Goal: Information Seeking & Learning: Learn about a topic

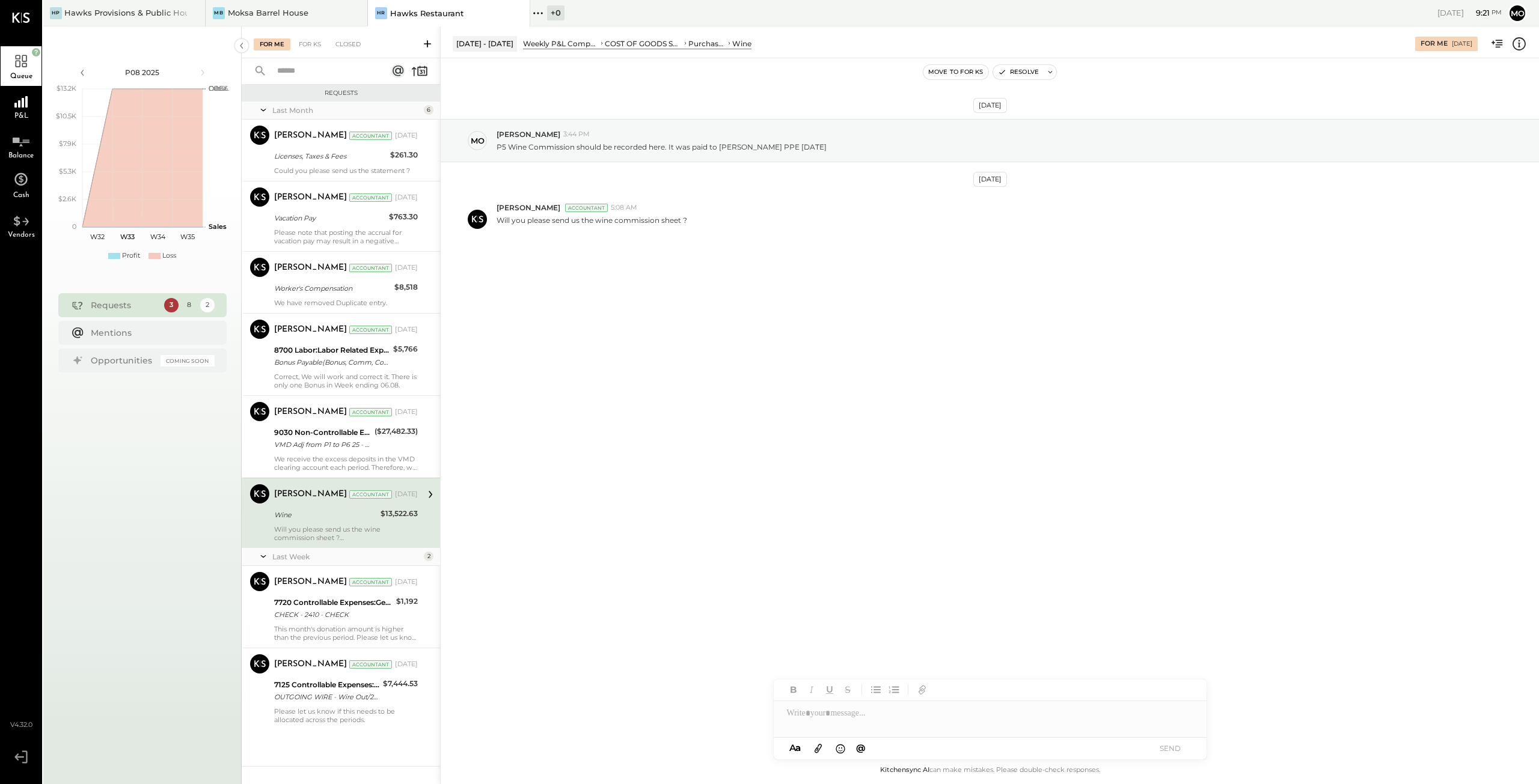
click at [330, 530] on div "Will you please send us the wine commission sheet ?" at bounding box center [345, 533] width 144 height 17
click at [817, 751] on icon at bounding box center [818, 749] width 14 height 14
click at [858, 691] on div at bounding box center [990, 691] width 433 height 24
click at [1160, 769] on button "SEND" at bounding box center [1170, 771] width 48 height 17
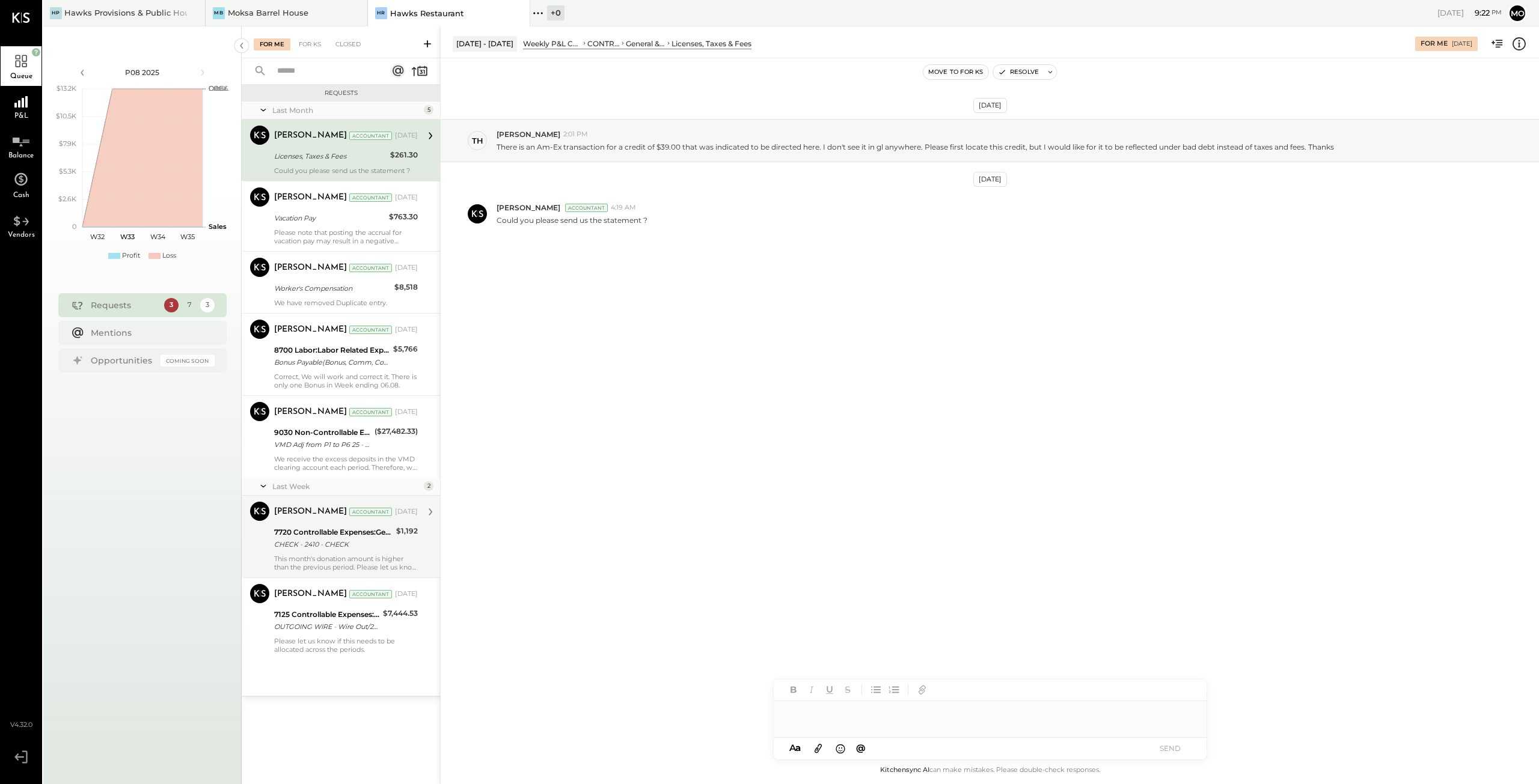
click at [367, 550] on div "7720 Controllable Expenses:General & Administrative Expenses:Donations CHECK - …" at bounding box center [333, 538] width 118 height 26
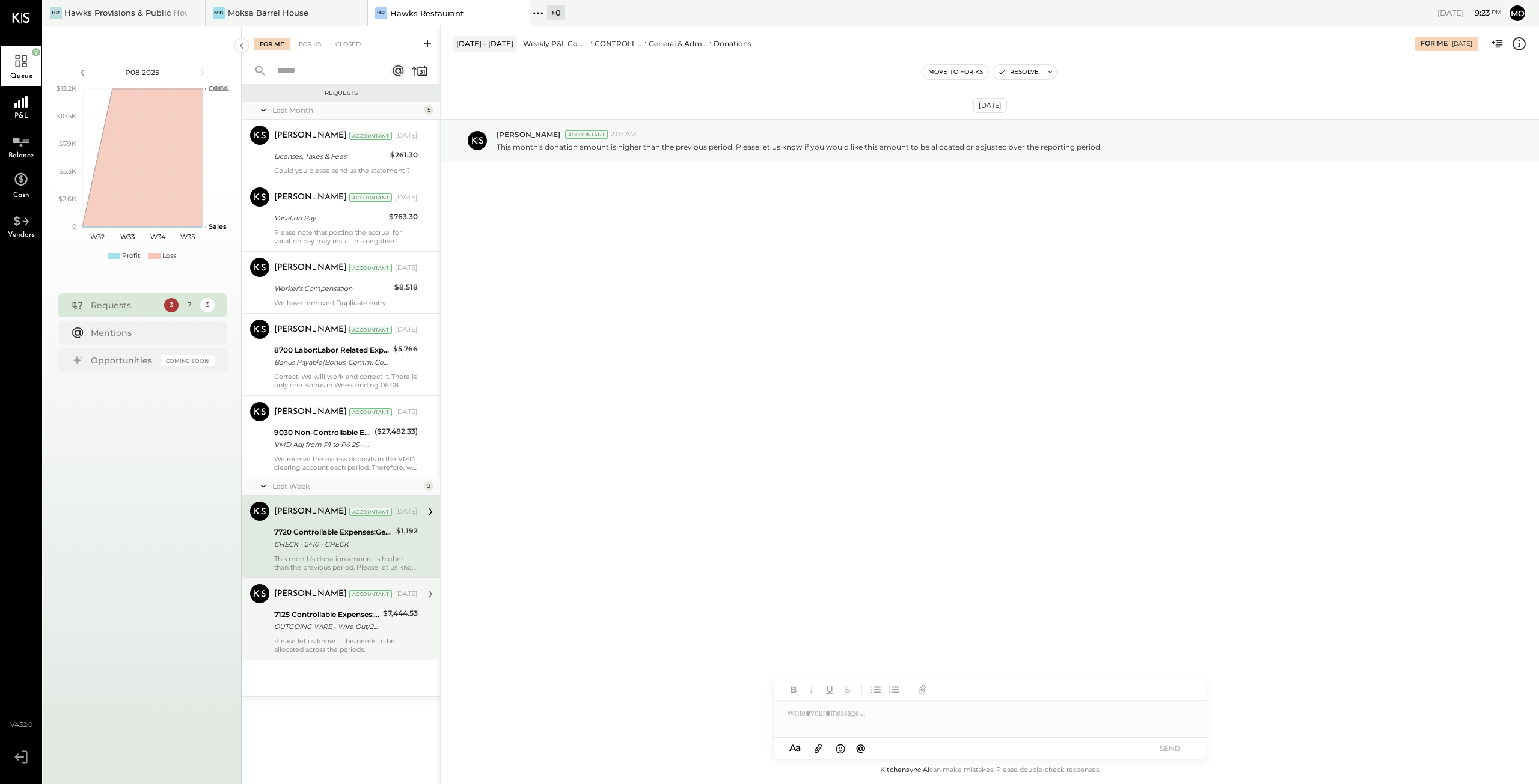
click at [342, 637] on div "Please let us know if this needs to be allocated across the periods." at bounding box center [345, 646] width 144 height 17
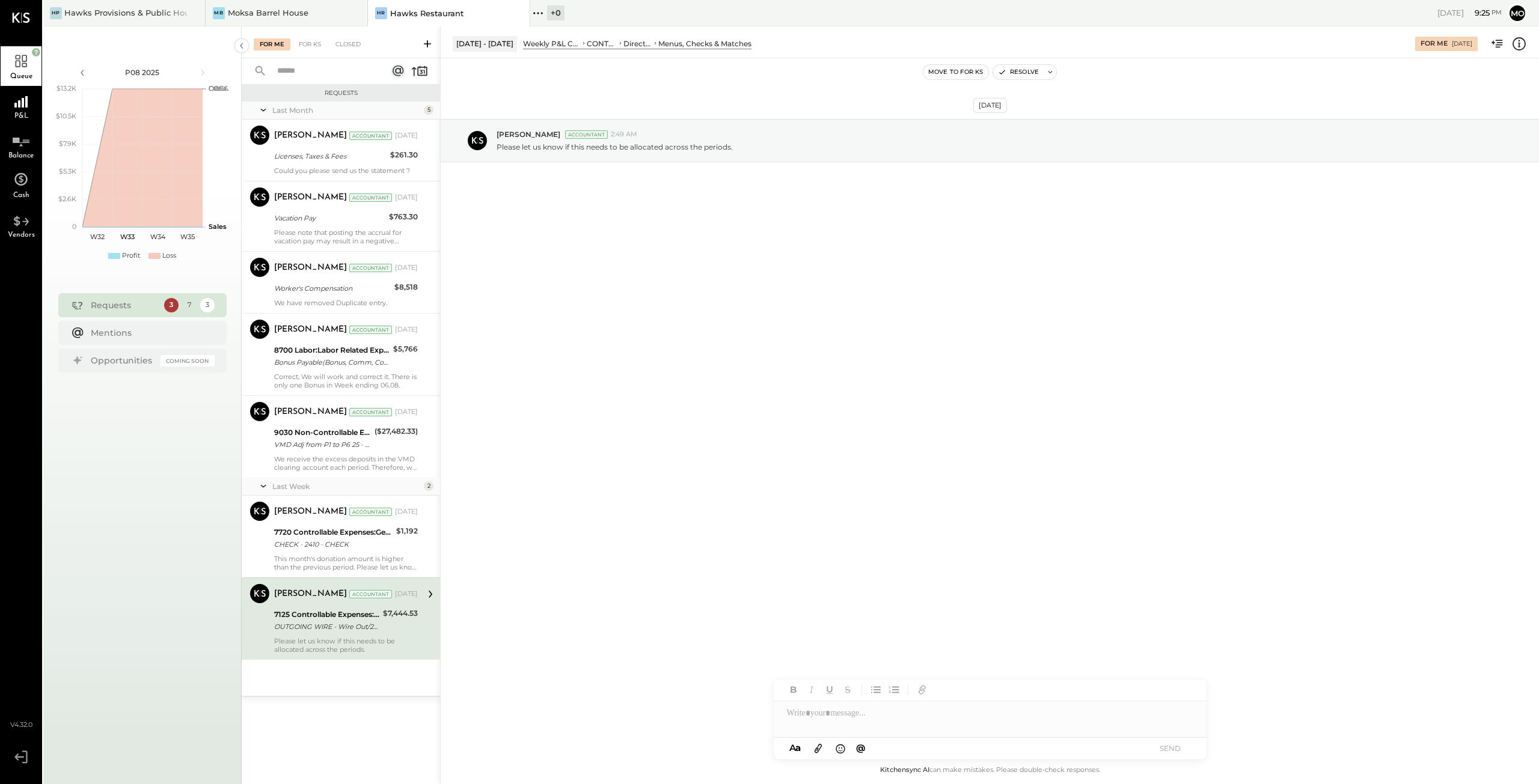
click at [841, 715] on div at bounding box center [990, 713] width 433 height 24
click at [1163, 745] on button "SEND" at bounding box center [1170, 749] width 48 height 17
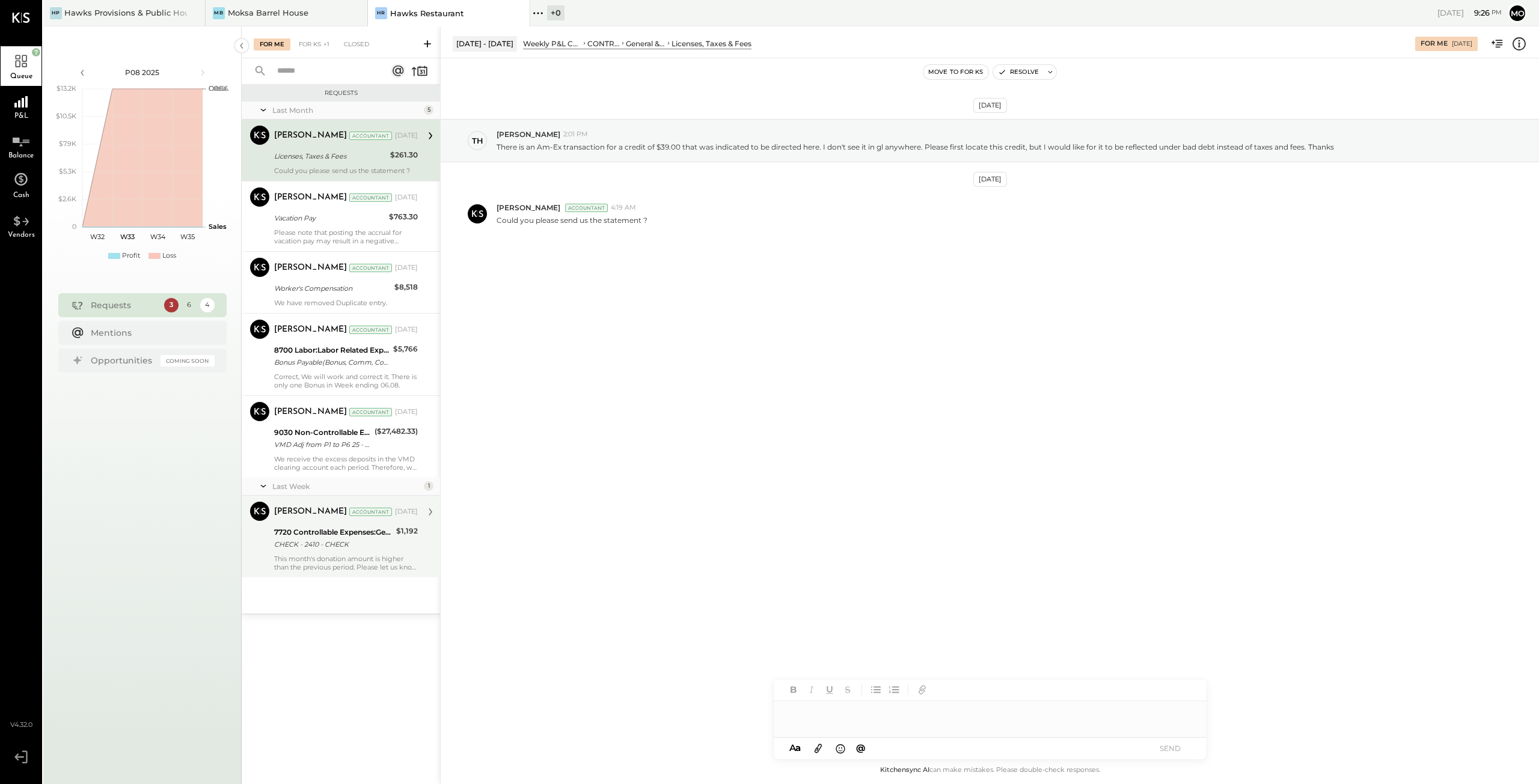
click at [333, 555] on div "This month's donation amount is higher than the previous period. Please let us …" at bounding box center [345, 563] width 144 height 17
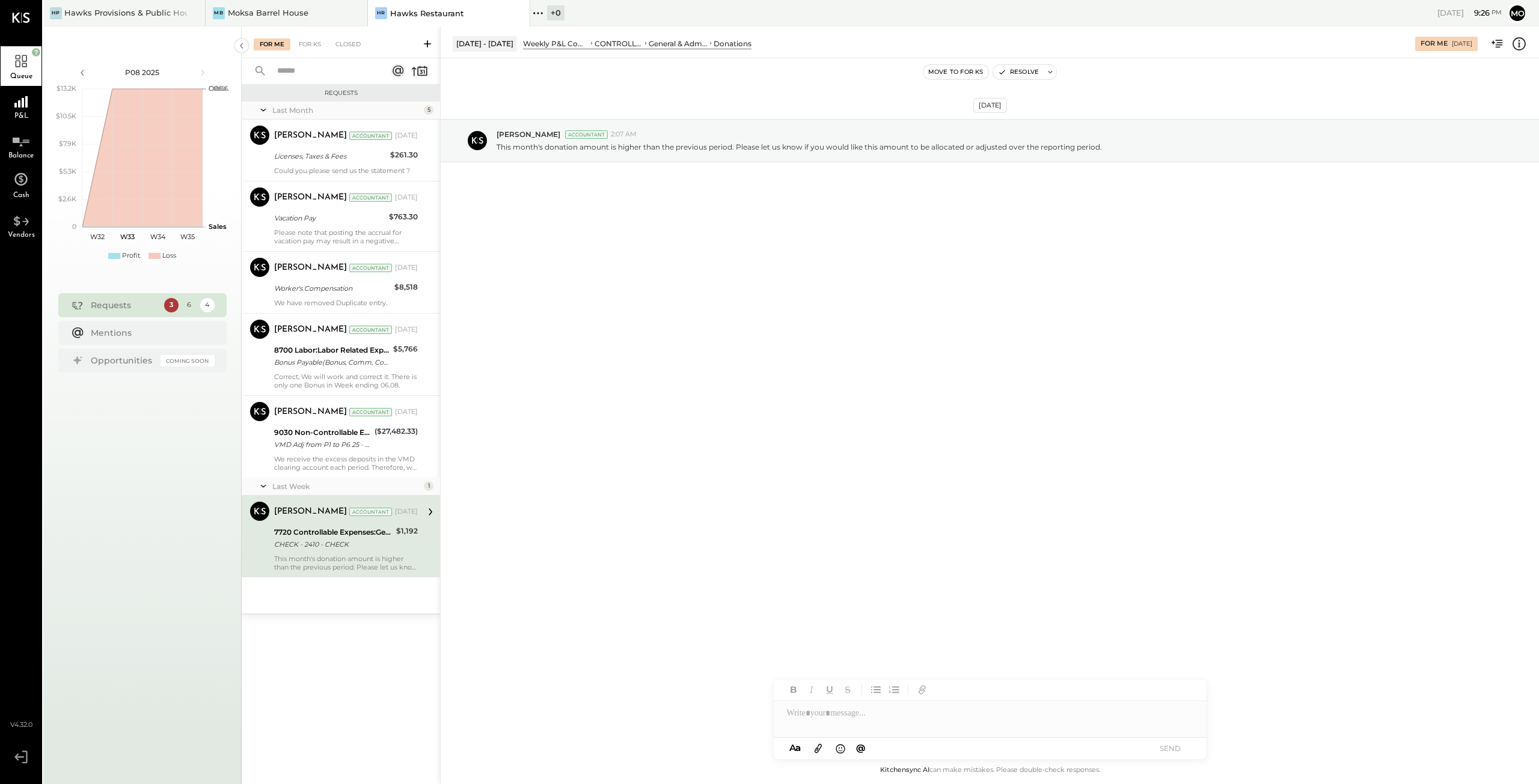
click at [333, 548] on div "CHECK - 2410 - CHECK" at bounding box center [333, 545] width 118 height 12
click at [845, 717] on div at bounding box center [990, 713] width 433 height 24
click at [1172, 745] on button "SEND" at bounding box center [1170, 749] width 48 height 17
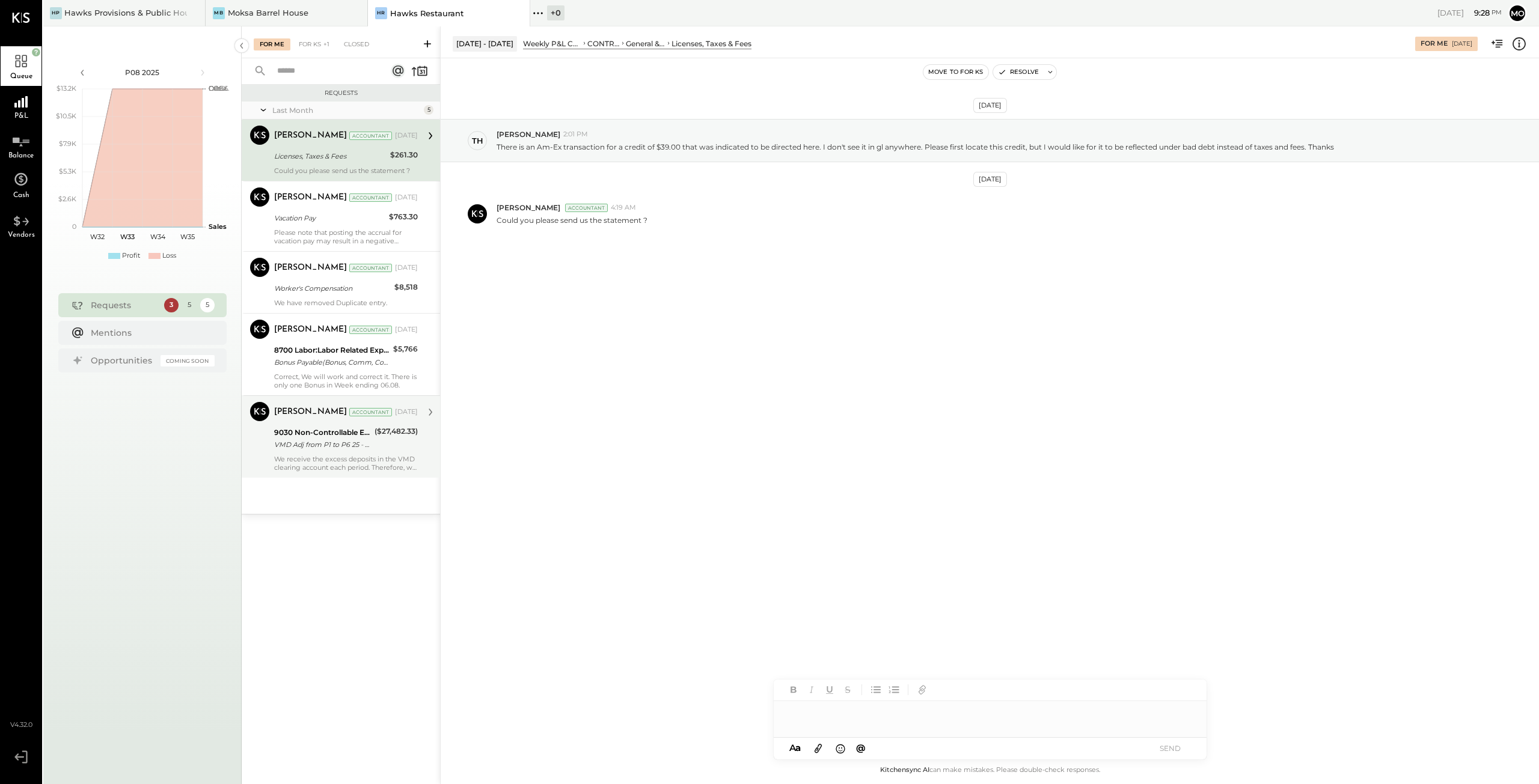
click at [310, 449] on div "9030 Non-Controllable Expenses:Other Income and Expenses:Other Income VMD Adj f…" at bounding box center [322, 439] width 97 height 26
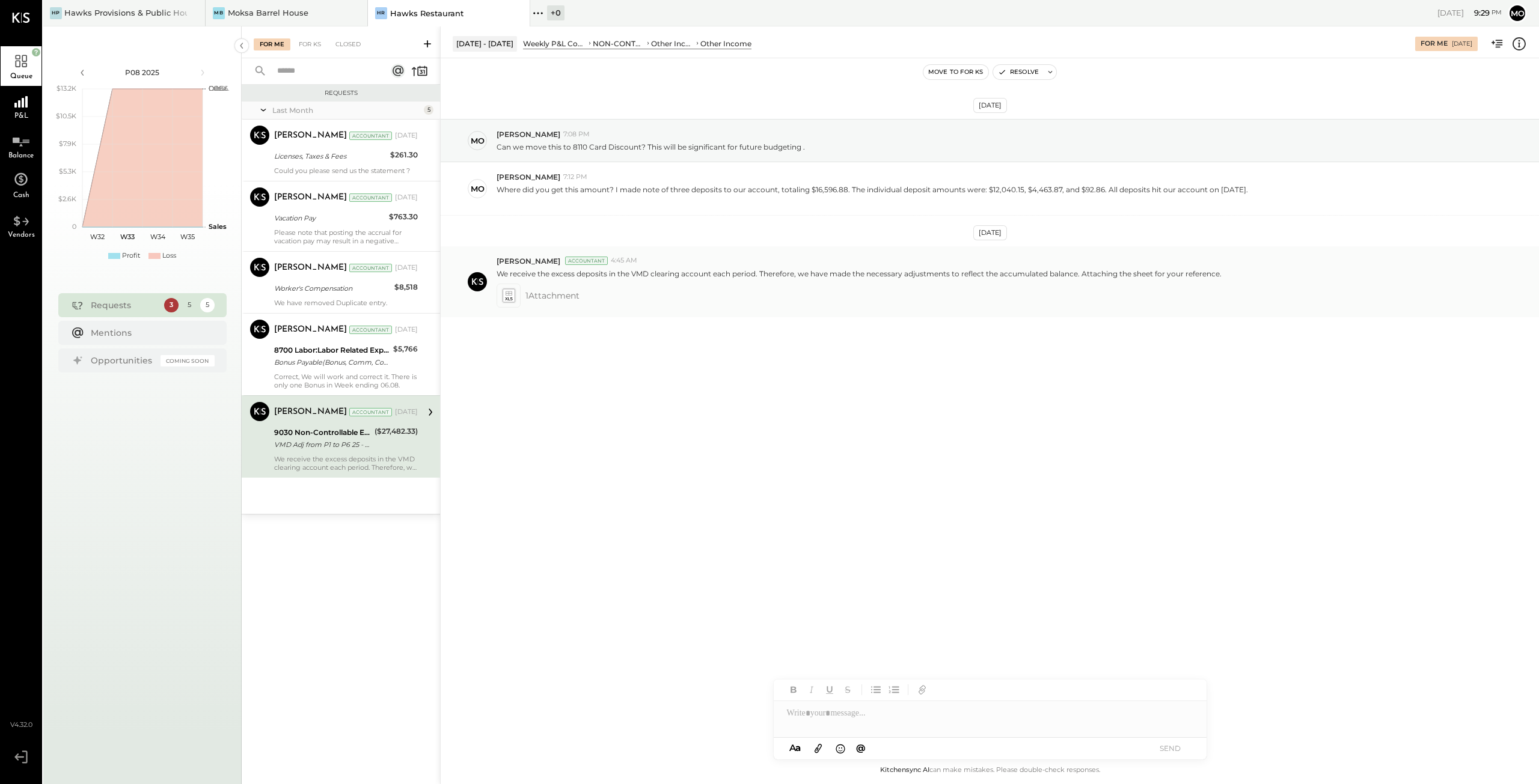
click at [504, 291] on icon at bounding box center [508, 295] width 13 height 14
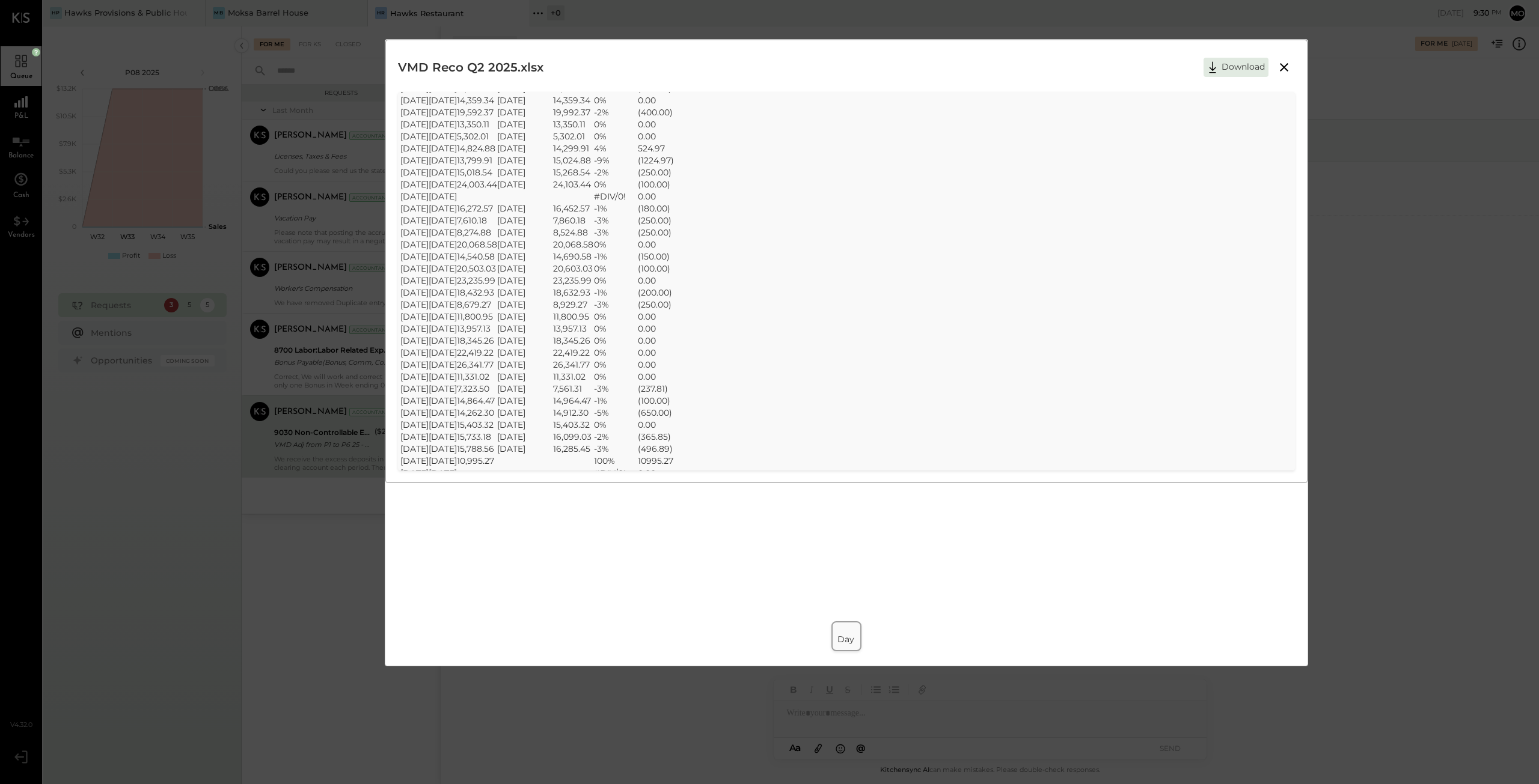
scroll to position [732, 0]
click at [1282, 65] on icon at bounding box center [1283, 67] width 8 height 8
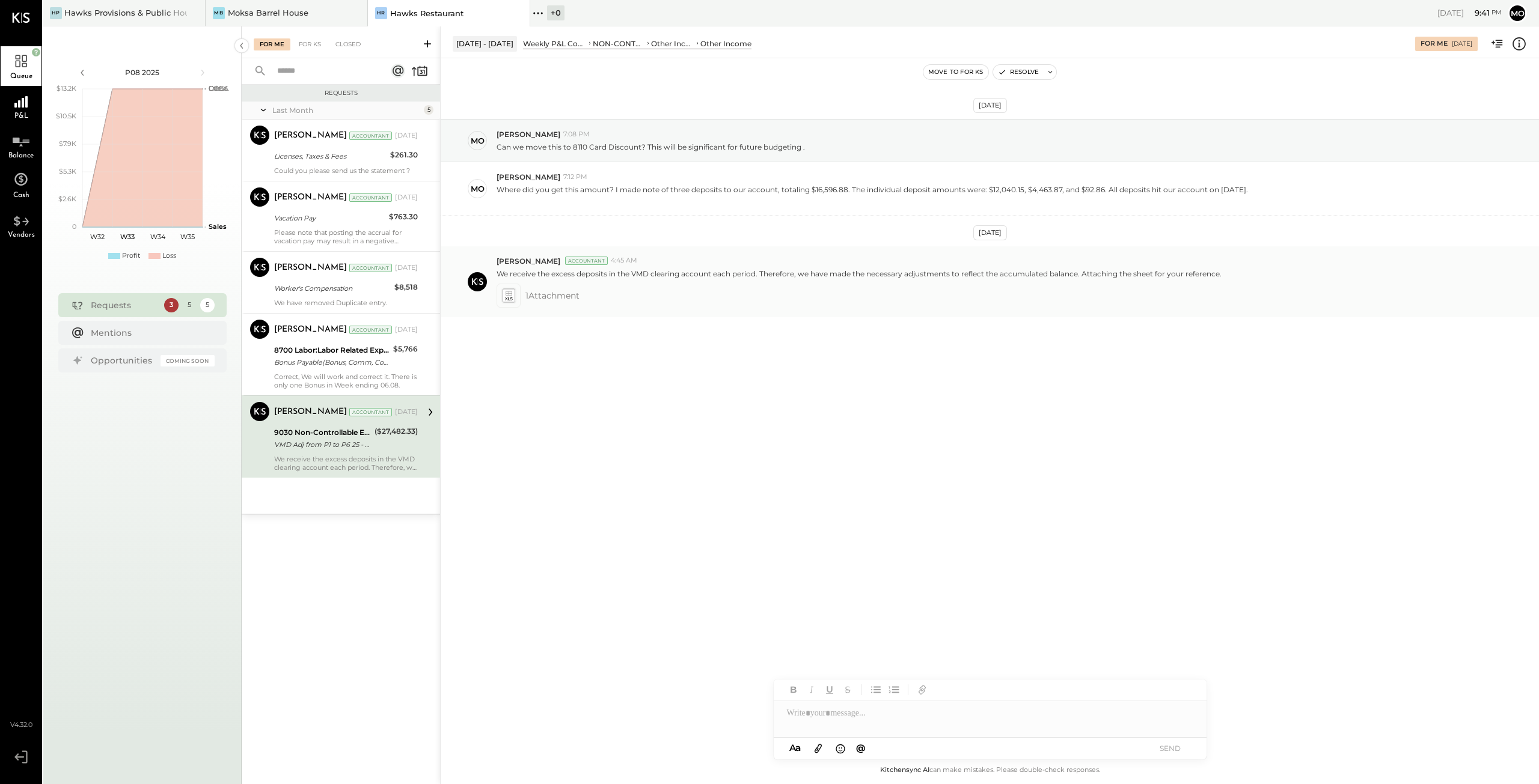
click at [536, 297] on span "1 Attachment" at bounding box center [552, 296] width 54 height 24
click at [508, 293] on icon at bounding box center [509, 293] width 7 height 5
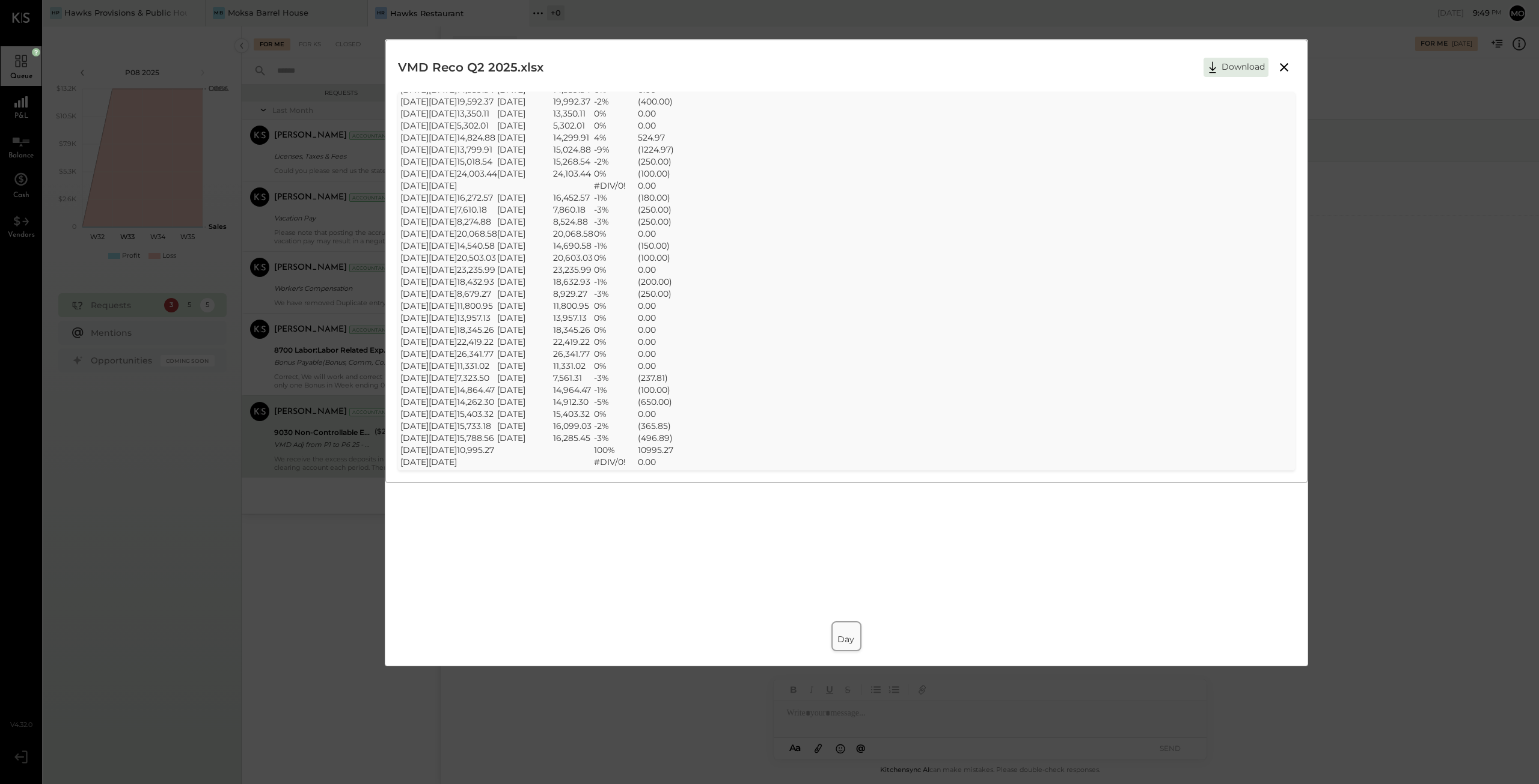
click at [1287, 64] on icon at bounding box center [1283, 67] width 8 height 8
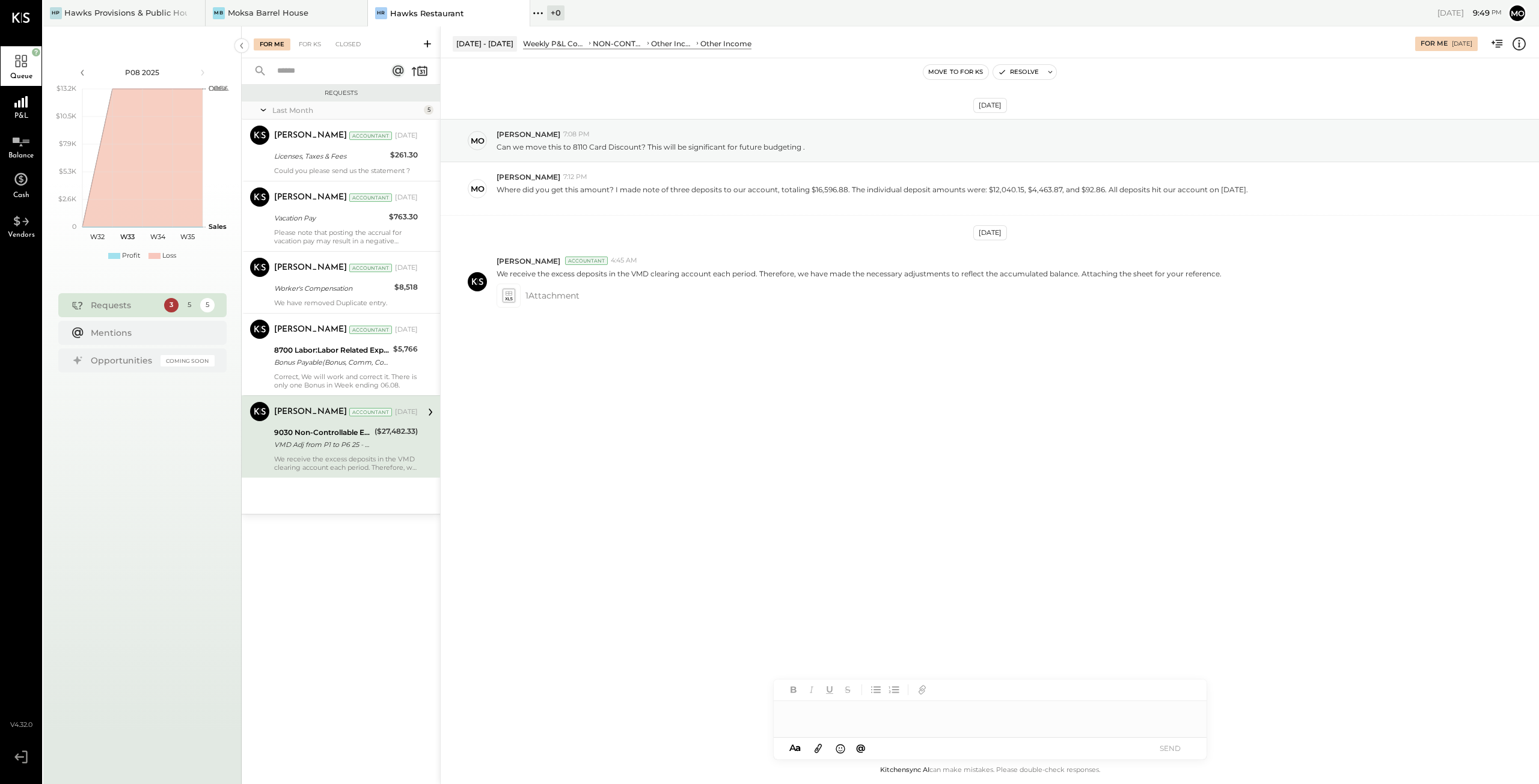
click at [811, 713] on div at bounding box center [990, 713] width 433 height 24
click at [509, 294] on icon at bounding box center [509, 293] width 7 height 5
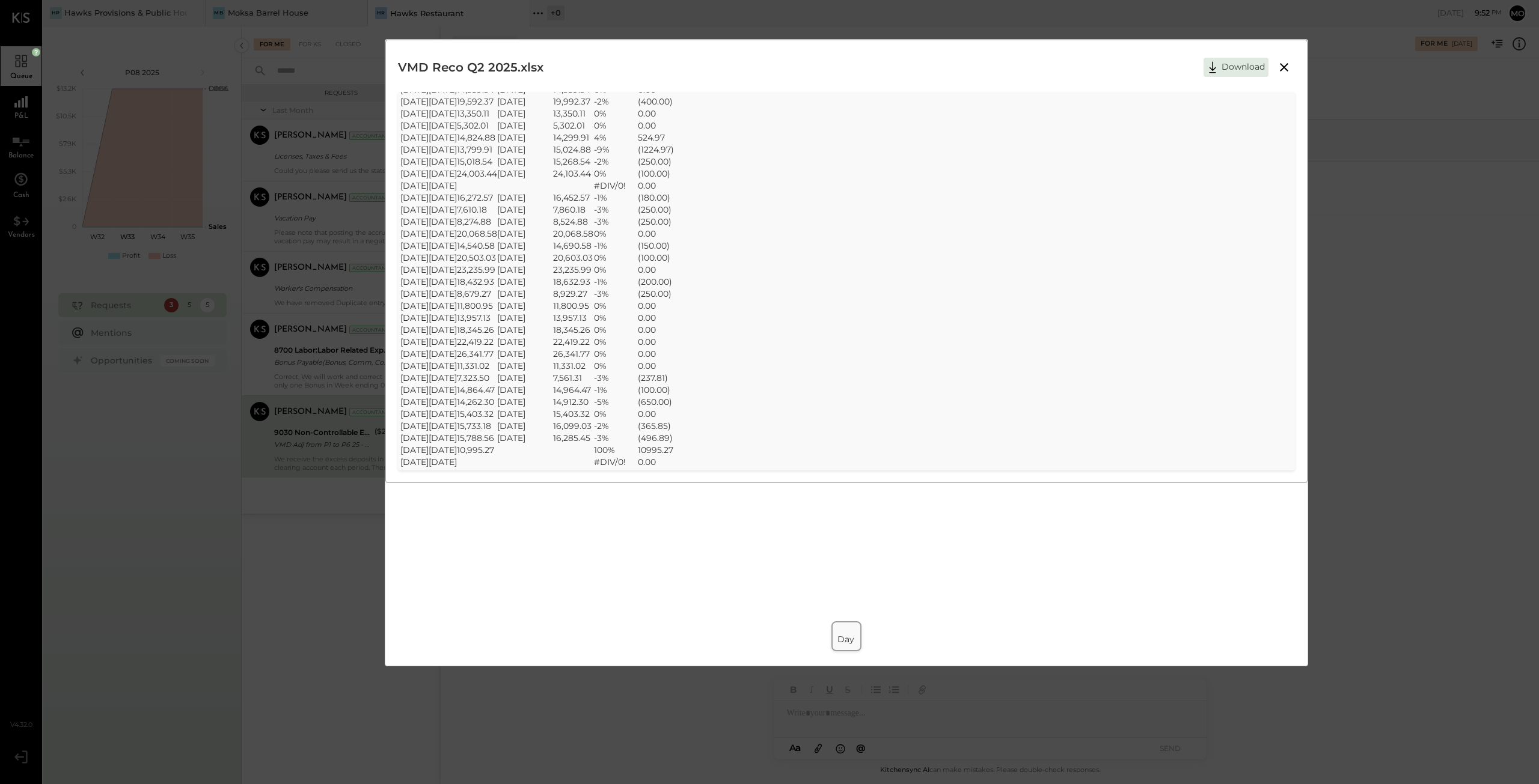
click at [1285, 68] on icon at bounding box center [1284, 67] width 14 height 14
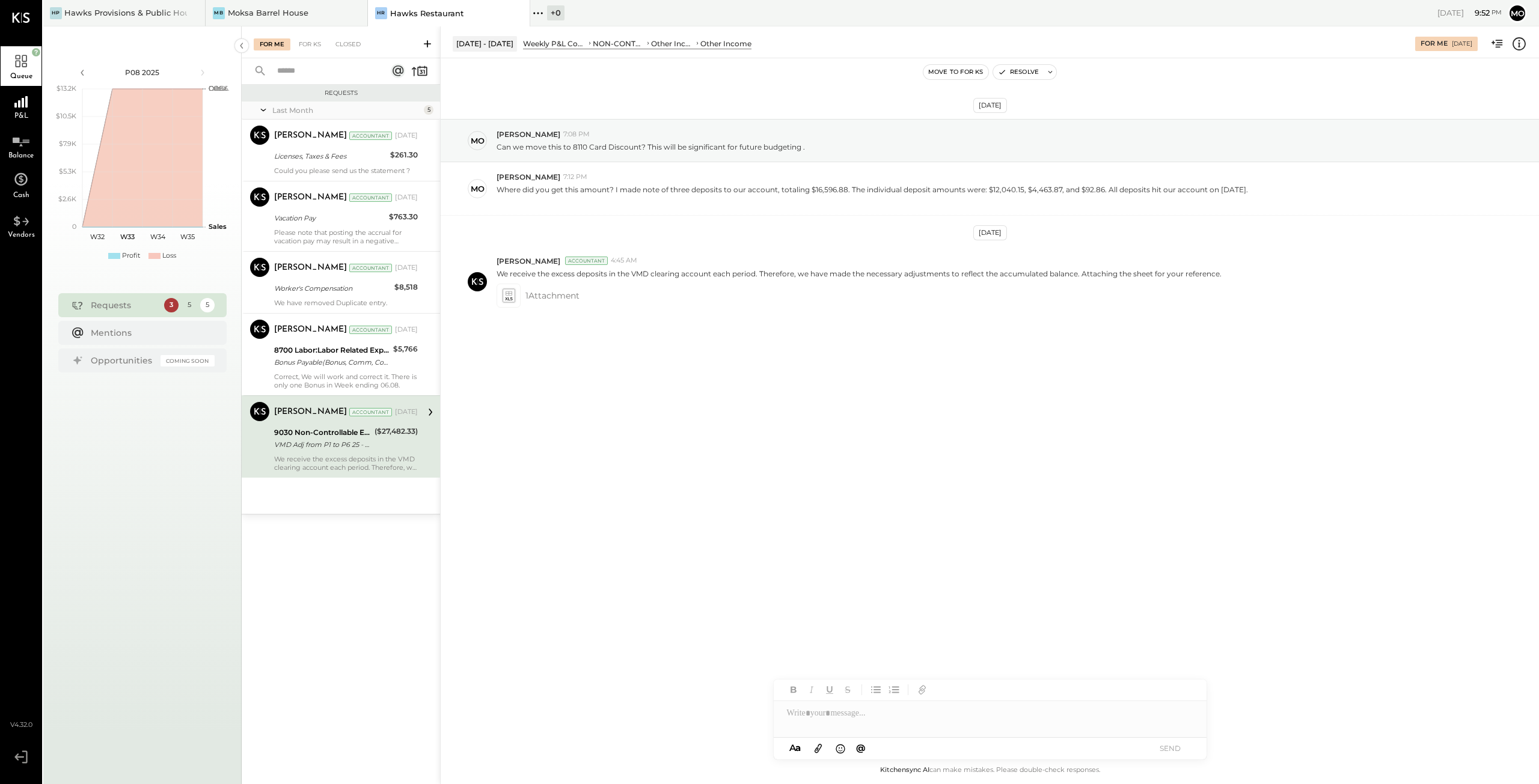
click at [817, 710] on div at bounding box center [990, 713] width 433 height 24
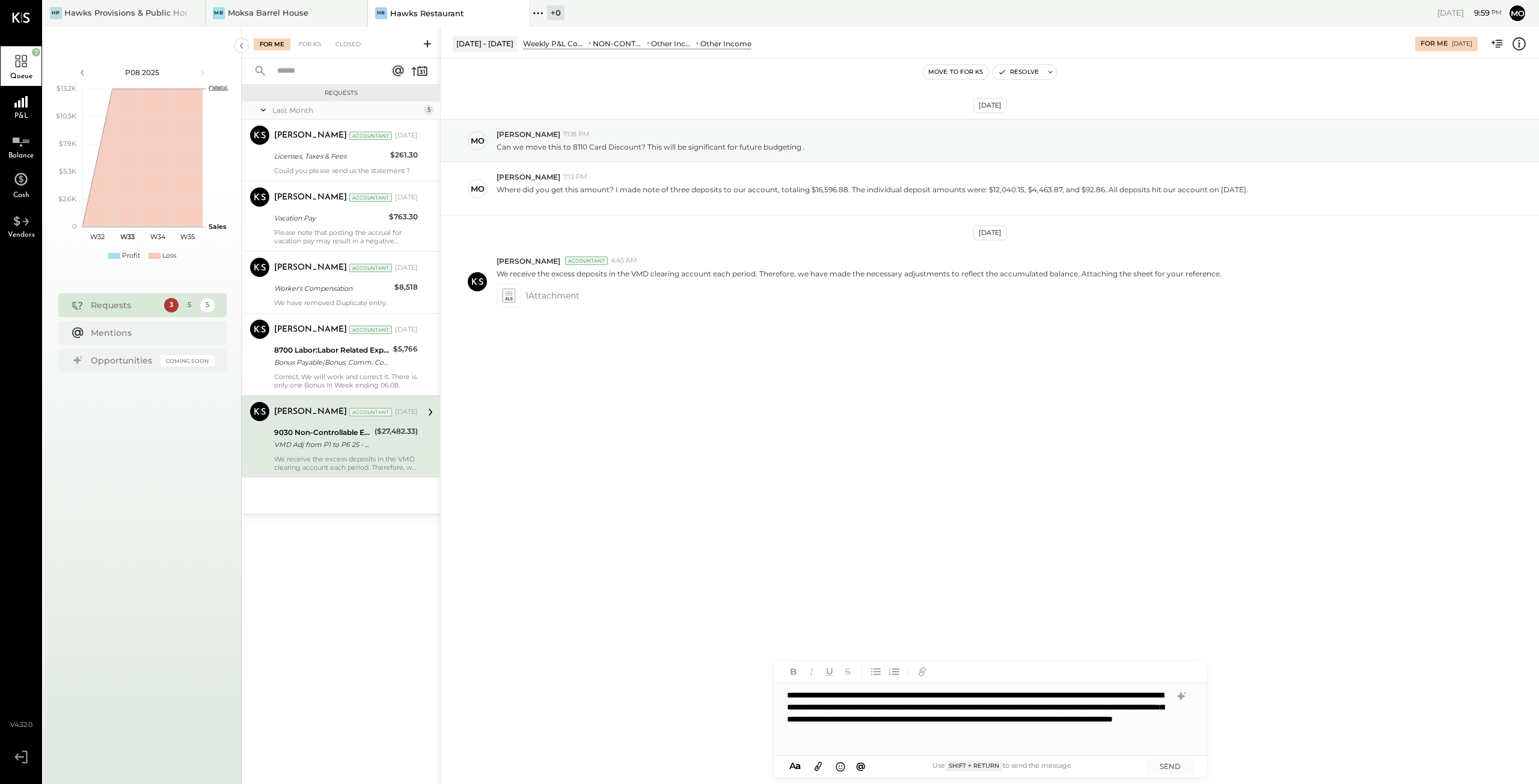
click at [1159, 737] on div at bounding box center [979, 731] width 384 height 12
click at [817, 764] on icon at bounding box center [818, 767] width 14 height 14
click at [823, 764] on icon at bounding box center [818, 767] width 14 height 14
click at [820, 768] on icon at bounding box center [818, 767] width 8 height 9
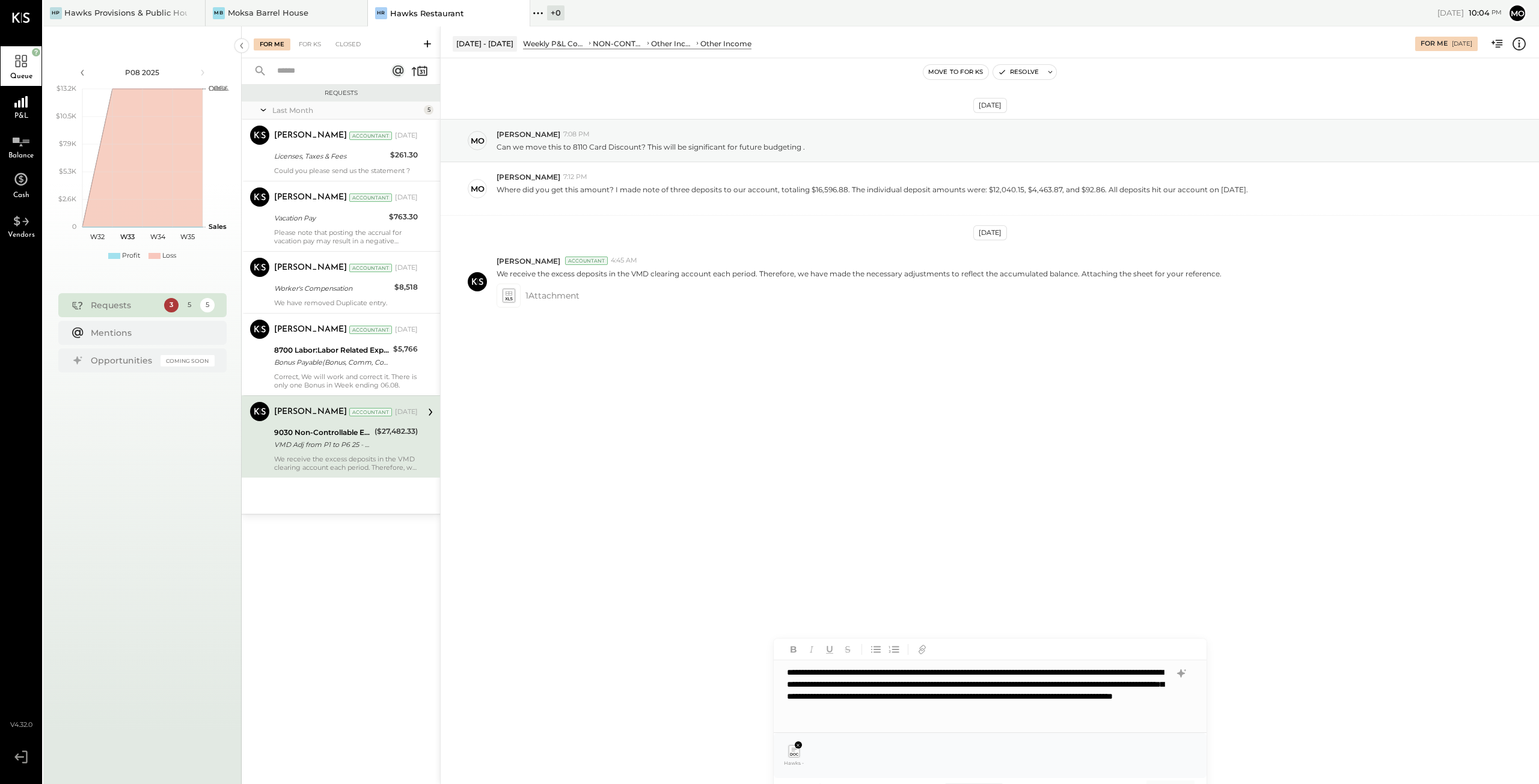
click at [1358, 679] on div "Jul 26th, 2025 mo molly 7:08 PM Can we move this to 8110 Card Discount? This wi…" at bounding box center [989, 406] width 1098 height 696
drag, startPoint x: 939, startPoint y: 599, endPoint x: 911, endPoint y: 506, distance: 97.1
click at [911, 506] on div "Jul 26th, 2025 mo molly 7:08 PM Can we move this to 8110 Card Discount? This wi…" at bounding box center [989, 406] width 1098 height 696
drag, startPoint x: 1135, startPoint y: 757, endPoint x: 1136, endPoint y: 700, distance: 57.0
click at [1136, 700] on div "**********" at bounding box center [990, 719] width 433 height 161
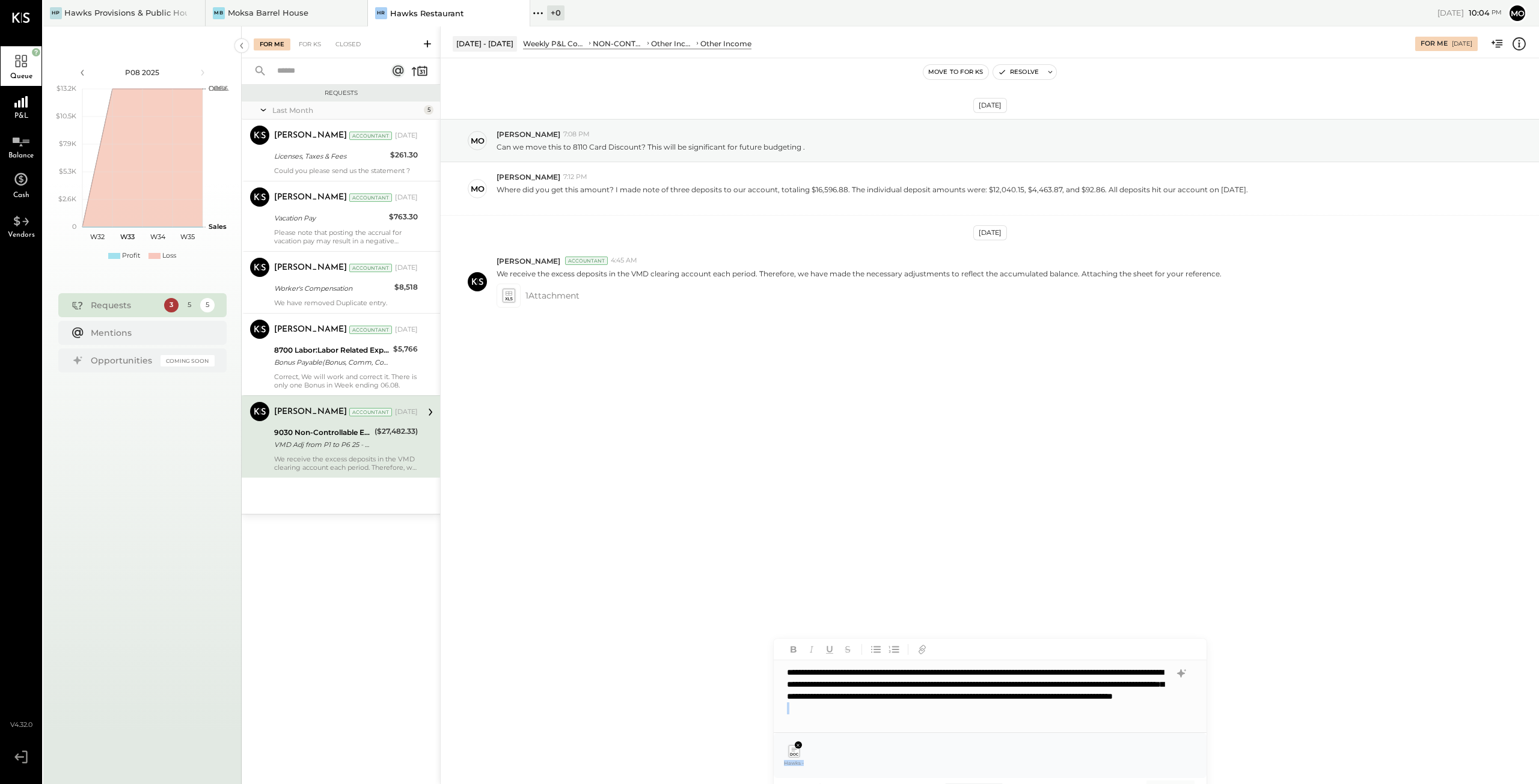
click at [819, 749] on div "Hawks - daily summary [DATE].pdf" at bounding box center [990, 755] width 414 height 26
click at [1128, 710] on div "**********" at bounding box center [990, 697] width 433 height 72
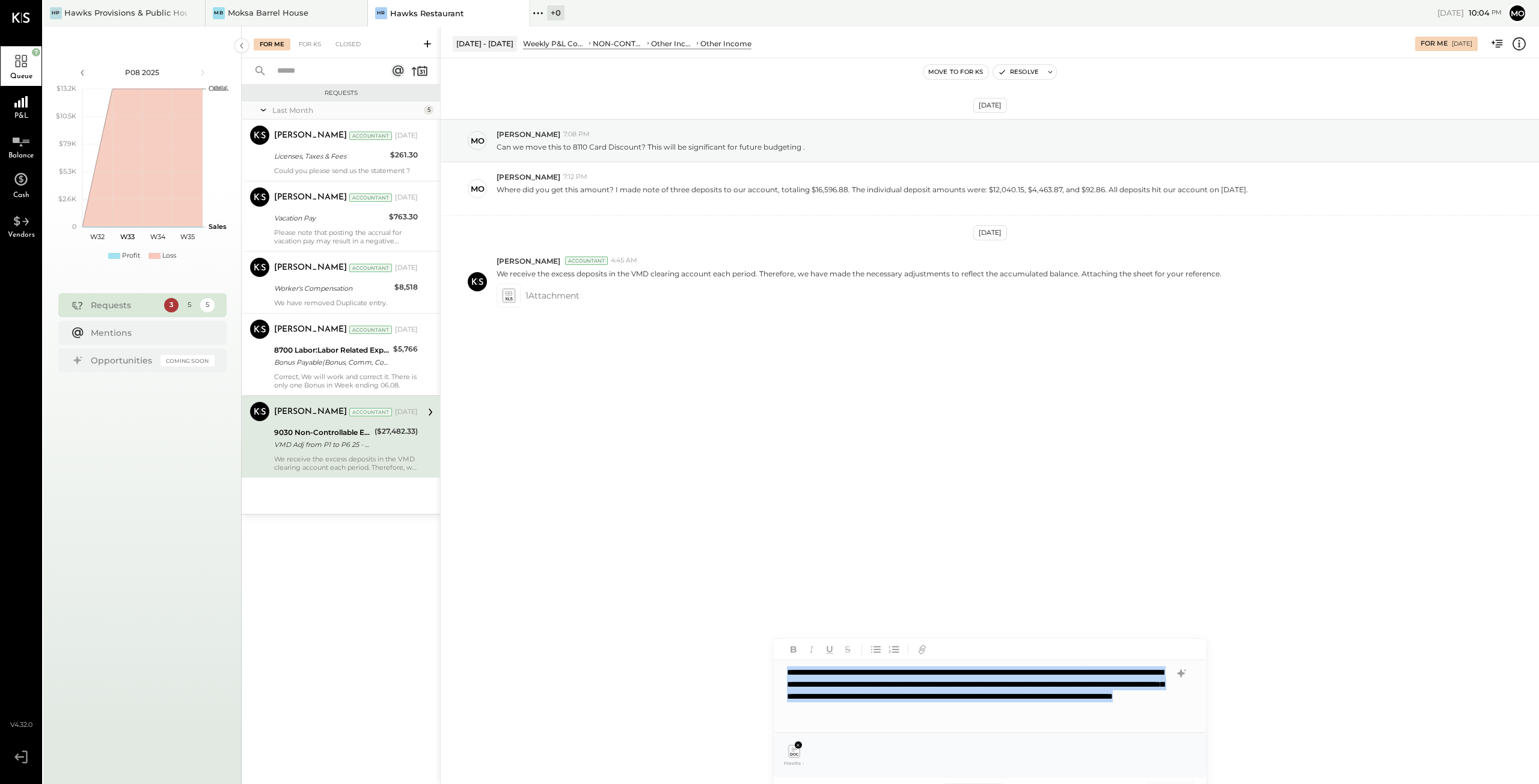
drag, startPoint x: 1179, startPoint y: 710, endPoint x: 775, endPoint y: 671, distance: 405.9
click at [775, 671] on div "**********" at bounding box center [990, 697] width 433 height 72
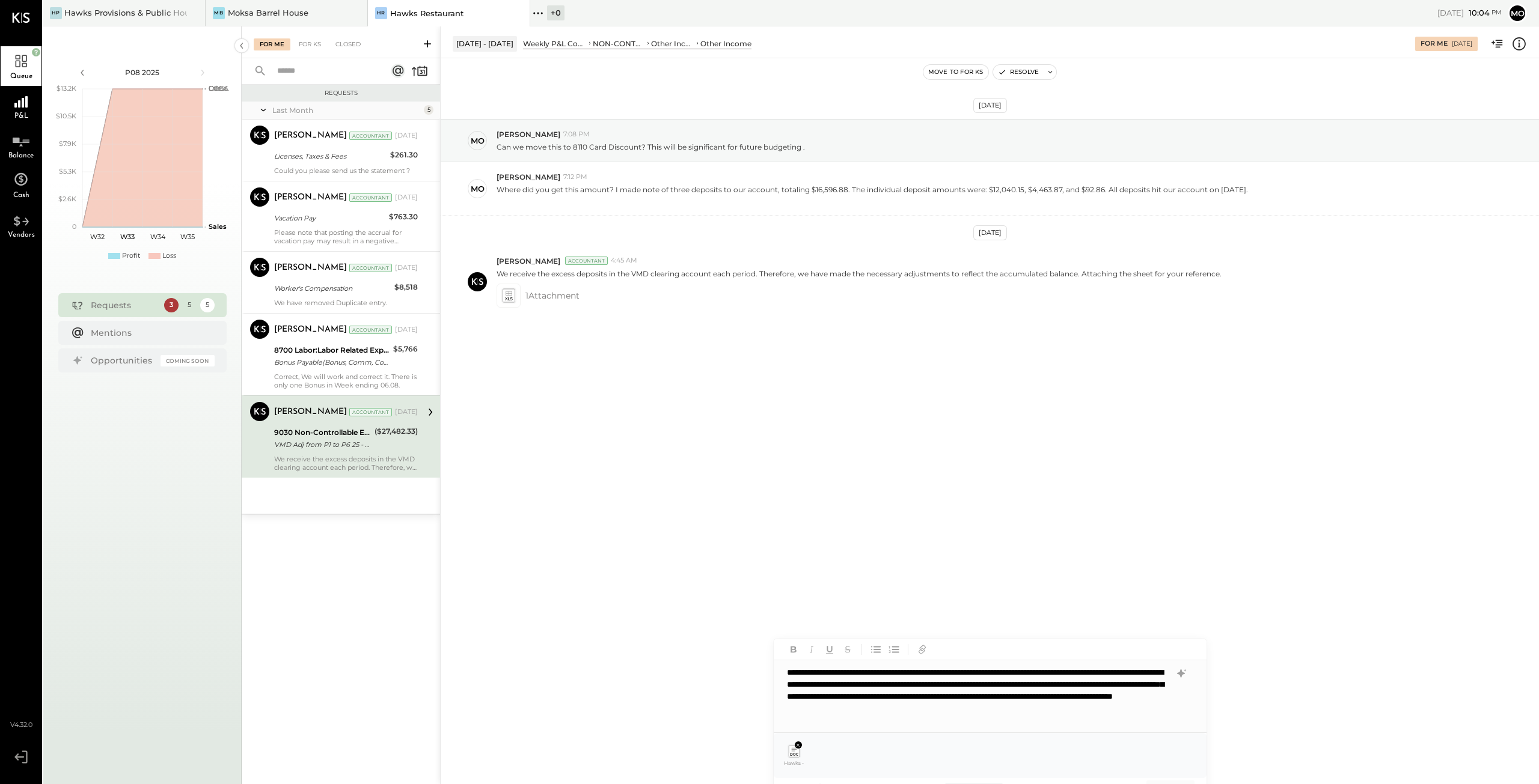
drag, startPoint x: 901, startPoint y: 688, endPoint x: 1154, endPoint y: 716, distance: 254.5
click at [1154, 715] on div at bounding box center [979, 709] width 384 height 12
click at [1137, 707] on div "**********" at bounding box center [990, 697] width 433 height 72
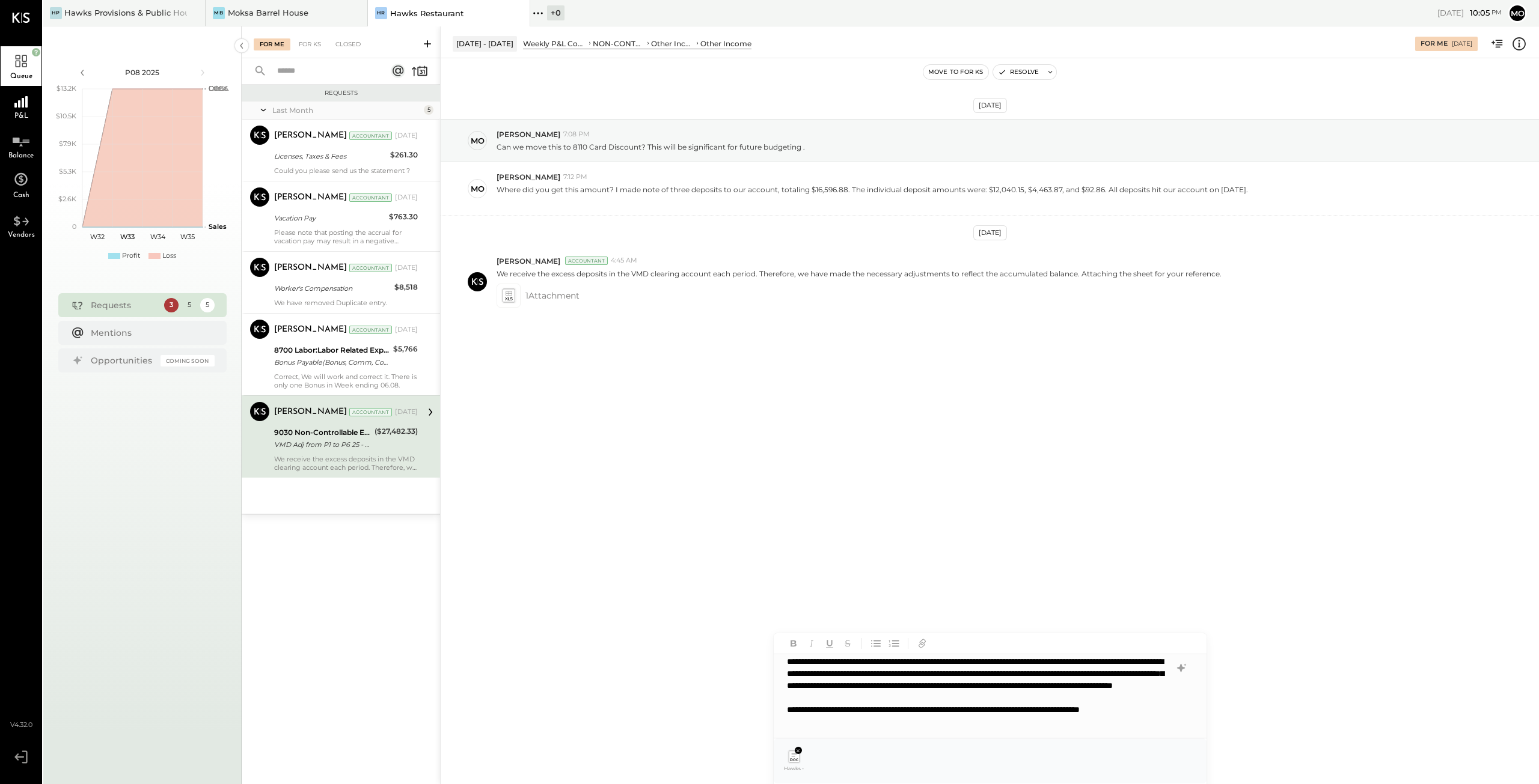
scroll to position [23, 0]
drag, startPoint x: 1133, startPoint y: 763, endPoint x: 1139, endPoint y: 705, distance: 58.3
click at [1139, 705] on div "**********" at bounding box center [990, 719] width 433 height 172
click at [428, 411] on icon at bounding box center [430, 412] width 16 height 16
click at [1375, 716] on div "Jul 26th, 2025 mo molly 7:08 PM Can we move this to 8110 Card Discount? This wi…" at bounding box center [989, 406] width 1098 height 696
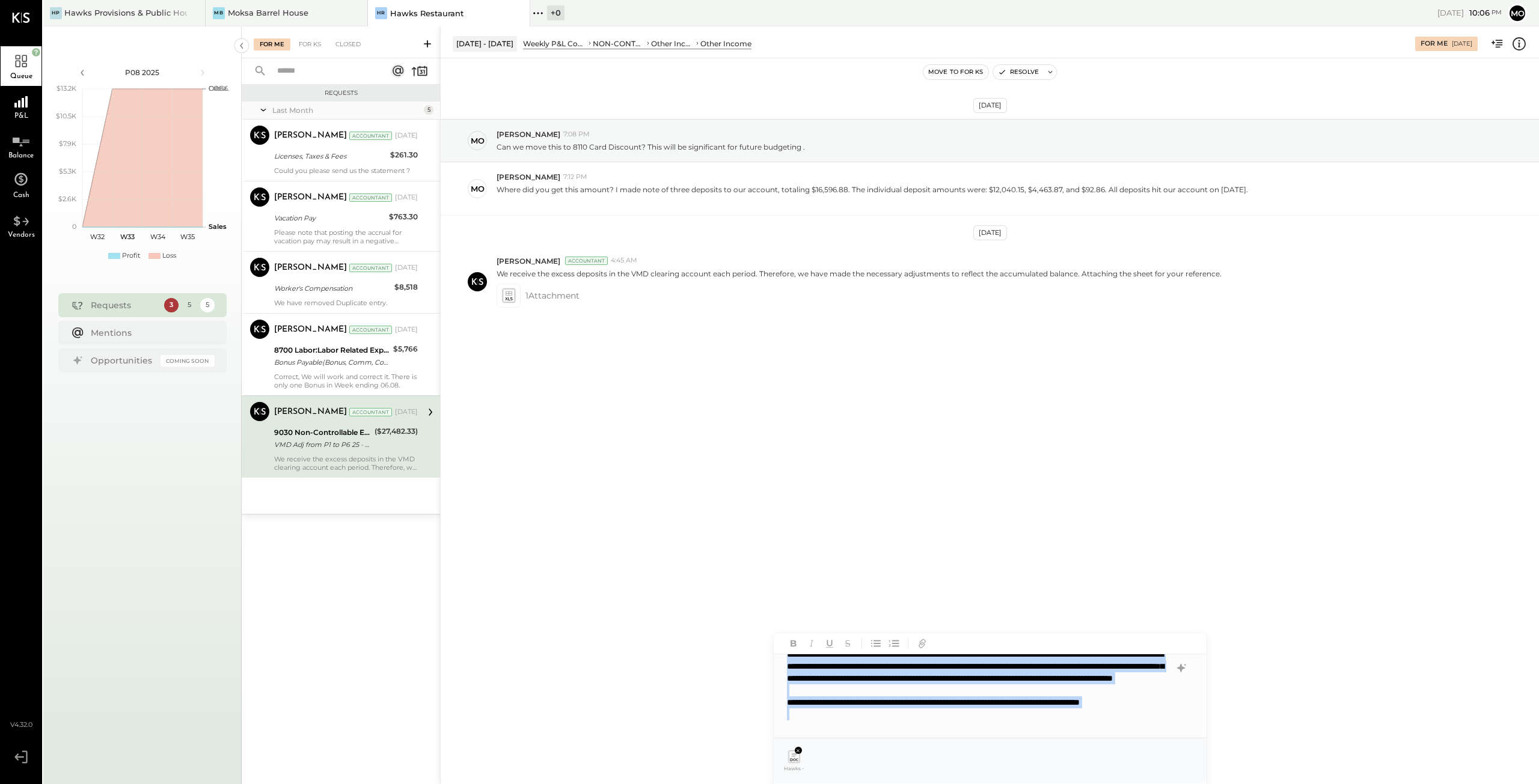
scroll to position [0, 0]
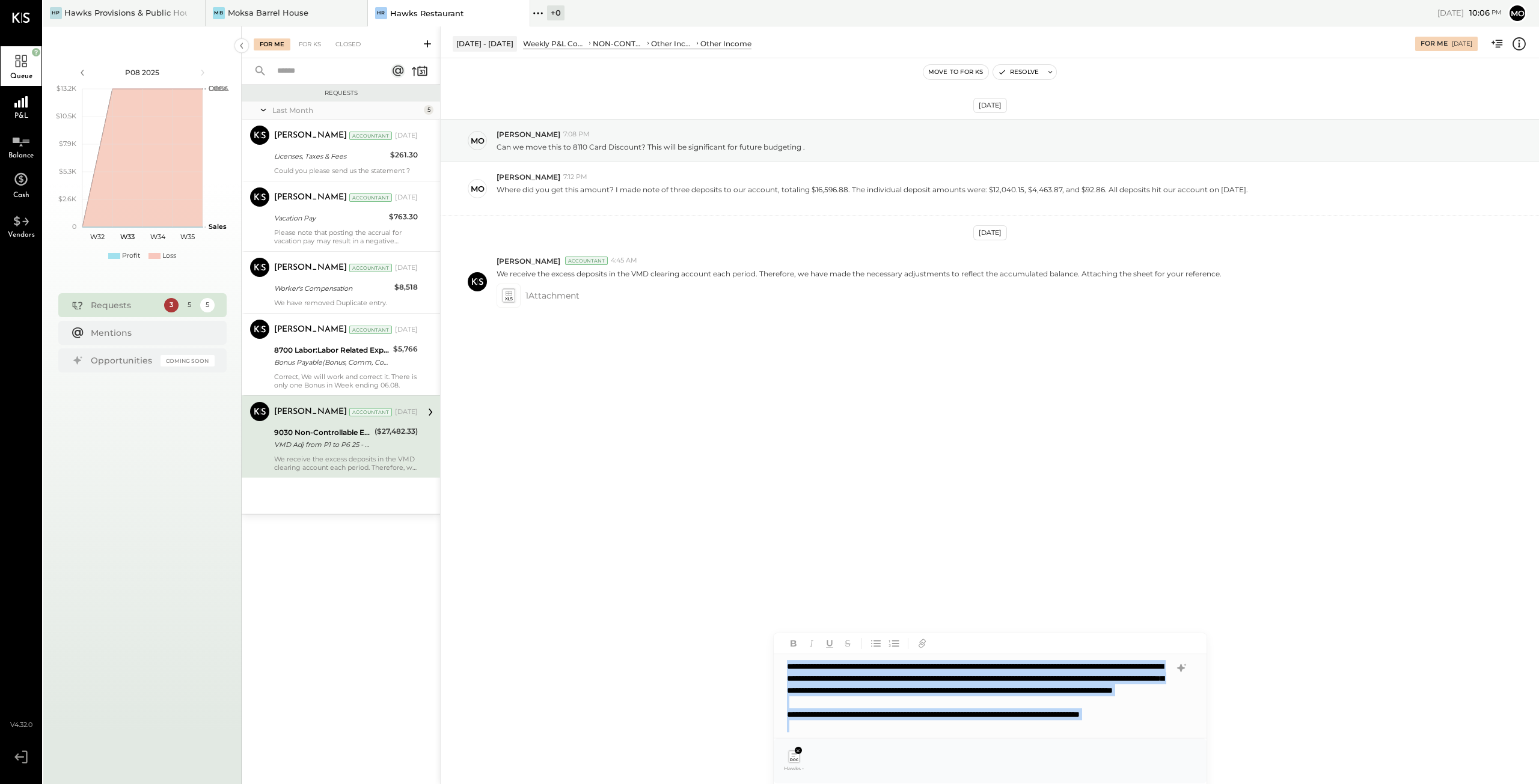
drag, startPoint x: 850, startPoint y: 721, endPoint x: 765, endPoint y: 643, distance: 115.4
click at [765, 643] on div "**********" at bounding box center [990, 405] width 1099 height 758
copy div "**********"
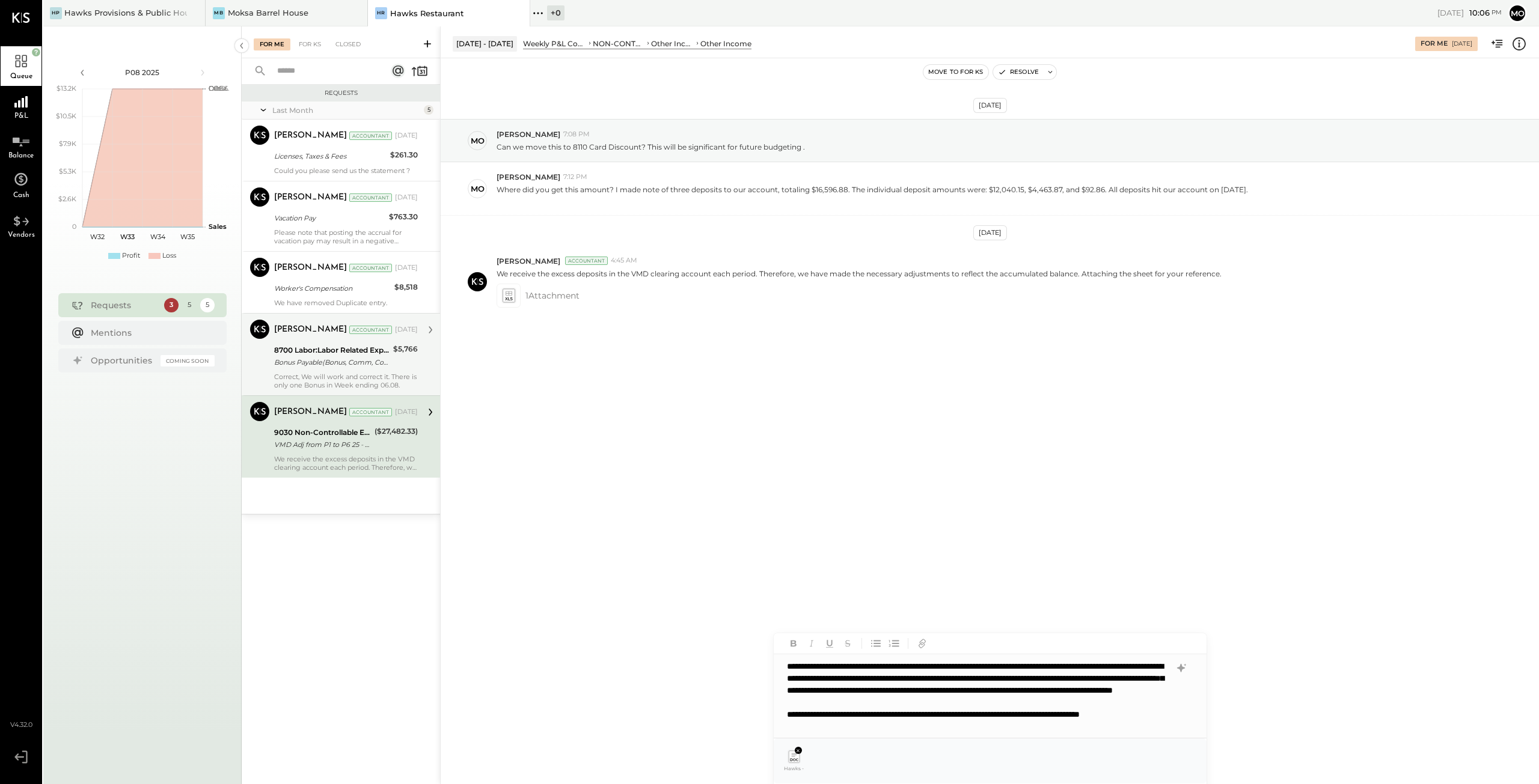
click at [338, 372] on div "Correct, We will work and correct it. There is only one Bonus in Week ending 06…" at bounding box center [345, 381] width 144 height 17
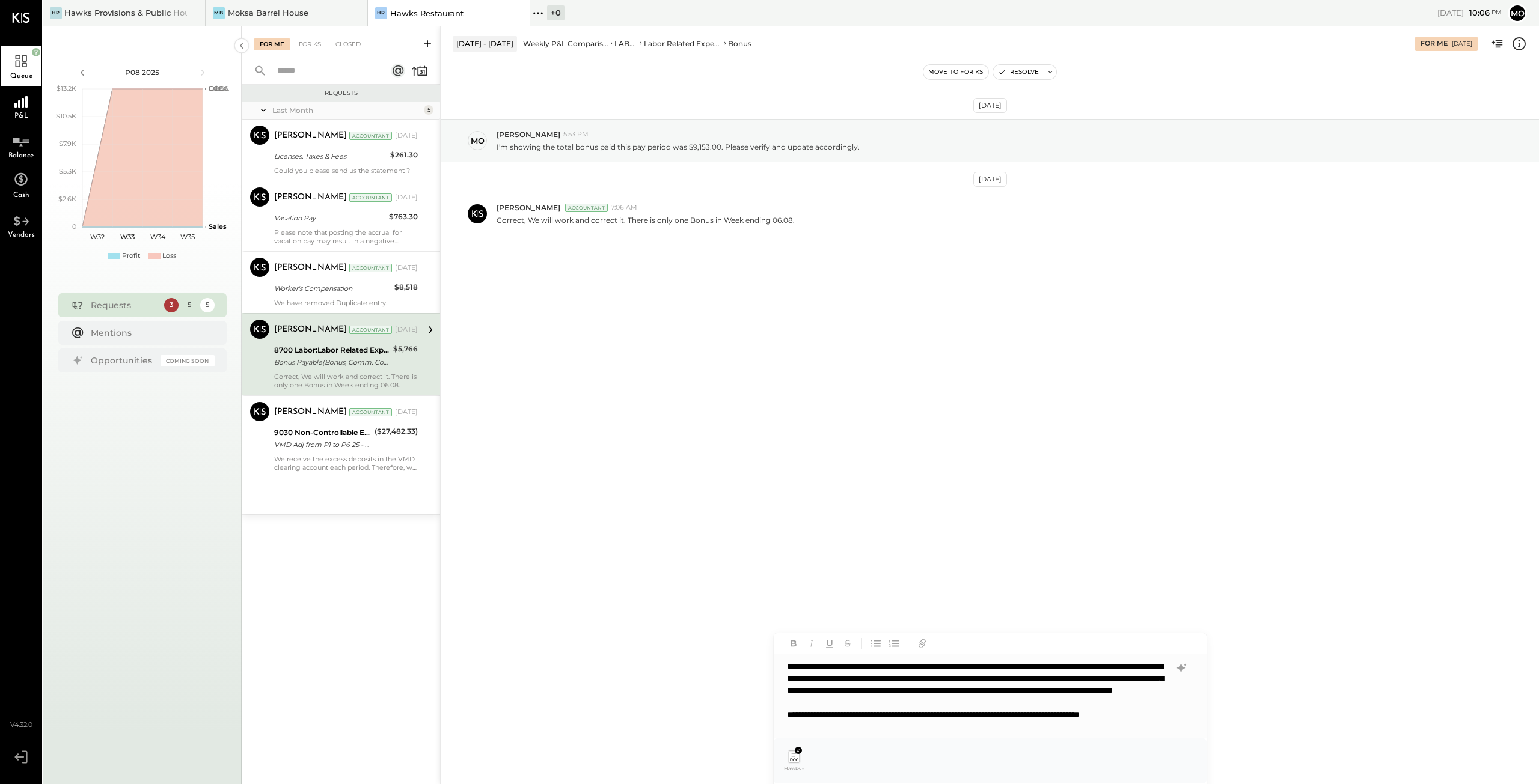
click at [338, 372] on div "Correct, We will work and correct it. There is only one Bonus in Week ending 06…" at bounding box center [345, 381] width 144 height 17
click at [303, 372] on div "Correct, We will work and correct it. There is only one Bonus in Week ending 06…" at bounding box center [345, 381] width 144 height 17
click at [300, 450] on div "9030 Non-Controllable Expenses:Other Income and Expenses:Other Income VMD Adj f…" at bounding box center [322, 439] width 97 height 26
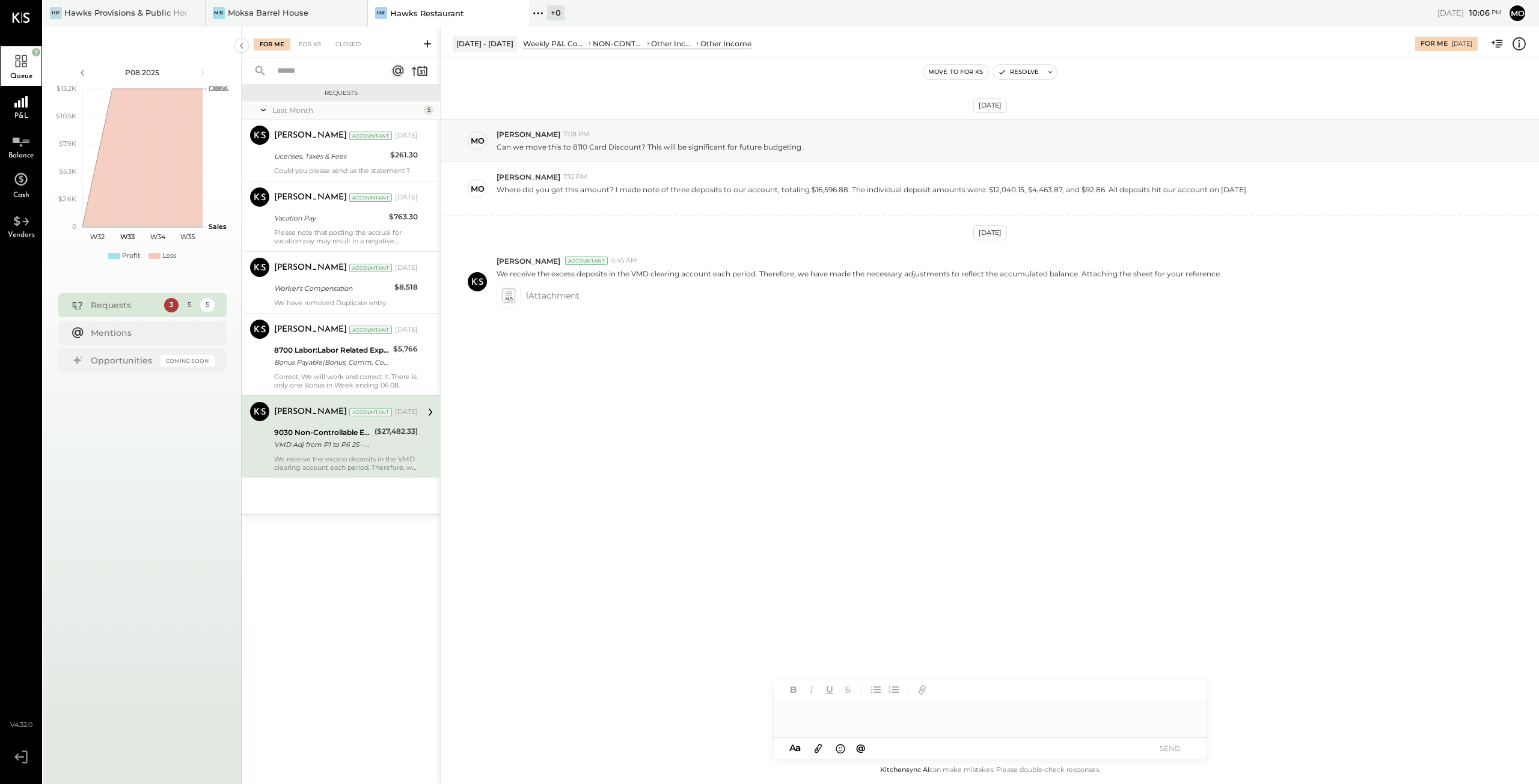
click at [819, 747] on icon at bounding box center [818, 749] width 14 height 14
click at [814, 689] on div at bounding box center [990, 691] width 433 height 24
paste div
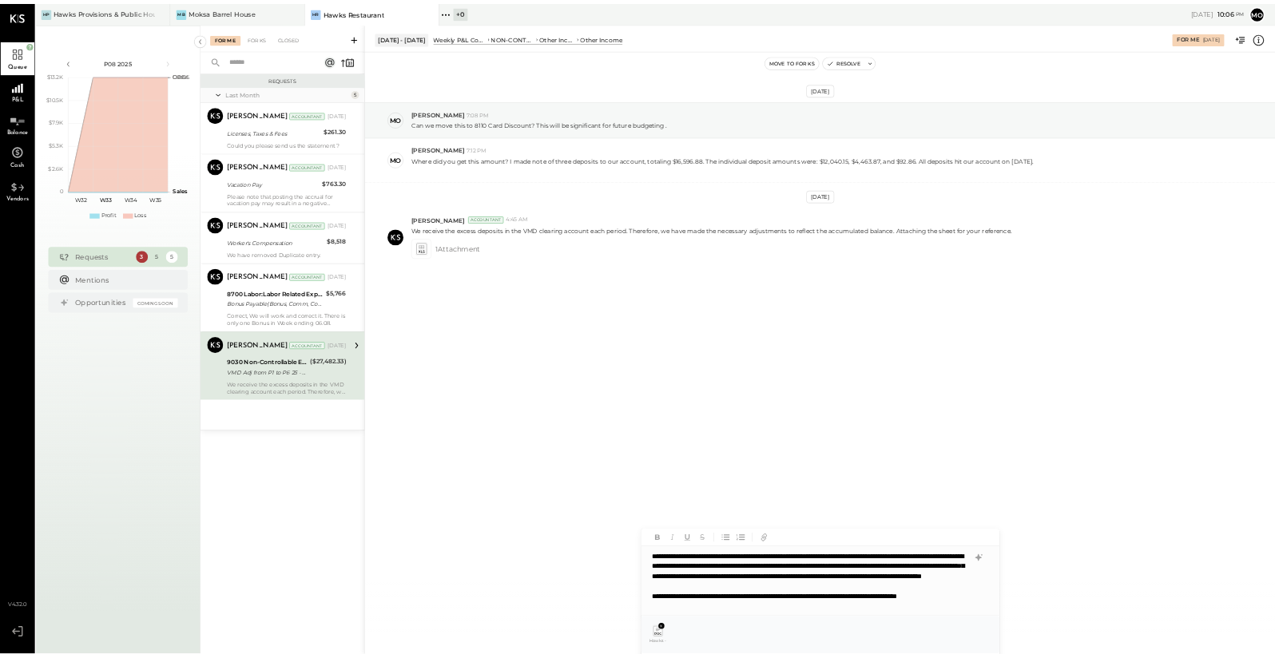
scroll to position [15, 0]
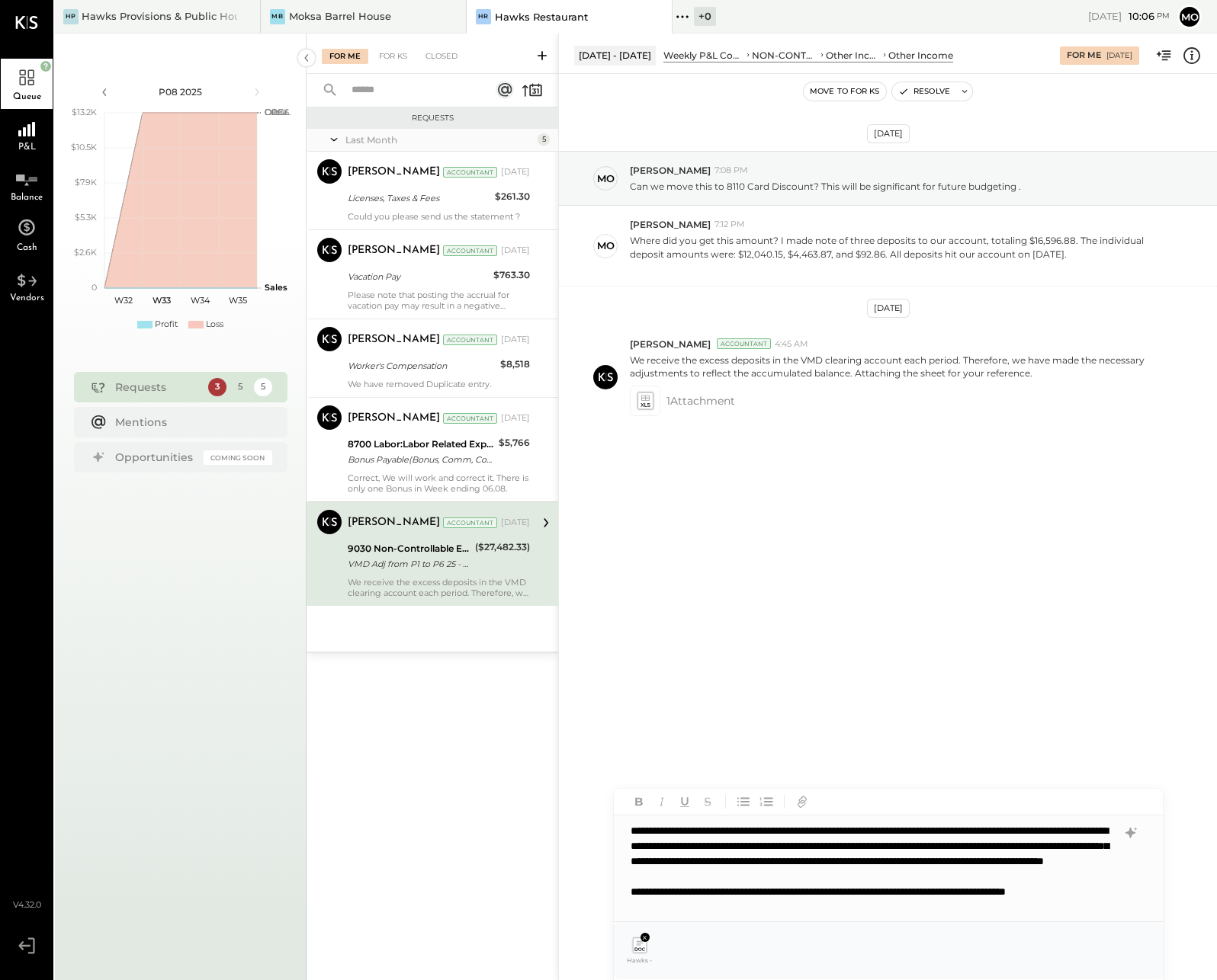
drag, startPoint x: 1112, startPoint y: 945, endPoint x: 1097, endPoint y: 935, distance: 18.0
click at [1113, 929] on div "Hawks - daily summary [DATE].pdf" at bounding box center [888, 950] width 549 height 57
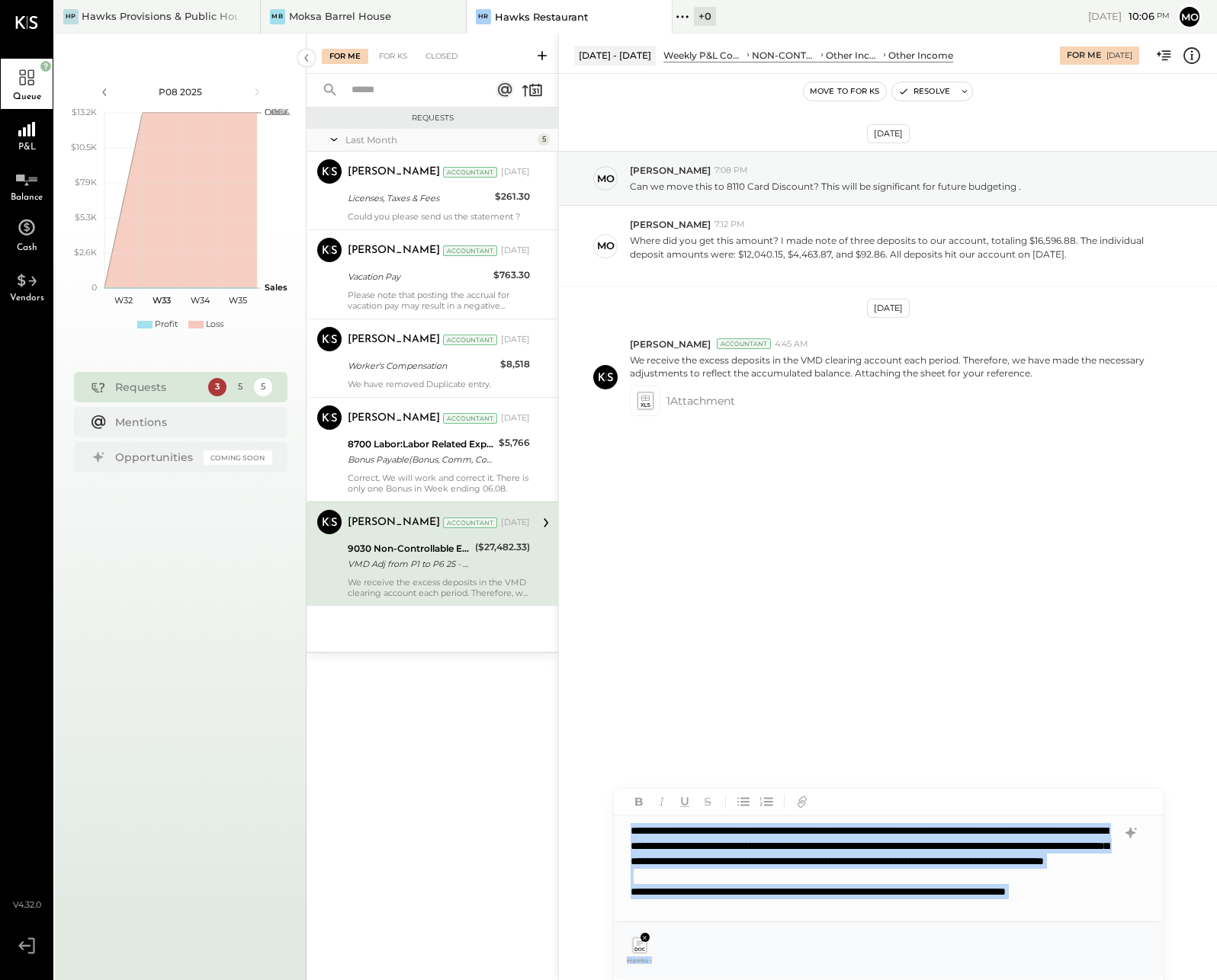
drag, startPoint x: 968, startPoint y: 931, endPoint x: 997, endPoint y: 890, distance: 50.2
click at [997, 890] on div "**********" at bounding box center [888, 898] width 549 height 218
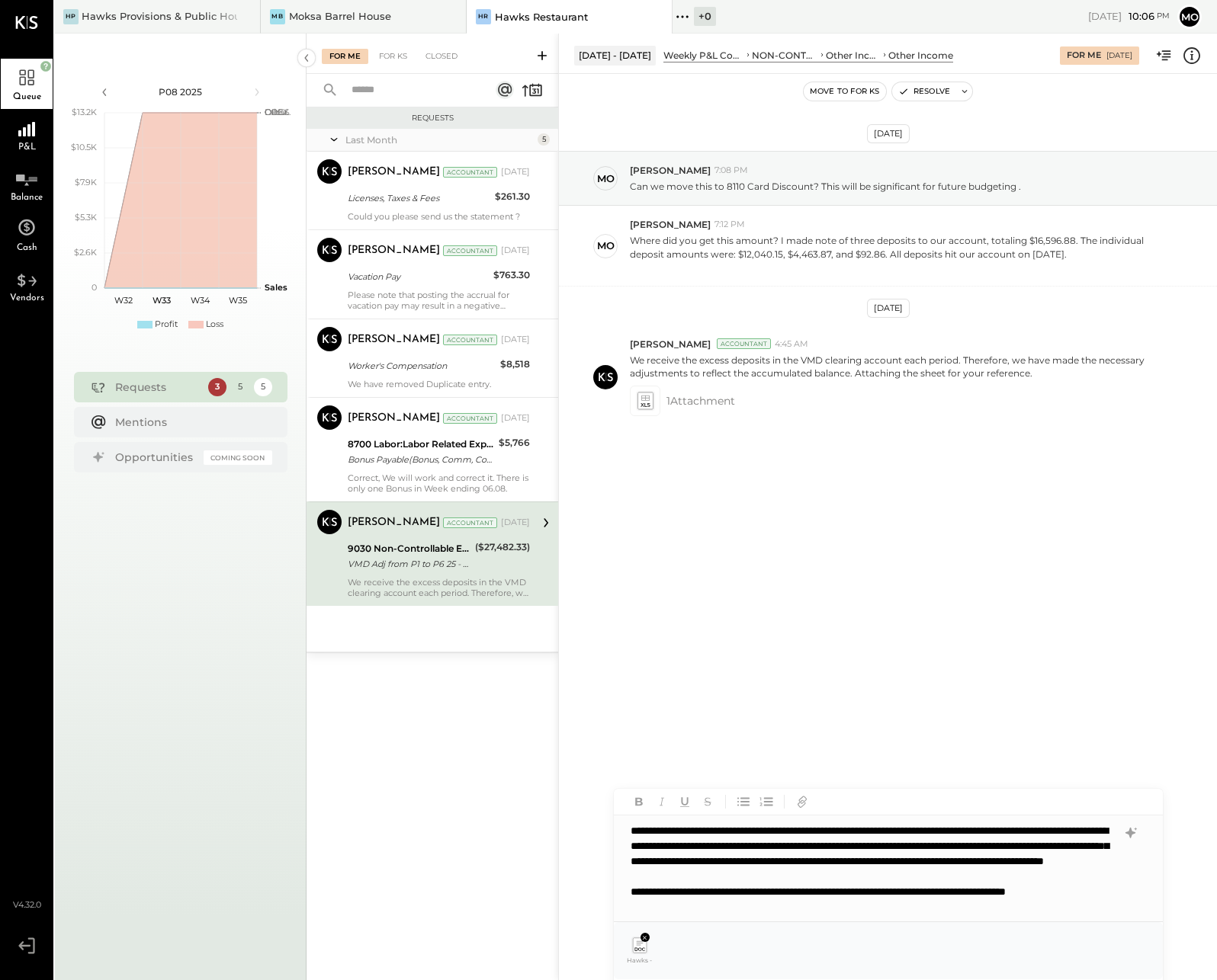
click at [993, 674] on div "Jul 26th, 2025 mo molly 7:08 PM Can we move this to 8110 Card Discount? This wi…" at bounding box center [887, 508] width 658 height 868
click at [1126, 971] on div "Hawks - daily summary [DATE].pdf" at bounding box center [888, 950] width 549 height 57
click at [1139, 979] on div "A a @ Use Shift + Return to send the message SEND" at bounding box center [888, 992] width 549 height 28
click at [1138, 979] on div "A a @ Use Shift + Return to send the message SEND" at bounding box center [888, 992] width 549 height 28
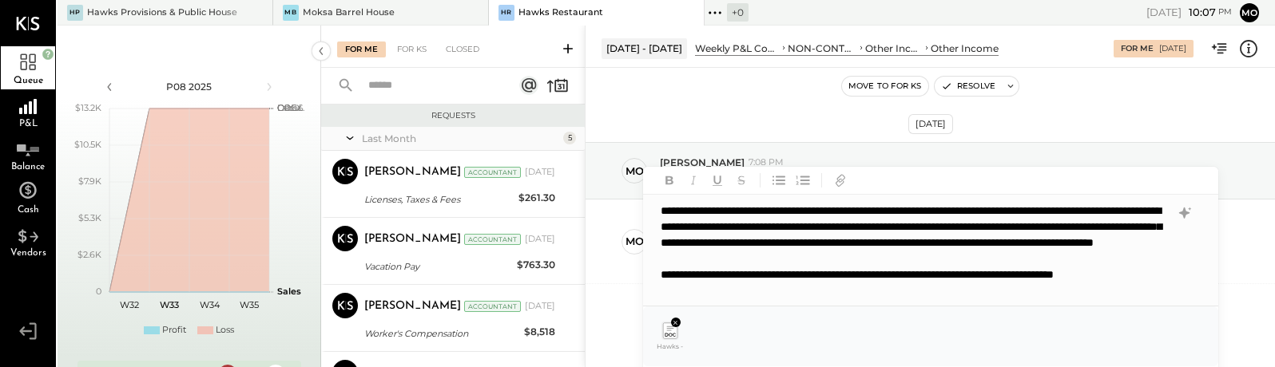
click at [1013, 366] on div "Hawks - daily summary [DATE].pdf" at bounding box center [930, 337] width 575 height 60
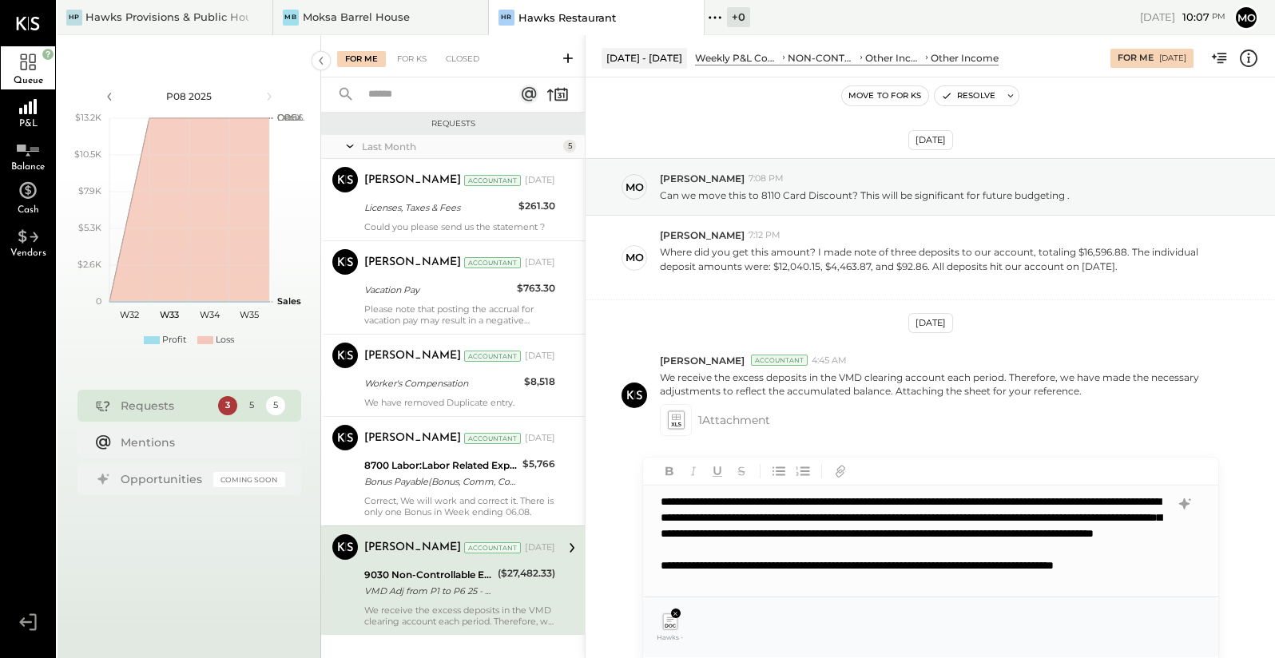
click at [1220, 615] on div "Jul 26th, 2025 mo molly 7:08 PM Can we move this to 8110 Card Discount? This wi…" at bounding box center [929, 347] width 689 height 541
click at [1185, 649] on div "Hawks - daily summary [DATE].pdf" at bounding box center [930, 627] width 575 height 60
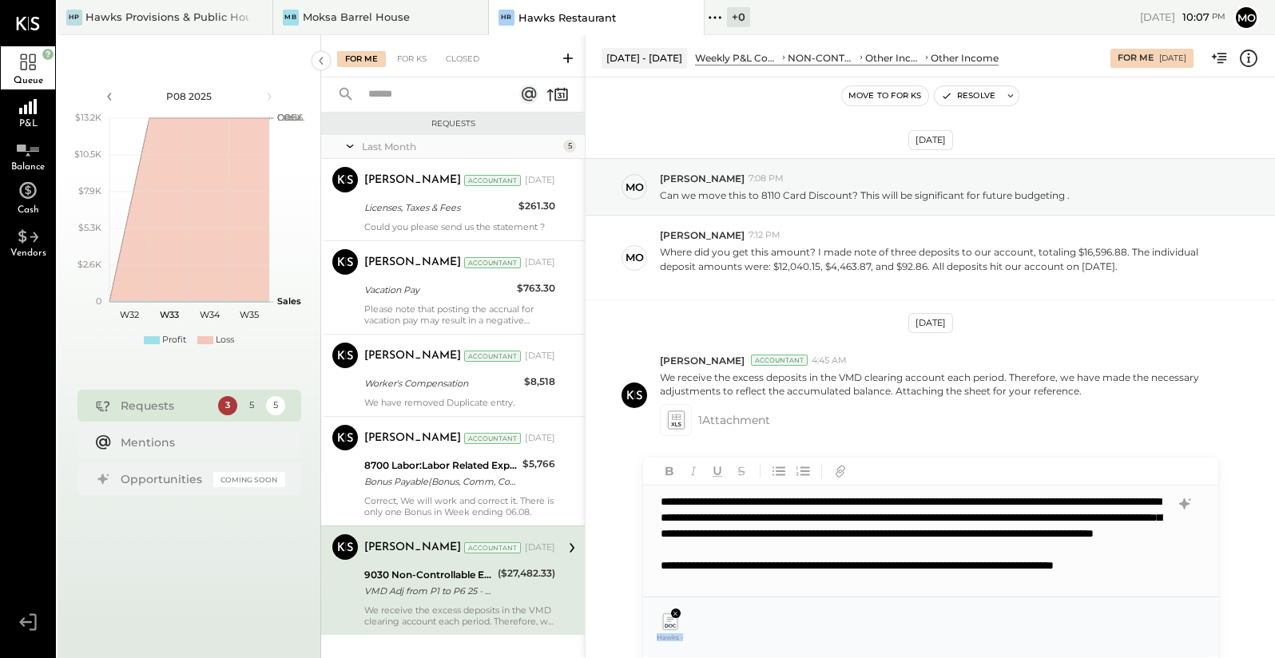
click at [883, 93] on button "Move to for ks" at bounding box center [885, 95] width 86 height 19
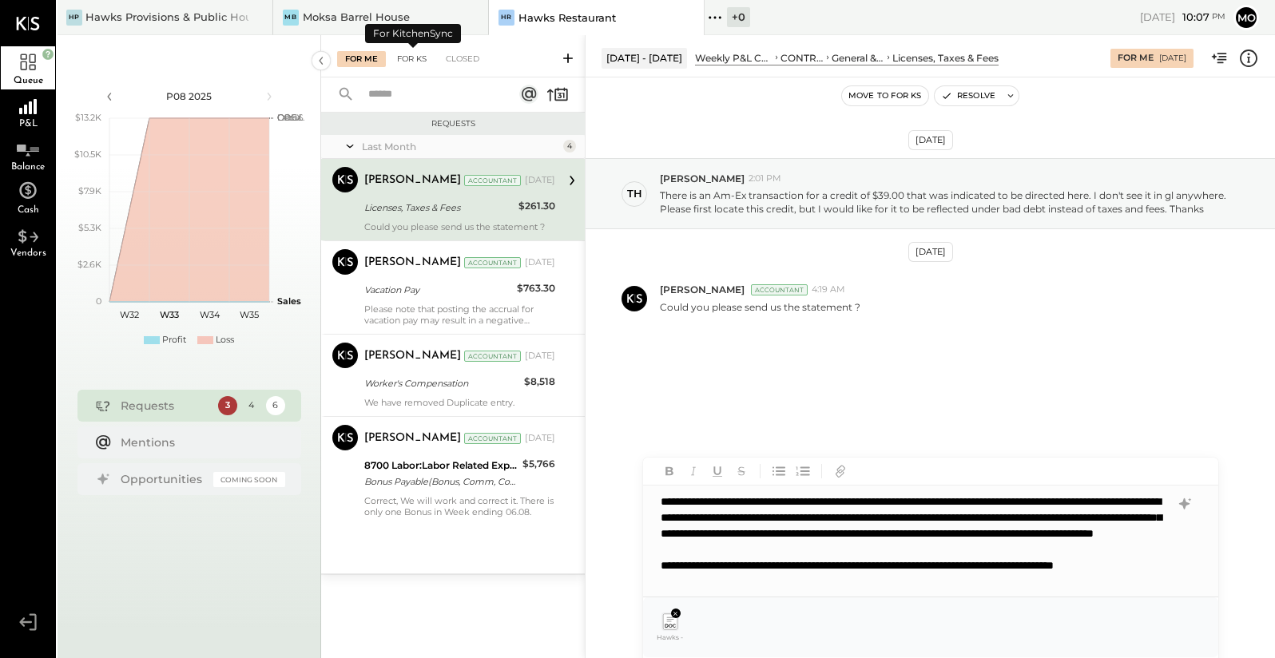
click at [405, 58] on div "For KS" at bounding box center [412, 59] width 46 height 16
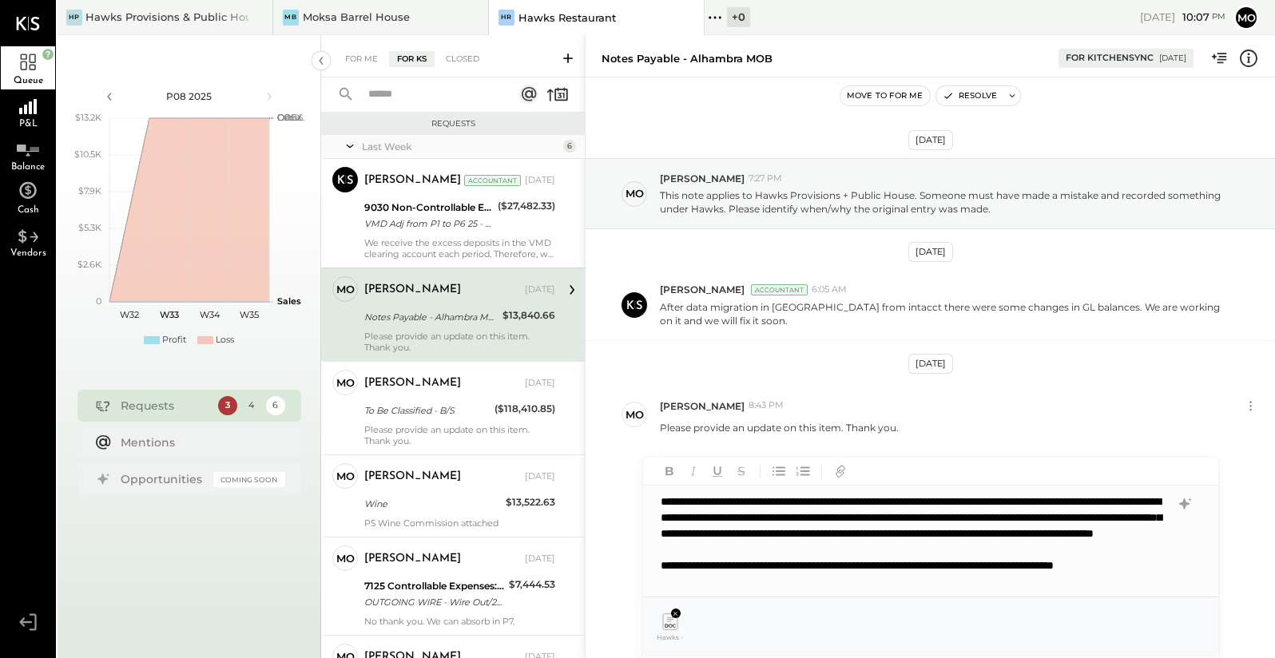
scroll to position [15, 0]
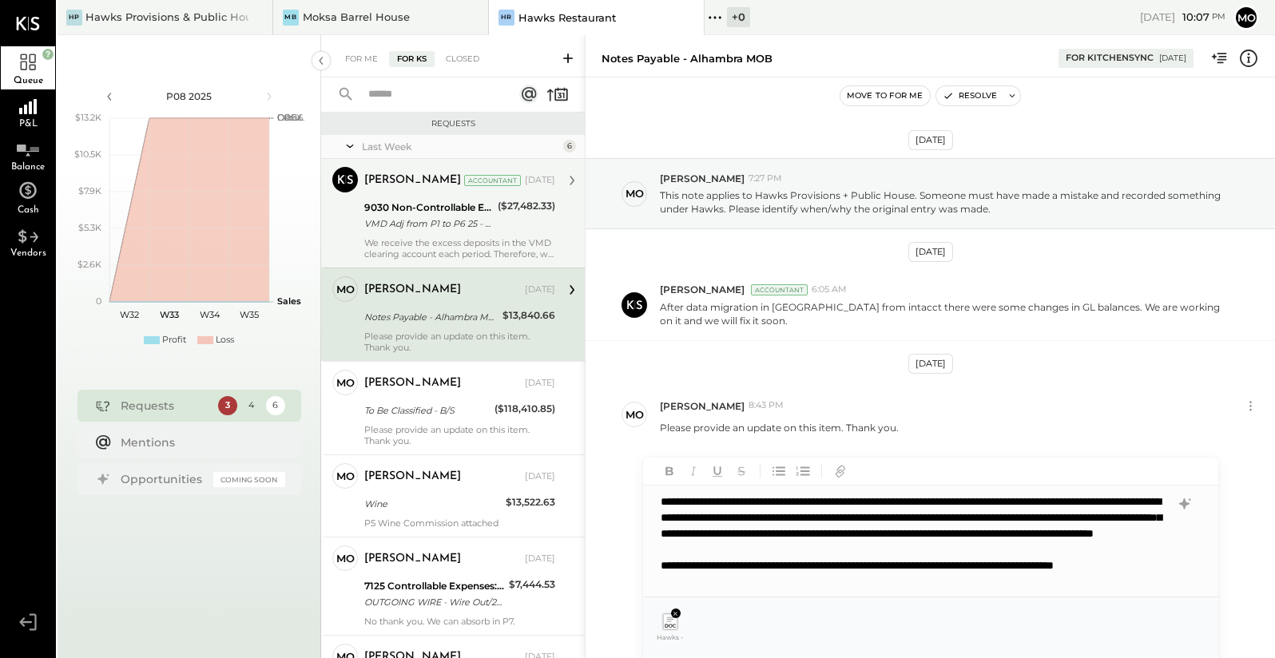
click at [417, 228] on div "VMD Adj from P1 to P6 25 - Excess Deposit adjusted to other income" at bounding box center [428, 224] width 129 height 16
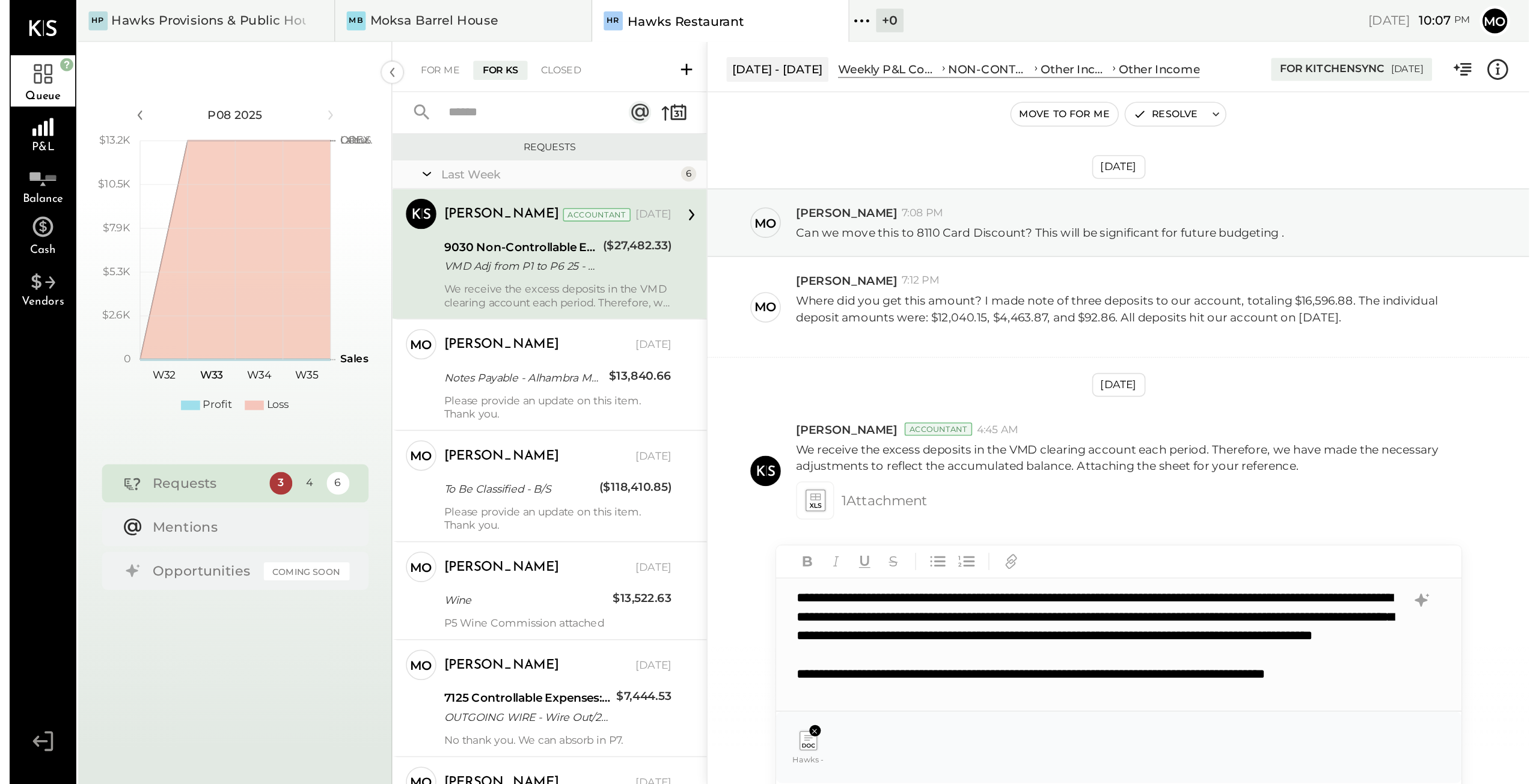
scroll to position [11, 0]
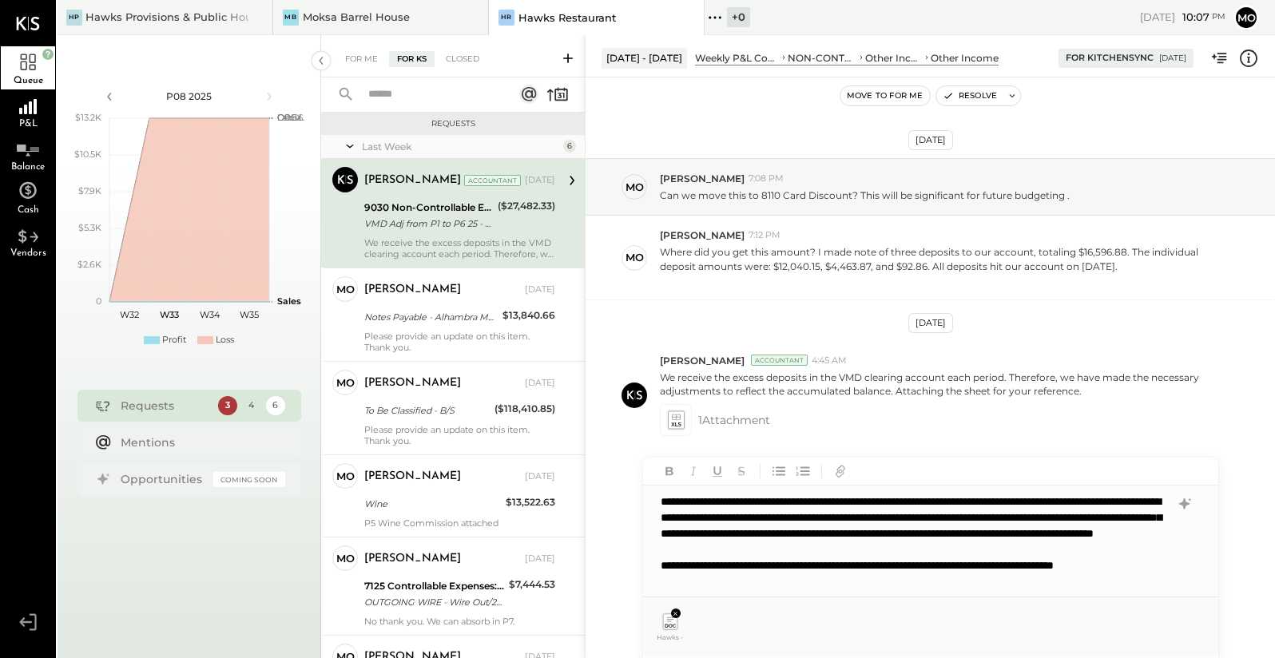
click at [813, 629] on div "Hawks - daily summary [DATE].pdf" at bounding box center [931, 627] width 550 height 34
click at [366, 58] on div "For Me" at bounding box center [361, 59] width 49 height 16
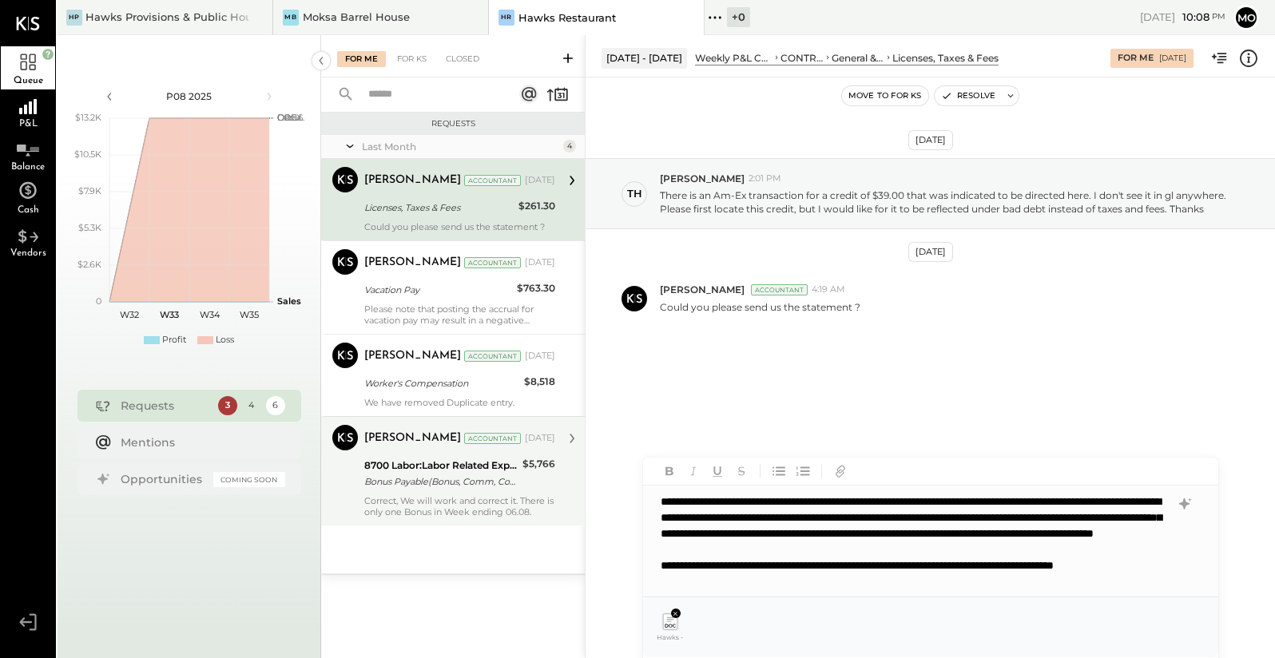
click at [450, 490] on div "Mayur Parekh Accountant Jul 28, 2025 8700 Labor:Labor Related Expenses:Bonus Bo…" at bounding box center [459, 471] width 191 height 93
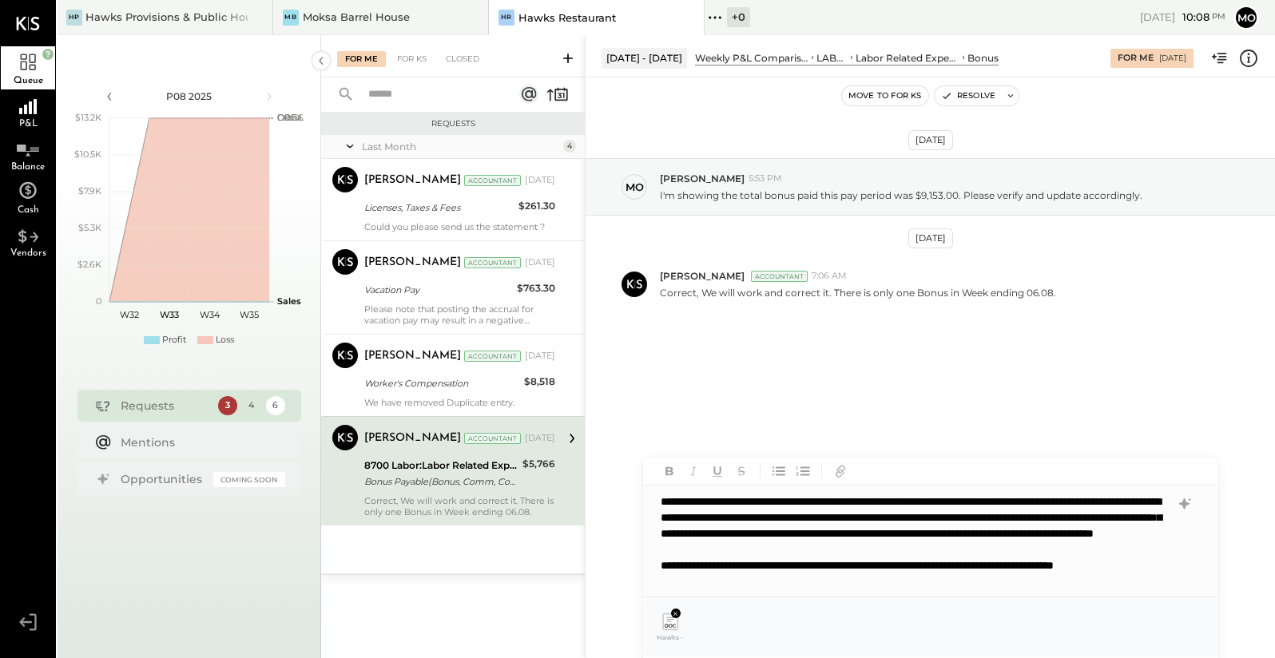
click at [420, 489] on div "8700 Labor:Labor Related Expenses:Bonus Bonus Payable(Bonus, Comm, Commis)" at bounding box center [440, 473] width 153 height 35
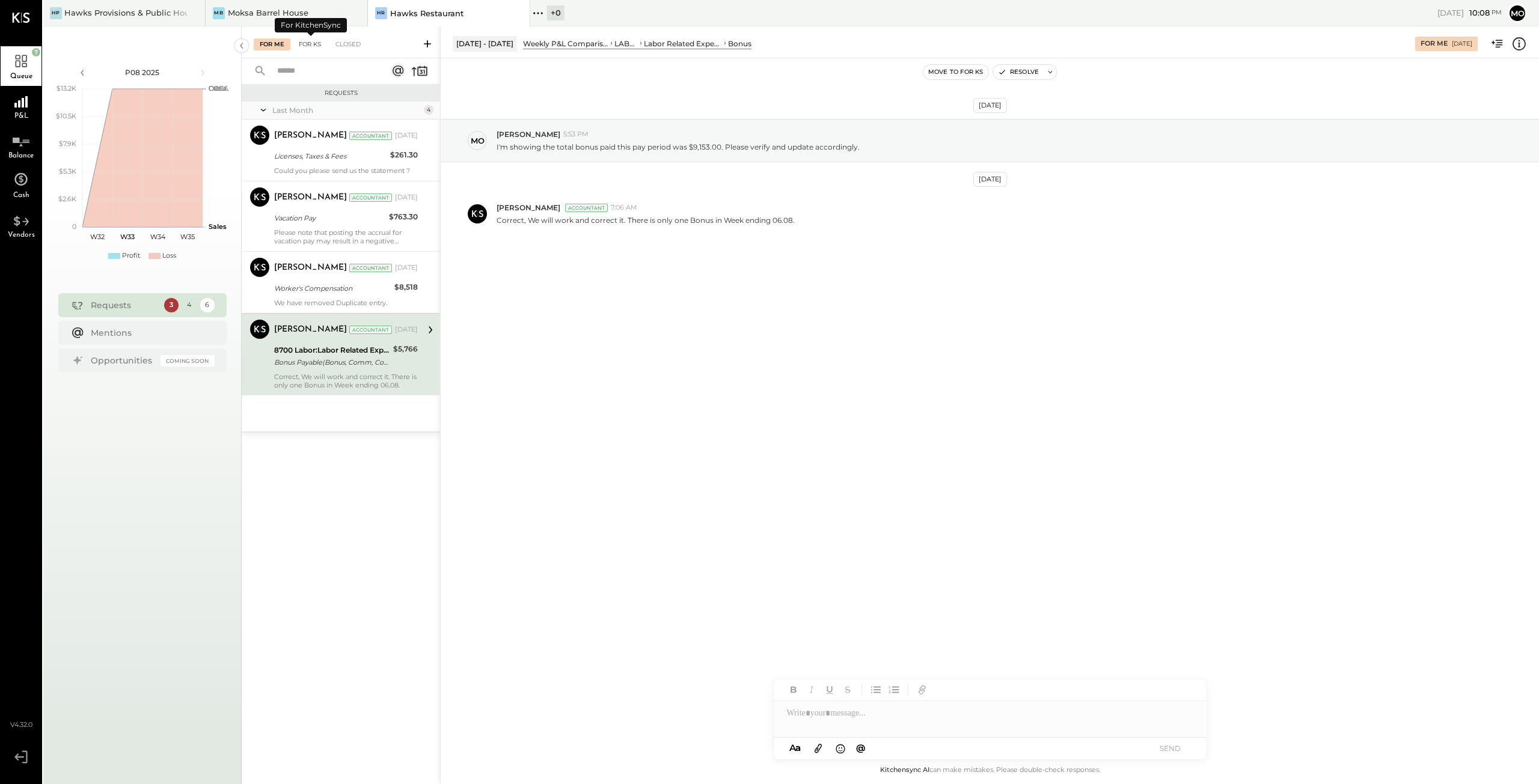
click at [309, 44] on div "For KS" at bounding box center [310, 44] width 35 height 12
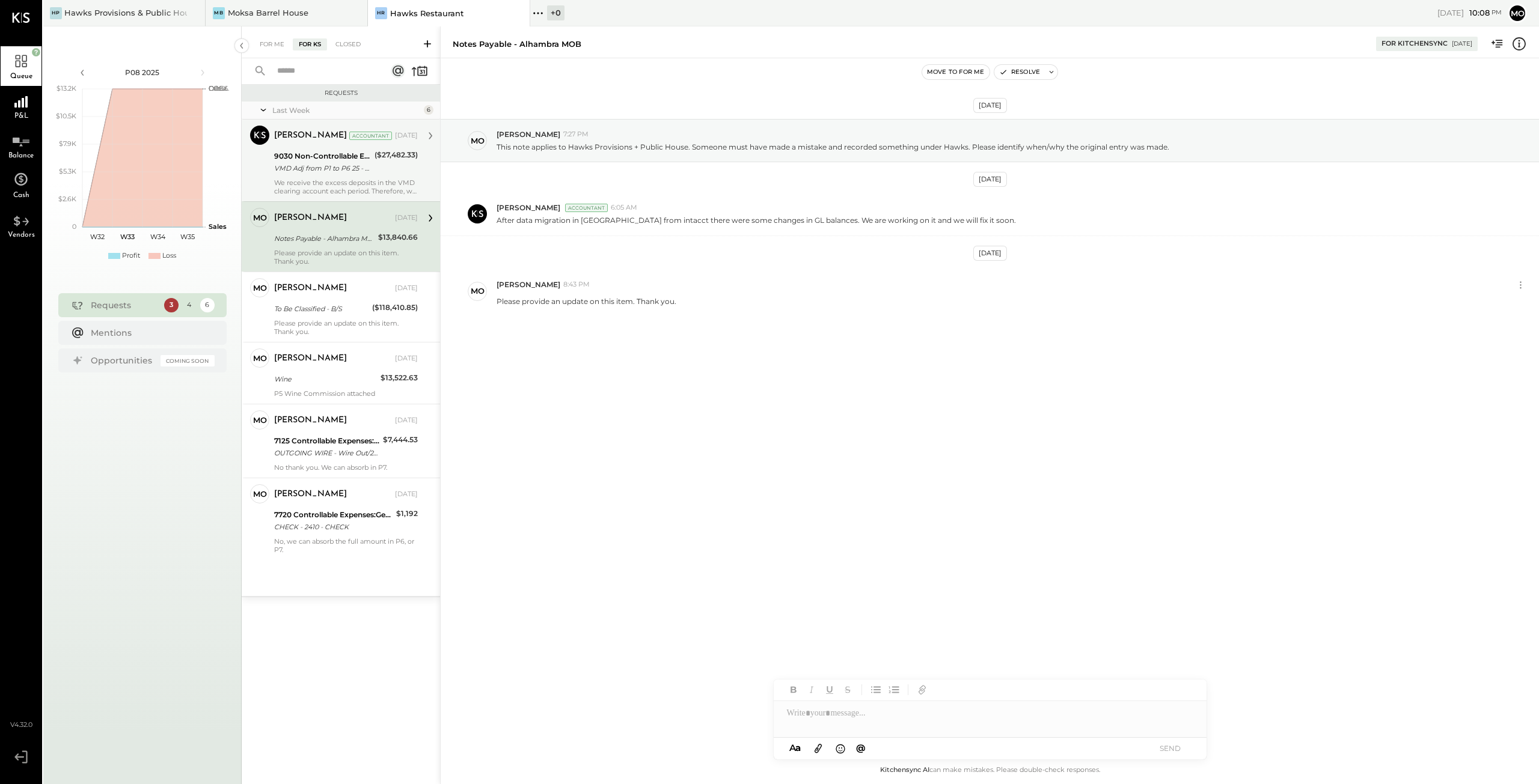
click at [336, 185] on div "We receive the excess deposits in the VMD clearing account each period. Therefo…" at bounding box center [345, 187] width 144 height 17
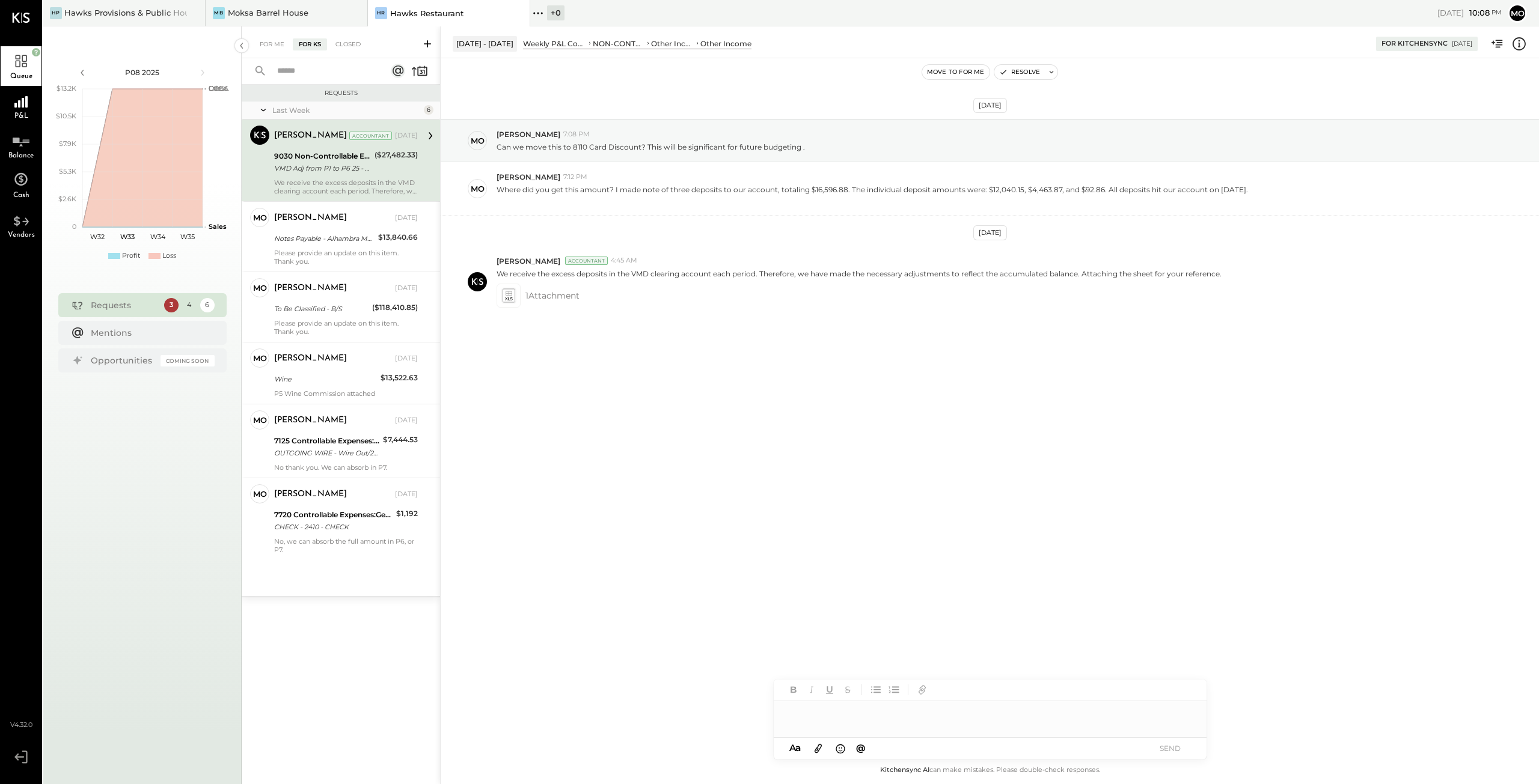
paste div
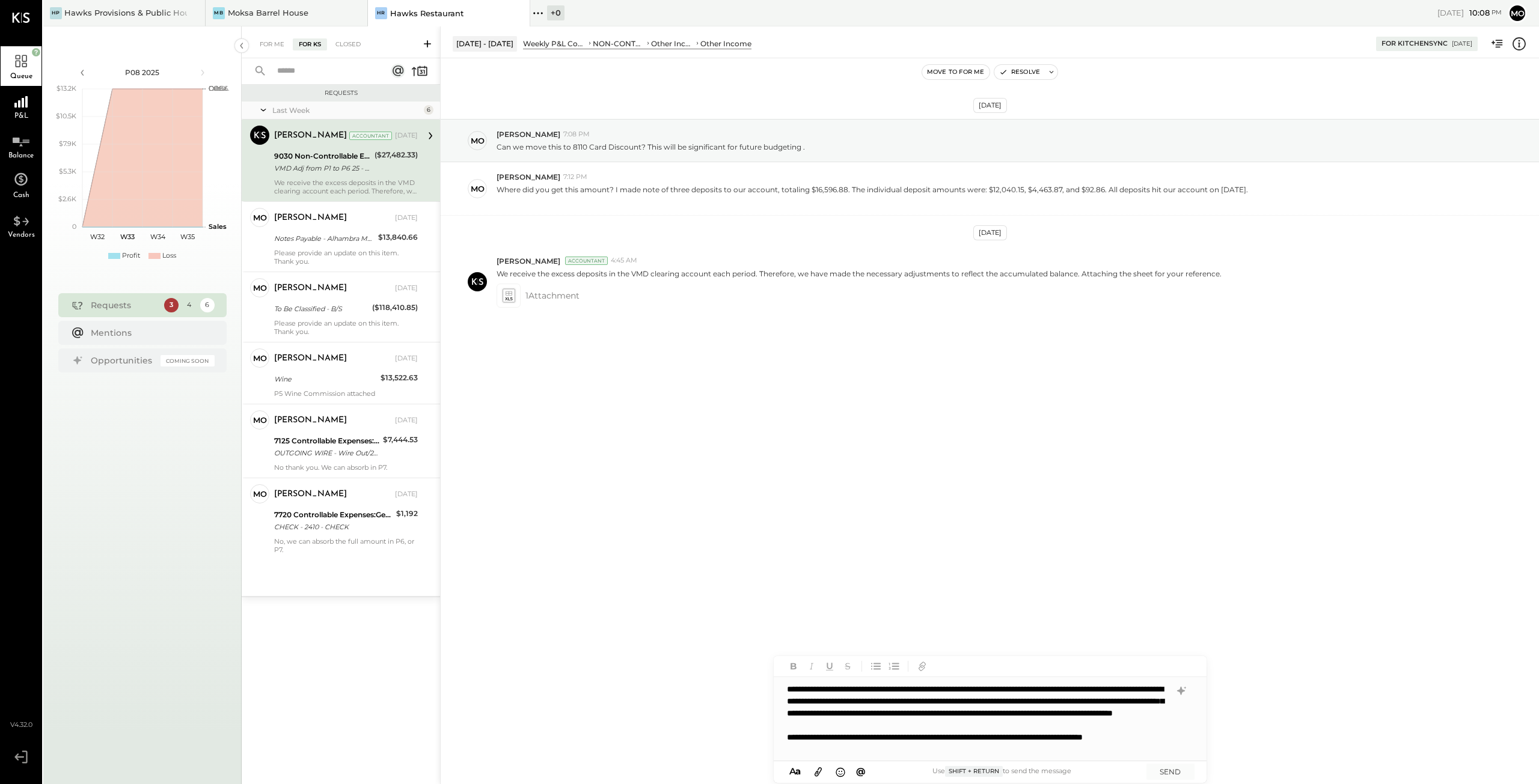
scroll to position [11, 0]
click at [817, 770] on icon at bounding box center [818, 772] width 14 height 14
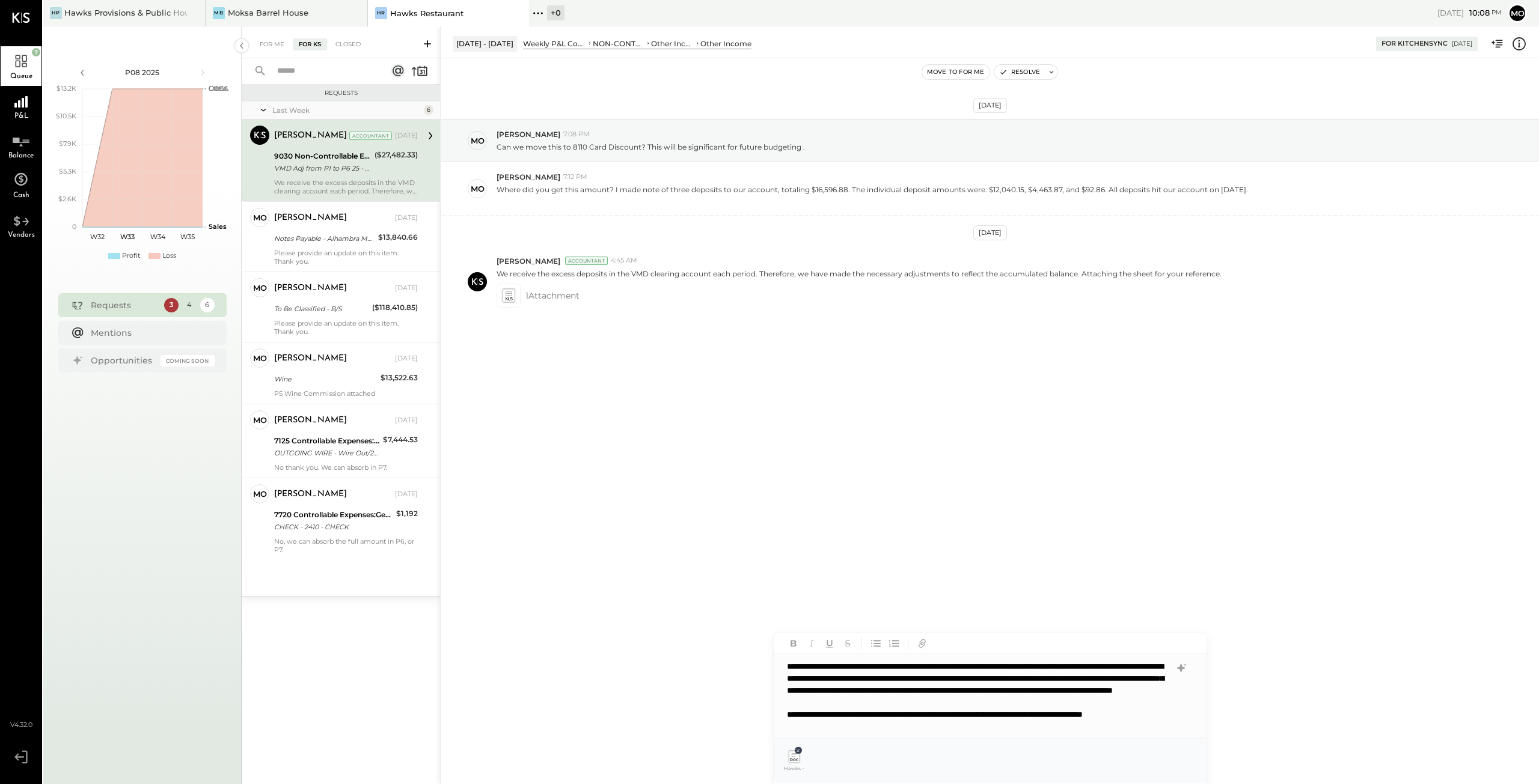
click at [799, 751] on icon at bounding box center [798, 750] width 5 height 5
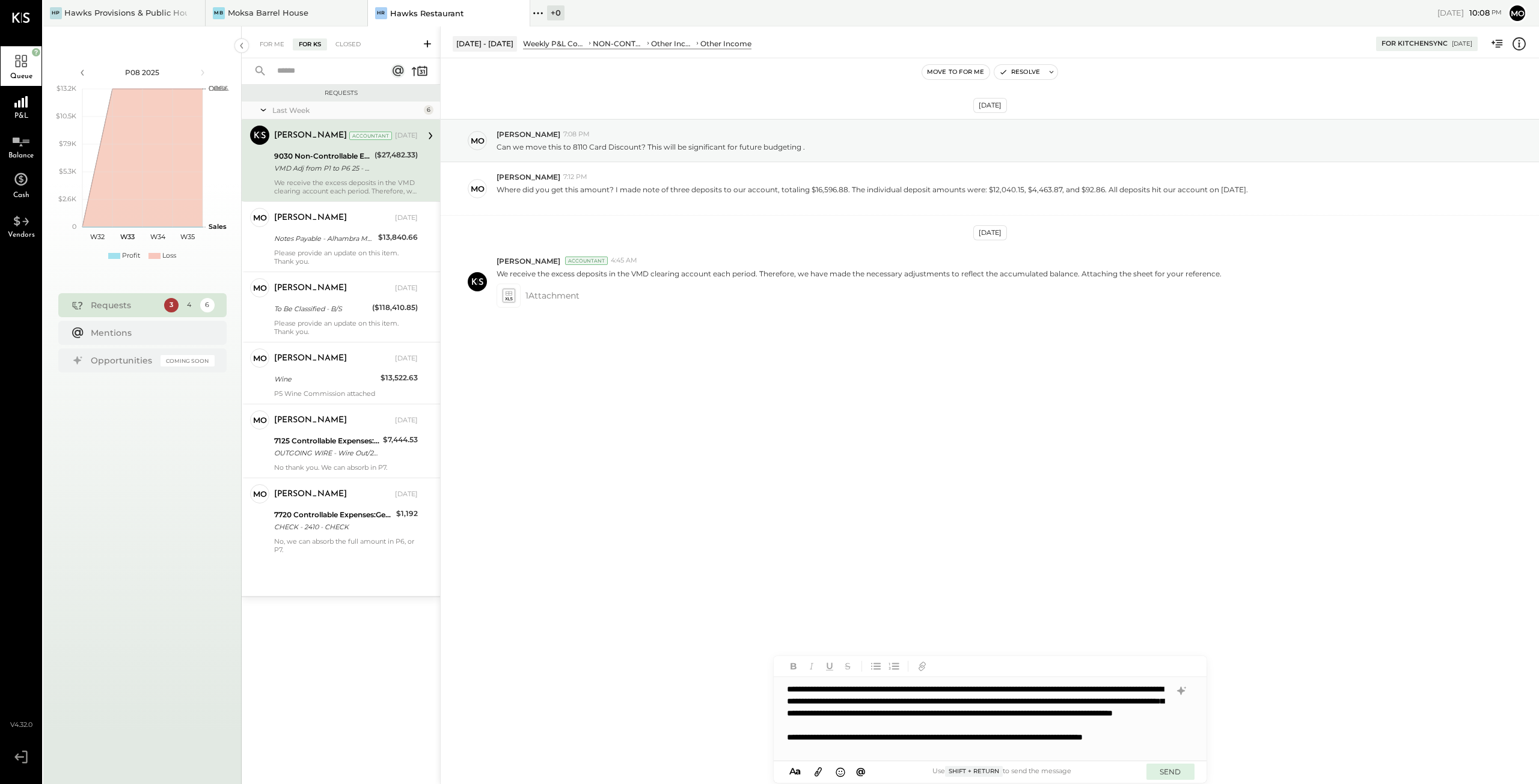
click at [1176, 775] on button "SEND" at bounding box center [1170, 772] width 48 height 17
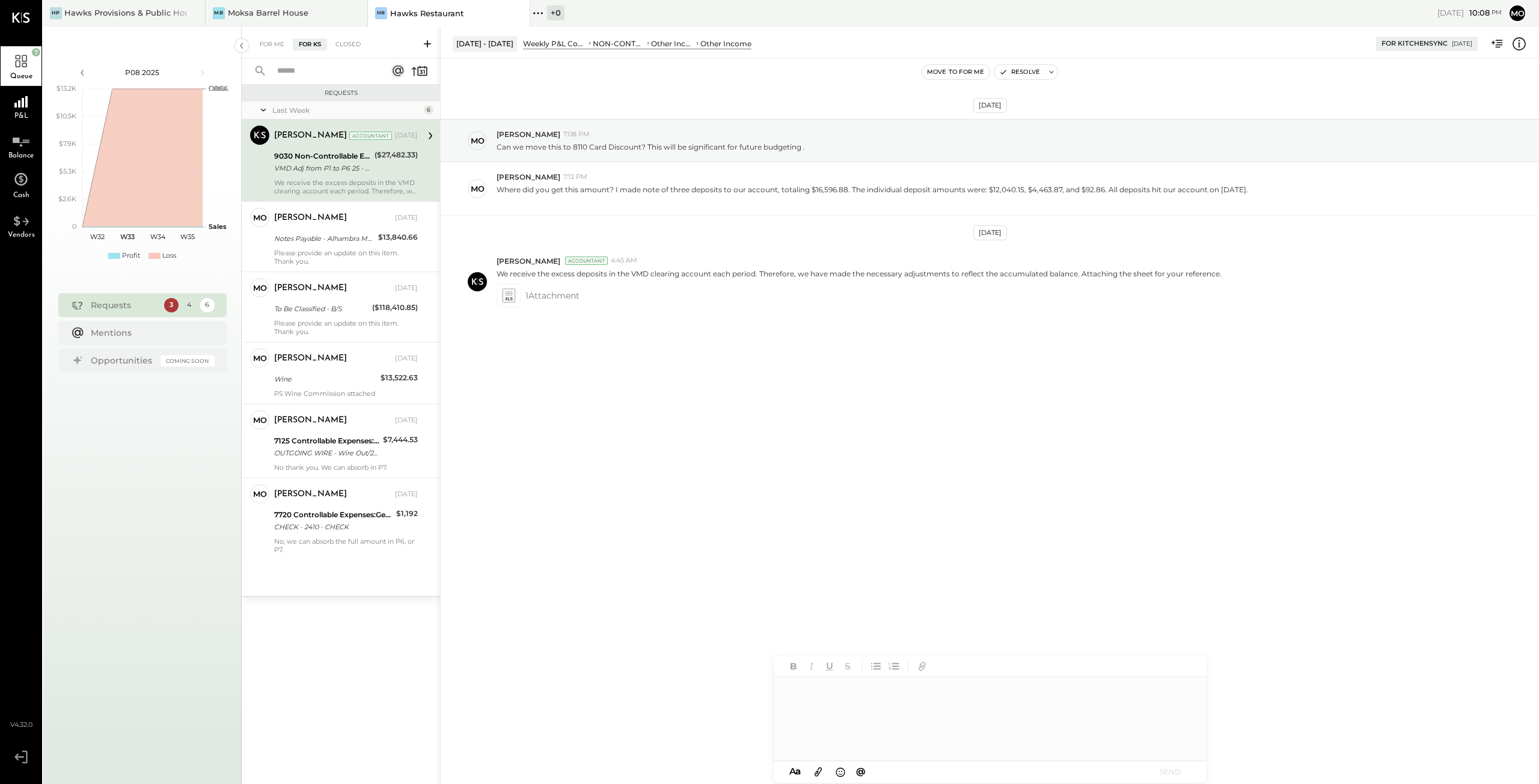
scroll to position [0, 0]
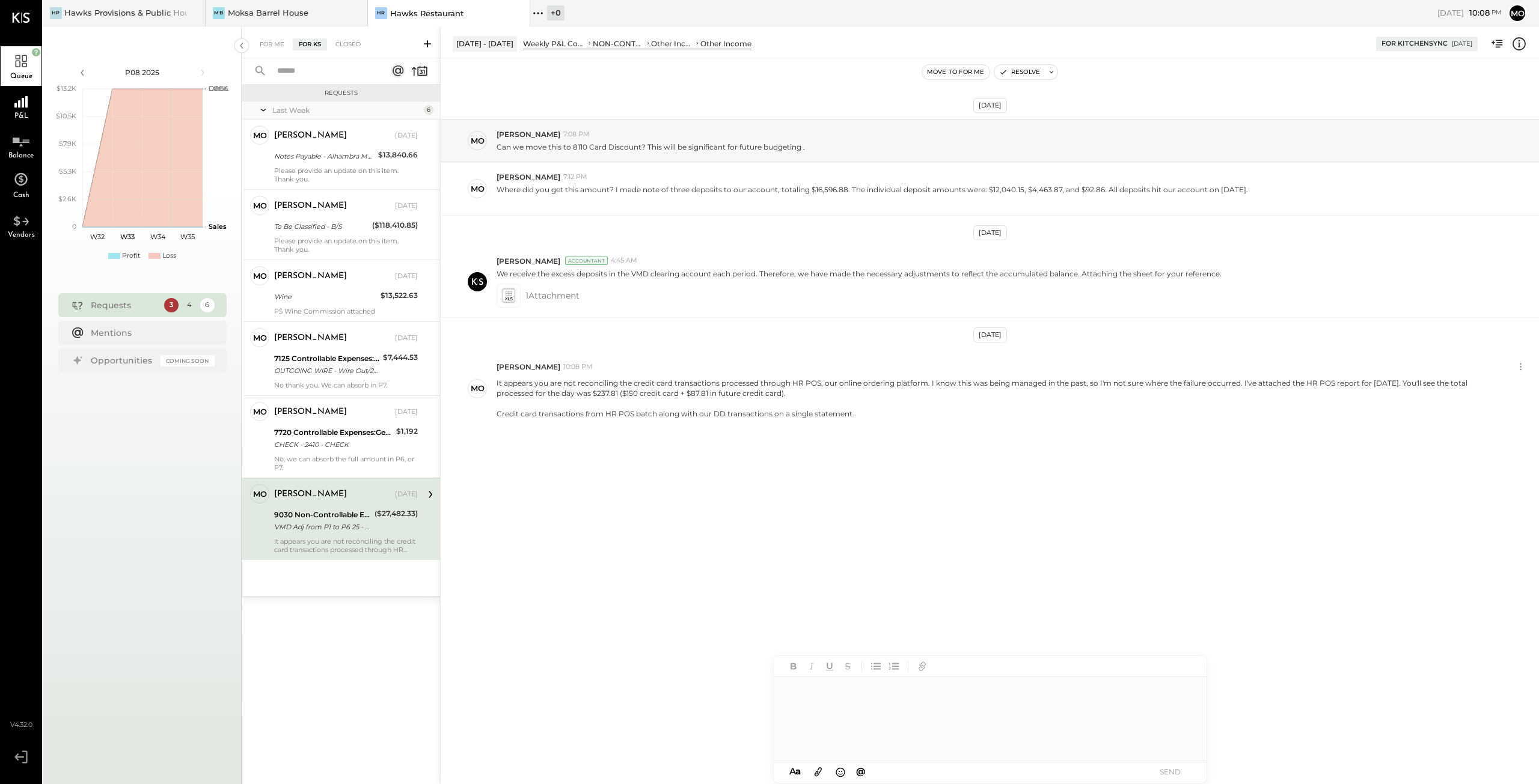
click at [820, 771] on icon at bounding box center [818, 772] width 14 height 14
click at [820, 769] on icon at bounding box center [818, 772] width 14 height 14
click at [820, 771] on icon at bounding box center [818, 772] width 14 height 14
click at [850, 703] on div at bounding box center [990, 719] width 433 height 84
click at [816, 748] on icon at bounding box center [818, 749] width 14 height 14
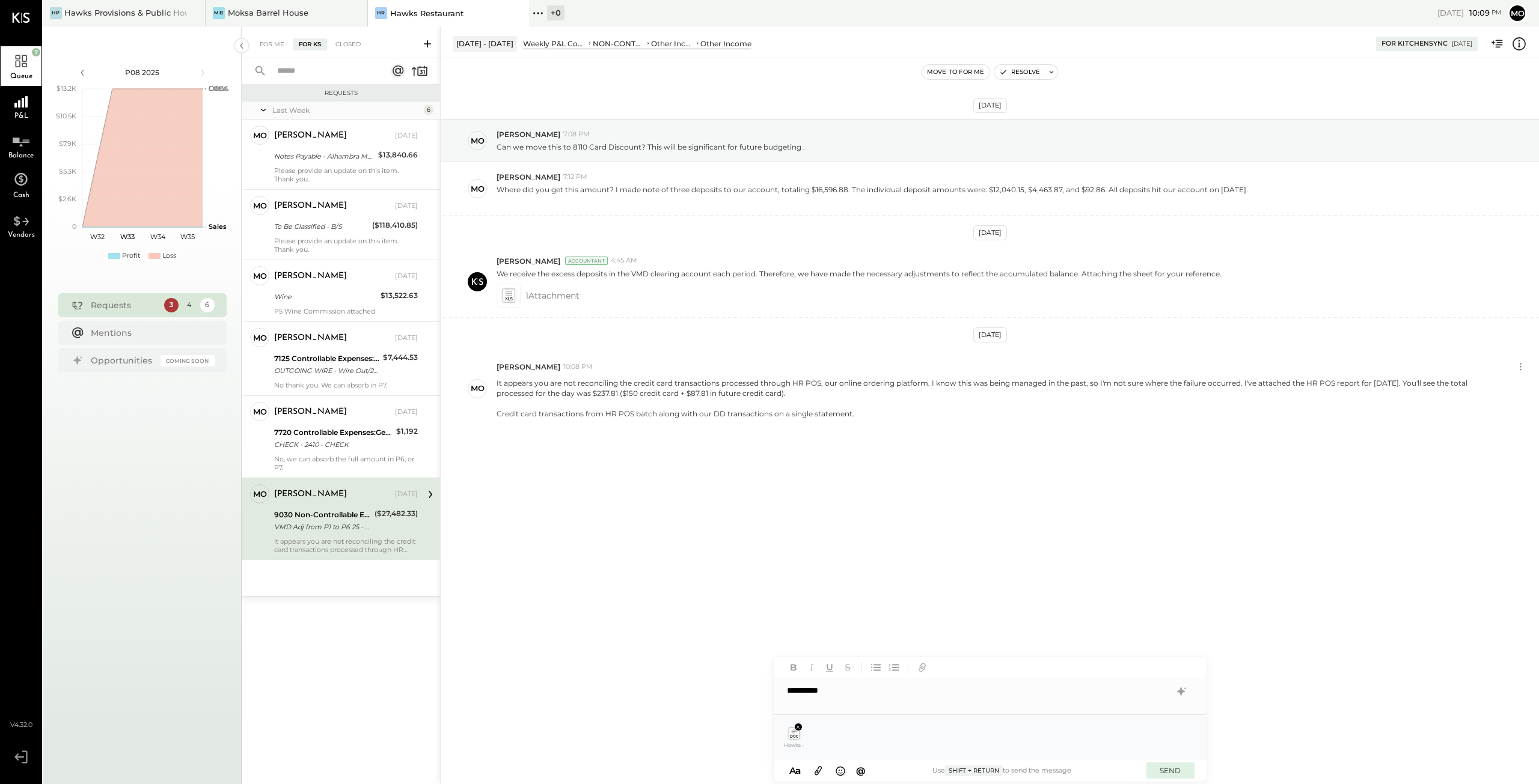
click at [1181, 769] on button "SEND" at bounding box center [1170, 771] width 48 height 17
click at [276, 44] on div "For Me" at bounding box center [272, 44] width 37 height 12
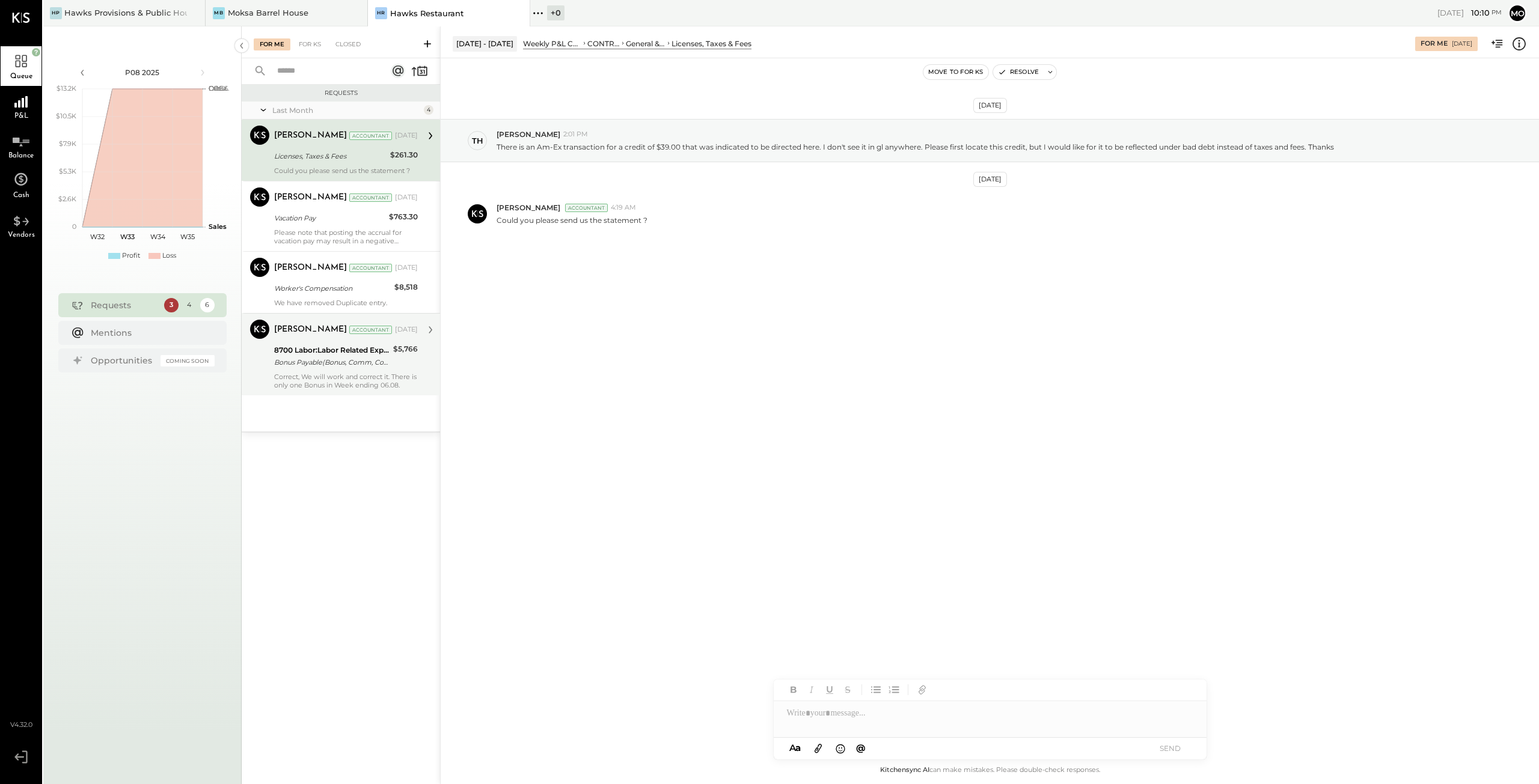
click at [344, 363] on div "Bonus Payable(Bonus, Comm, Commis)" at bounding box center [331, 363] width 115 height 12
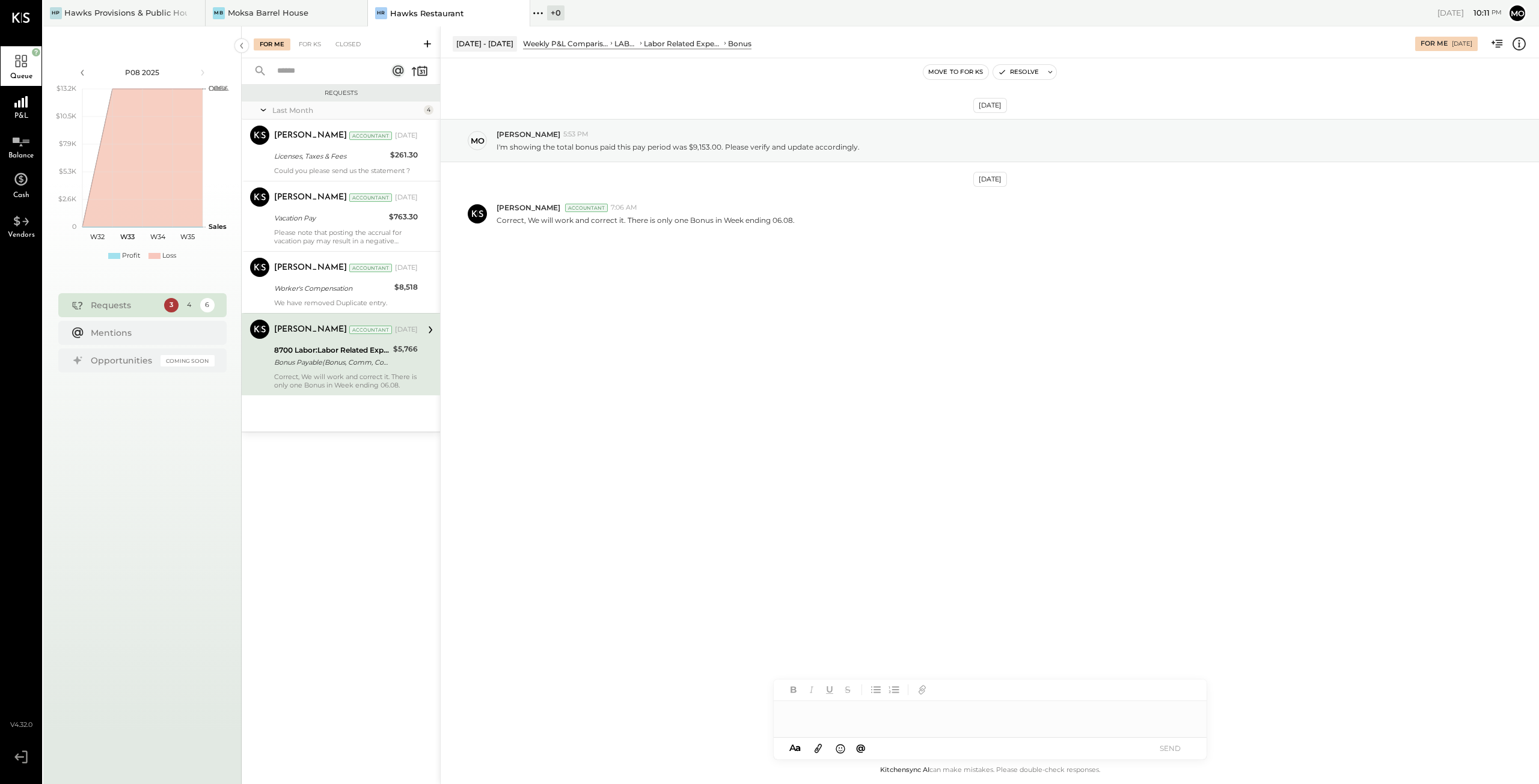
click at [817, 713] on div at bounding box center [990, 713] width 433 height 24
click at [1182, 753] on button "SEND" at bounding box center [1170, 749] width 48 height 17
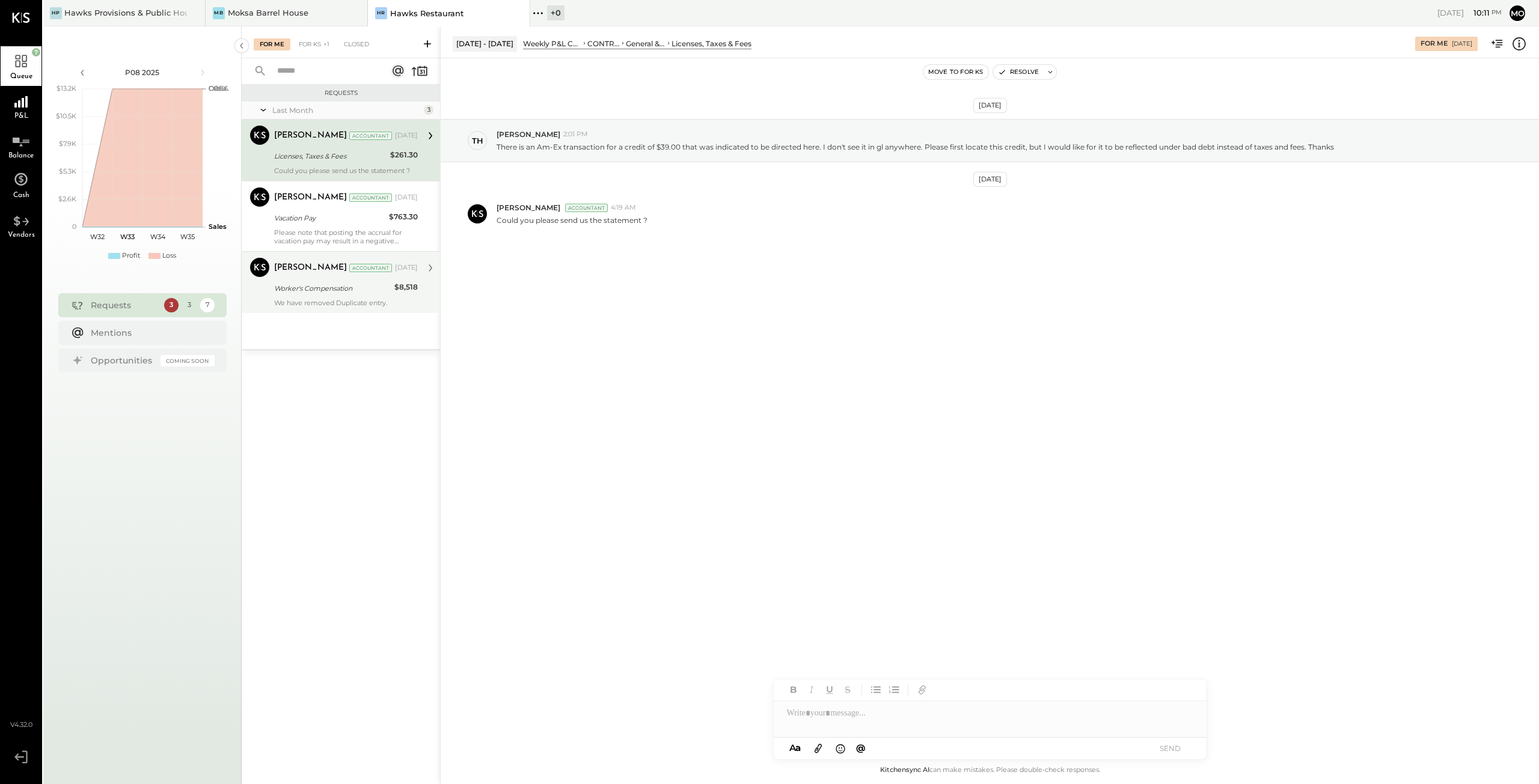
click at [300, 288] on div "Worker's Compensation" at bounding box center [332, 288] width 117 height 12
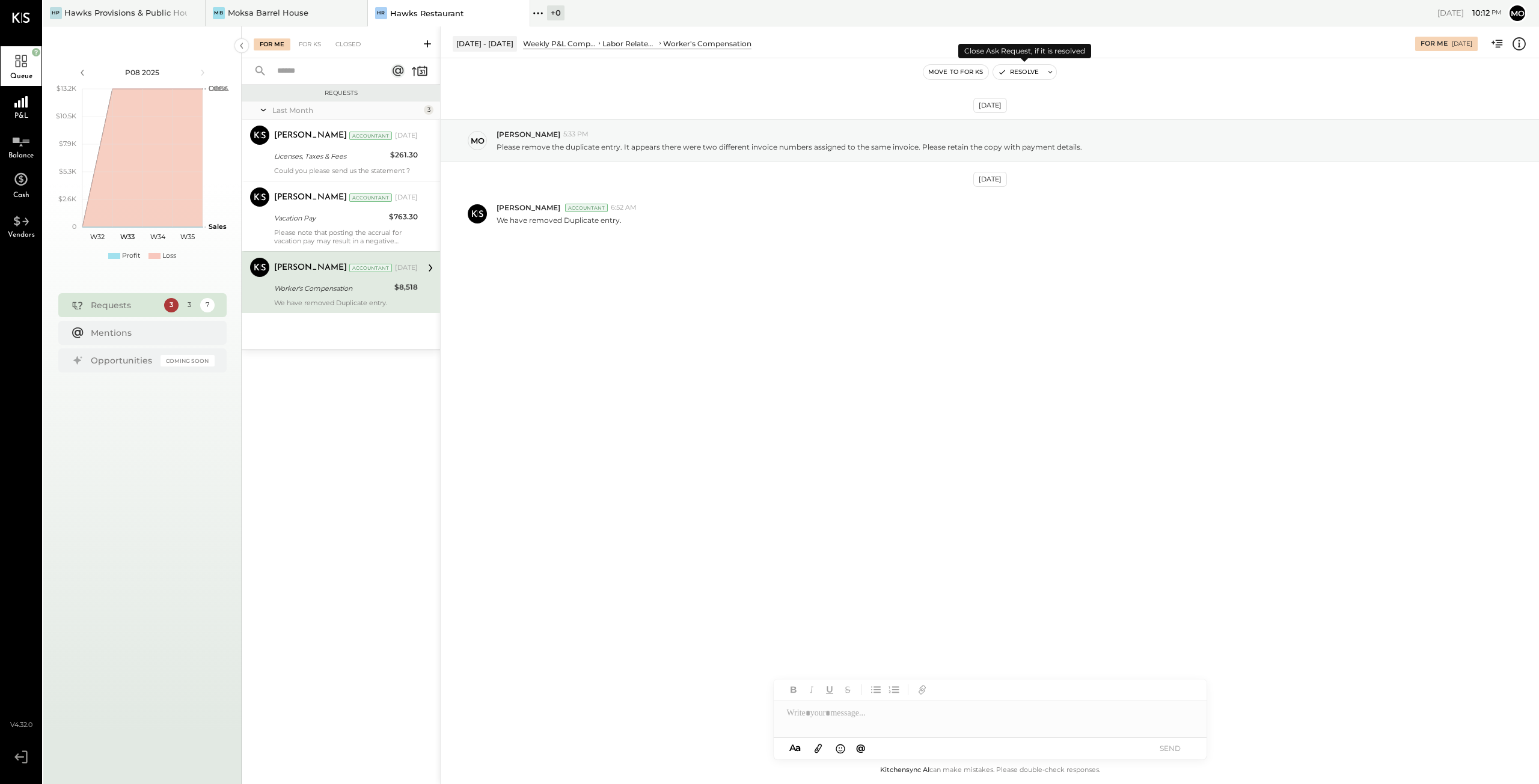
click at [1021, 70] on button "Resolve" at bounding box center [1018, 71] width 50 height 14
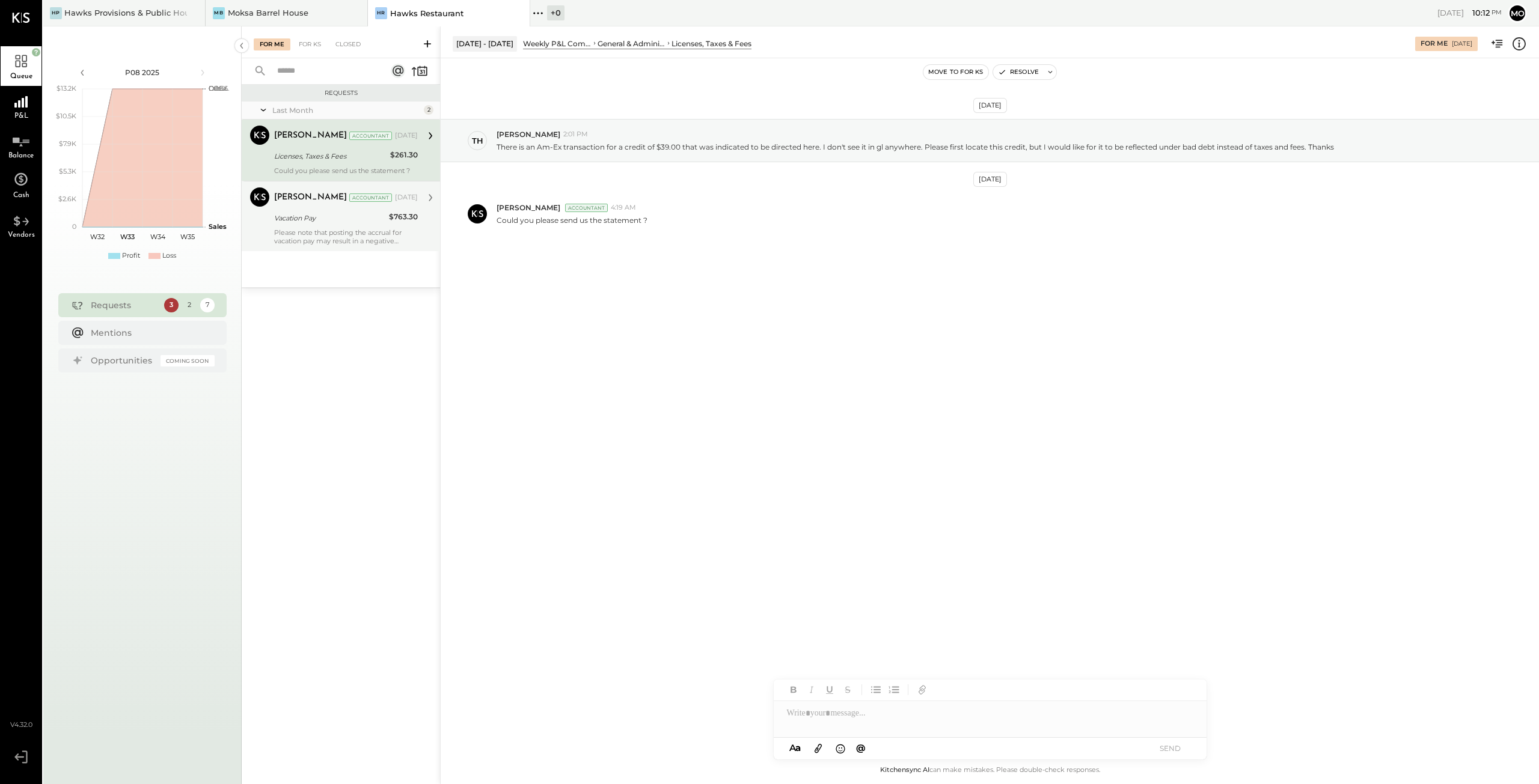
click at [320, 269] on div "Last Month 2 [PERSON_NAME] Accountant [PERSON_NAME] Accountant [DATE] Licenses,…" at bounding box center [341, 194] width 199 height 186
click at [331, 232] on div "Please note that posting the accrual for vacation pay may result in a negative …" at bounding box center [345, 237] width 144 height 17
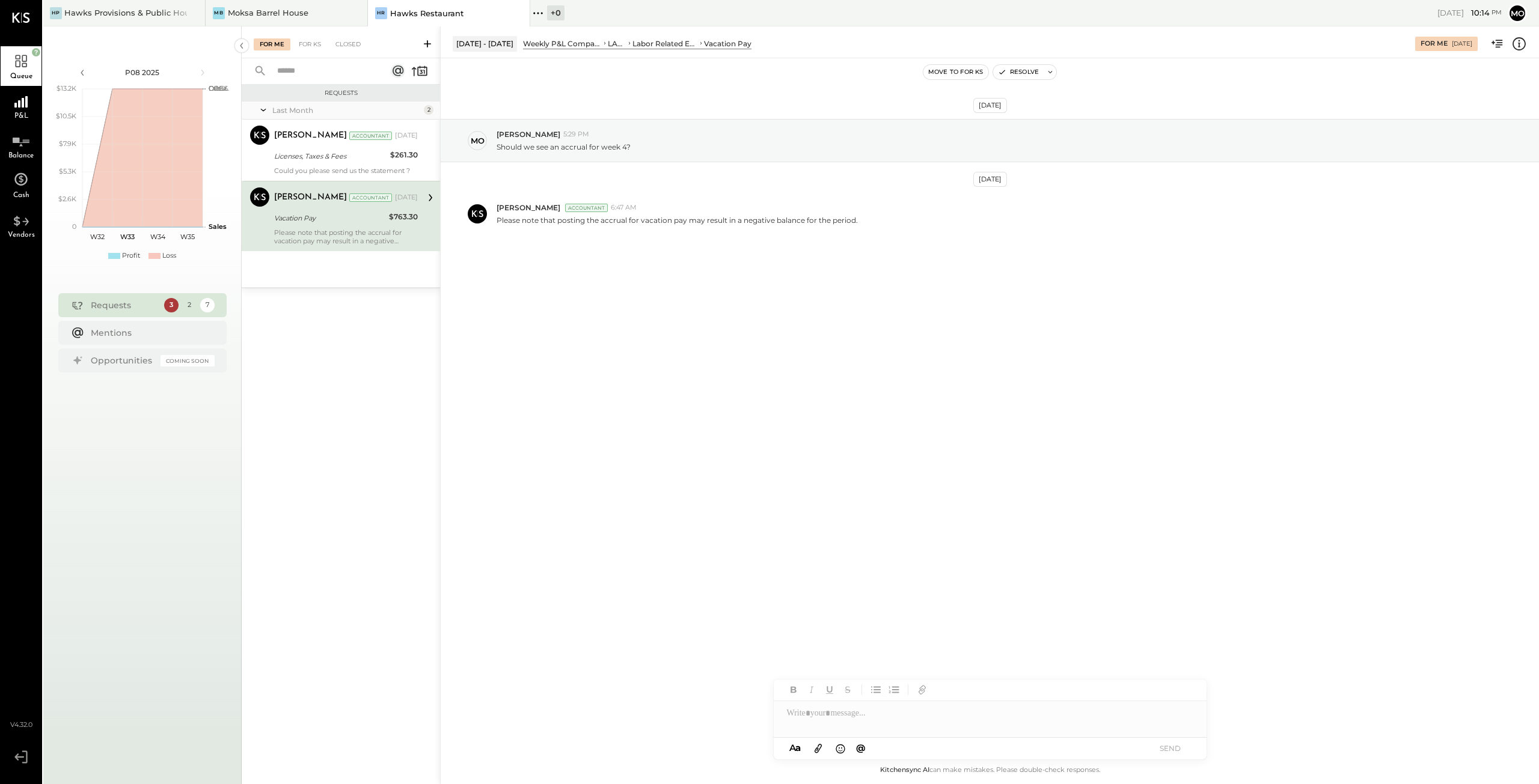
click at [800, 711] on div at bounding box center [990, 713] width 433 height 24
click at [1165, 715] on div "**********" at bounding box center [990, 713] width 433 height 24
click at [1169, 746] on button "SEND" at bounding box center [1170, 749] width 48 height 17
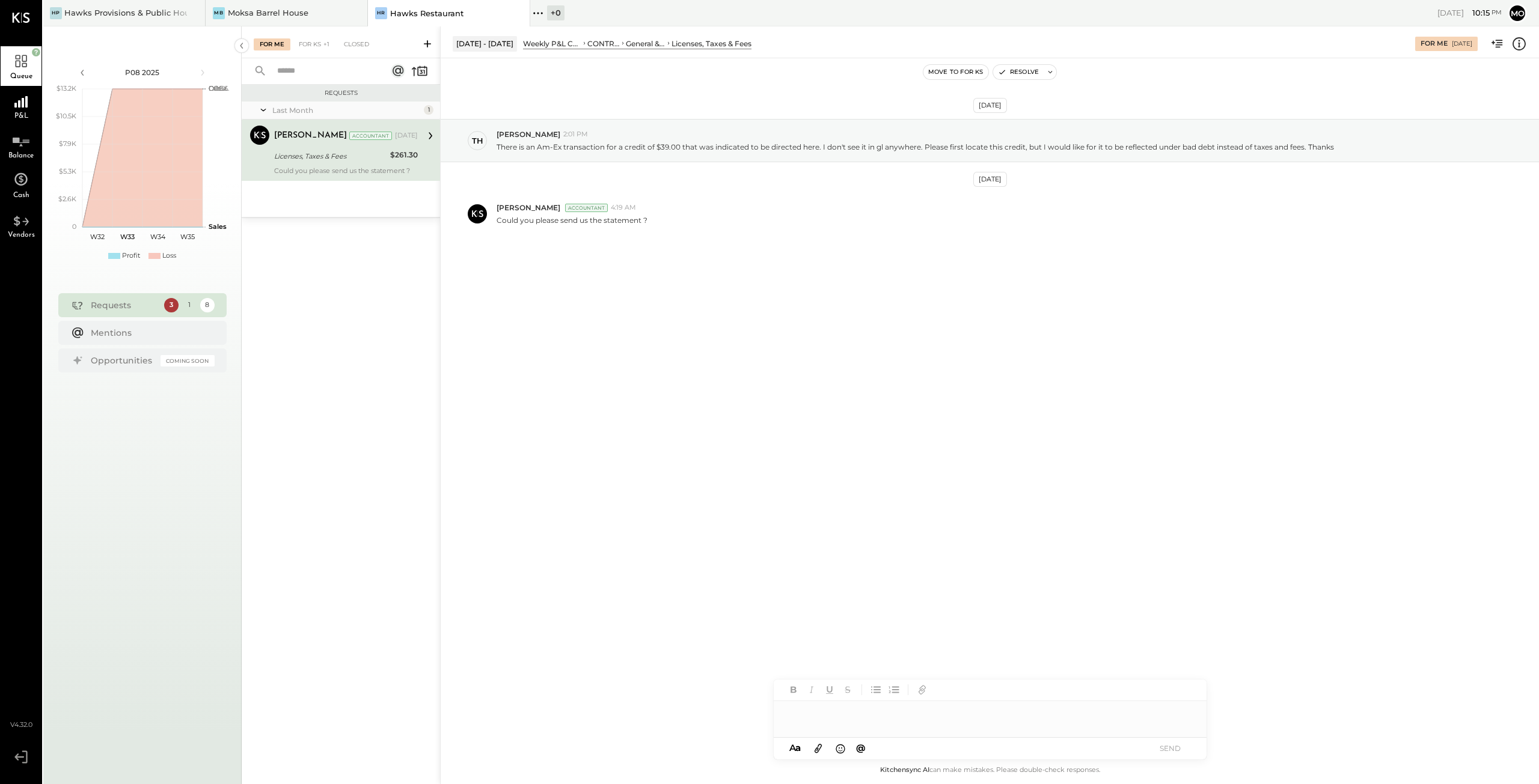
click at [307, 166] on div "[PERSON_NAME] Accountant [DATE] Licenses, Taxes & Fees $261.30 Could you please…" at bounding box center [345, 150] width 144 height 49
click at [344, 45] on div "Closed" at bounding box center [348, 44] width 38 height 12
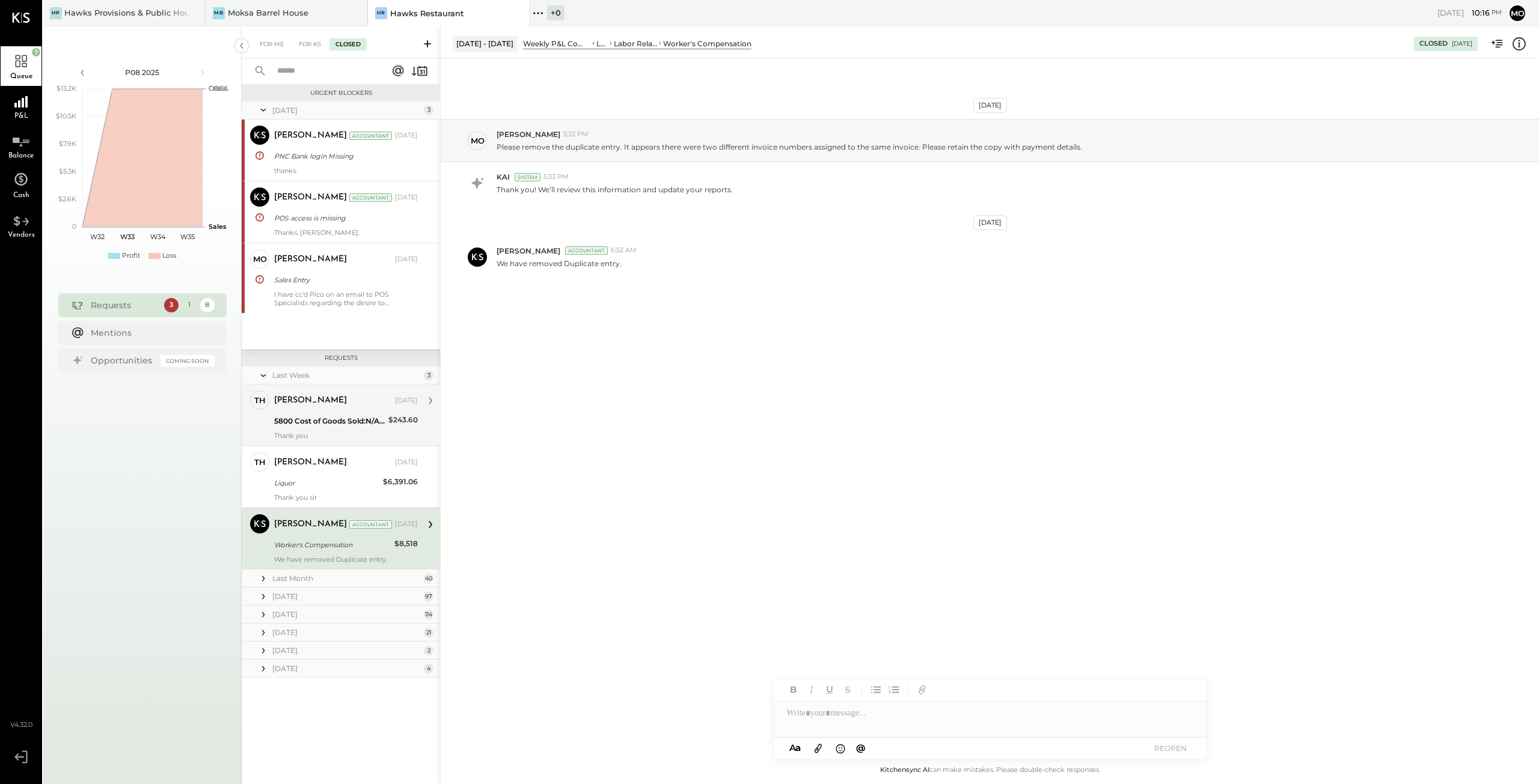
click at [330, 423] on div "5800 Cost of Goods Sold:N/A Beverage" at bounding box center [329, 421] width 111 height 12
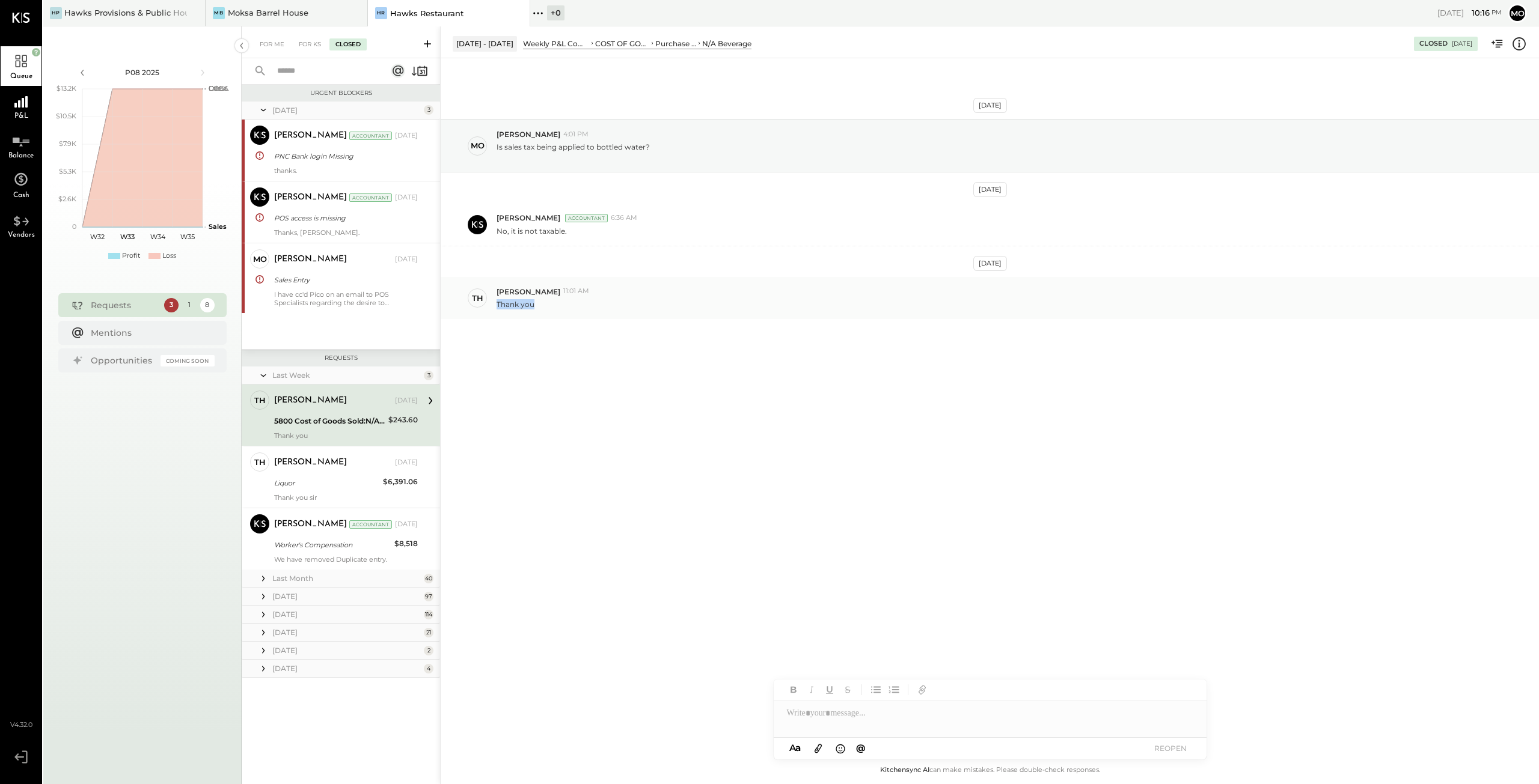
click at [1292, 297] on div "[PERSON_NAME] 11:01 AM Thank you" at bounding box center [1013, 298] width 1033 height 23
click at [547, 146] on p "Is sales tax being applied to bottled water?" at bounding box center [573, 152] width 154 height 20
click at [312, 545] on div "Worker's Compensation" at bounding box center [332, 545] width 117 height 12
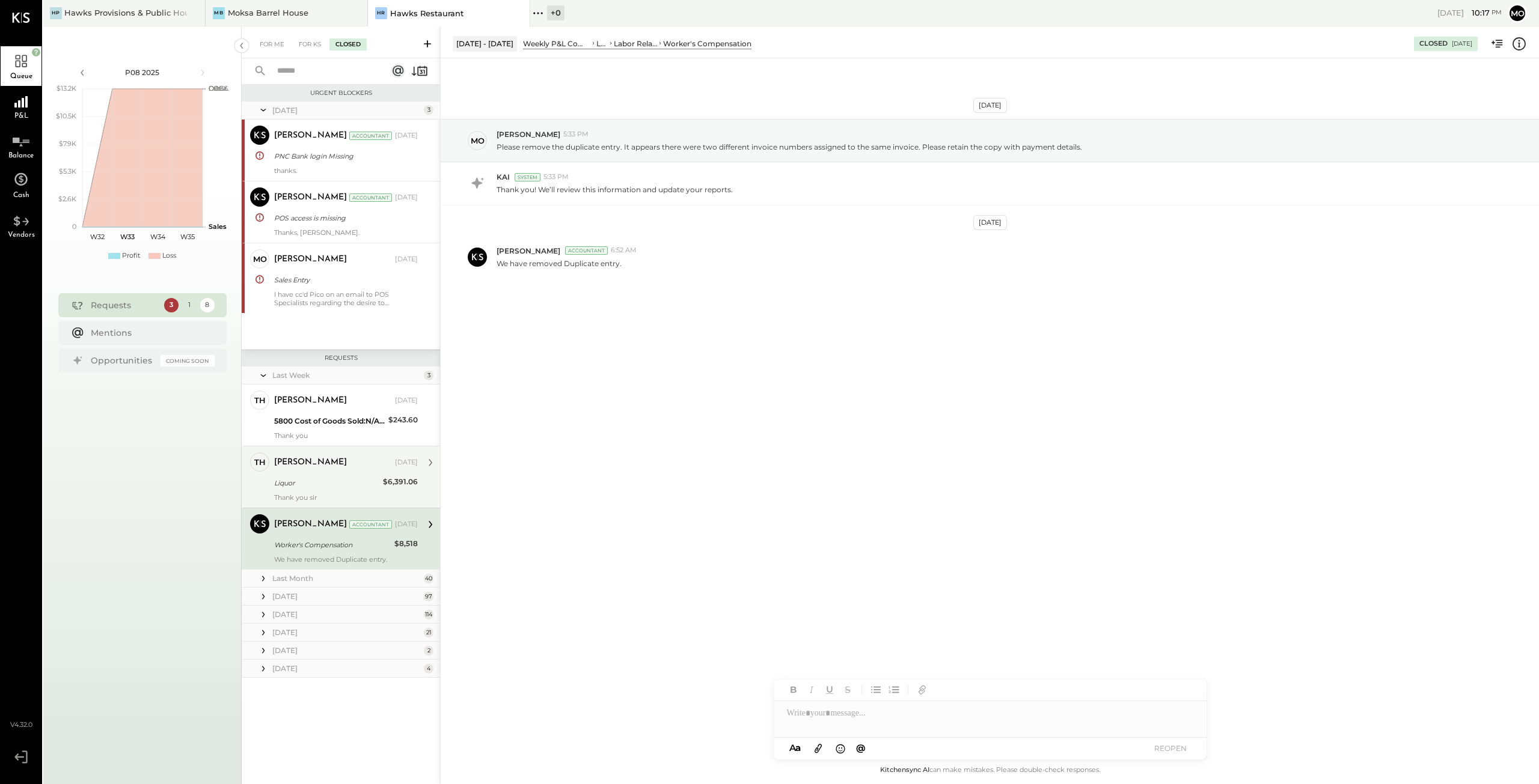
click at [294, 486] on div "Liquor" at bounding box center [327, 483] width 105 height 12
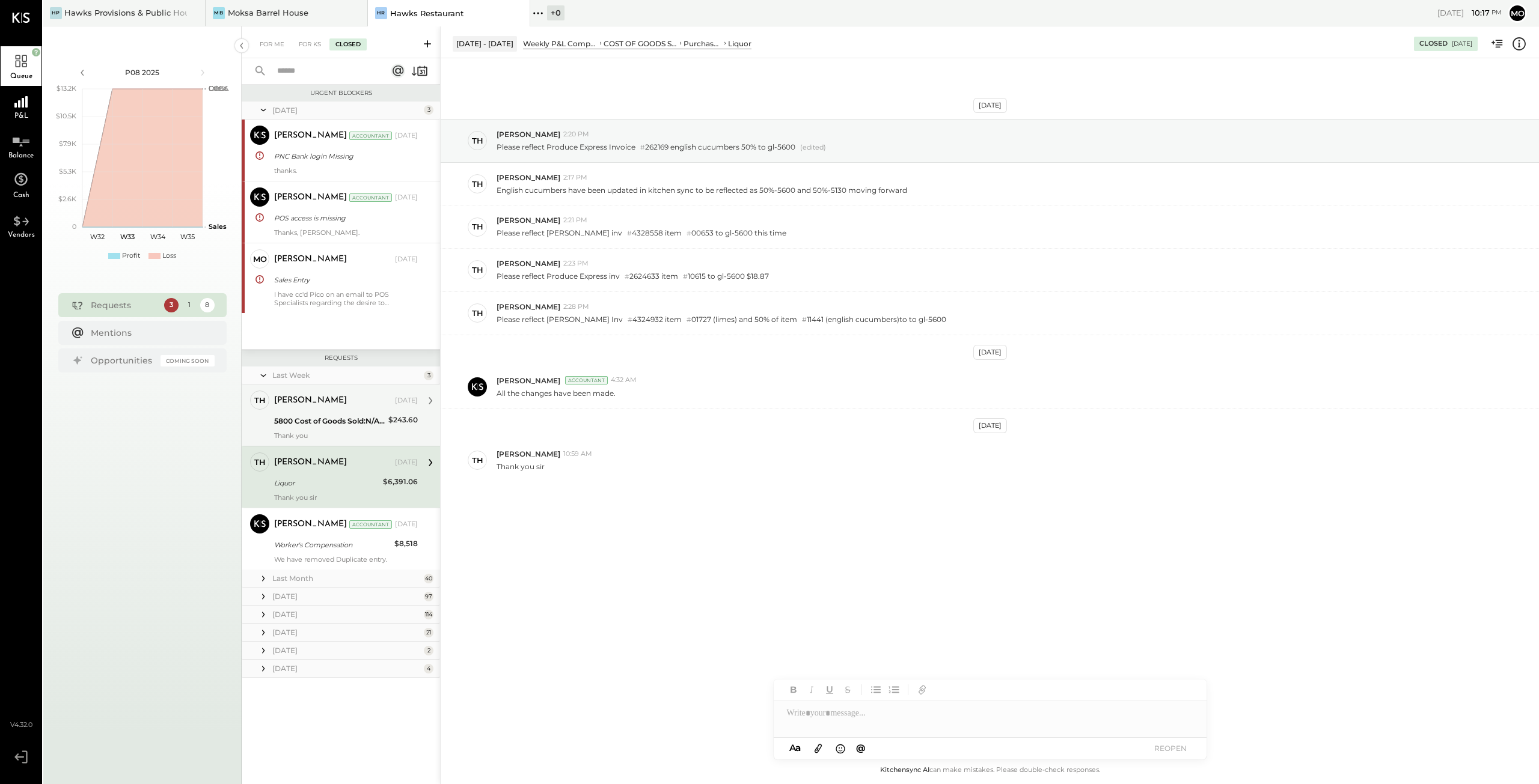
click at [330, 421] on div "5800 Cost of Goods Sold:N/A Beverage" at bounding box center [329, 421] width 111 height 12
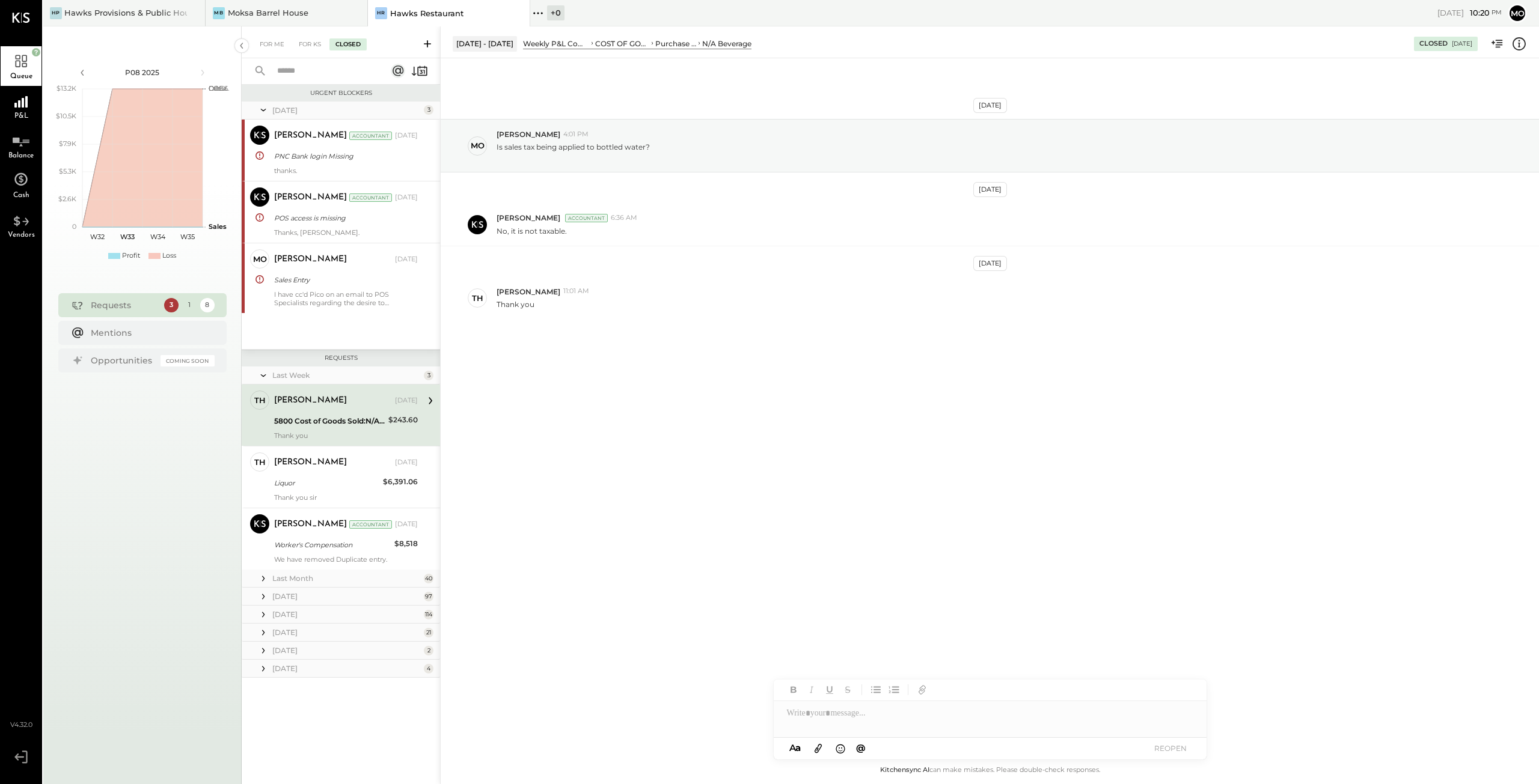
click at [862, 719] on div at bounding box center [990, 719] width 433 height 36
click at [1175, 749] on button "REOPEN" at bounding box center [1170, 749] width 48 height 17
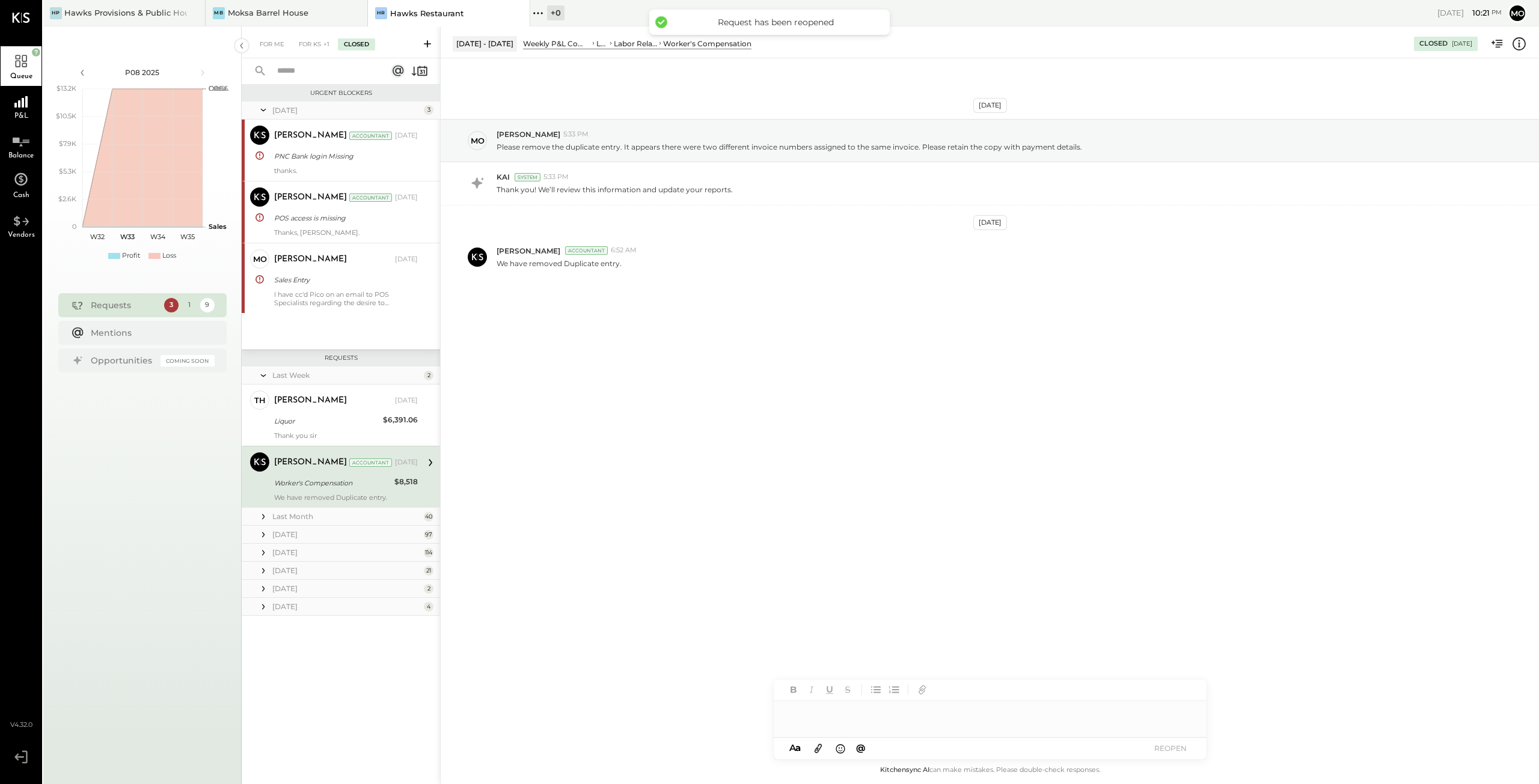
click at [303, 518] on div "Last Month" at bounding box center [346, 517] width 148 height 11
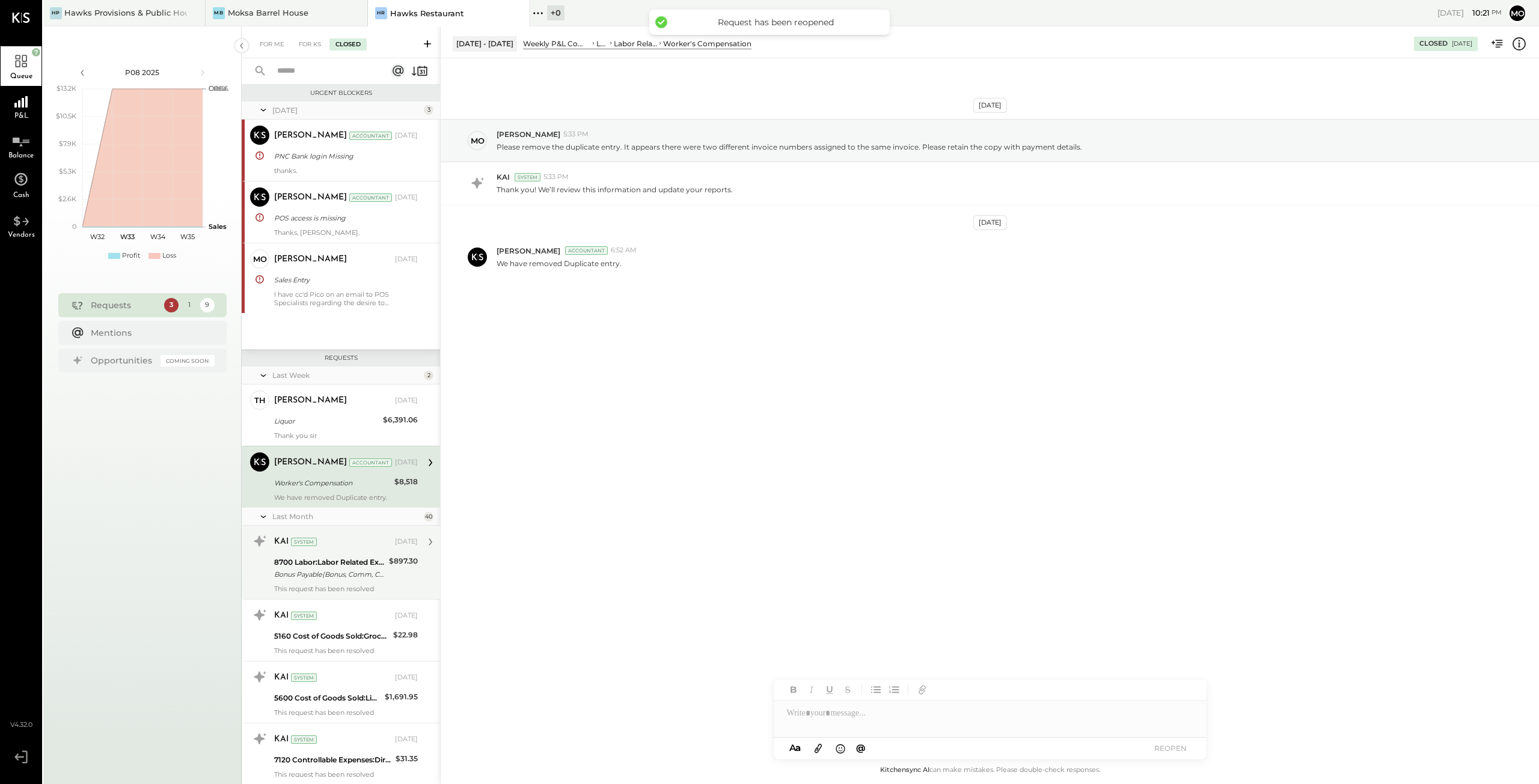
click at [333, 570] on div "Bonus Payable(Bonus, Comm, Commis)" at bounding box center [330, 575] width 111 height 12
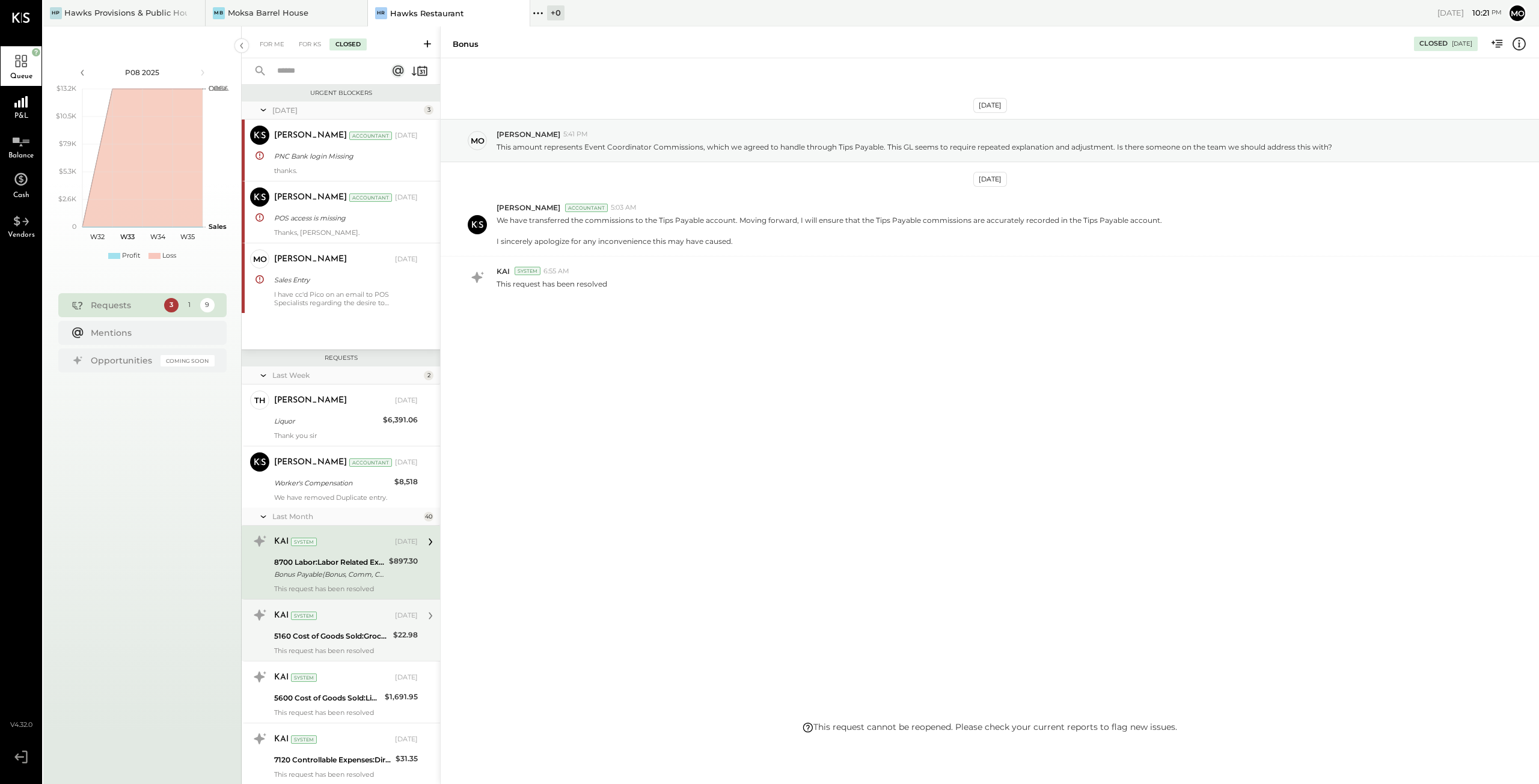
click at [319, 629] on div "5160 Cost of Goods Sold:Grocery" at bounding box center [331, 636] width 115 height 14
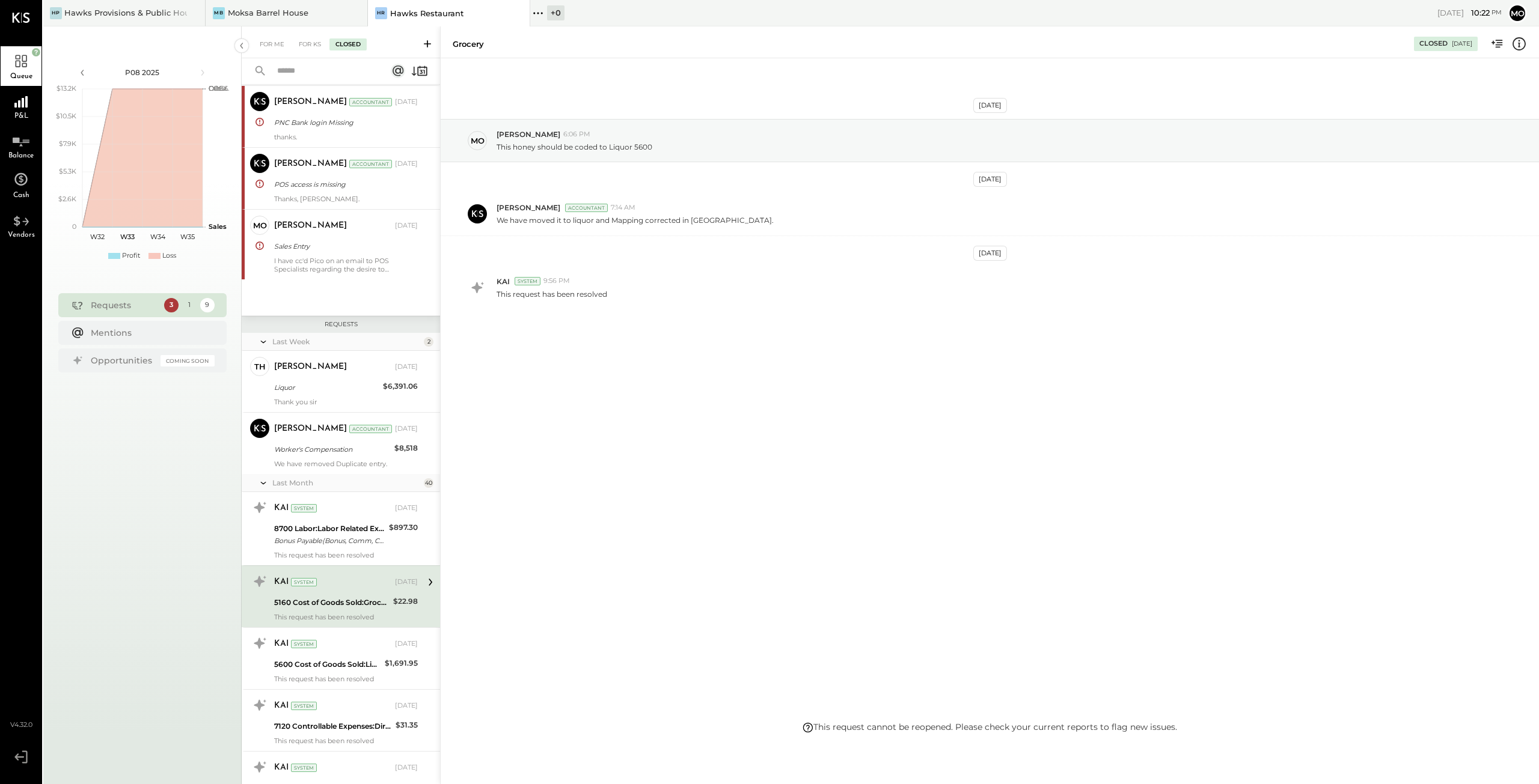
scroll to position [60, 0]
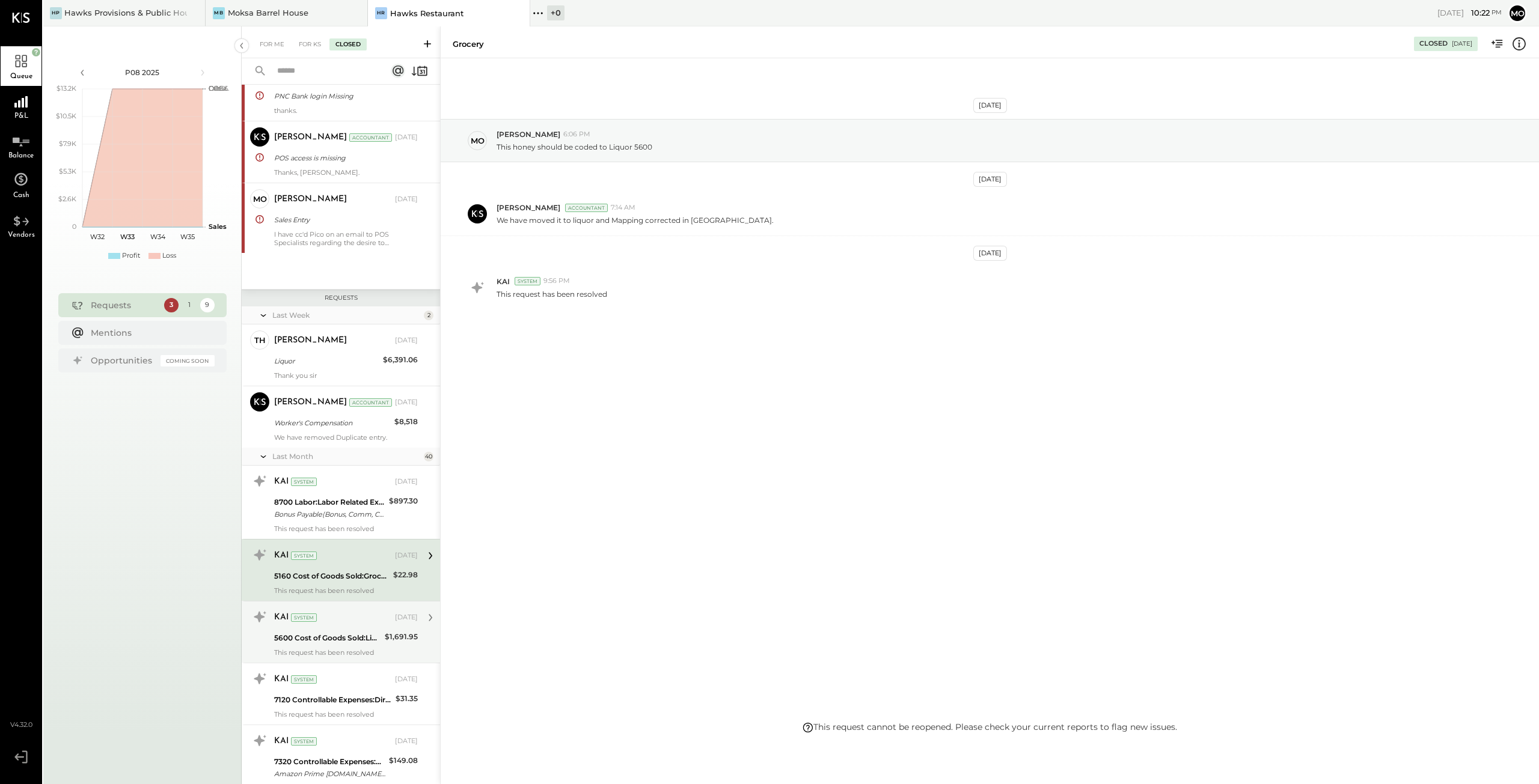
click at [309, 635] on div "5600 Cost of Goods Sold:Liquor" at bounding box center [327, 638] width 107 height 12
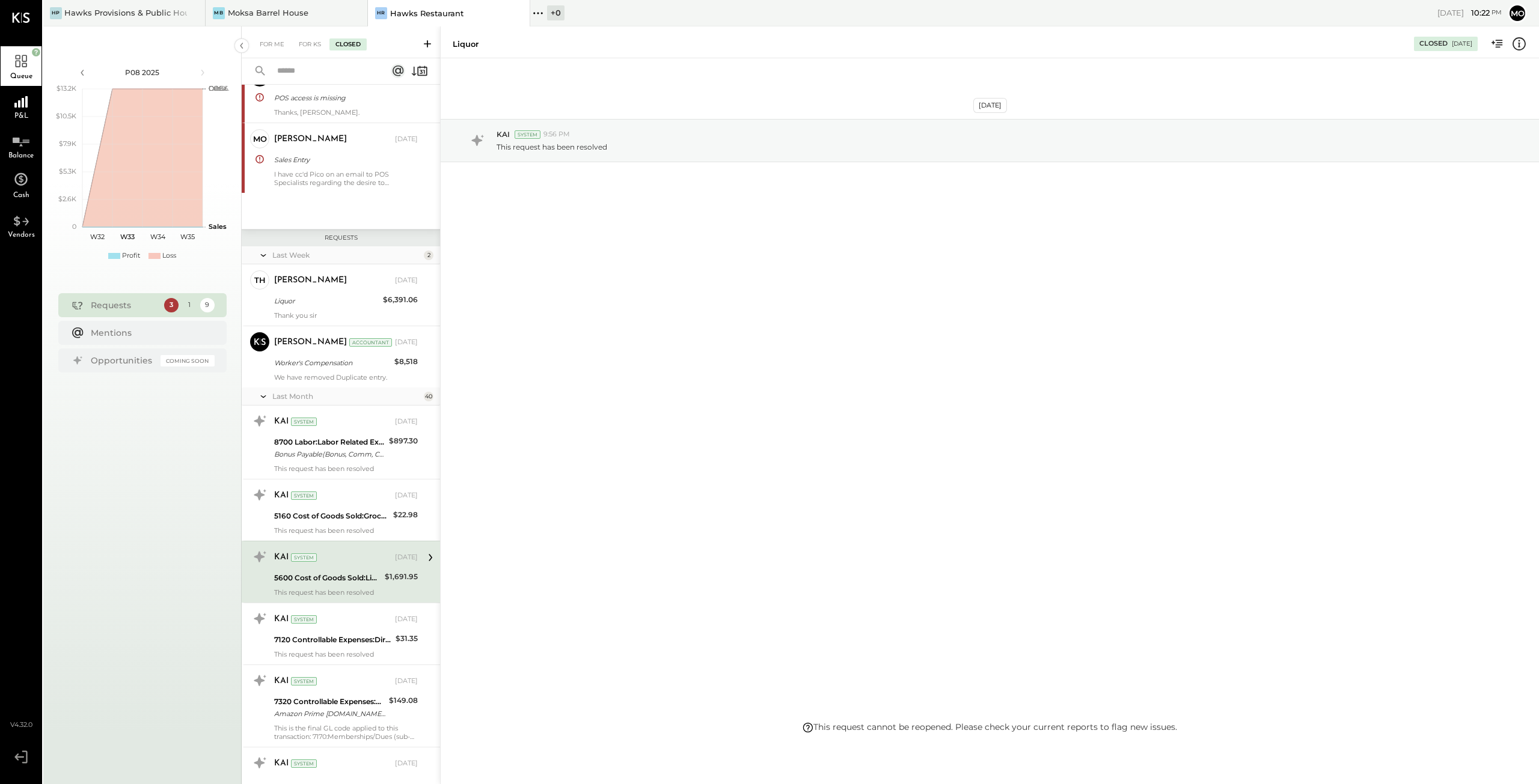
scroll to position [181, 0]
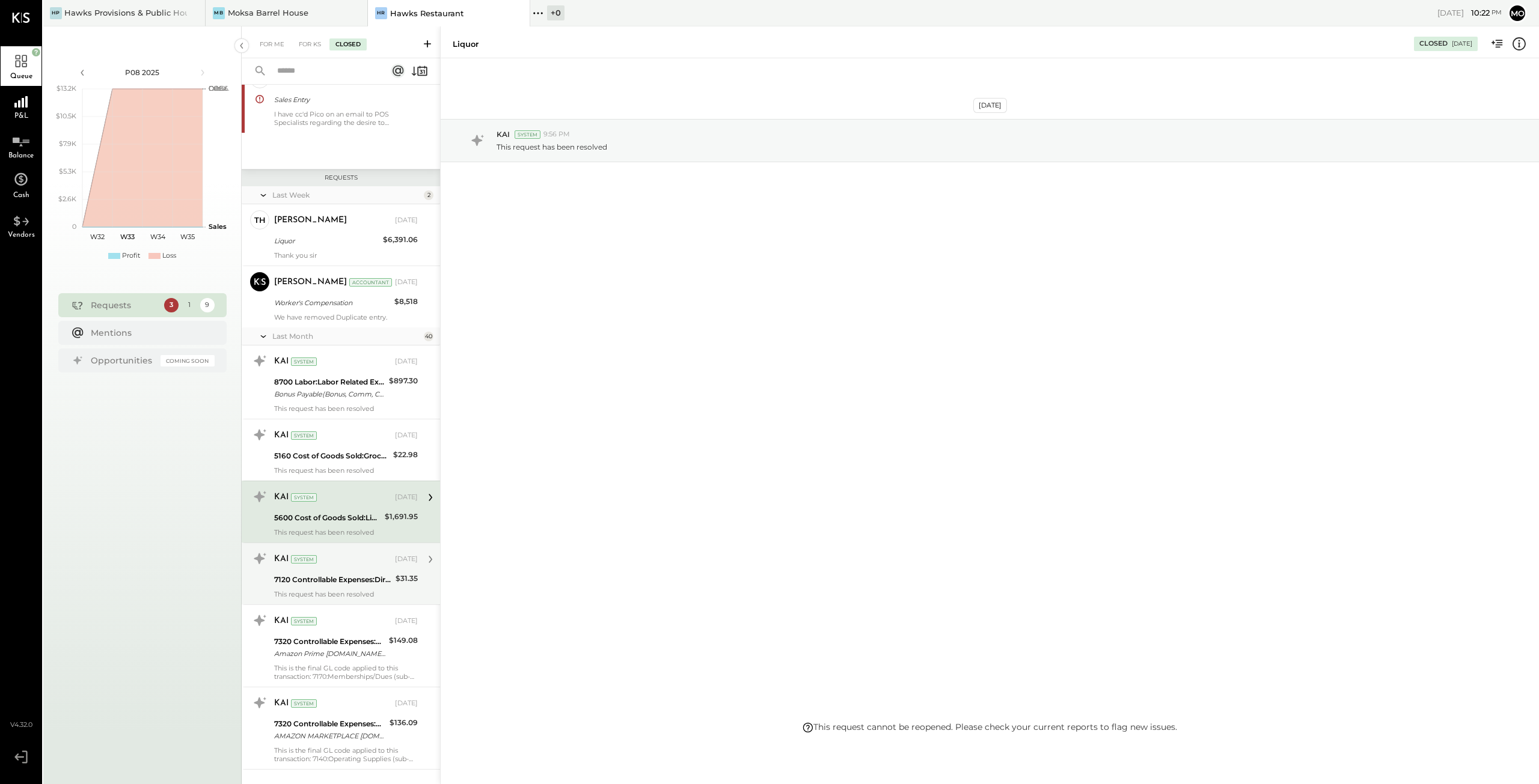
click at [359, 574] on div "7120 Controllable Expenses:Direct Operating Expenses:Packaging Supplies" at bounding box center [333, 580] width 118 height 12
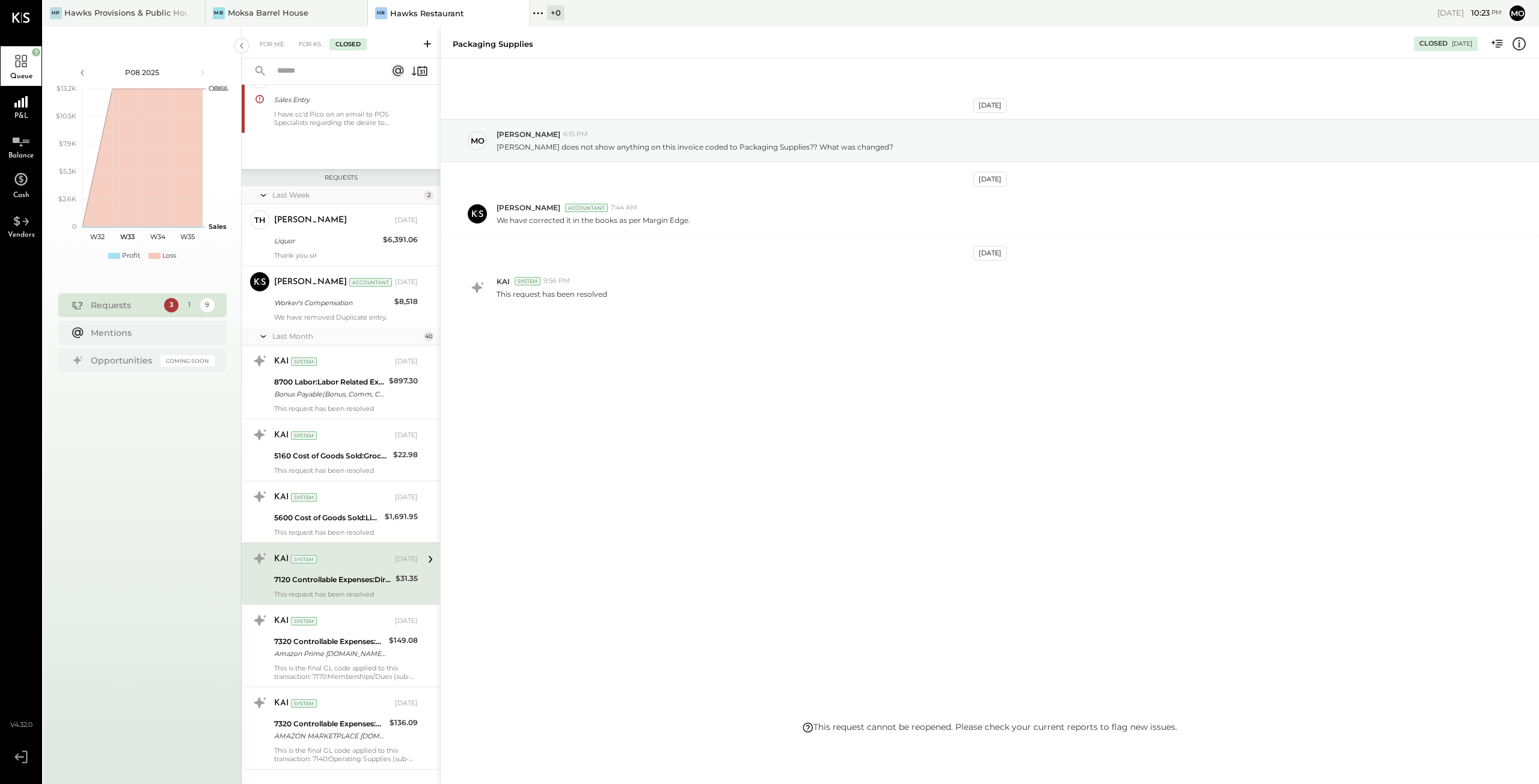
scroll to position [240, 0]
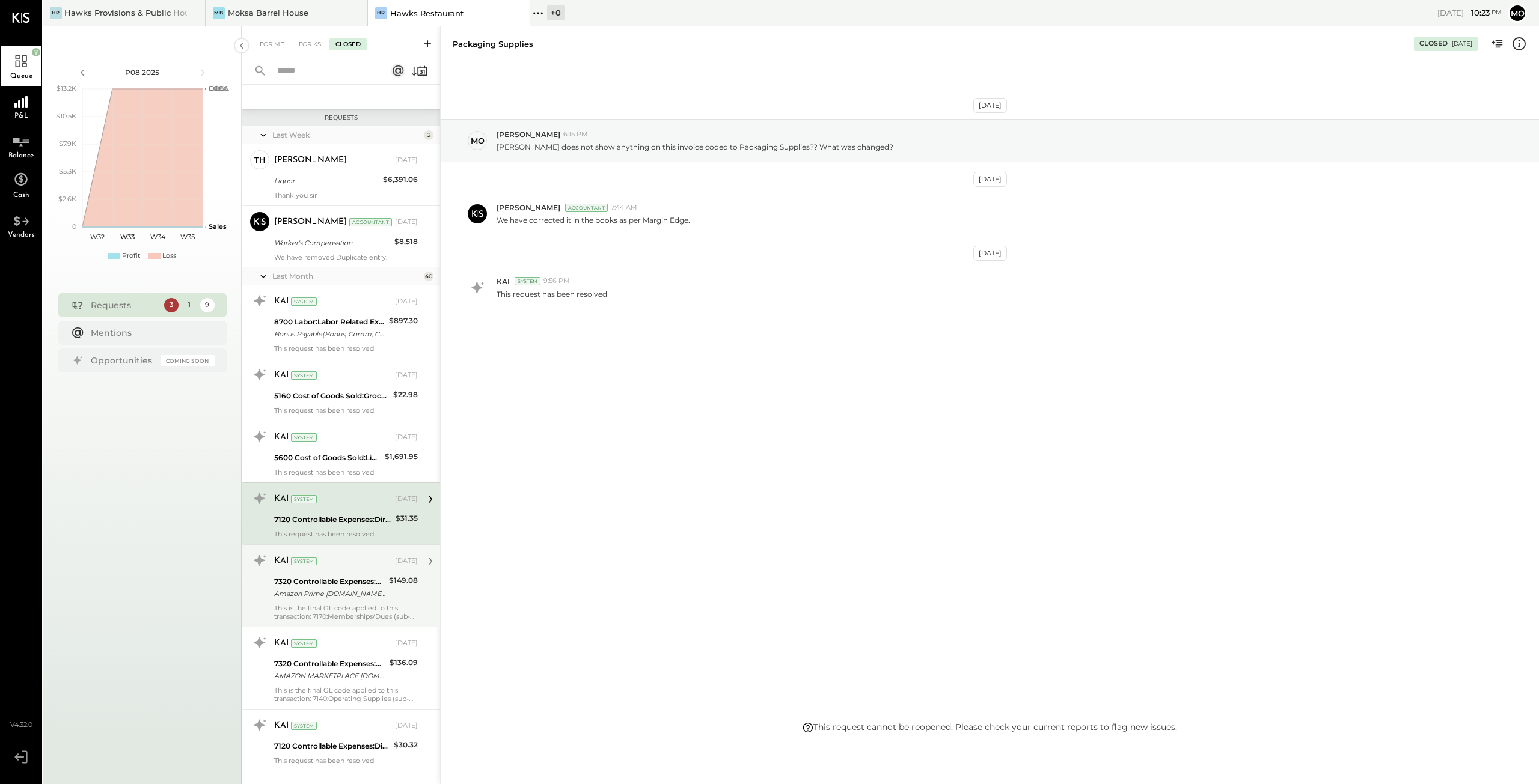
click at [330, 600] on div "KAI System [DATE] 7320 Controllable Expenses:R&M:R&M - Equipment Amazon Prime […" at bounding box center [345, 585] width 144 height 70
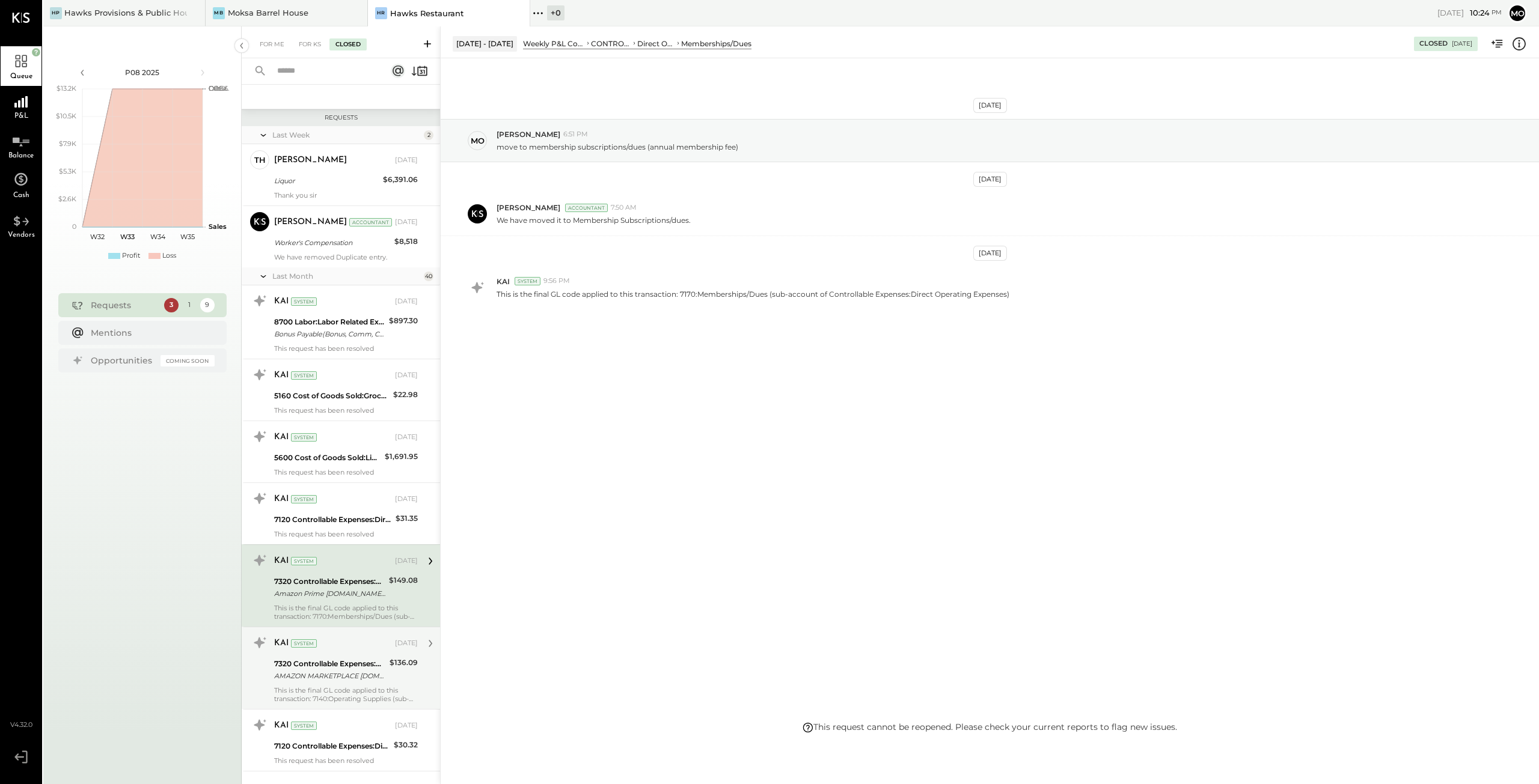
click at [322, 670] on div "AMAZON MARKETPLACE [DOMAIN_NAME][URL] WA XXXX5018" at bounding box center [330, 676] width 112 height 12
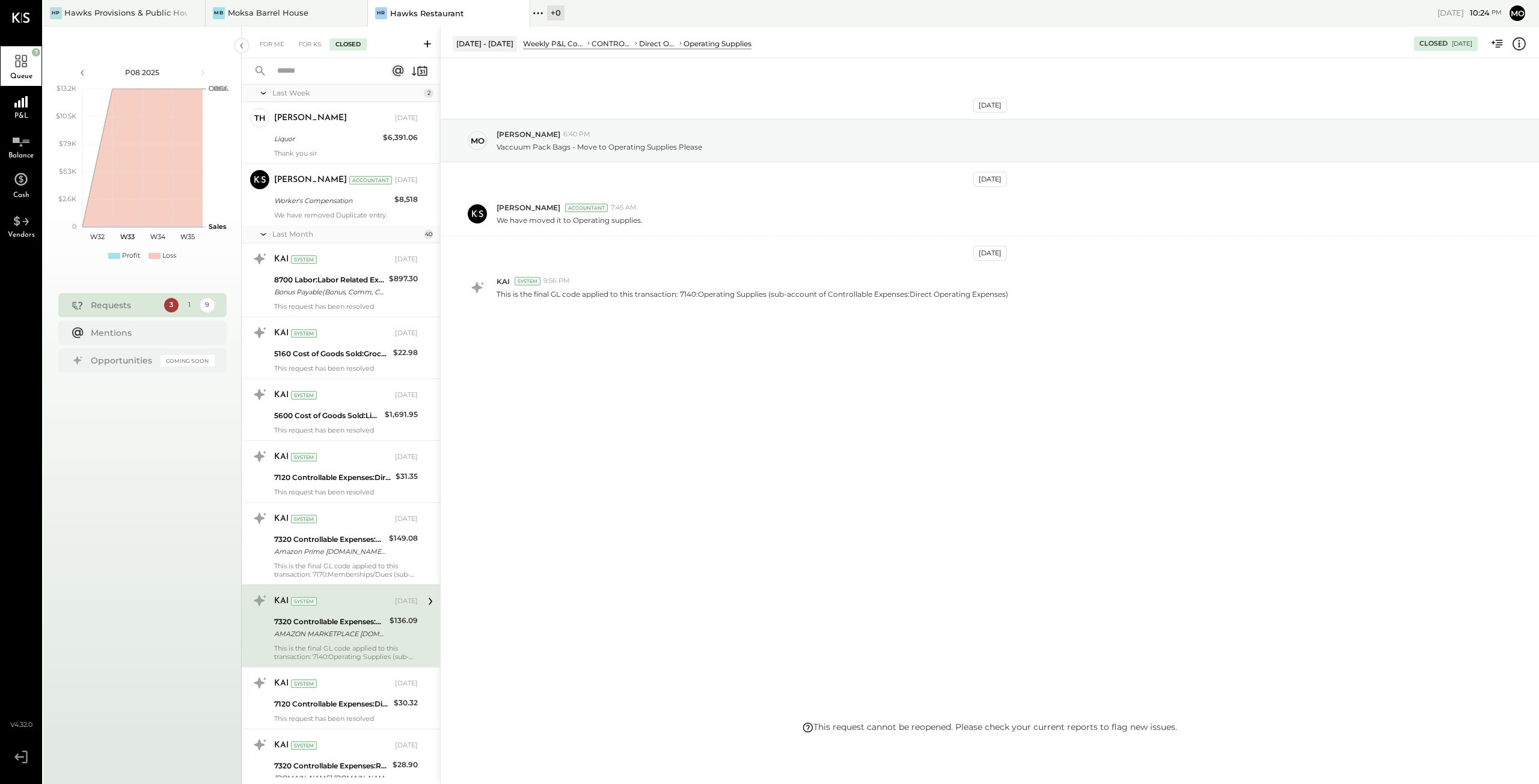
scroll to position [300, 0]
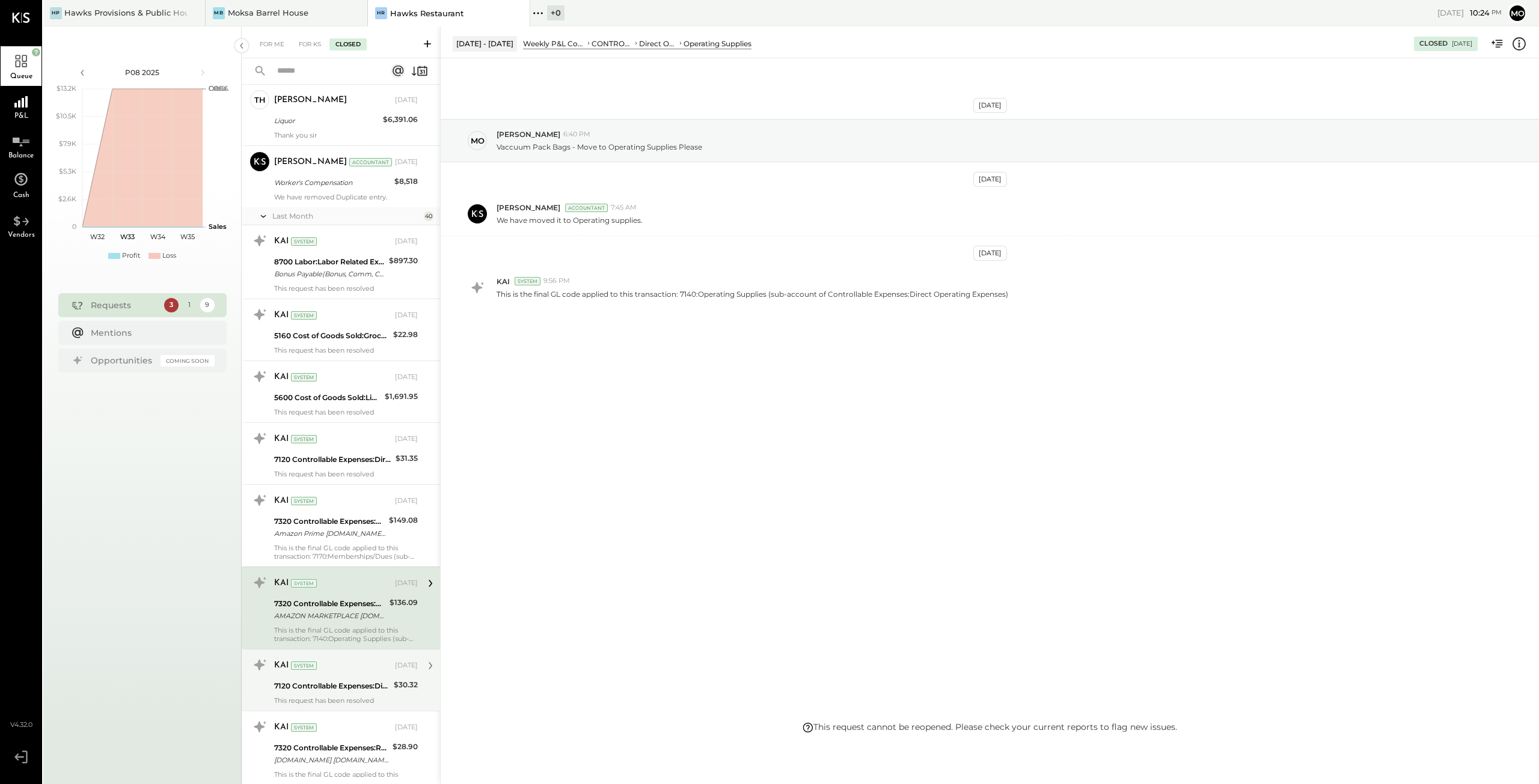
click at [315, 681] on div "7120 Controllable Expenses:Direct Operating Expenses:Packaging Supplies" at bounding box center [332, 686] width 116 height 12
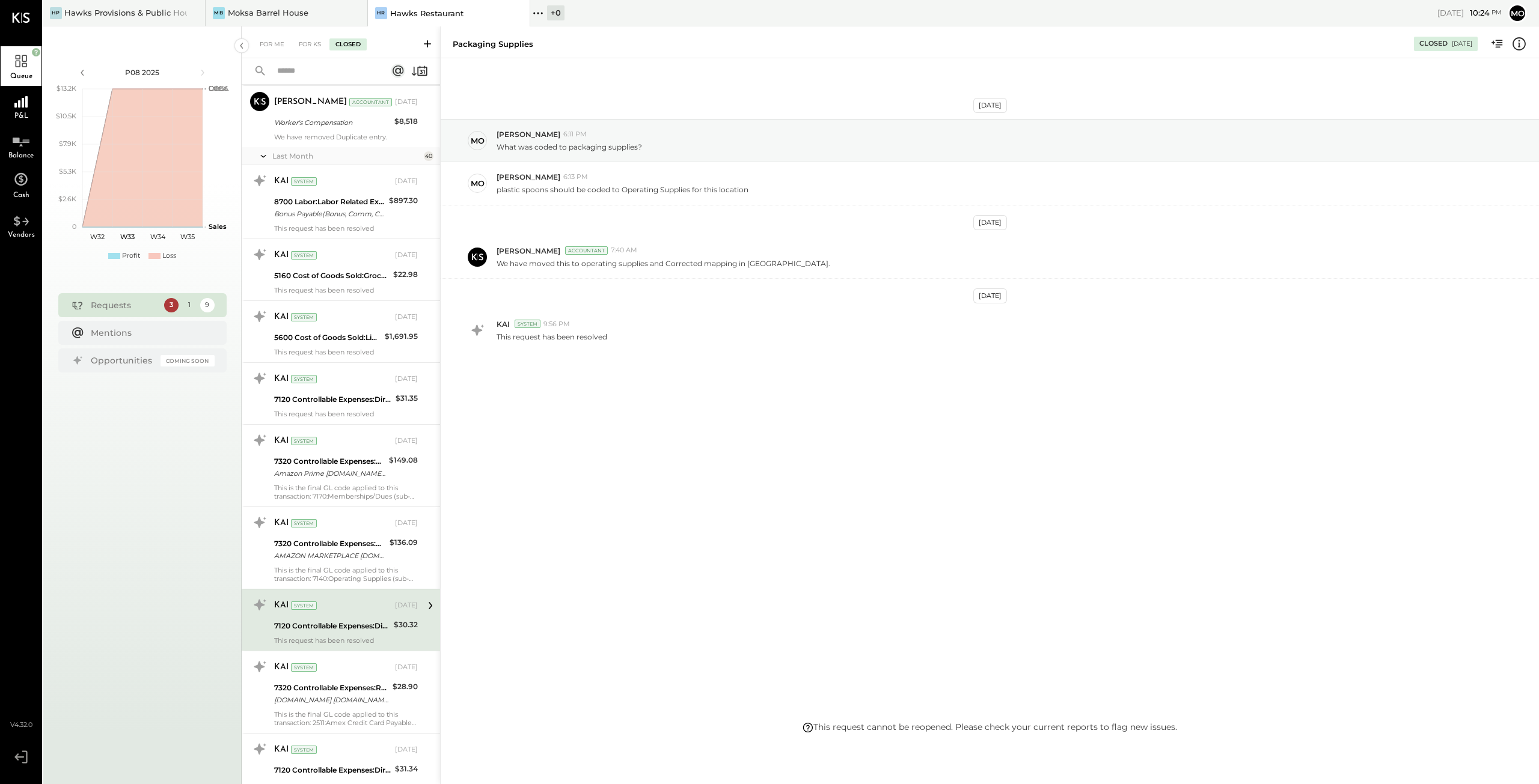
scroll to position [421, 0]
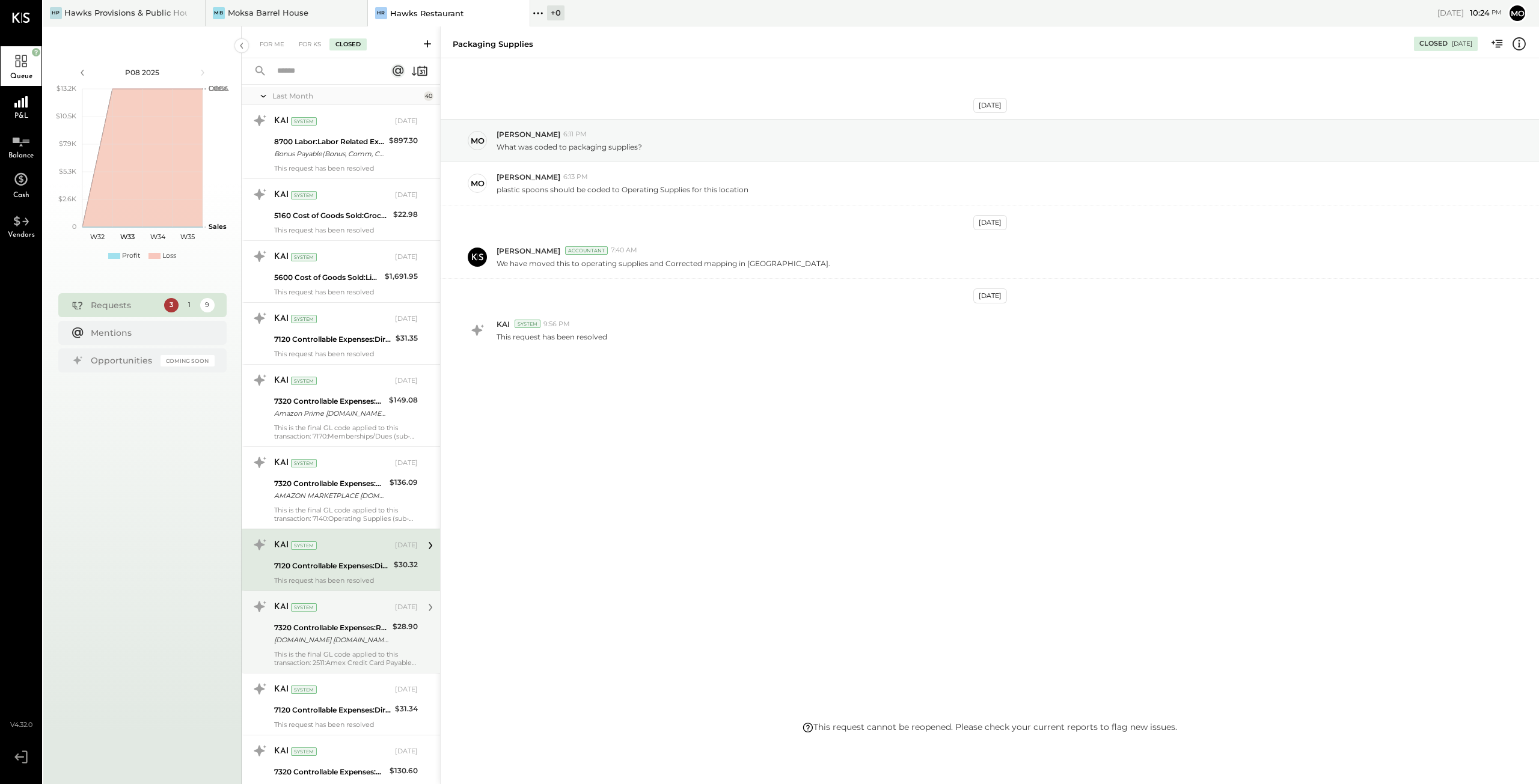
click at [314, 646] on div "KAI System [DATE] 7320 Controllable Expenses:R&M:R&M - Equipment [DOMAIN_NAME] …" at bounding box center [345, 632] width 144 height 70
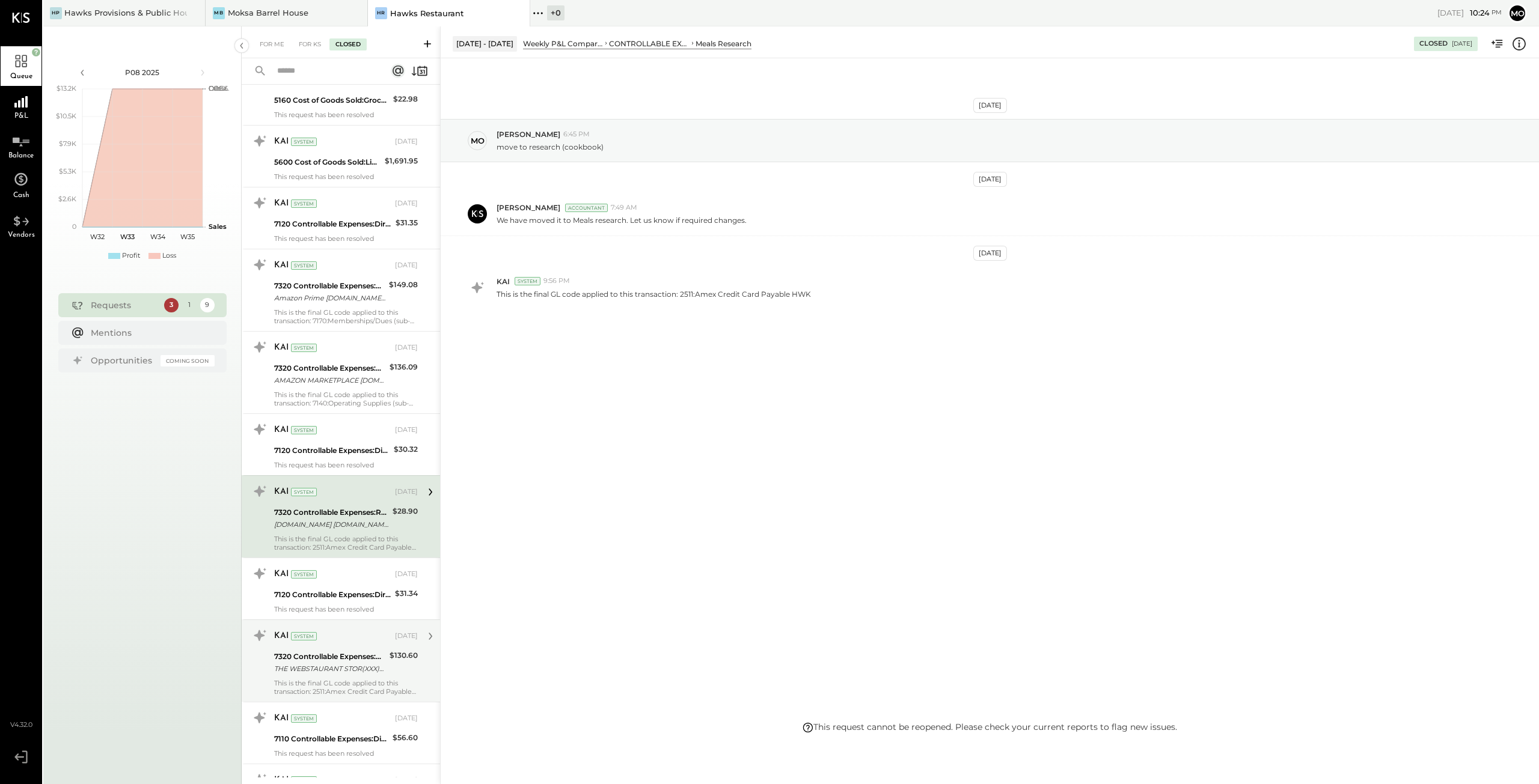
scroll to position [541, 0]
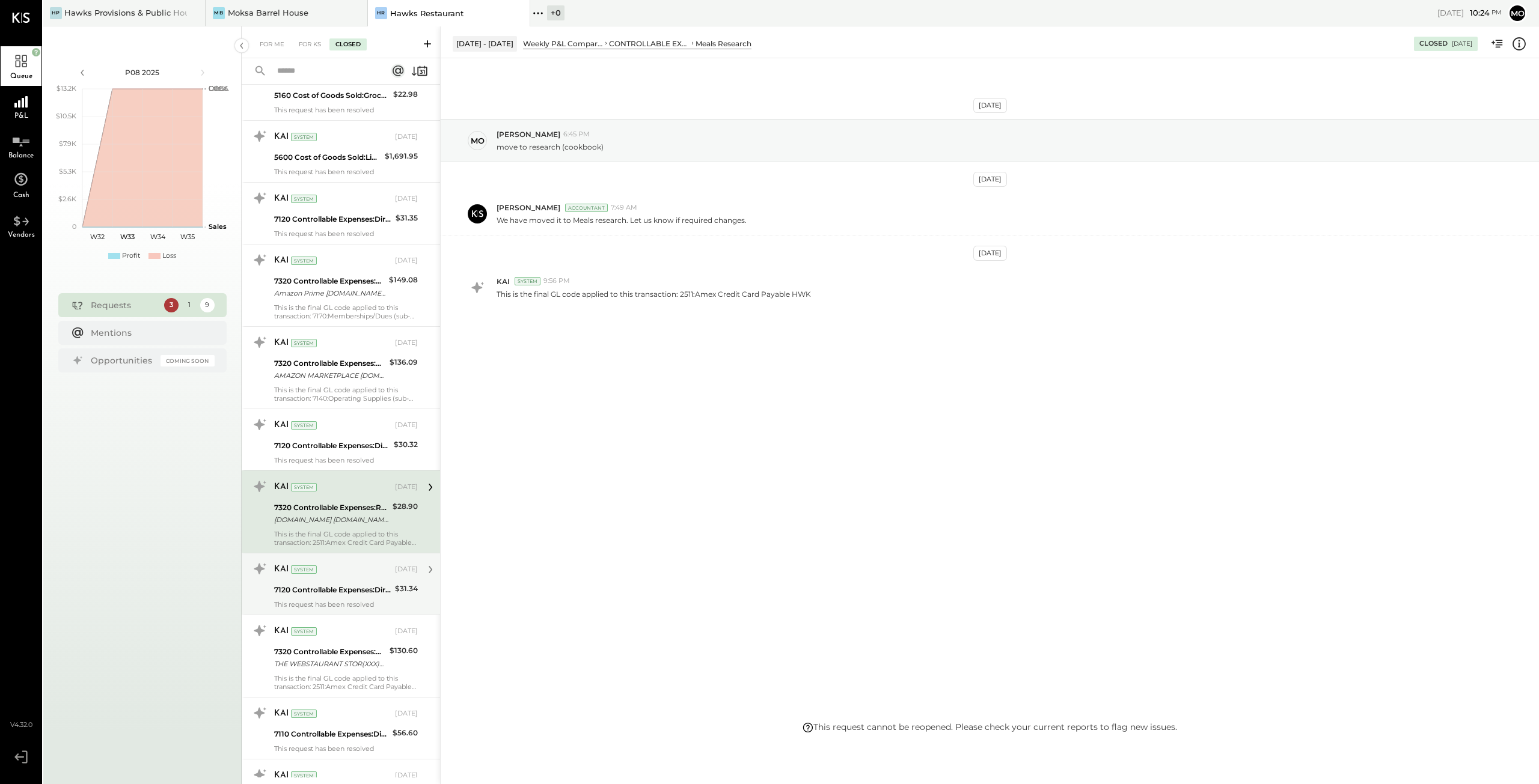
click at [344, 576] on div "KAI System [DATE]" at bounding box center [345, 570] width 144 height 20
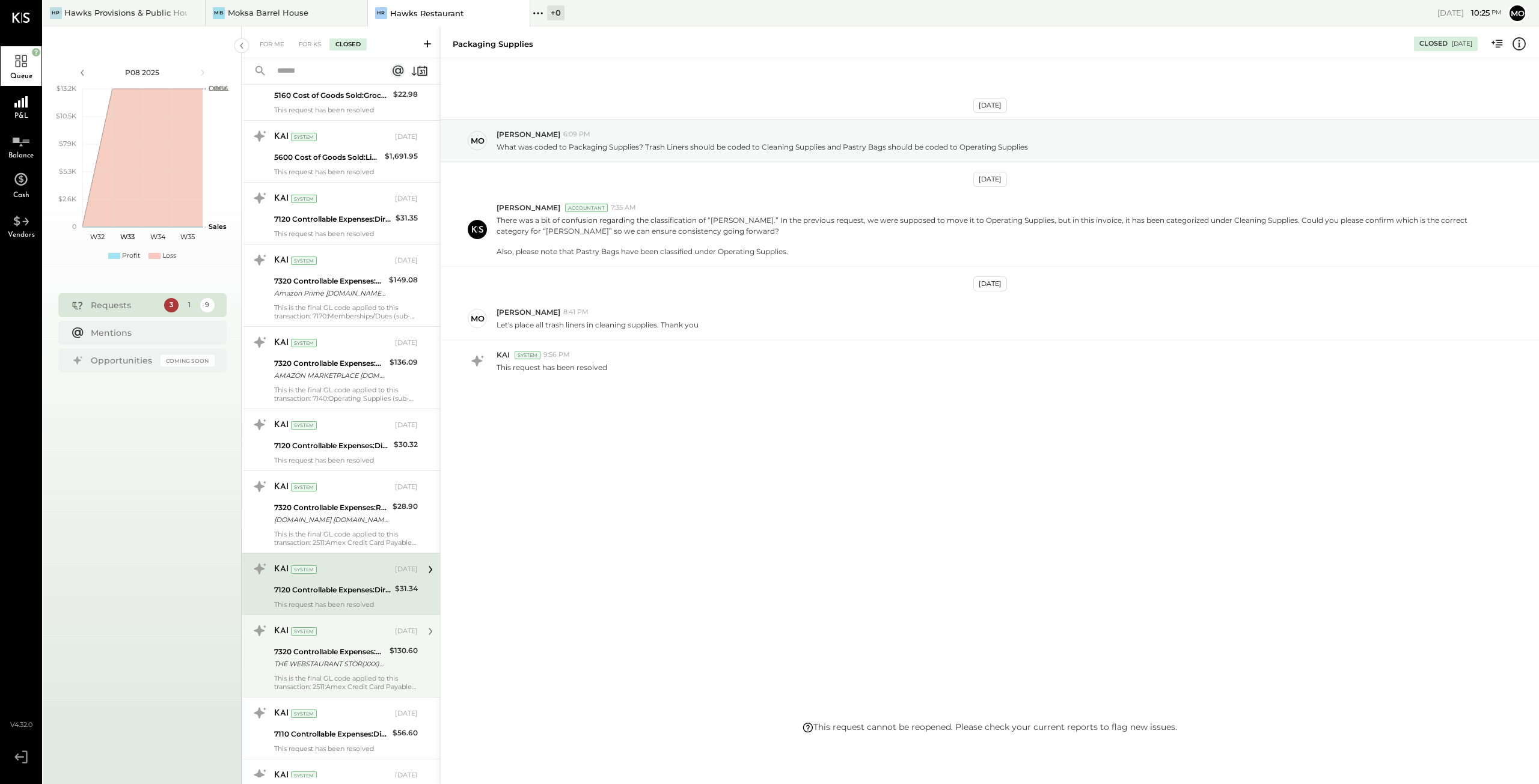
click at [322, 652] on div "7320 Controllable Expenses:R&M:R&M - Equipment" at bounding box center [330, 652] width 112 height 12
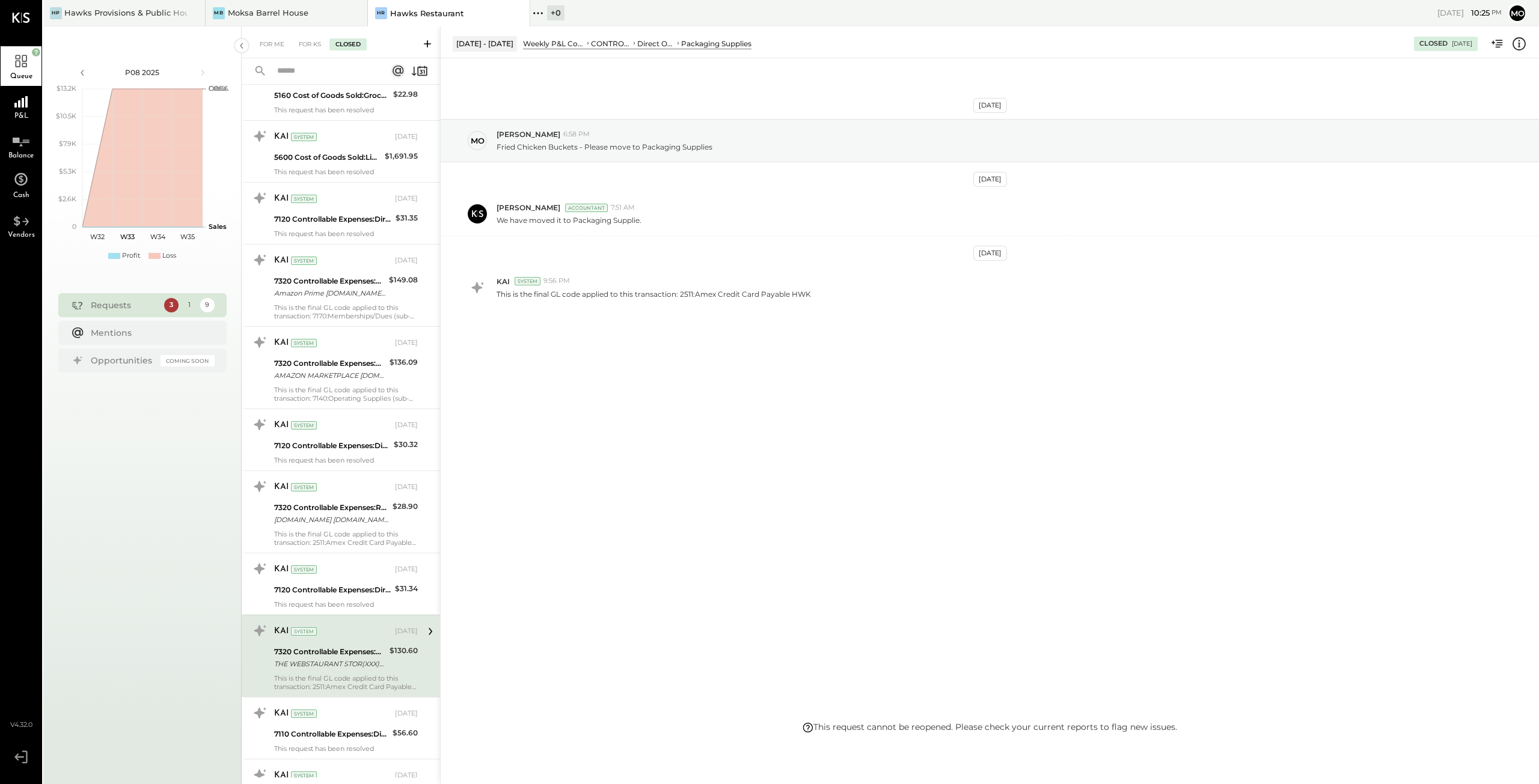
scroll to position [721, 0]
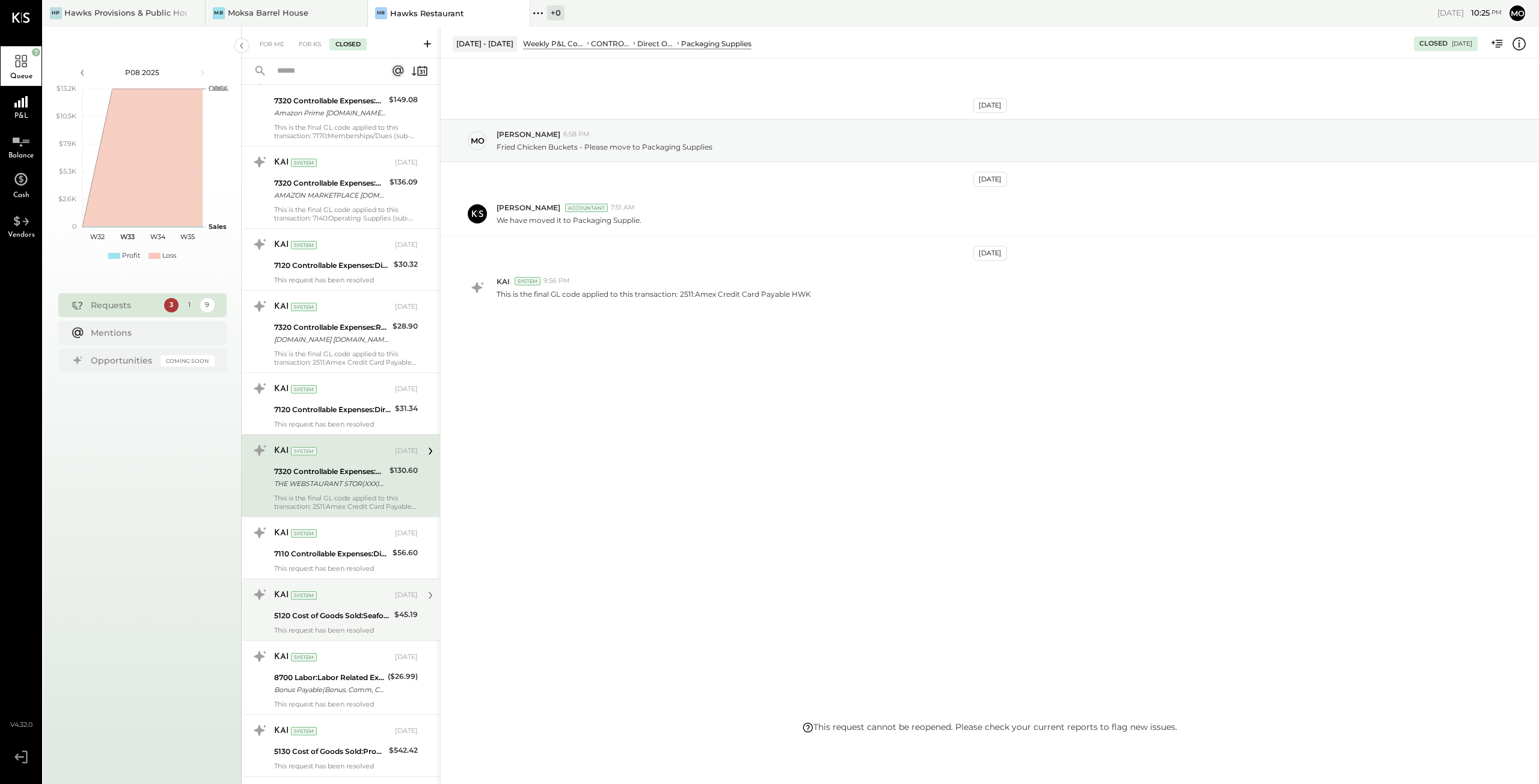
click at [362, 619] on div "5120 Cost of Goods Sold:Seafood" at bounding box center [332, 615] width 117 height 14
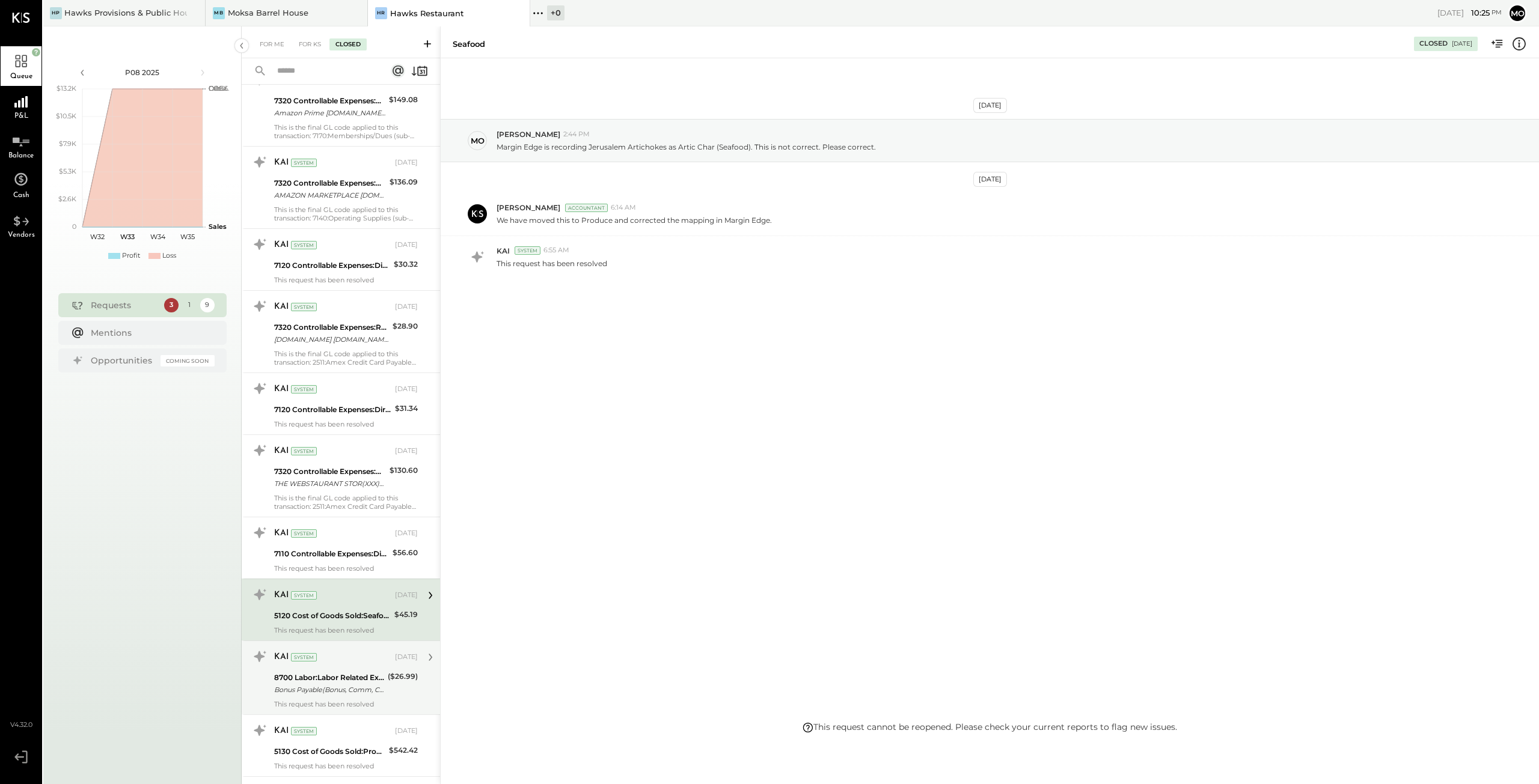
click at [317, 689] on div "Bonus Payable(Bonus, Comm, Commis)" at bounding box center [329, 690] width 110 height 12
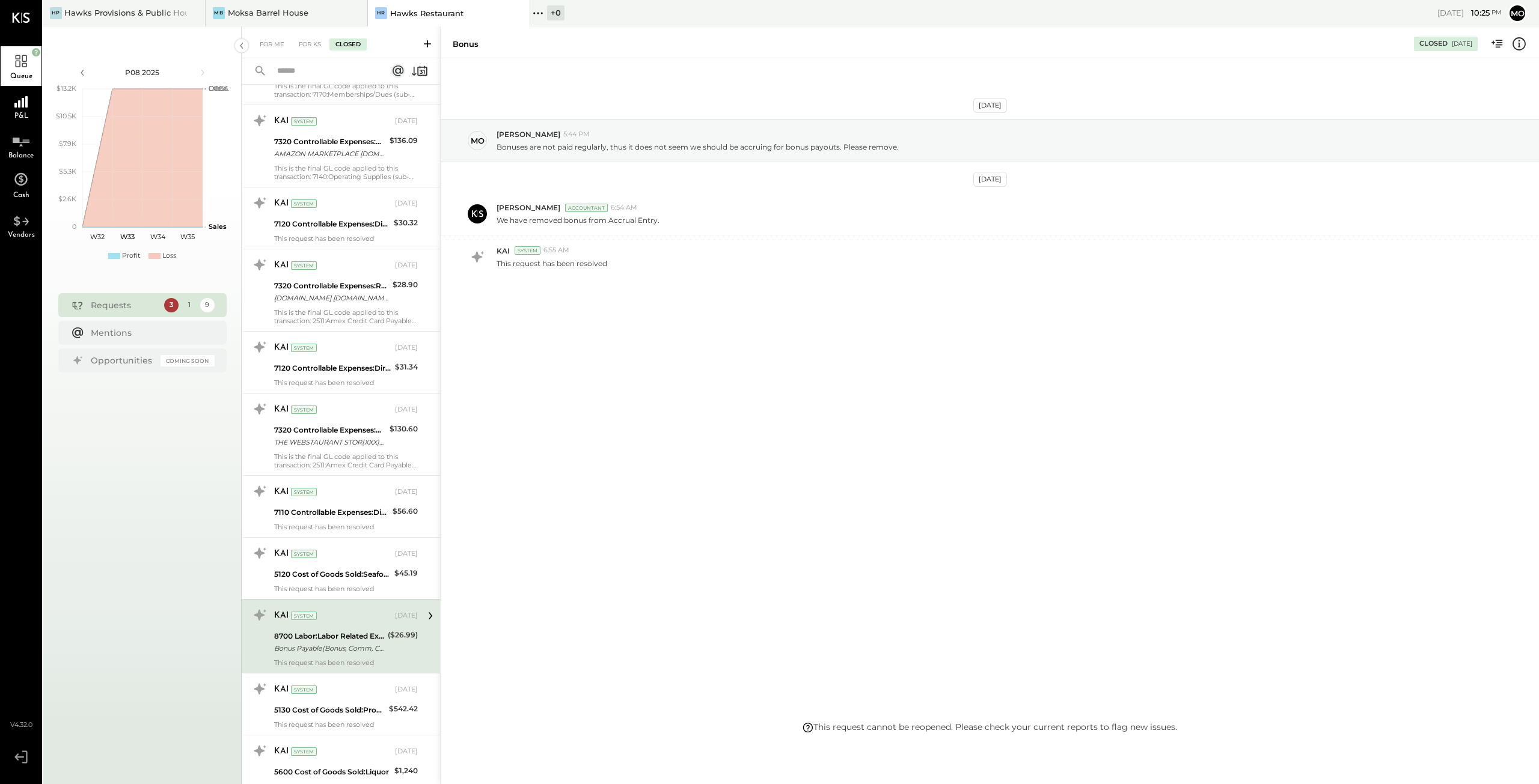
scroll to position [781, 0]
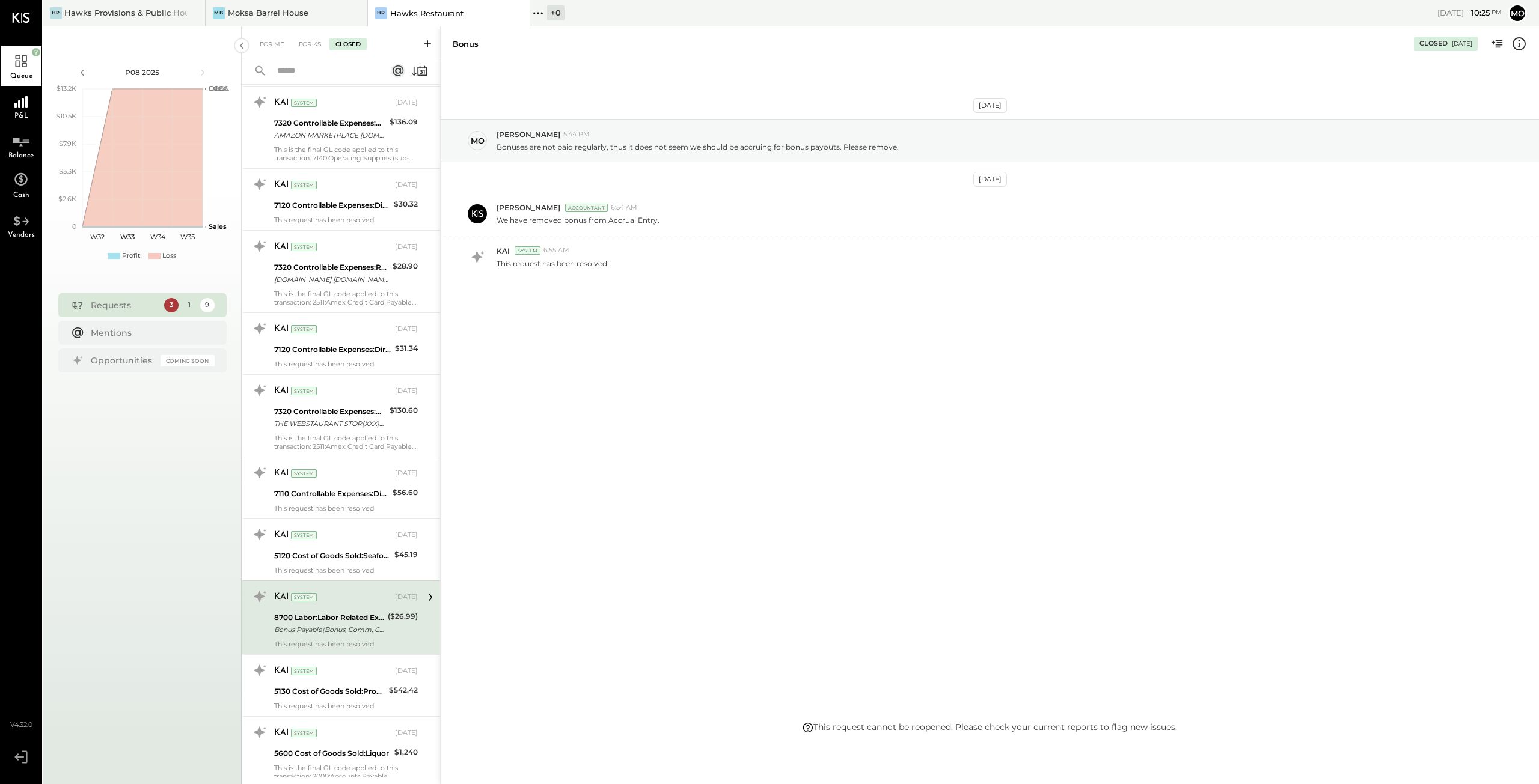
click at [318, 689] on div "5130 Cost of Goods Sold:Produce" at bounding box center [330, 691] width 111 height 12
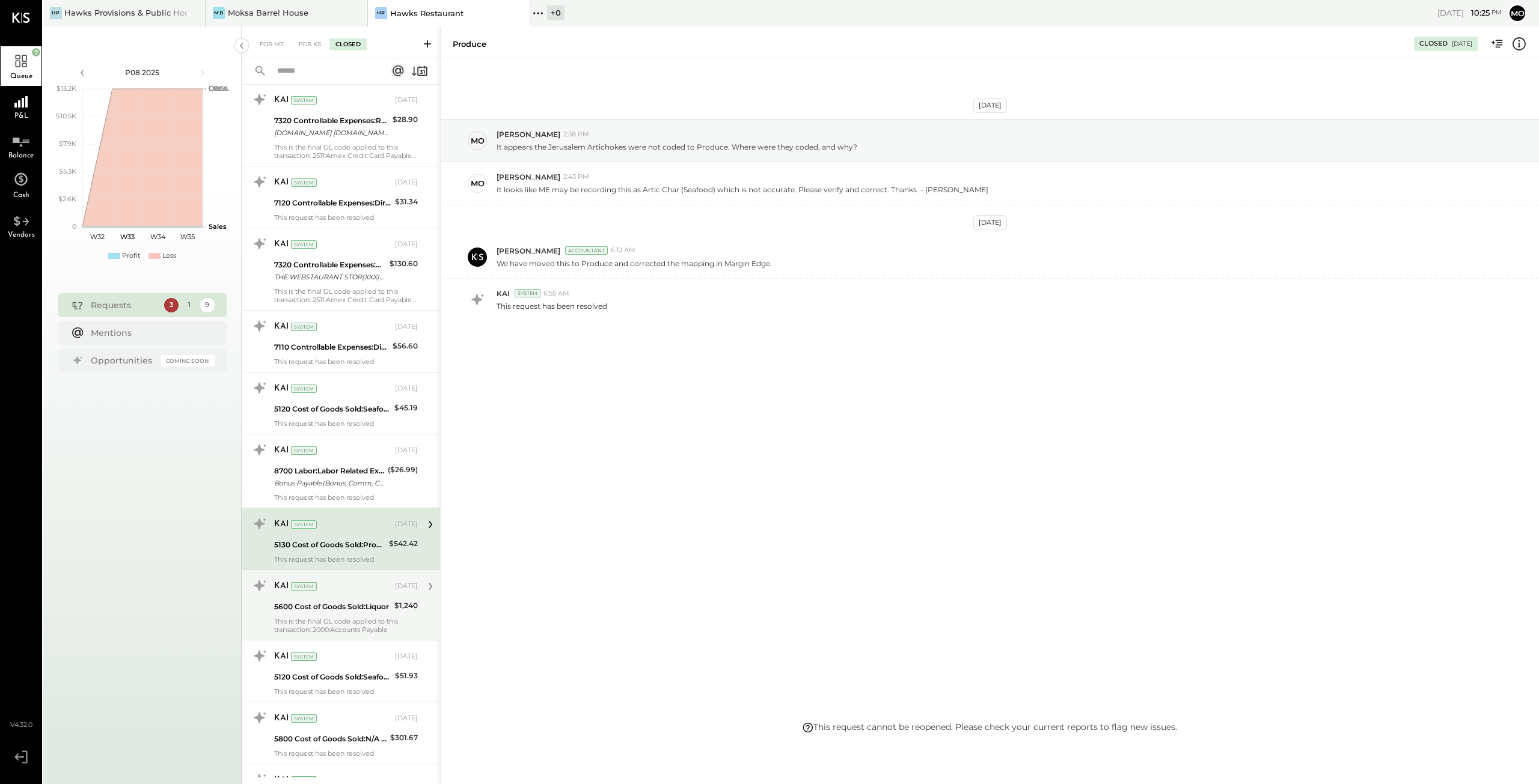
scroll to position [1022, 0]
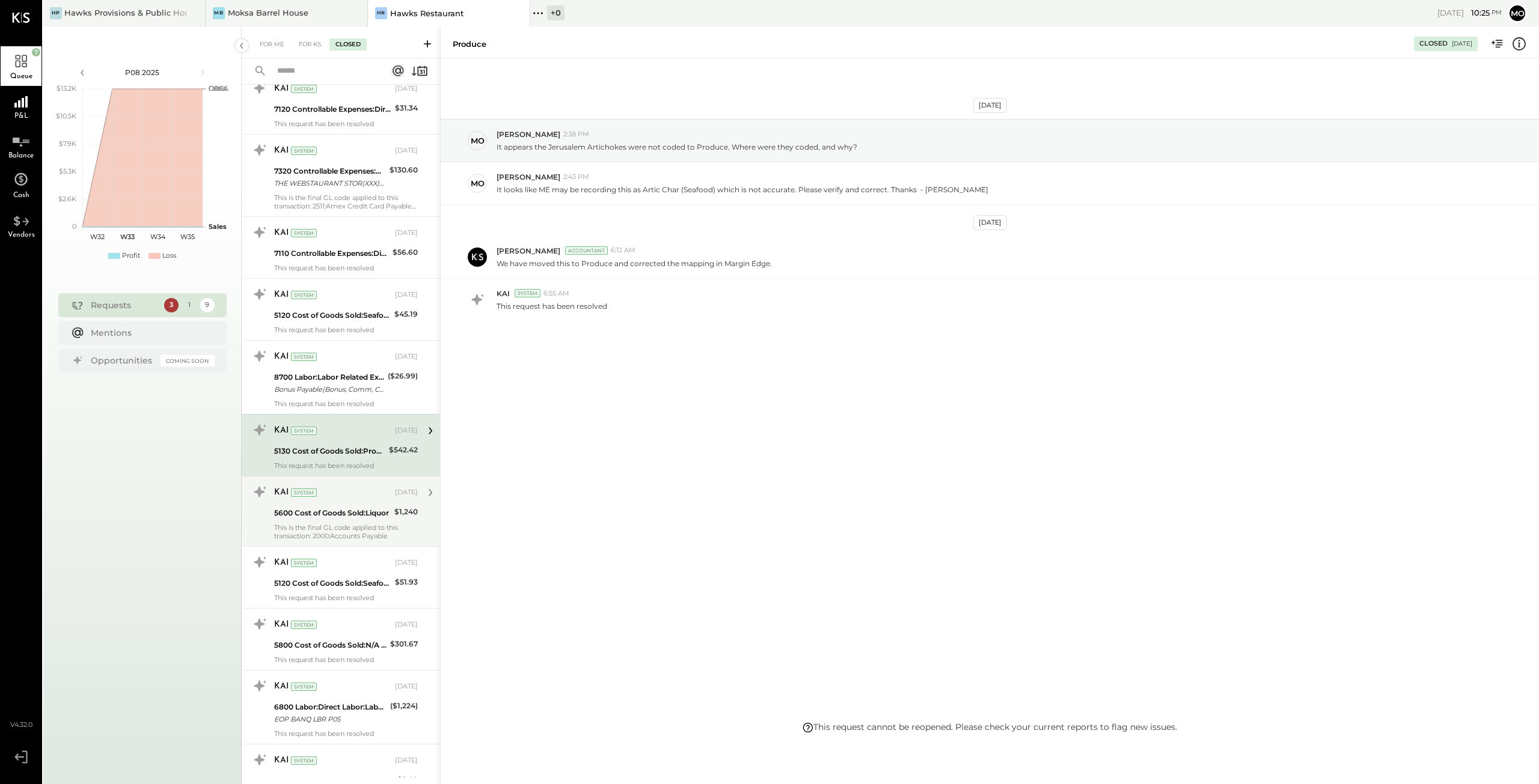
click at [348, 524] on div "This is the final GL code applied to this transaction: 2000:Accounts Payable" at bounding box center [345, 532] width 144 height 17
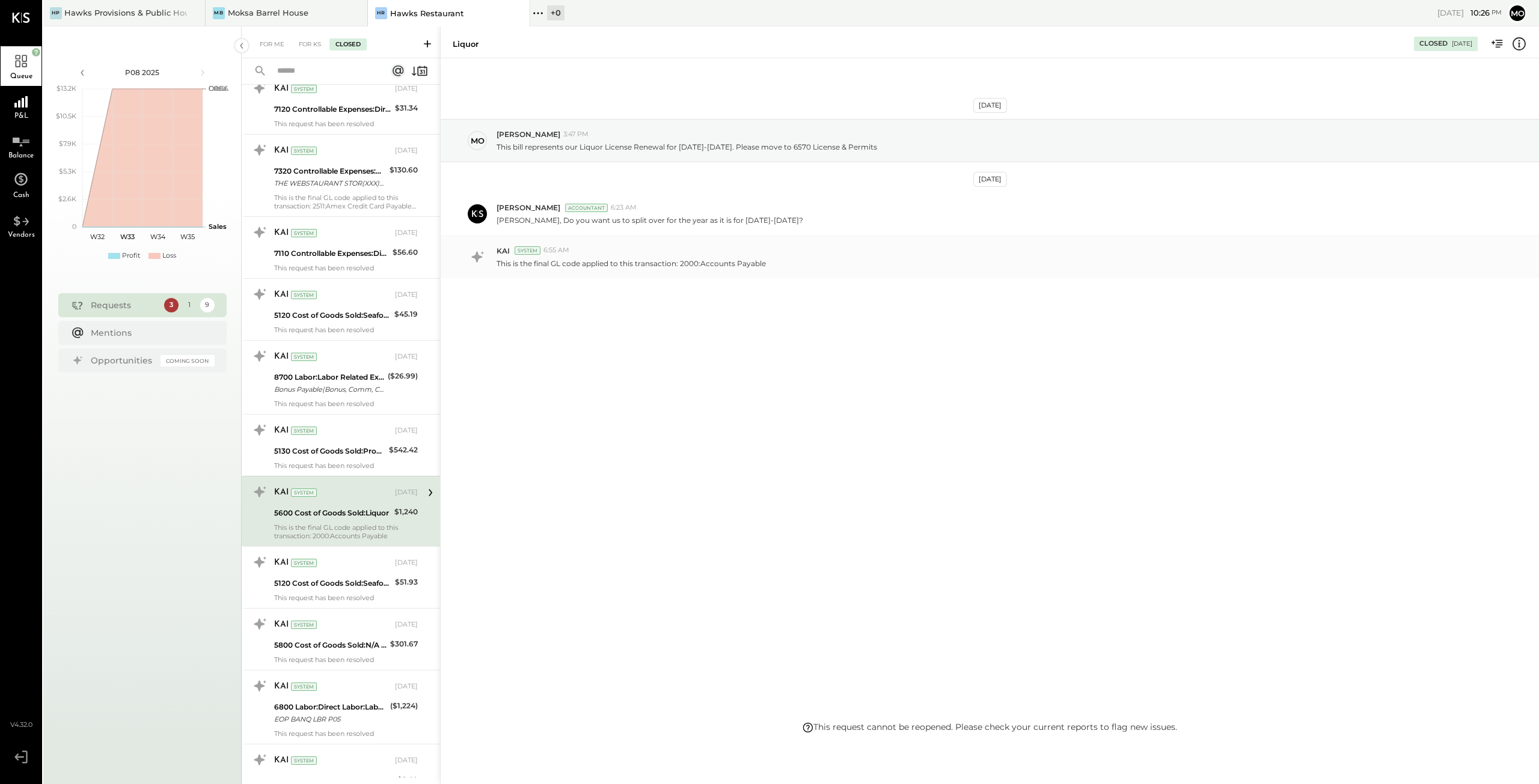
click at [716, 254] on div "KAI System 6:55 AM" at bounding box center [1013, 251] width 1033 height 11
click at [643, 222] on p "[PERSON_NAME], Do you want us to split over for the year as it is for [DATE]-[D…" at bounding box center [649, 220] width 306 height 11
click at [473, 214] on icon at bounding box center [477, 214] width 11 height 7
click at [646, 223] on p "[PERSON_NAME], Do you want us to split over for the year as it is for [DATE]-[D…" at bounding box center [649, 220] width 306 height 11
click at [519, 259] on p "This is the final GL code applied to this transaction: 2000:Accounts Payable" at bounding box center [631, 263] width 269 height 11
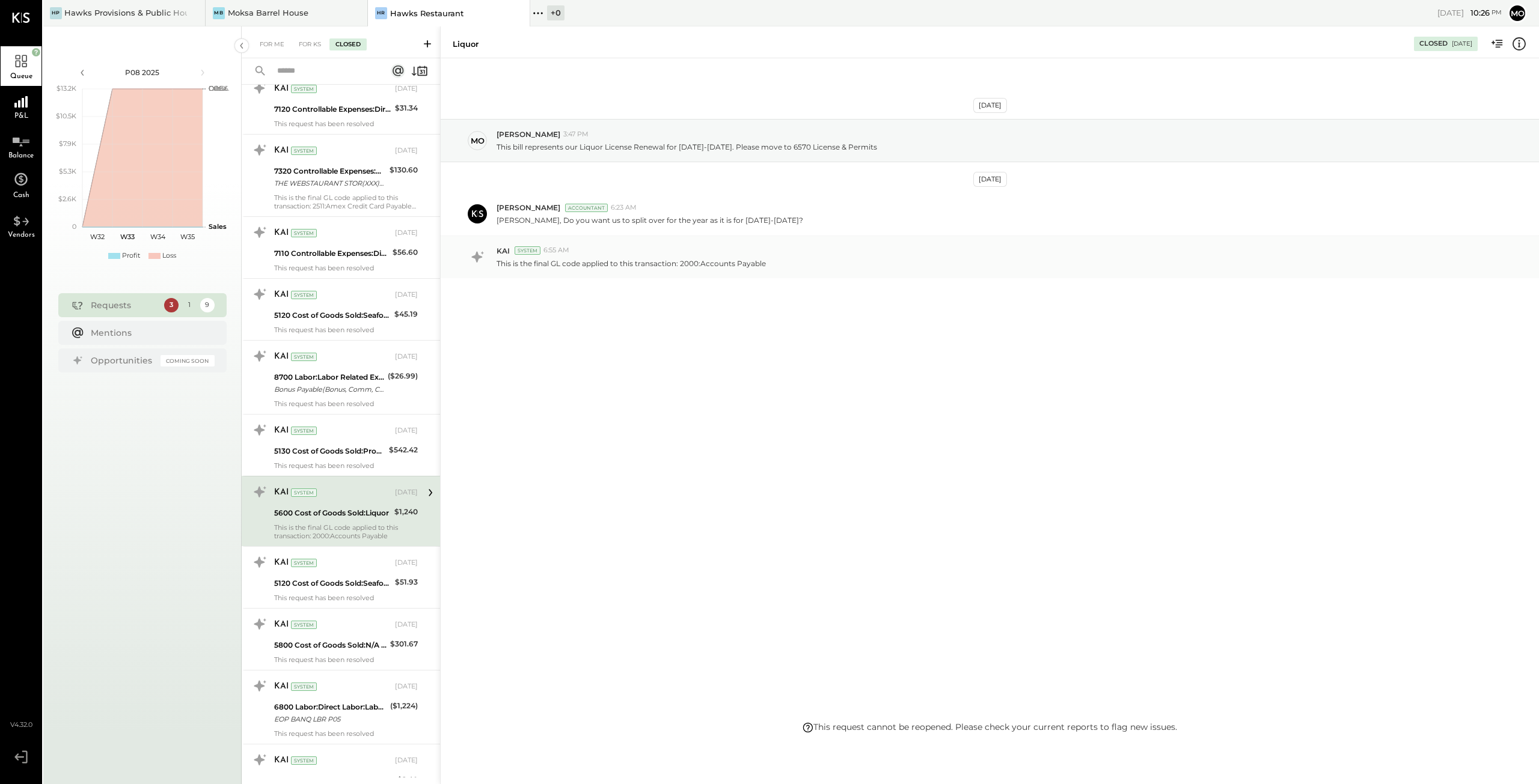
click at [530, 250] on div "System" at bounding box center [528, 250] width 26 height 8
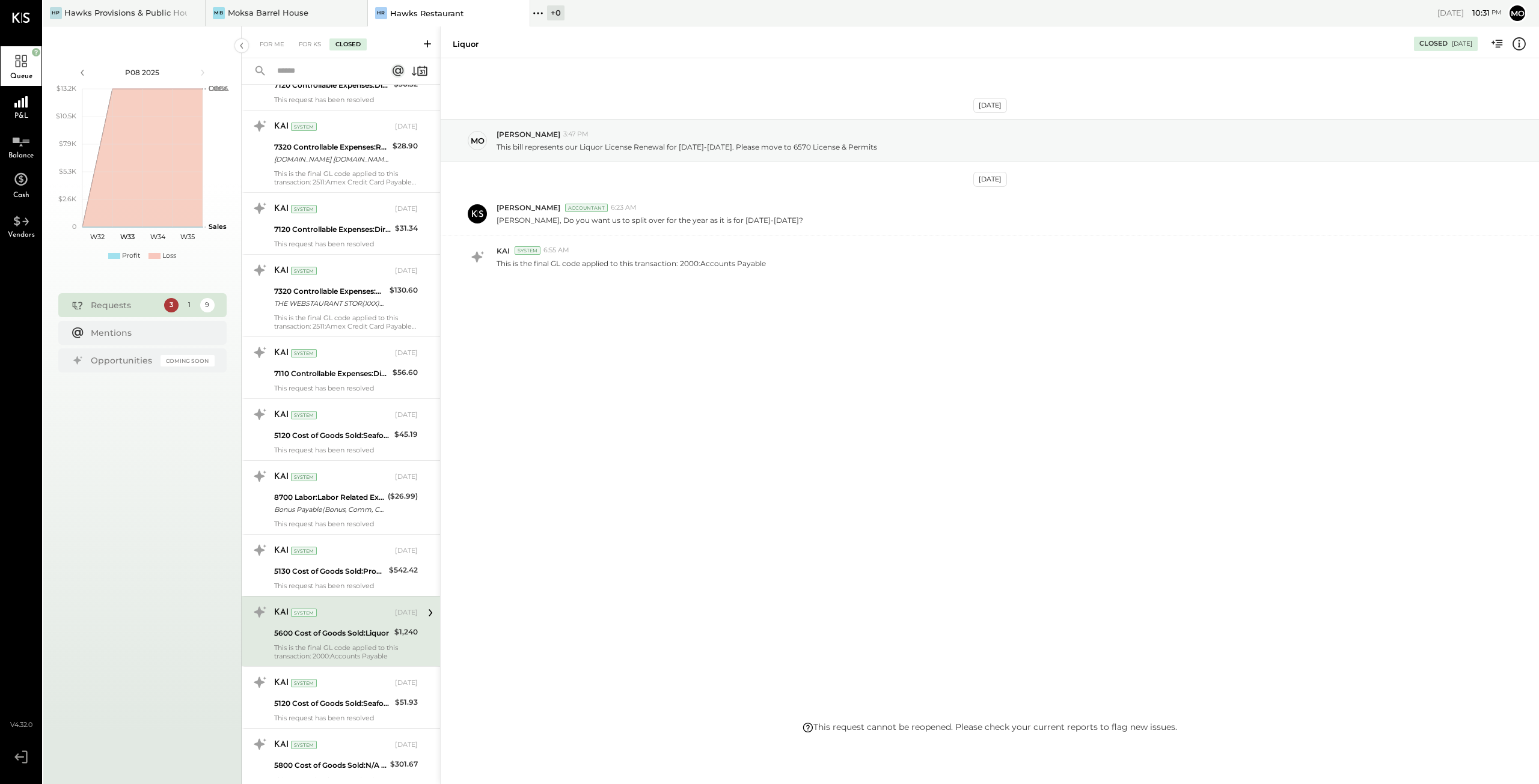
scroll to position [1082, 0]
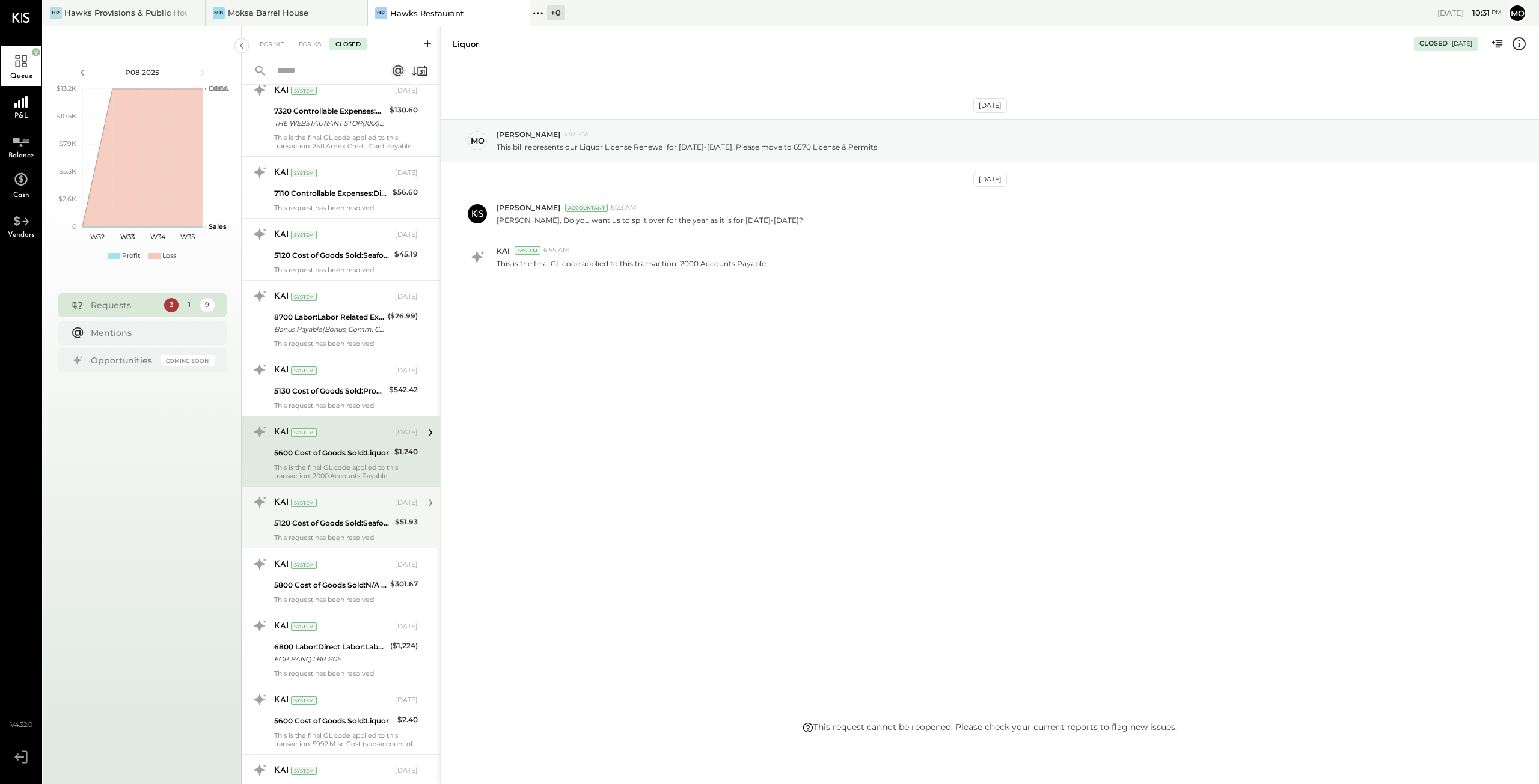
click at [318, 518] on div "5120 Cost of Goods Sold:Seafood" at bounding box center [333, 524] width 117 height 12
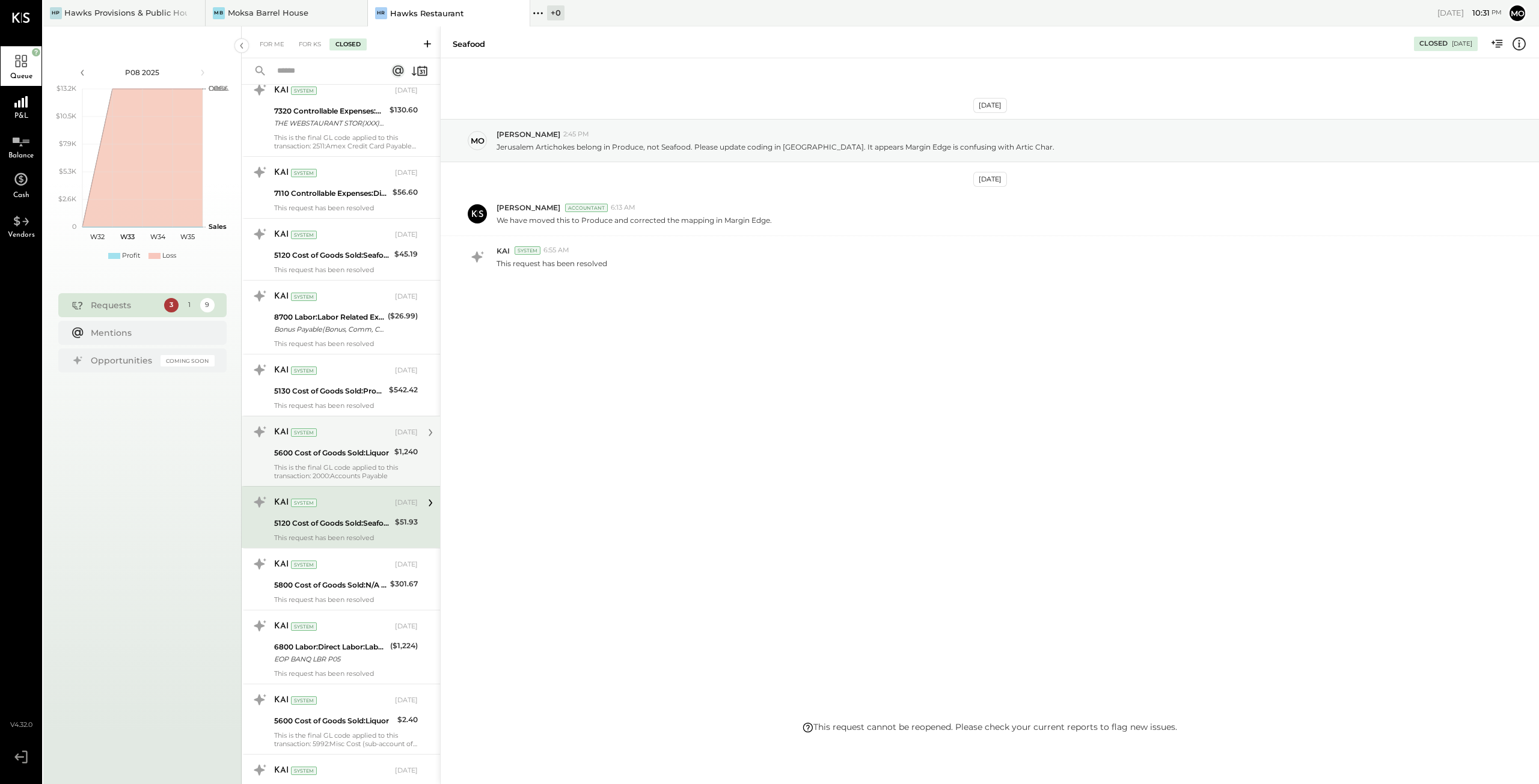
scroll to position [1142, 0]
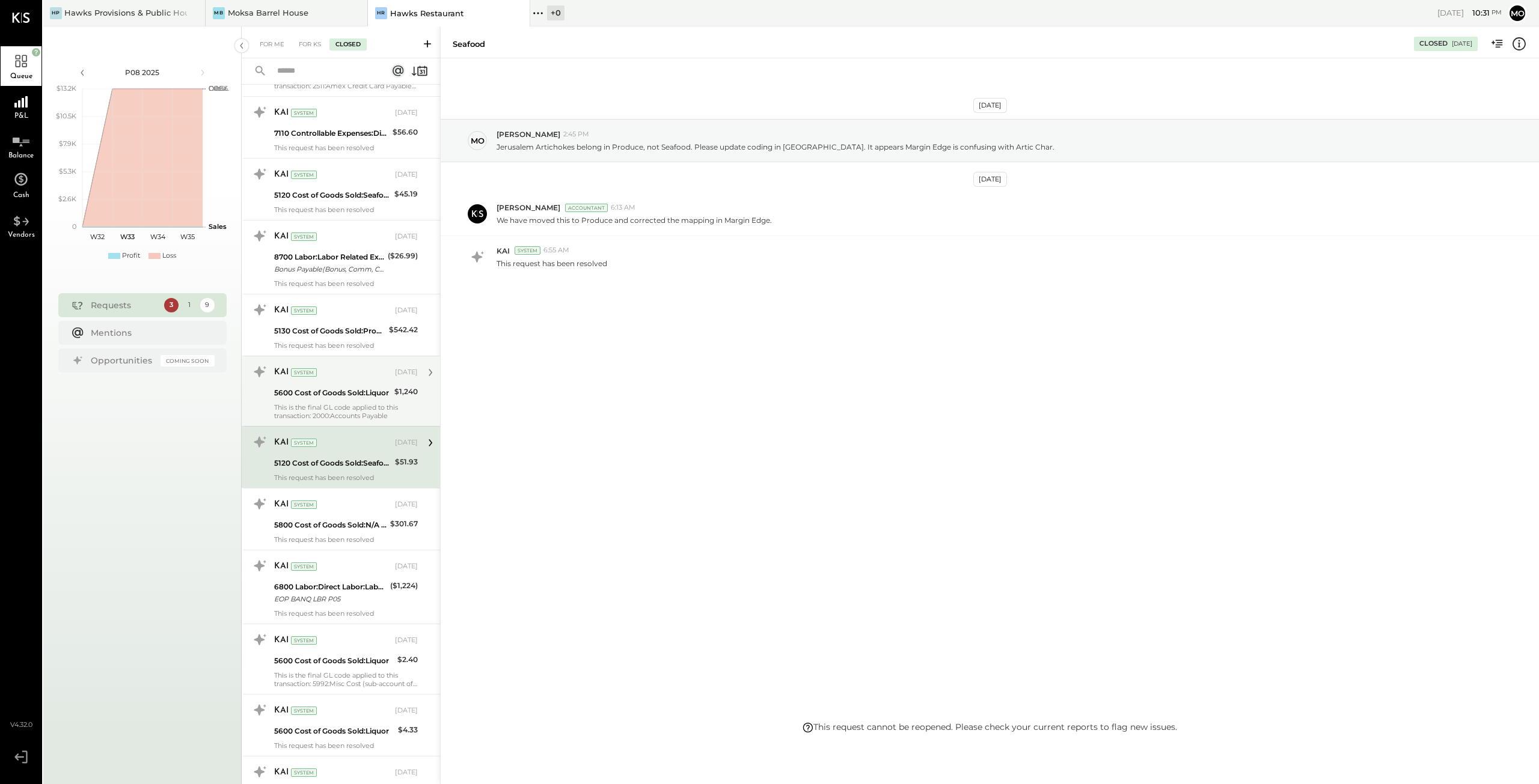
click at [318, 519] on div "5800 Cost of Goods Sold:N/A Beverage" at bounding box center [330, 525] width 112 height 12
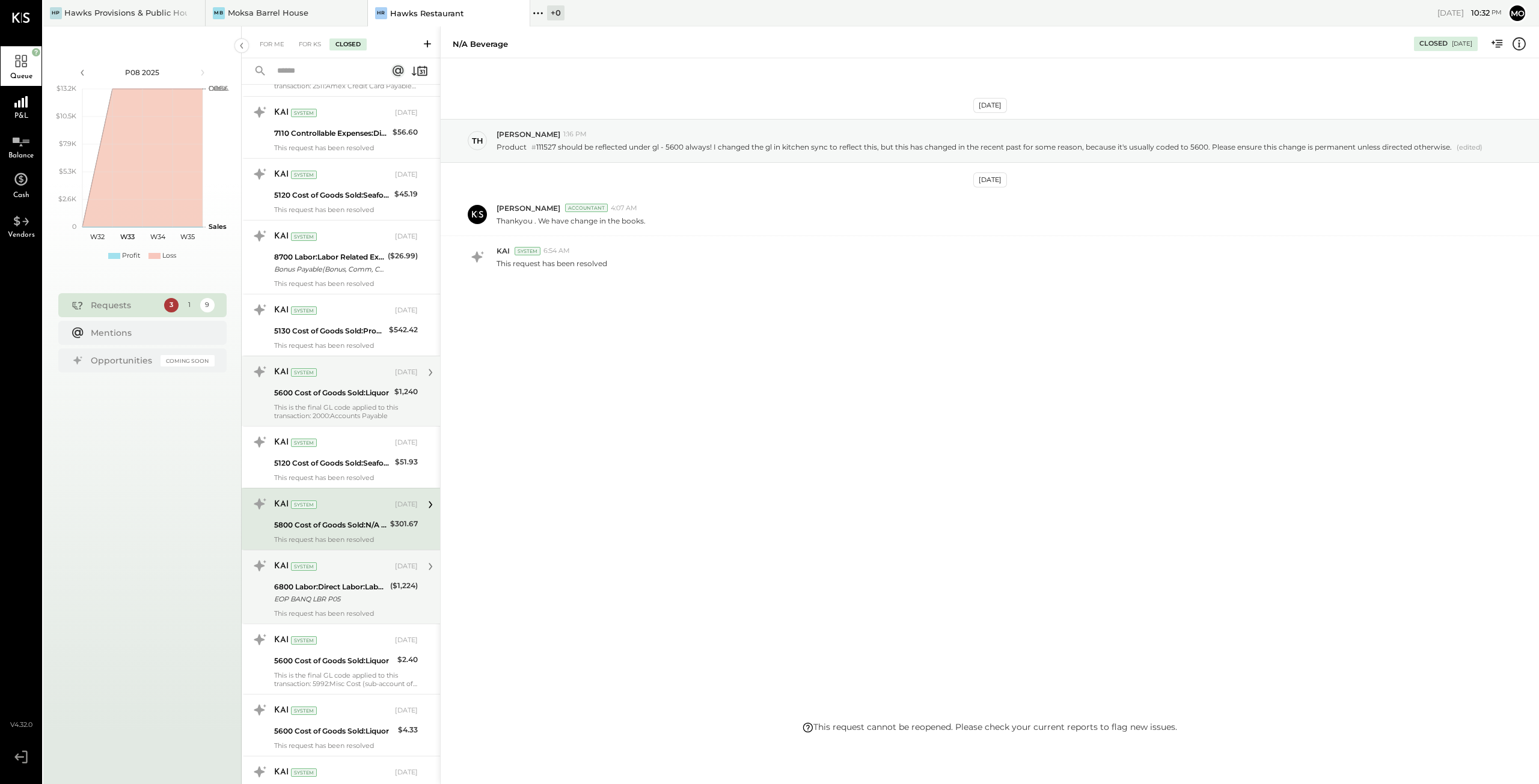
click at [327, 583] on div "6800 Labor:Direct Labor:Labor, Management:Management" at bounding box center [330, 587] width 112 height 12
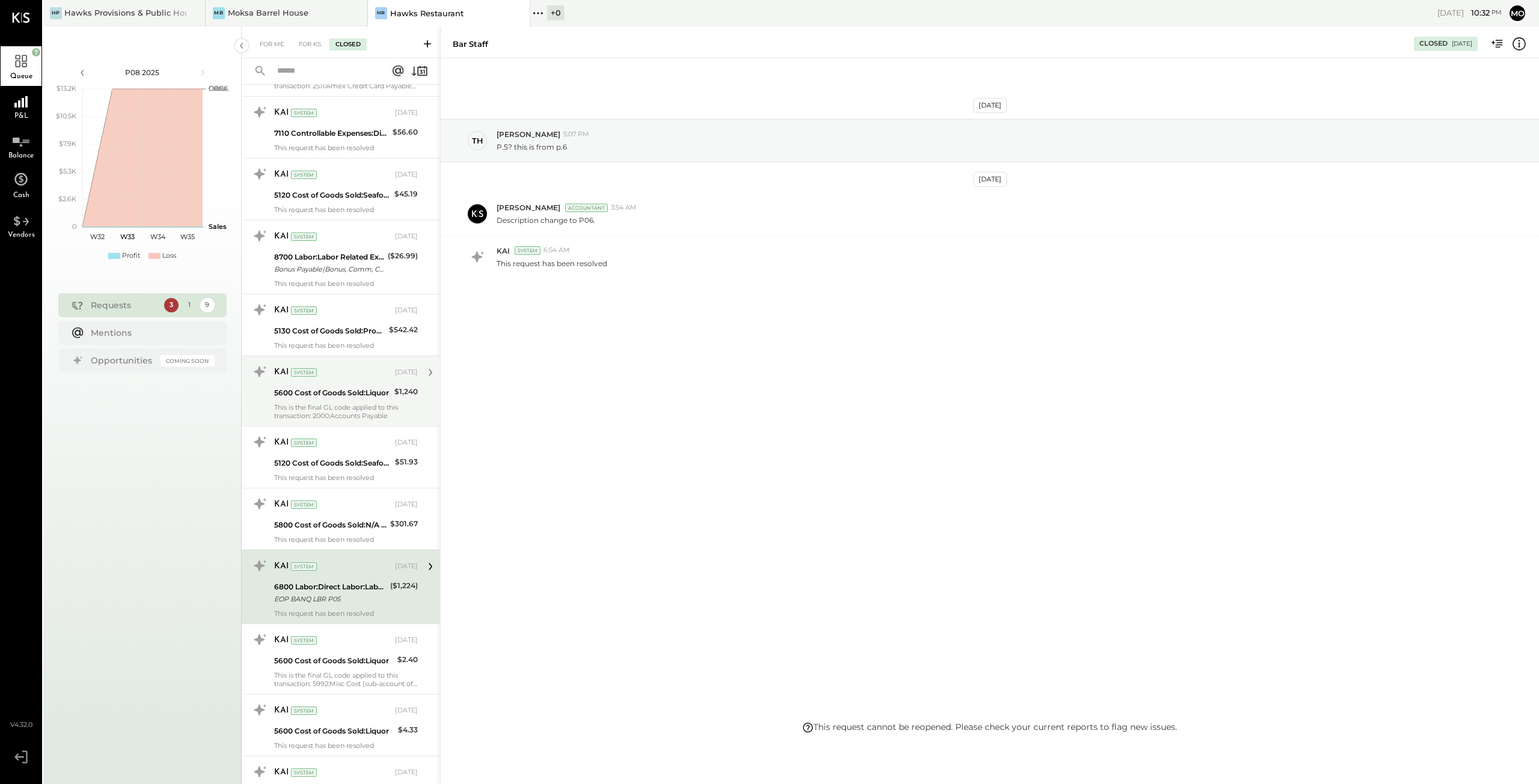
scroll to position [1202, 0]
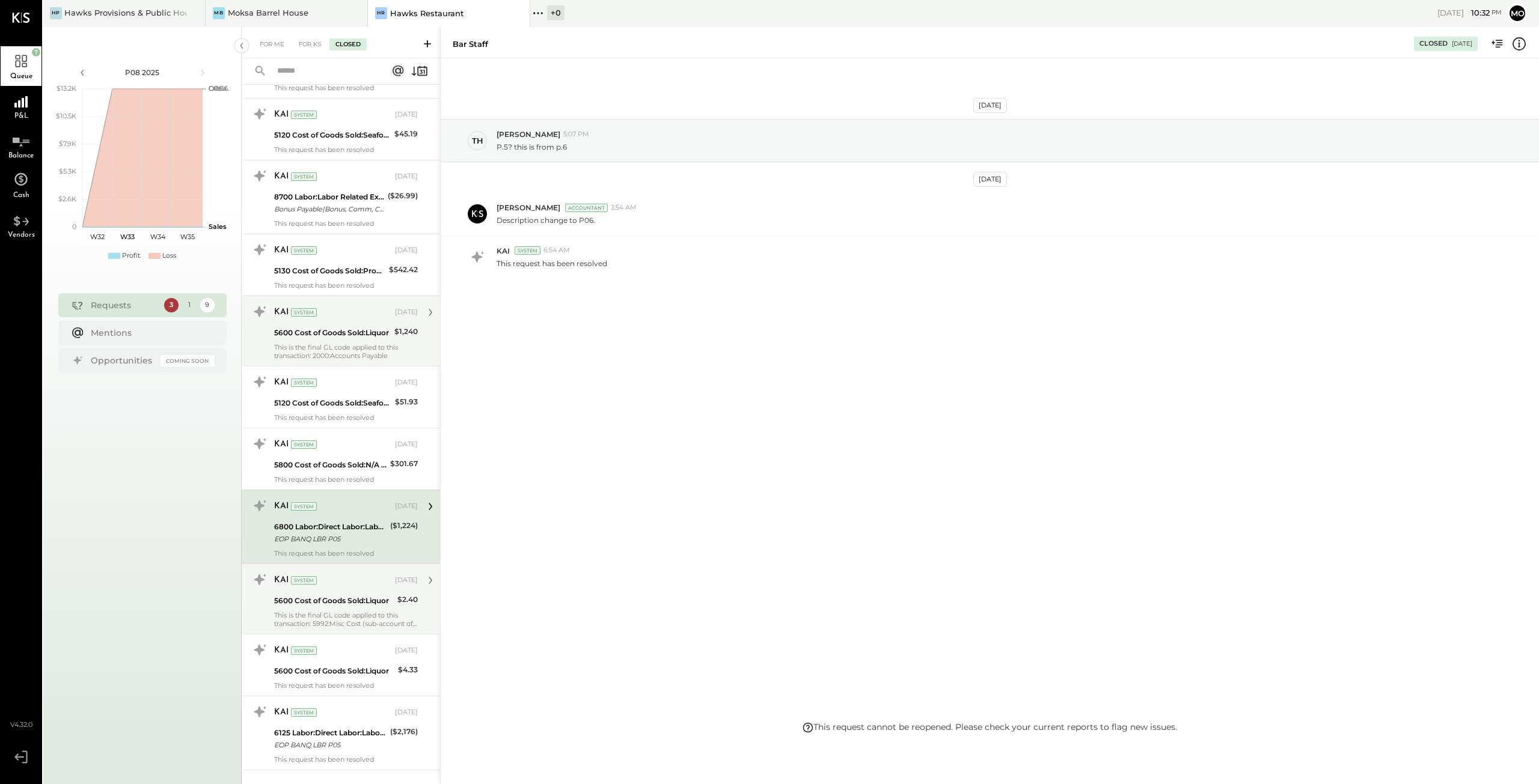
click at [324, 587] on div "KAI System [DATE] 5600 Cost of Goods Sold:Liquor $2.40 This is the final GL cod…" at bounding box center [345, 599] width 144 height 58
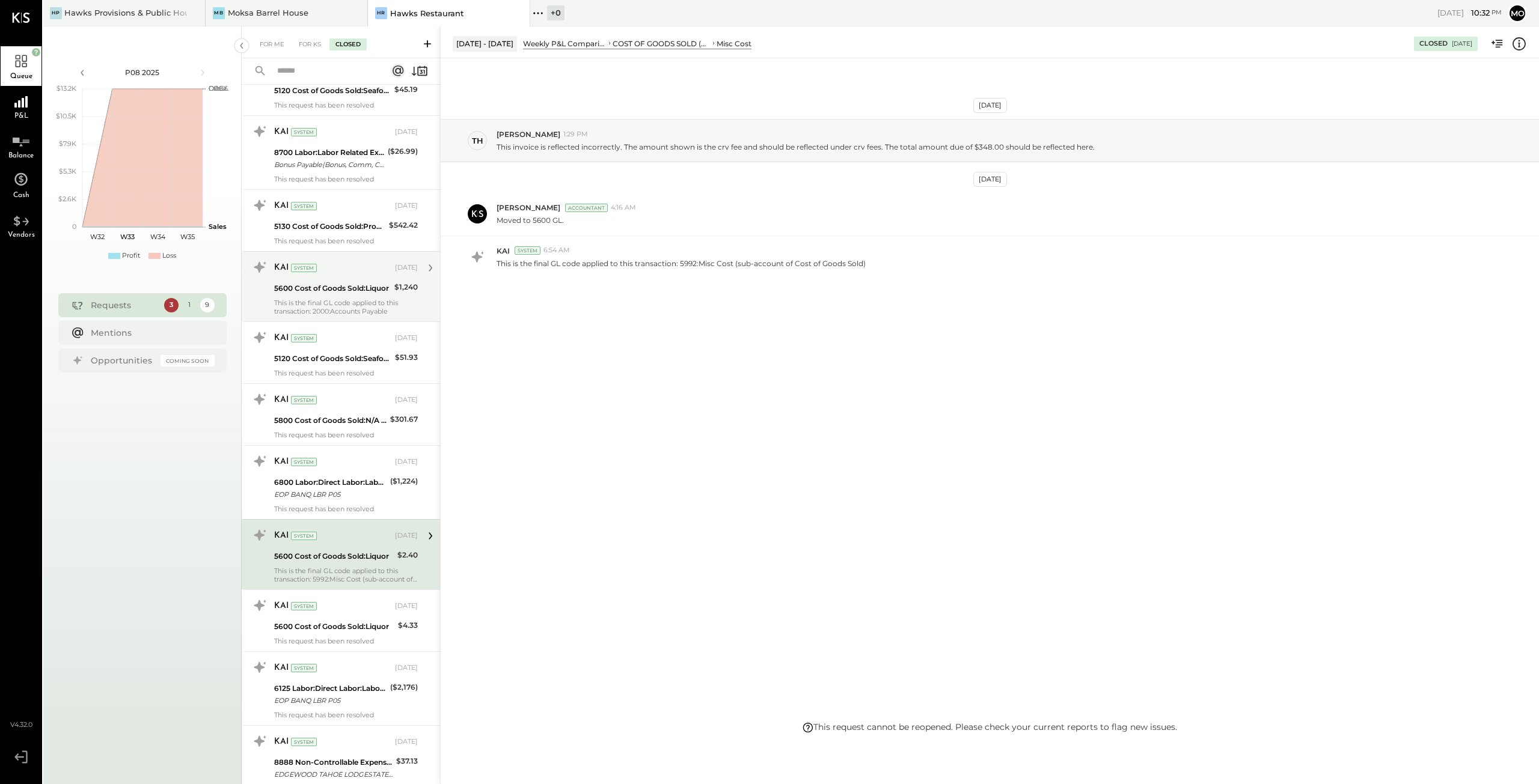
scroll to position [1262, 0]
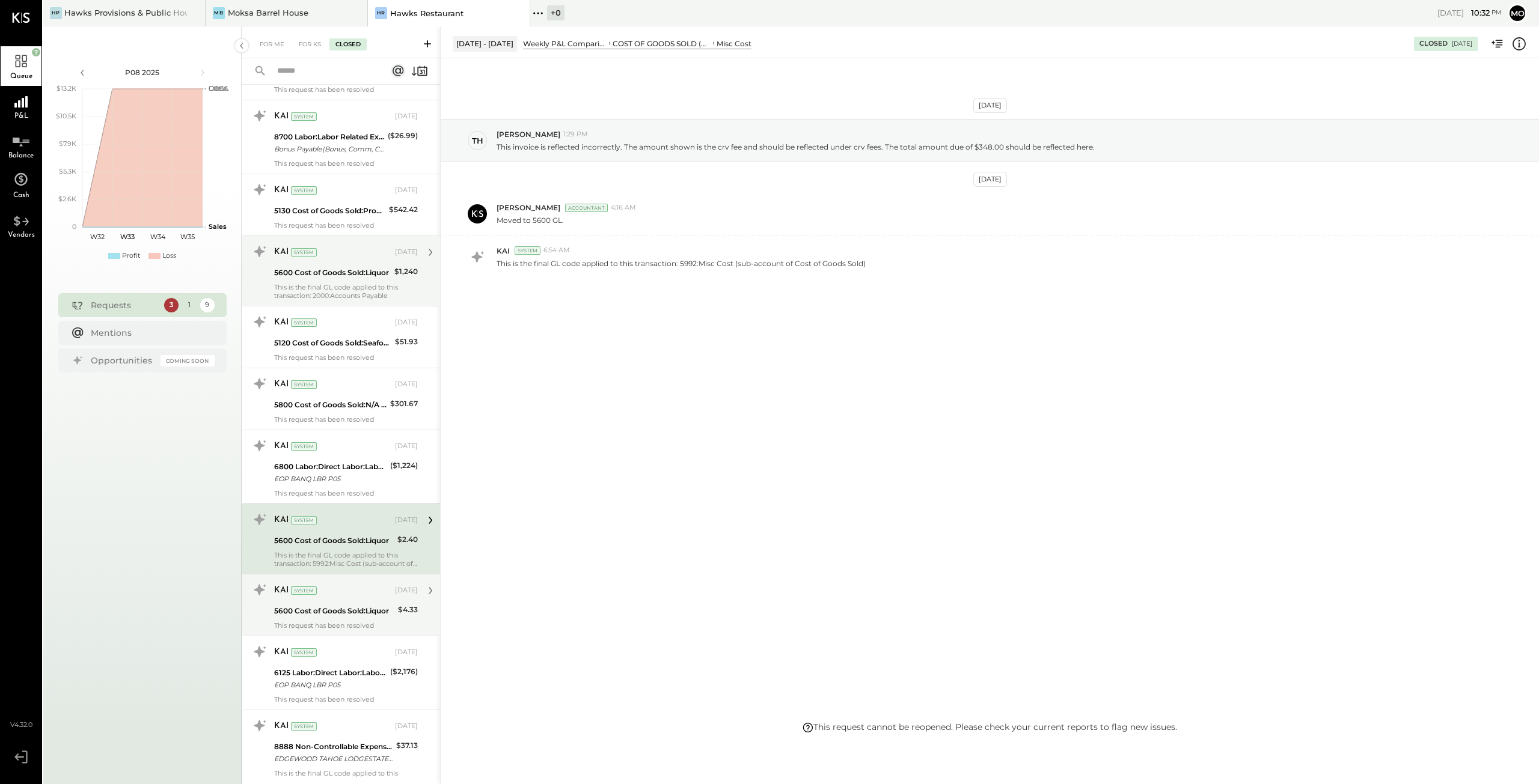
click at [327, 605] on div "5600 Cost of Goods Sold:Liquor" at bounding box center [334, 611] width 120 height 12
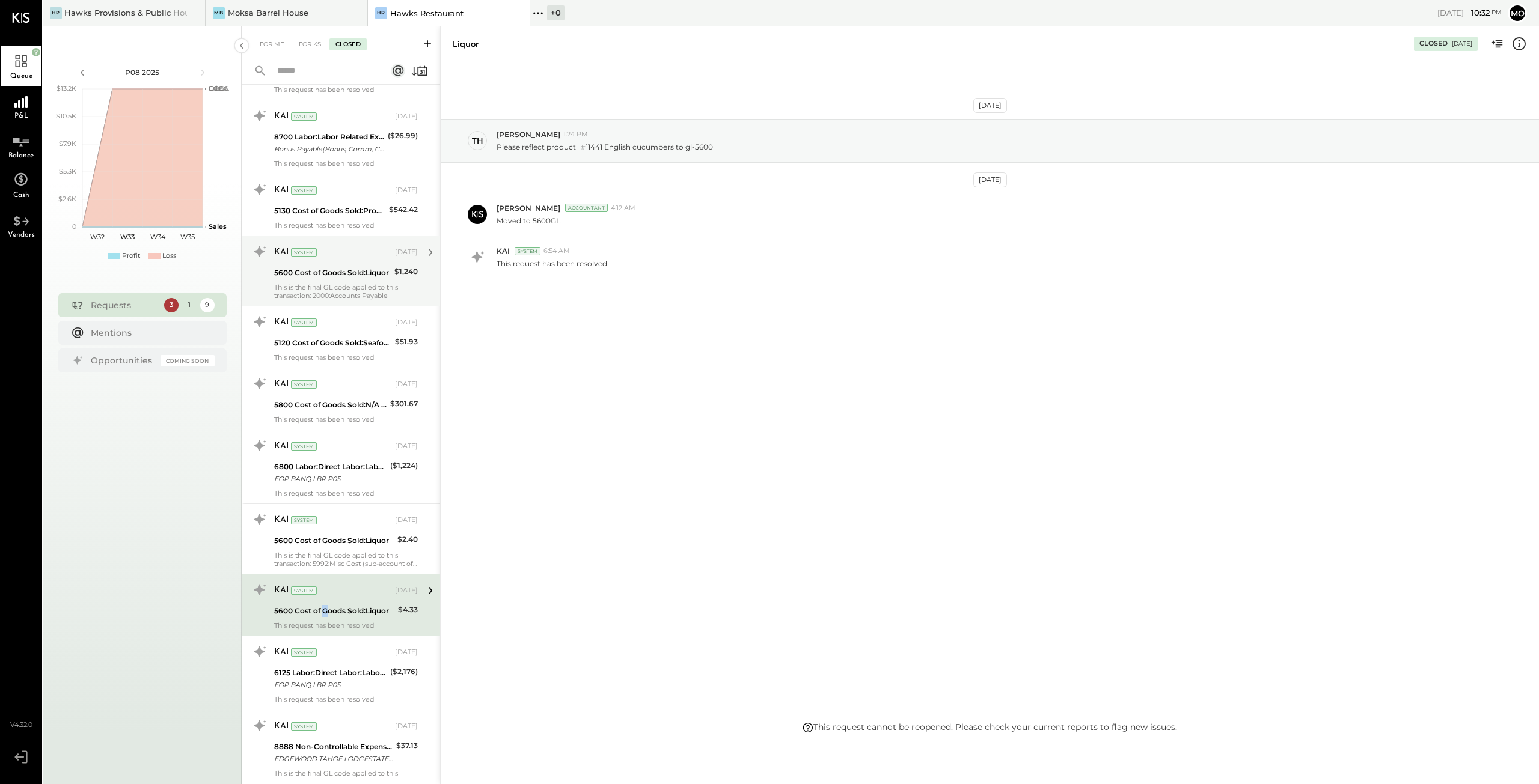
click at [324, 605] on div "5600 Cost of Goods Sold:Liquor" at bounding box center [334, 611] width 120 height 12
click at [329, 667] on div "6125 Labor:Direct Labor:Labor, BOH:Kitchen - Hourly" at bounding box center [330, 673] width 112 height 12
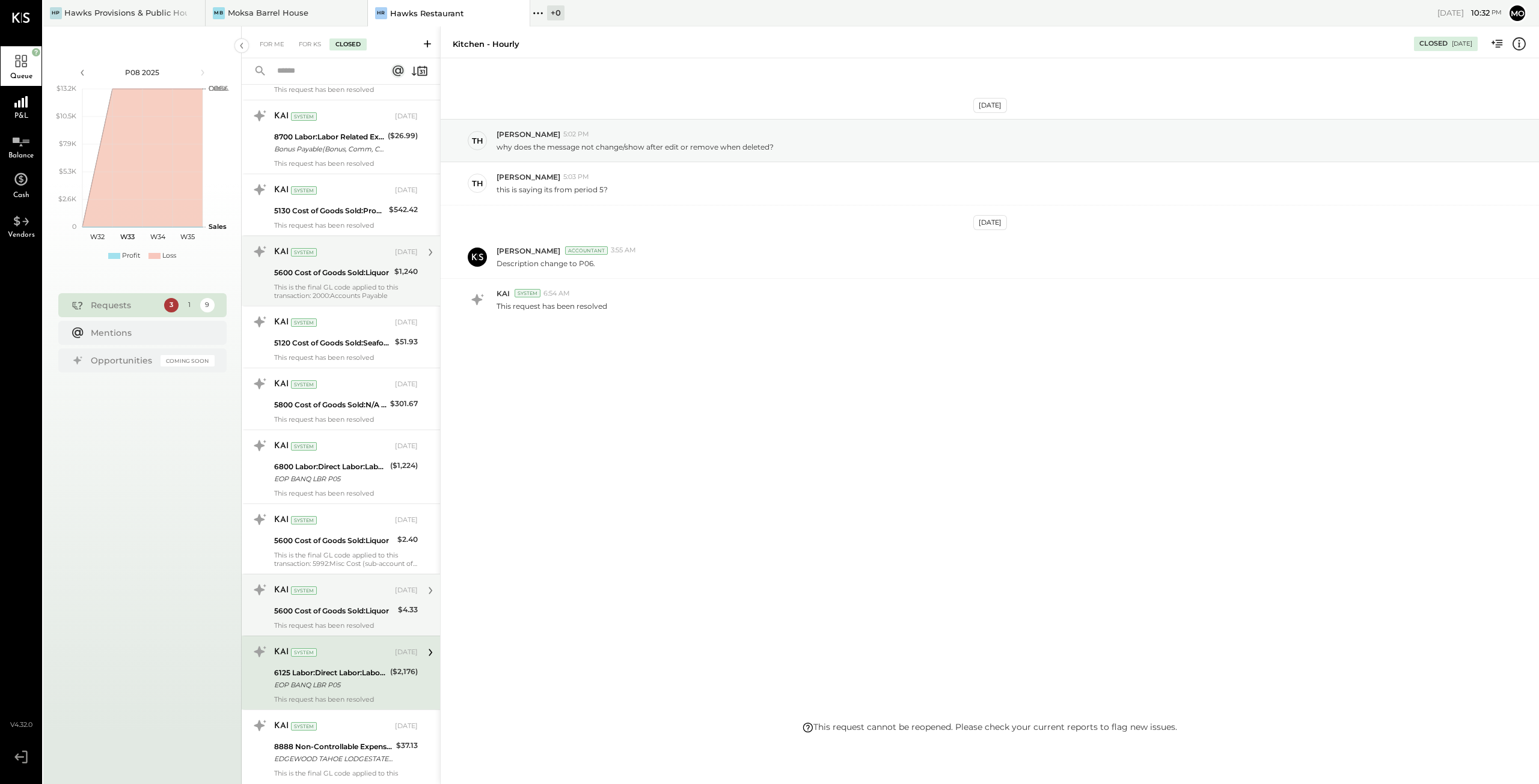
scroll to position [1623, 0]
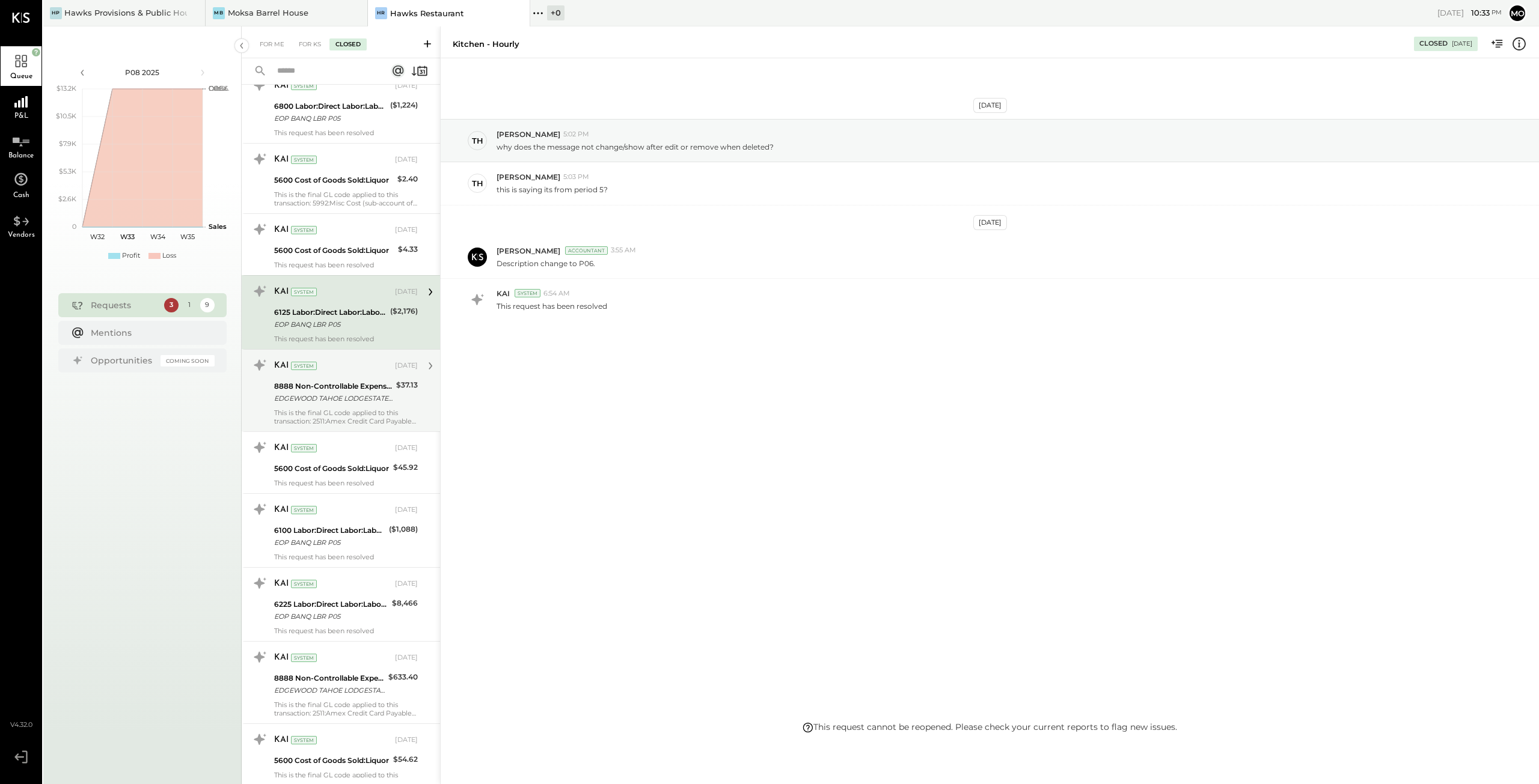
click at [356, 409] on div "This is the final GL code applied to this transaction: 2511:Amex Credit Card Pa…" at bounding box center [345, 417] width 144 height 17
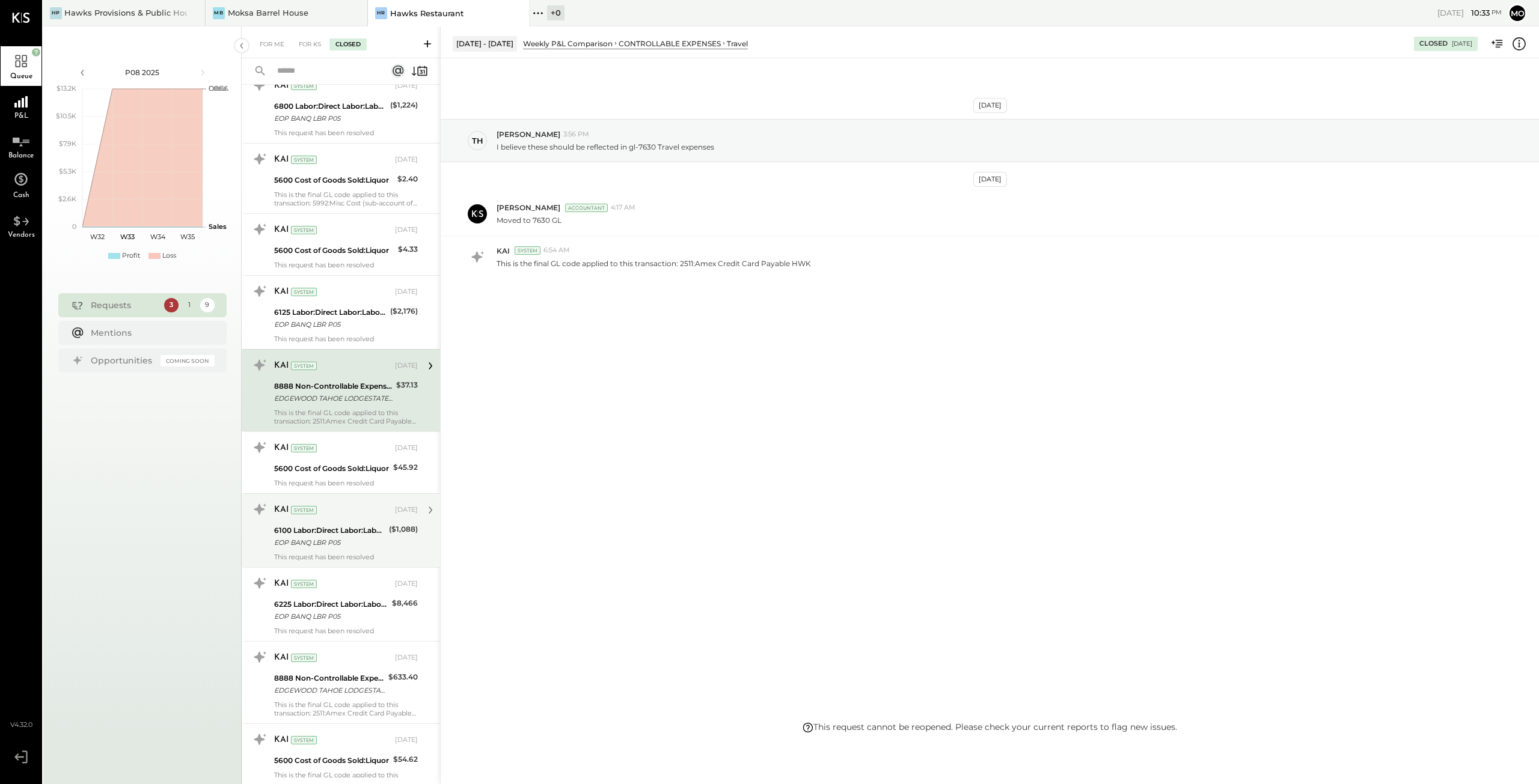
click at [326, 524] on div "6100 Labor:Direct Labor:Labor, BOH:Kitchen - Salaried" at bounding box center [330, 530] width 111 height 12
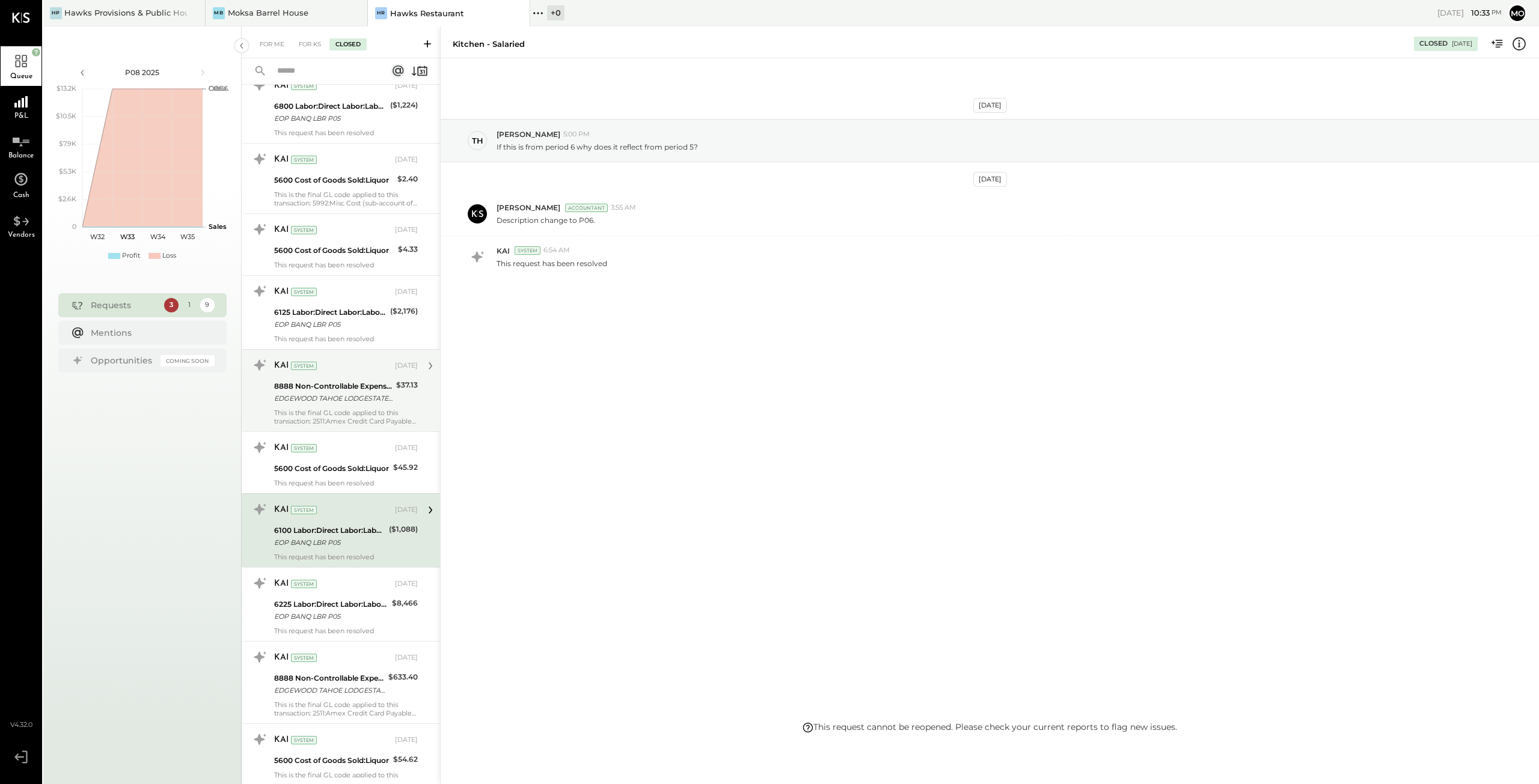
scroll to position [1682, 0]
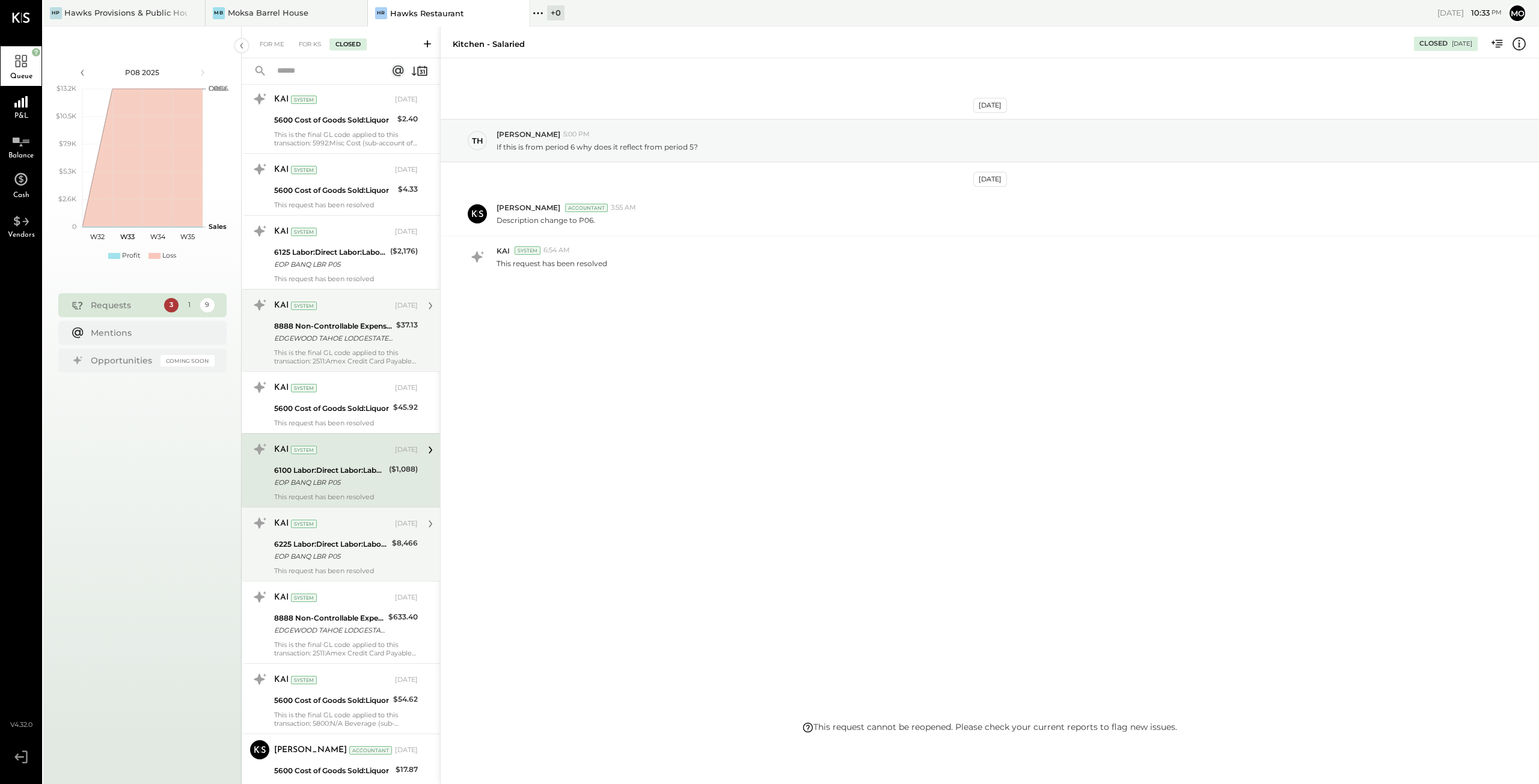
click at [320, 551] on div "EOP BANQ LBR P05" at bounding box center [331, 557] width 114 height 12
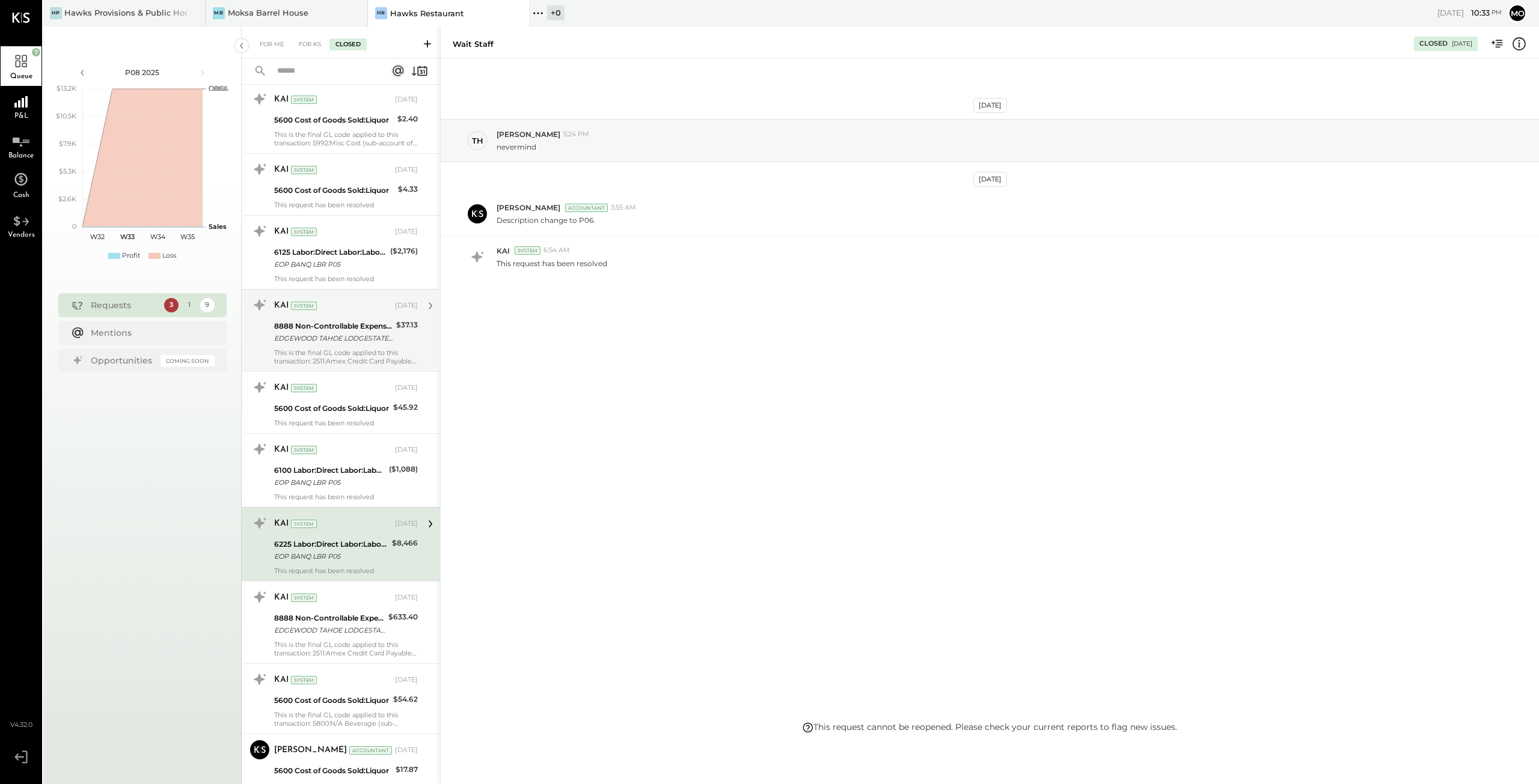
scroll to position [1743, 0]
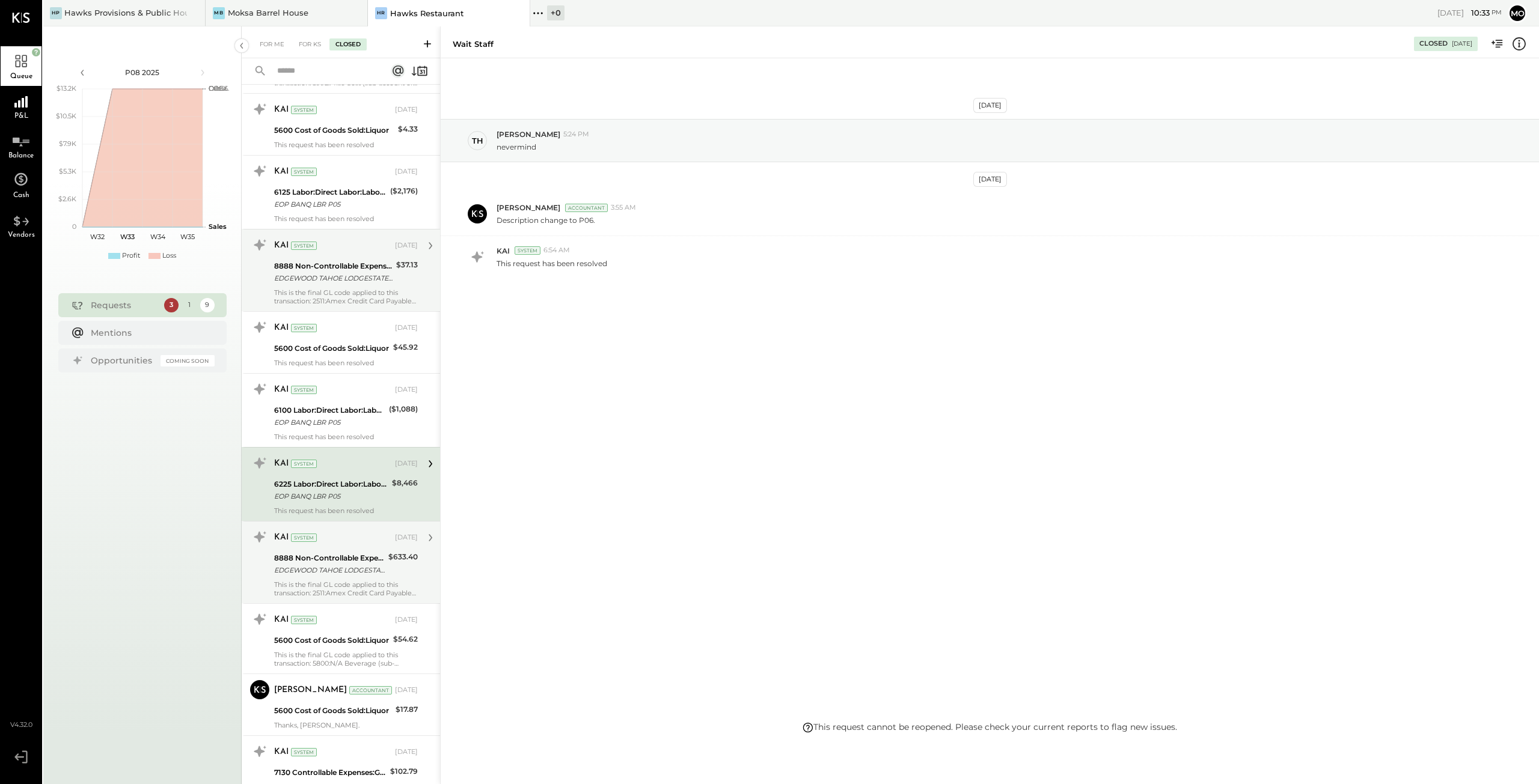
click at [321, 555] on div "8888 Non-Controllable Expenses:Other Income and Expenses:To Be Classified" at bounding box center [329, 558] width 111 height 12
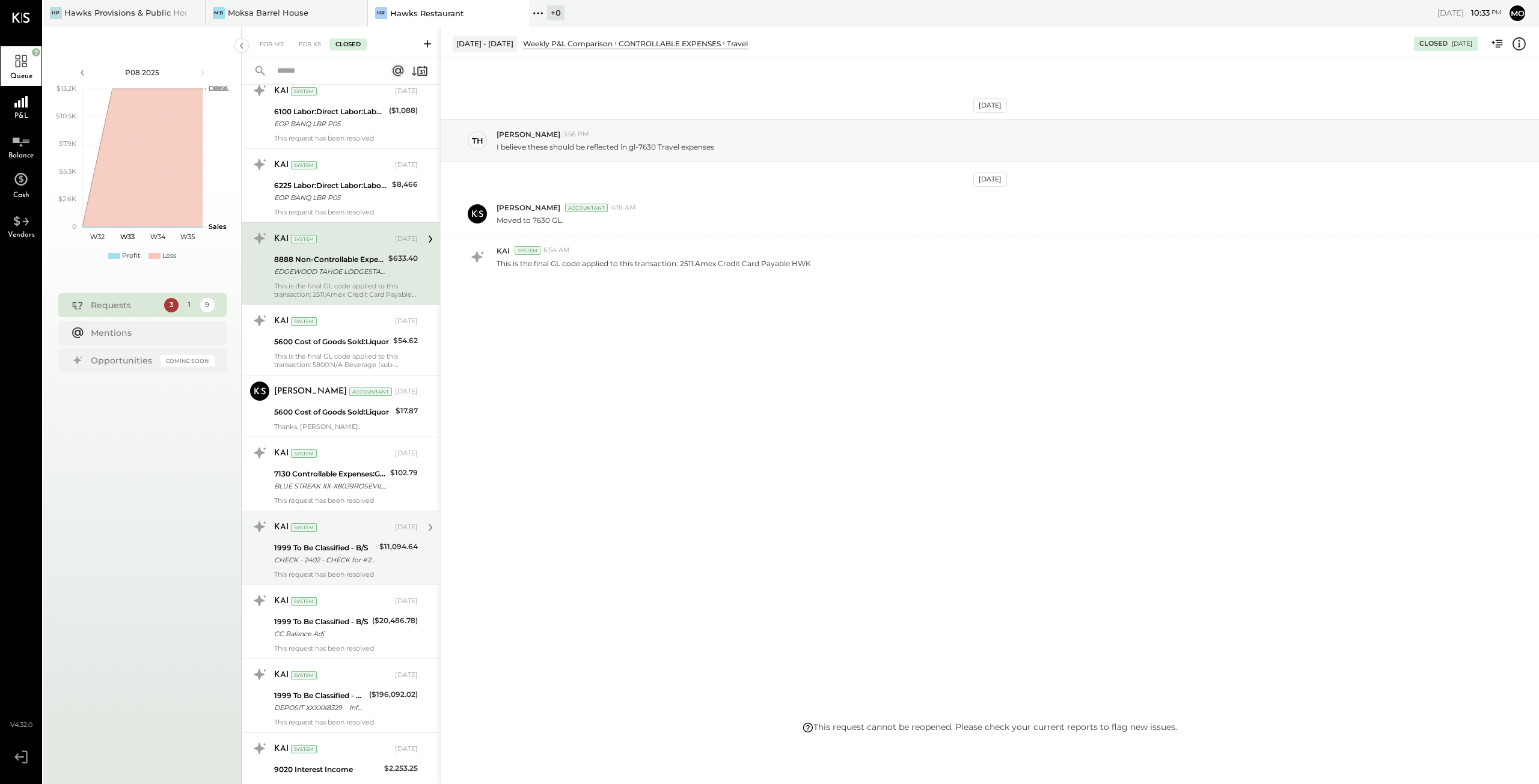
scroll to position [2044, 0]
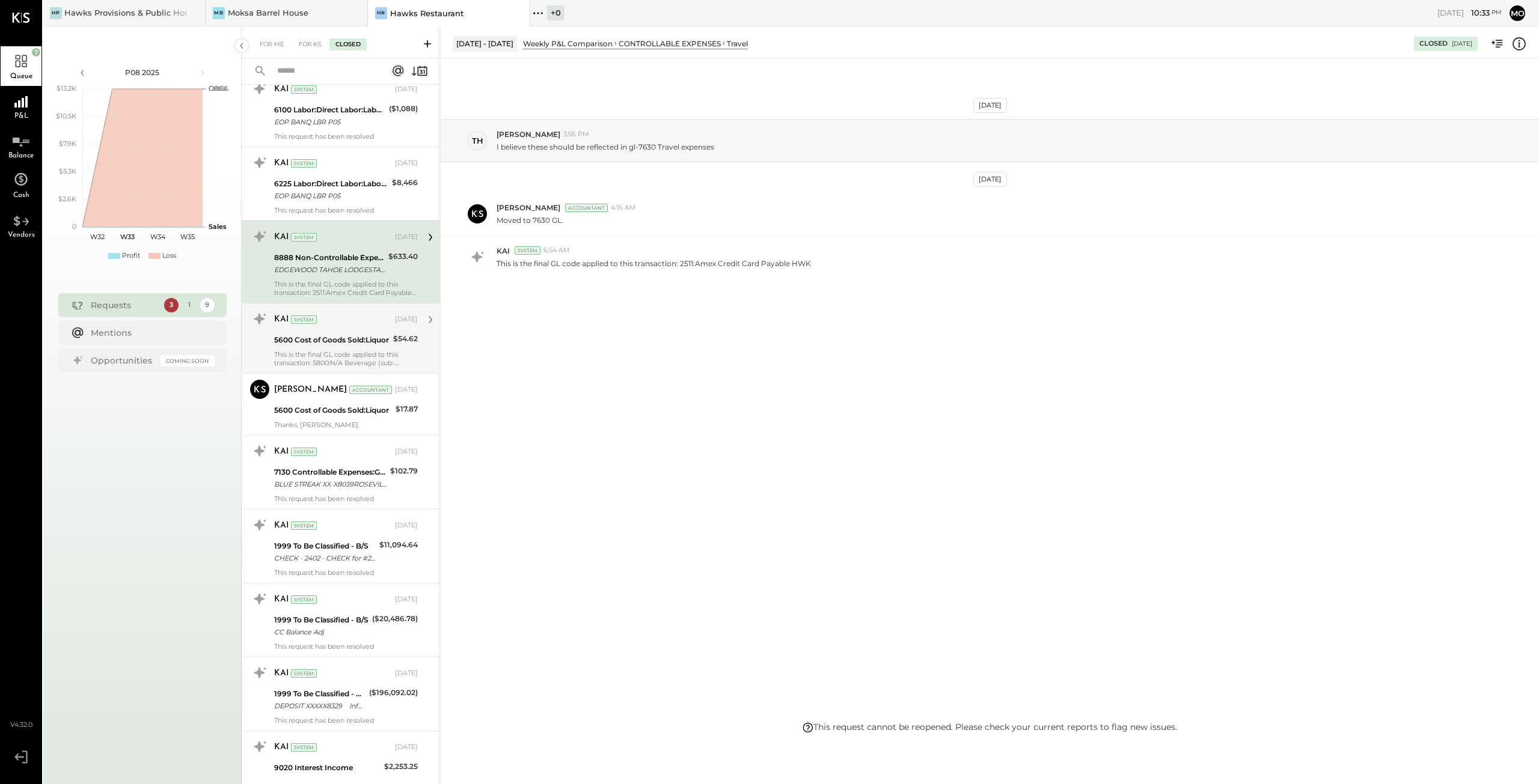
click at [356, 351] on div "This is the final GL code applied to this transaction: 5800:N/A Beverage (sub-a…" at bounding box center [345, 359] width 144 height 17
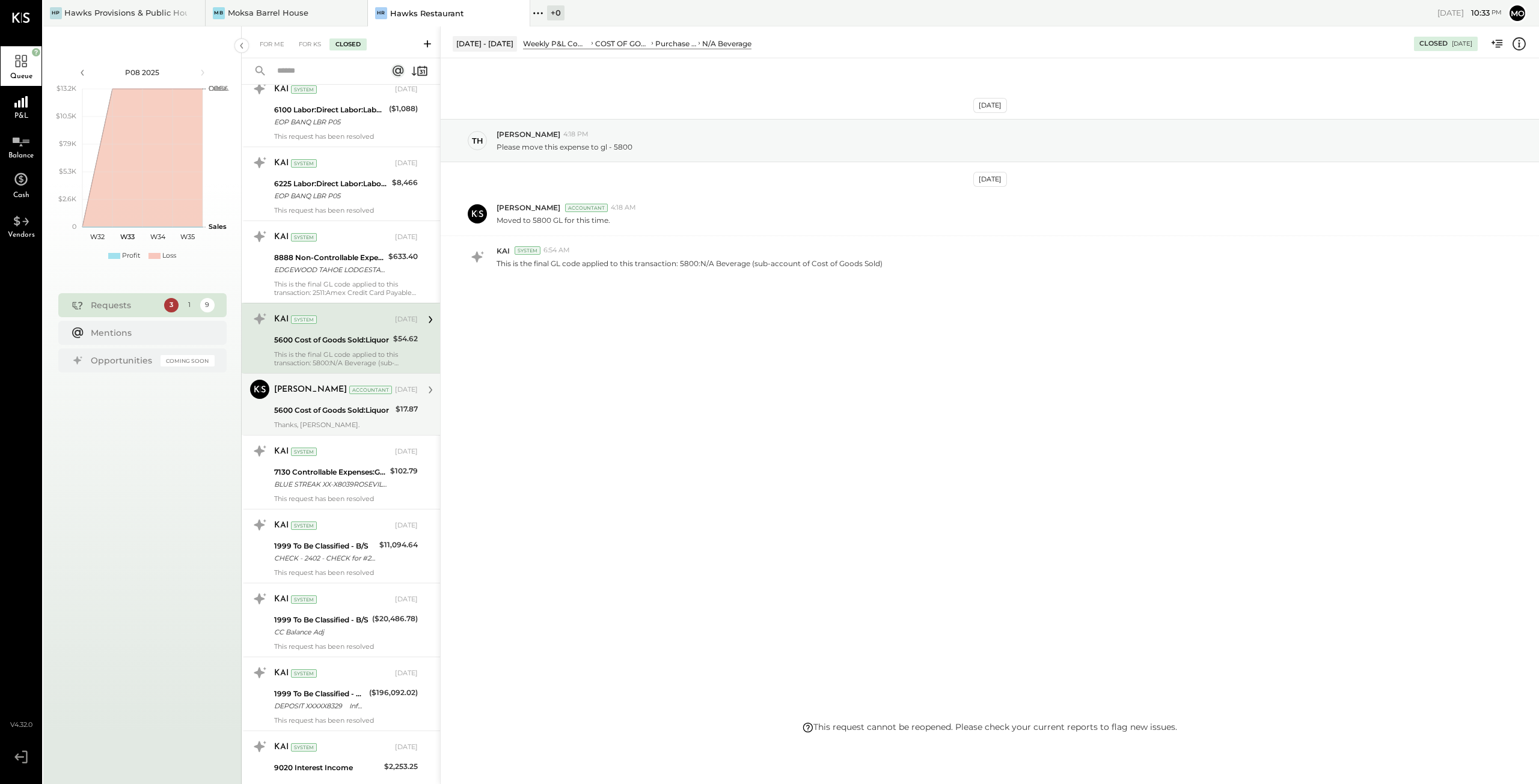
click at [347, 410] on div "5600 Cost of Goods Sold:Liquor" at bounding box center [333, 411] width 118 height 12
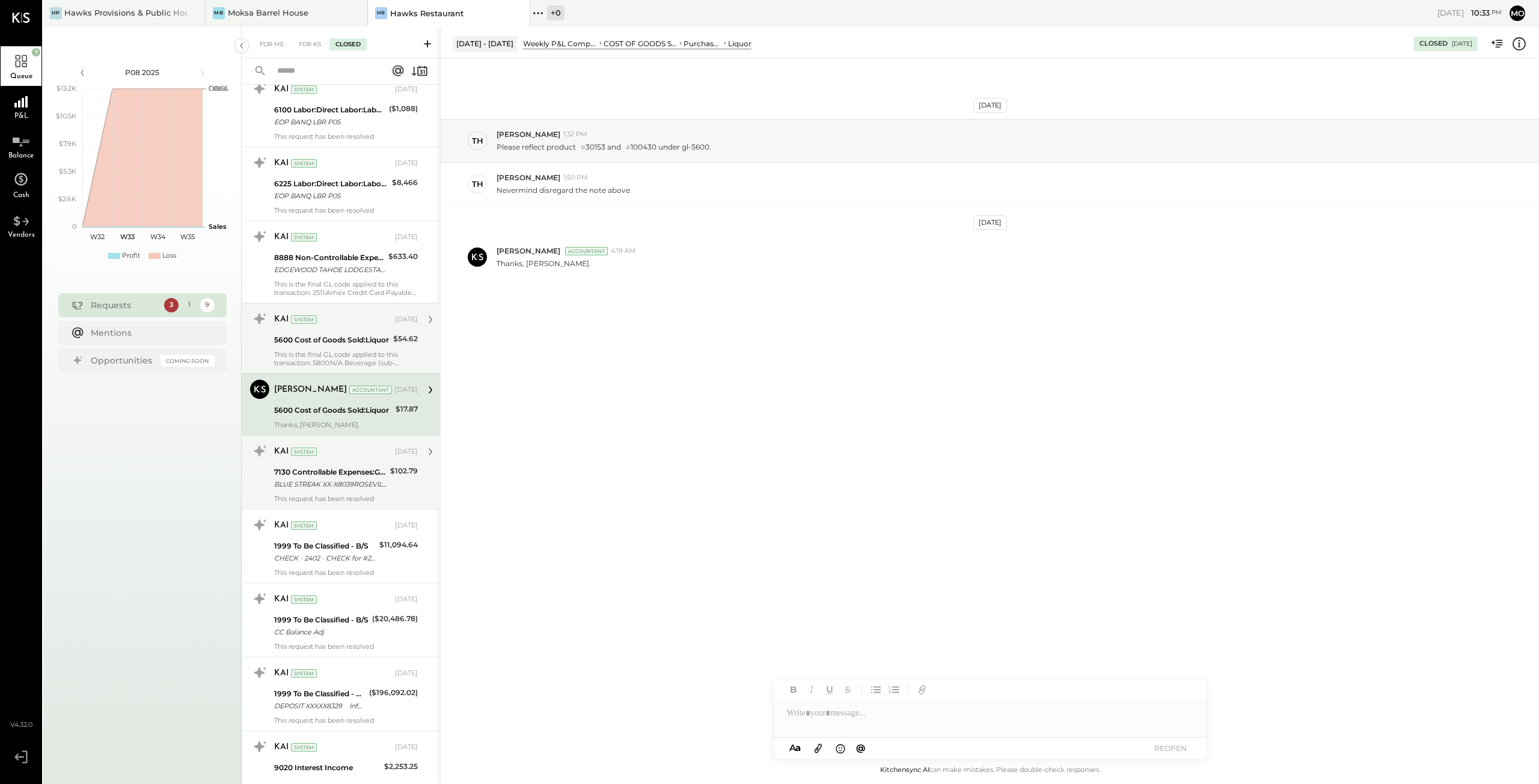
click at [336, 479] on div "BLUE STREAK XX-X8039ROSEVILLE CA XXXX5018" at bounding box center [330, 485] width 112 height 12
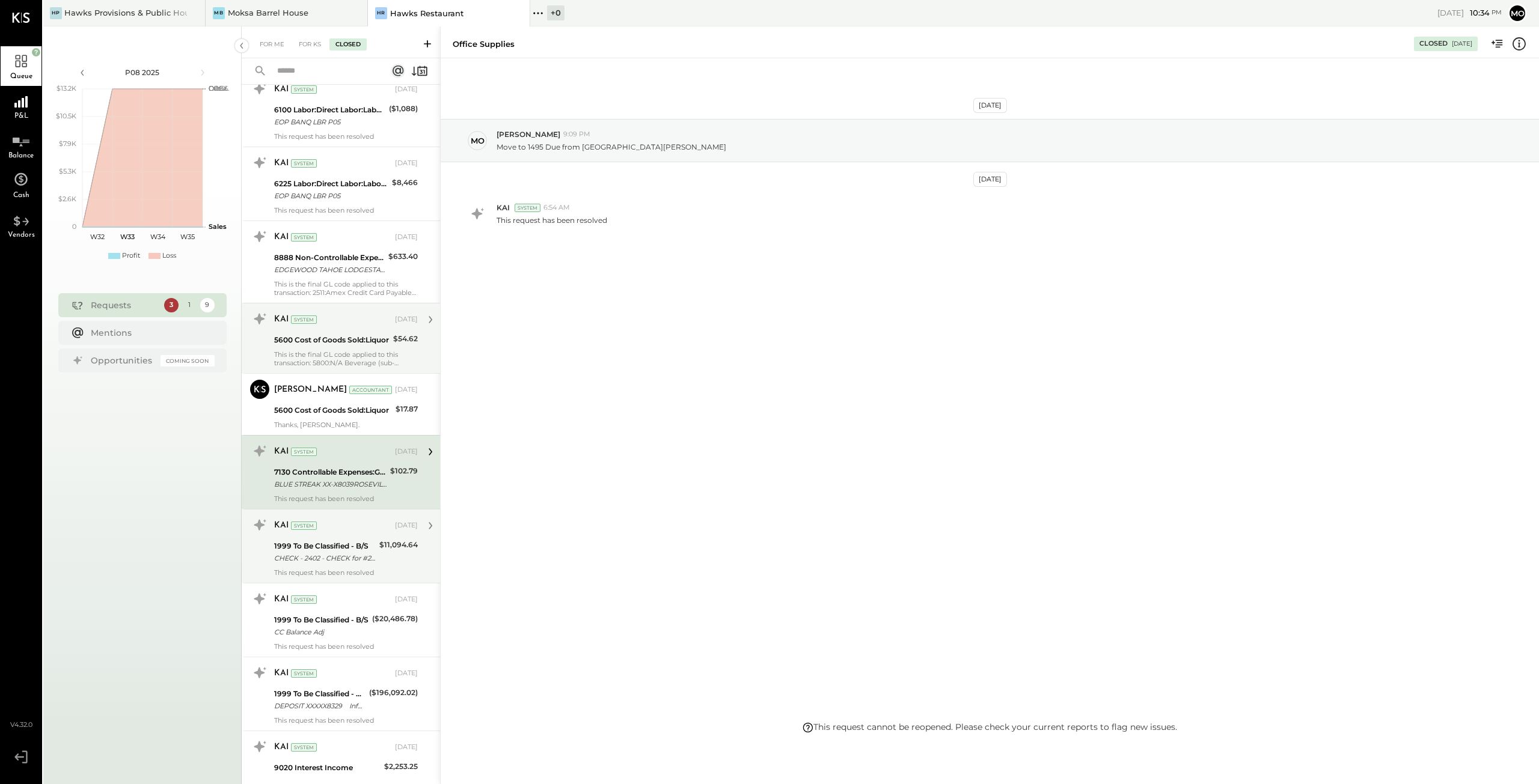
click at [343, 552] on div "CHECK - 2402 - CHECK for #2355" at bounding box center [324, 558] width 102 height 12
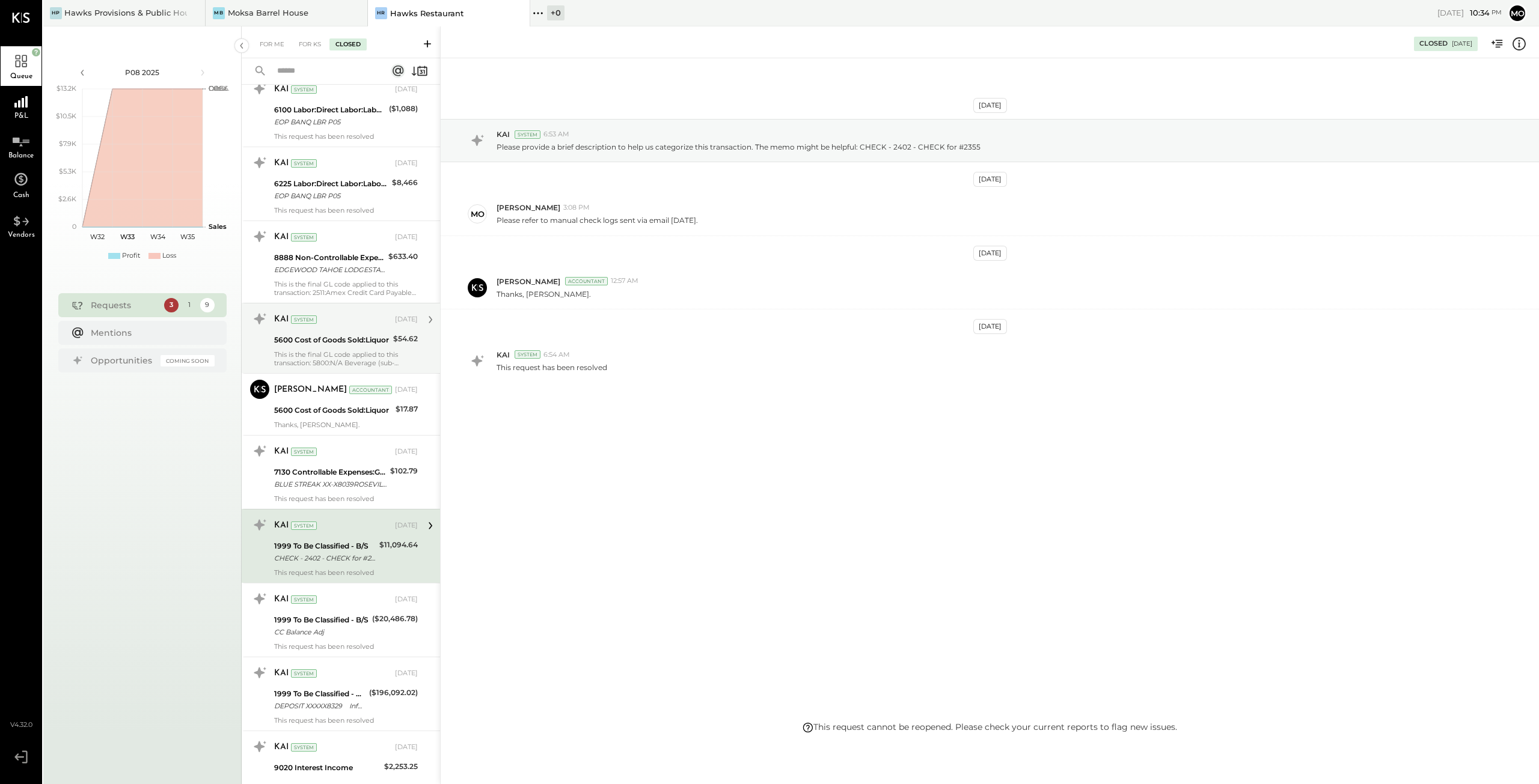
scroll to position [2104, 0]
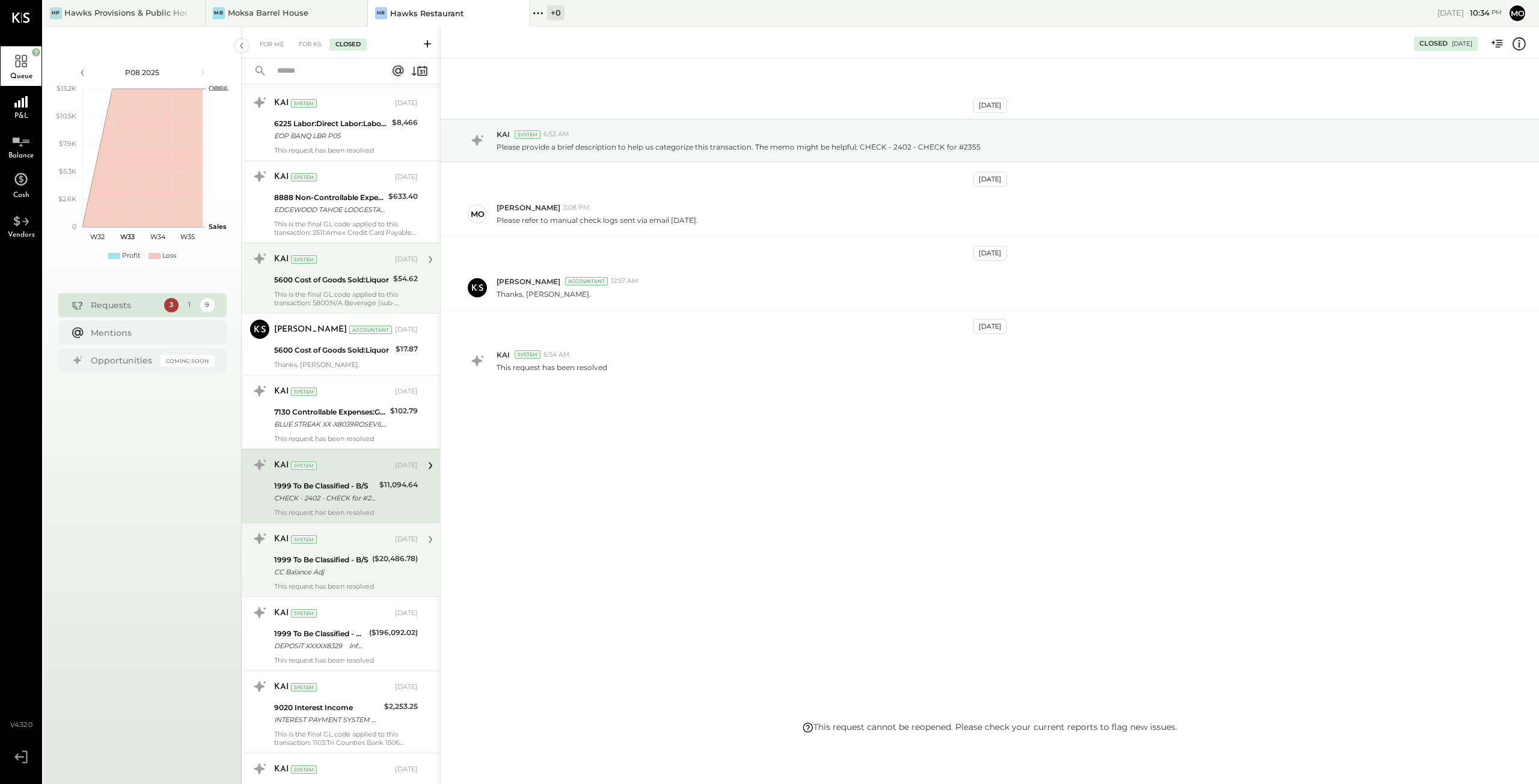
click at [310, 554] on div "1999 To Be Classified - B/S" at bounding box center [321, 560] width 94 height 12
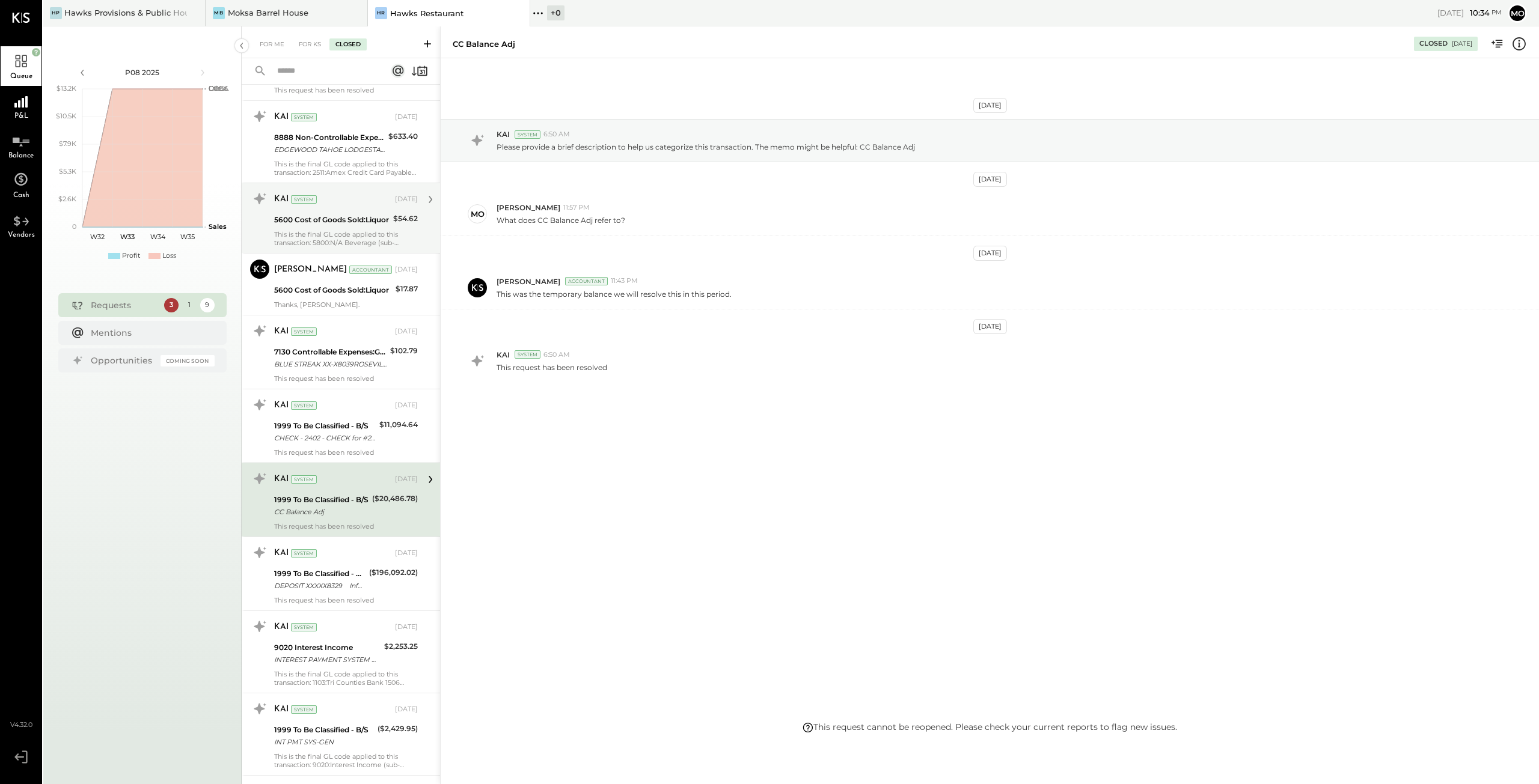
scroll to position [2223, 0]
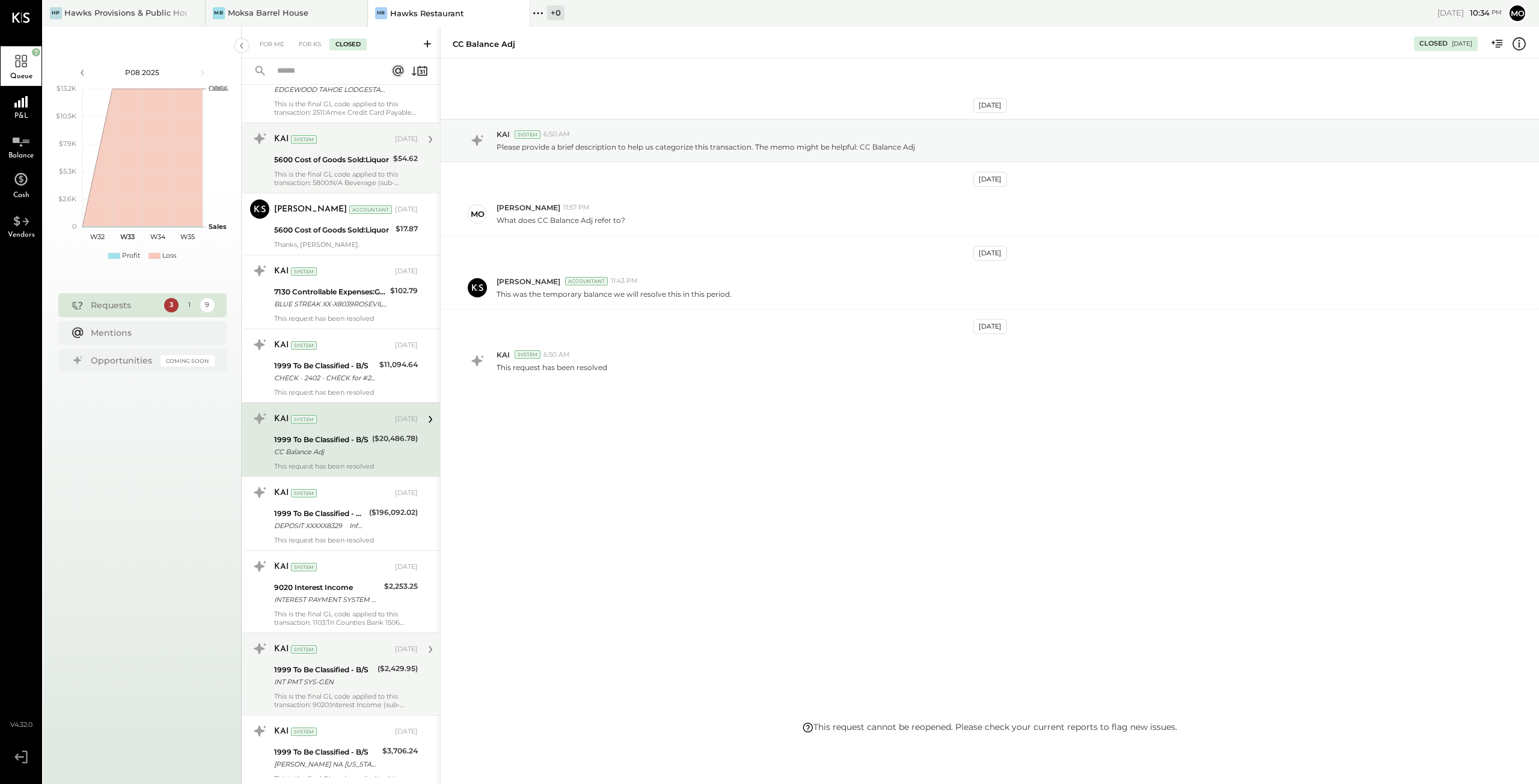
click at [290, 664] on div "1999 To Be Classified - B/S" at bounding box center [324, 670] width 100 height 12
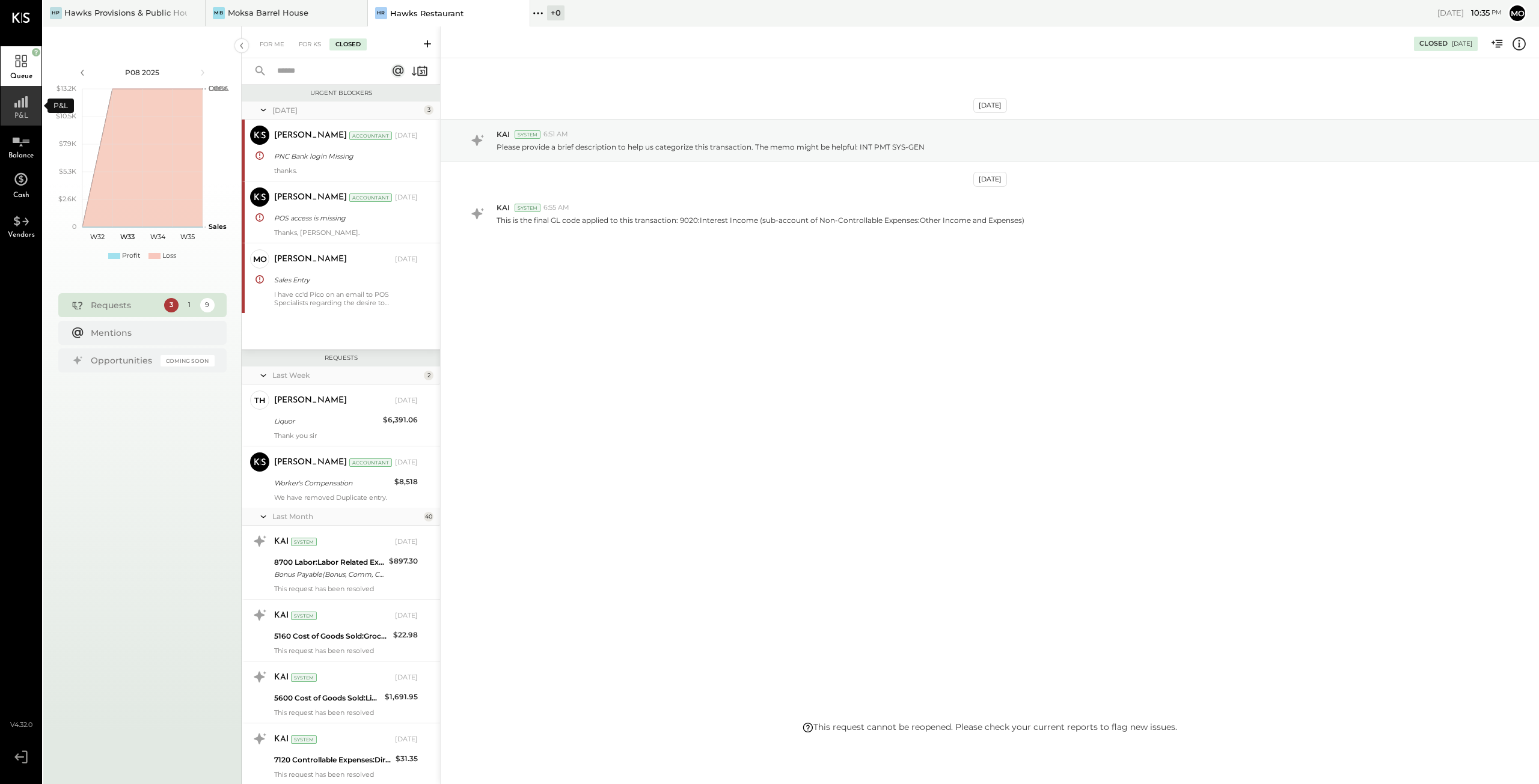
click at [10, 103] on div "P&L" at bounding box center [21, 105] width 41 height 40
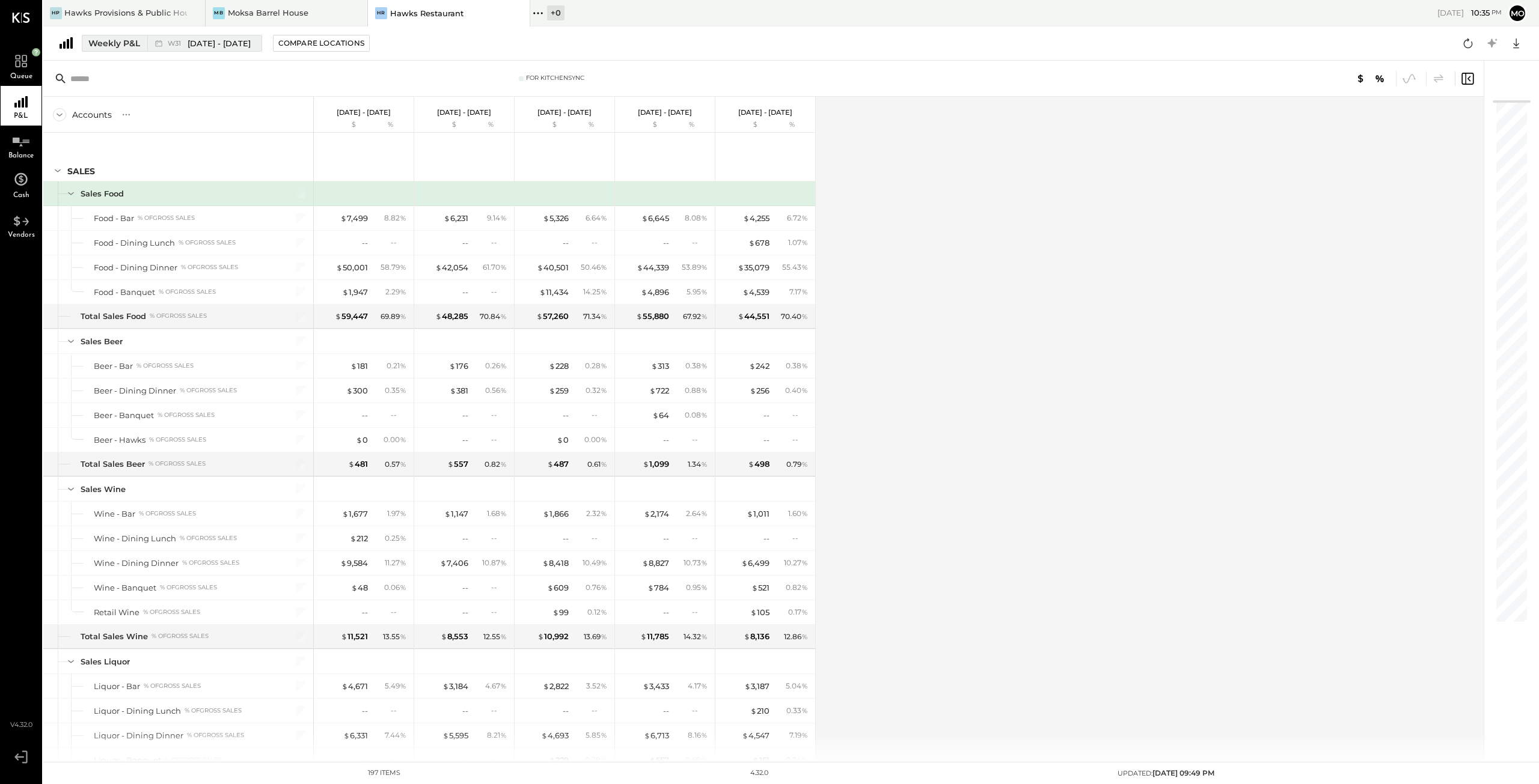
click at [120, 44] on div "Weekly P&L" at bounding box center [114, 44] width 52 height 12
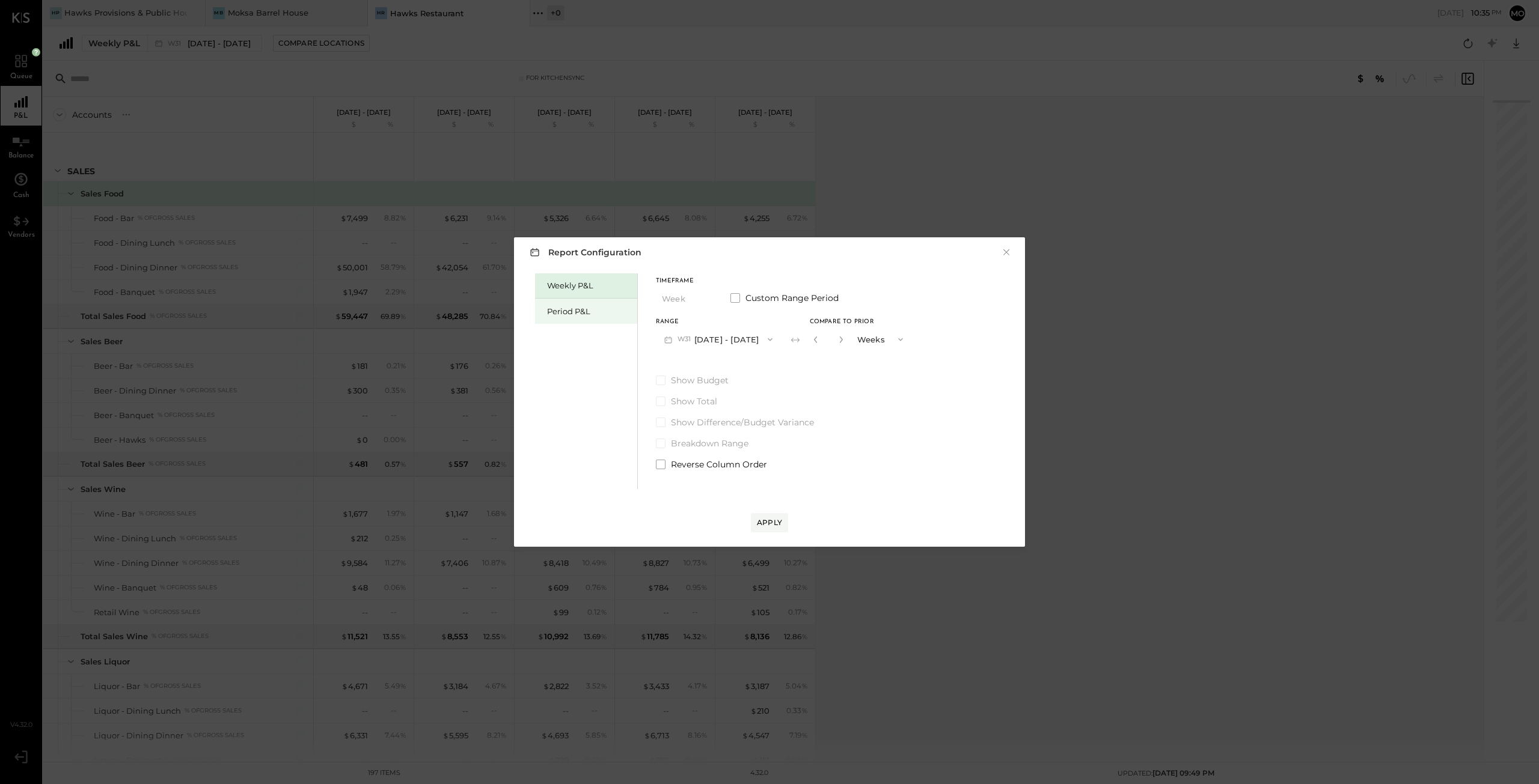
click at [546, 305] on div "Period P&L" at bounding box center [586, 311] width 102 height 26
click at [766, 339] on icon "button" at bounding box center [770, 339] width 10 height 10
click at [728, 370] on span "[DATE] - [DATE]" at bounding box center [713, 366] width 57 height 11
click at [702, 297] on icon "button" at bounding box center [705, 299] width 10 height 10
click at [678, 360] on span "Year" at bounding box center [674, 363] width 17 height 8
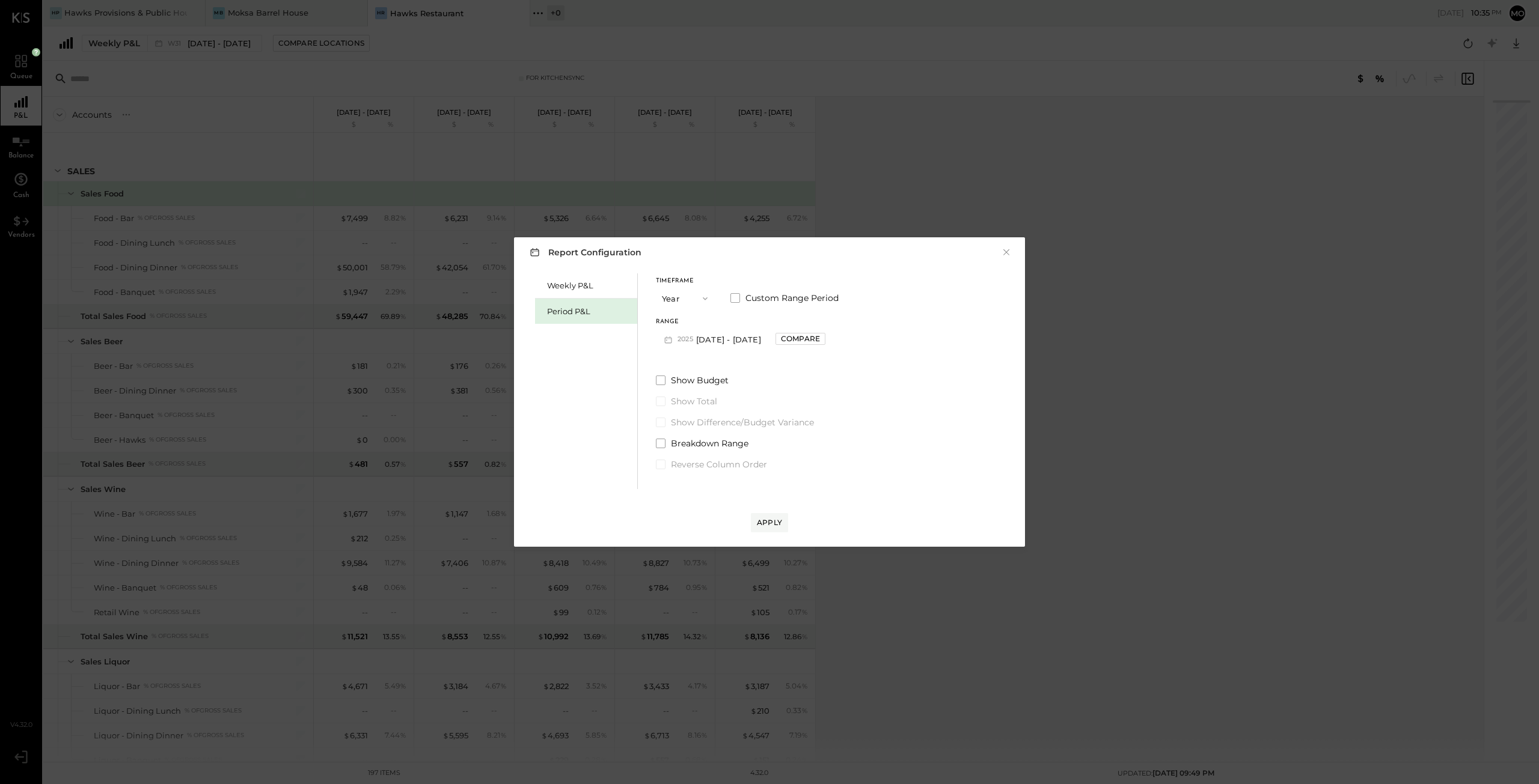
click at [728, 339] on button "2025 [DATE] - [DATE]" at bounding box center [711, 339] width 111 height 23
click at [773, 524] on div "Apply" at bounding box center [770, 523] width 26 height 11
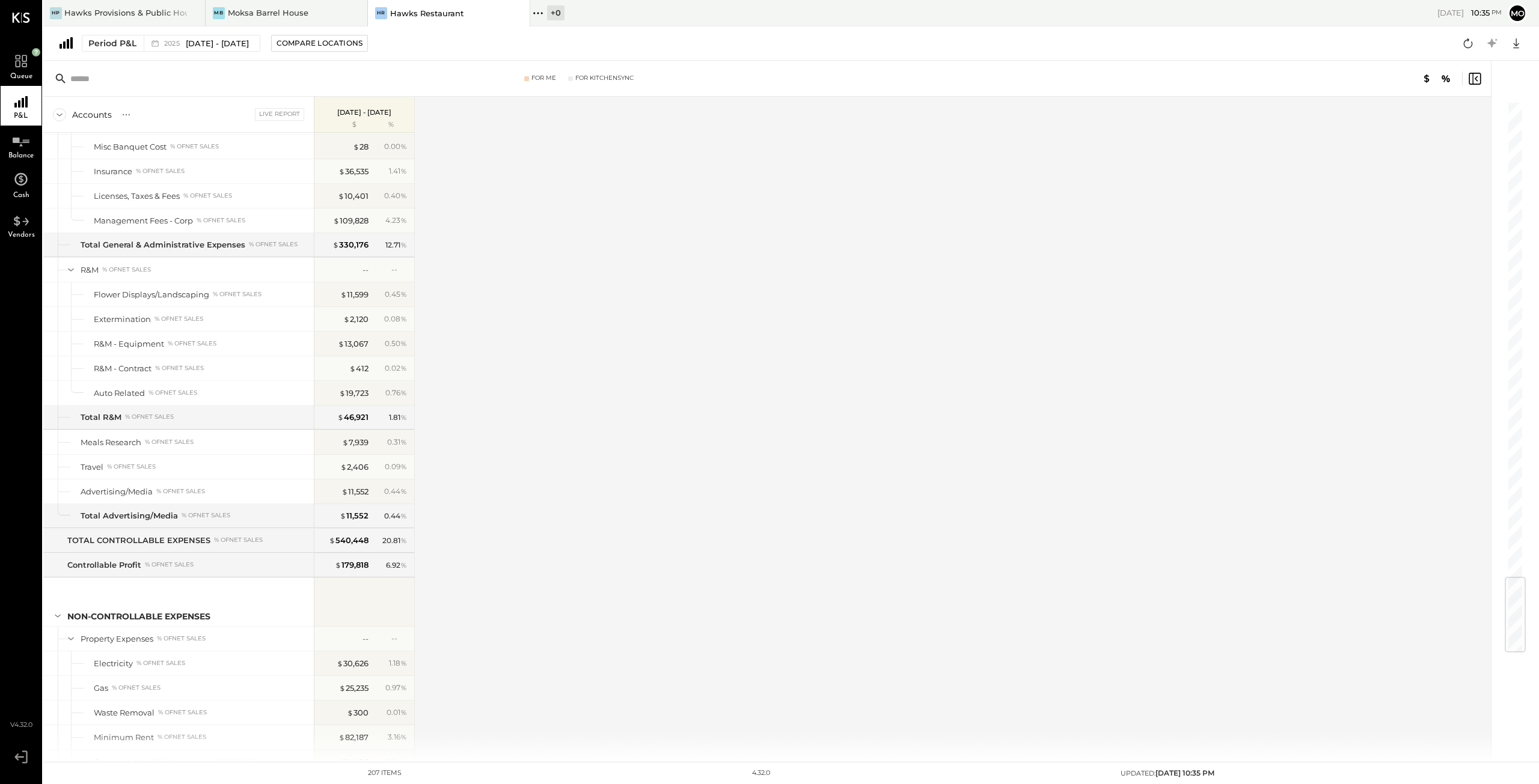
scroll to position [3967, 0]
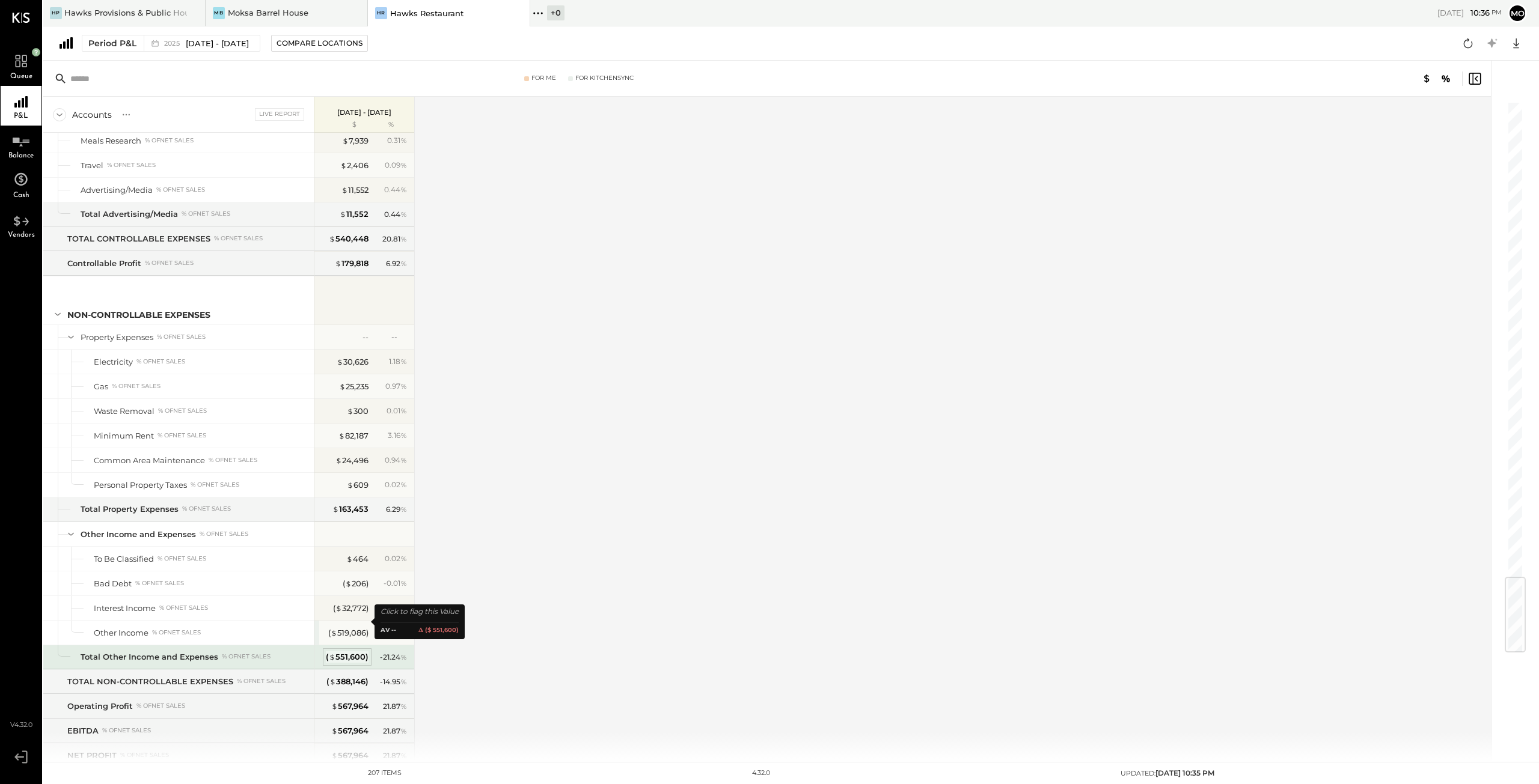
click at [348, 652] on div "( $ 551,600 )" at bounding box center [347, 657] width 43 height 11
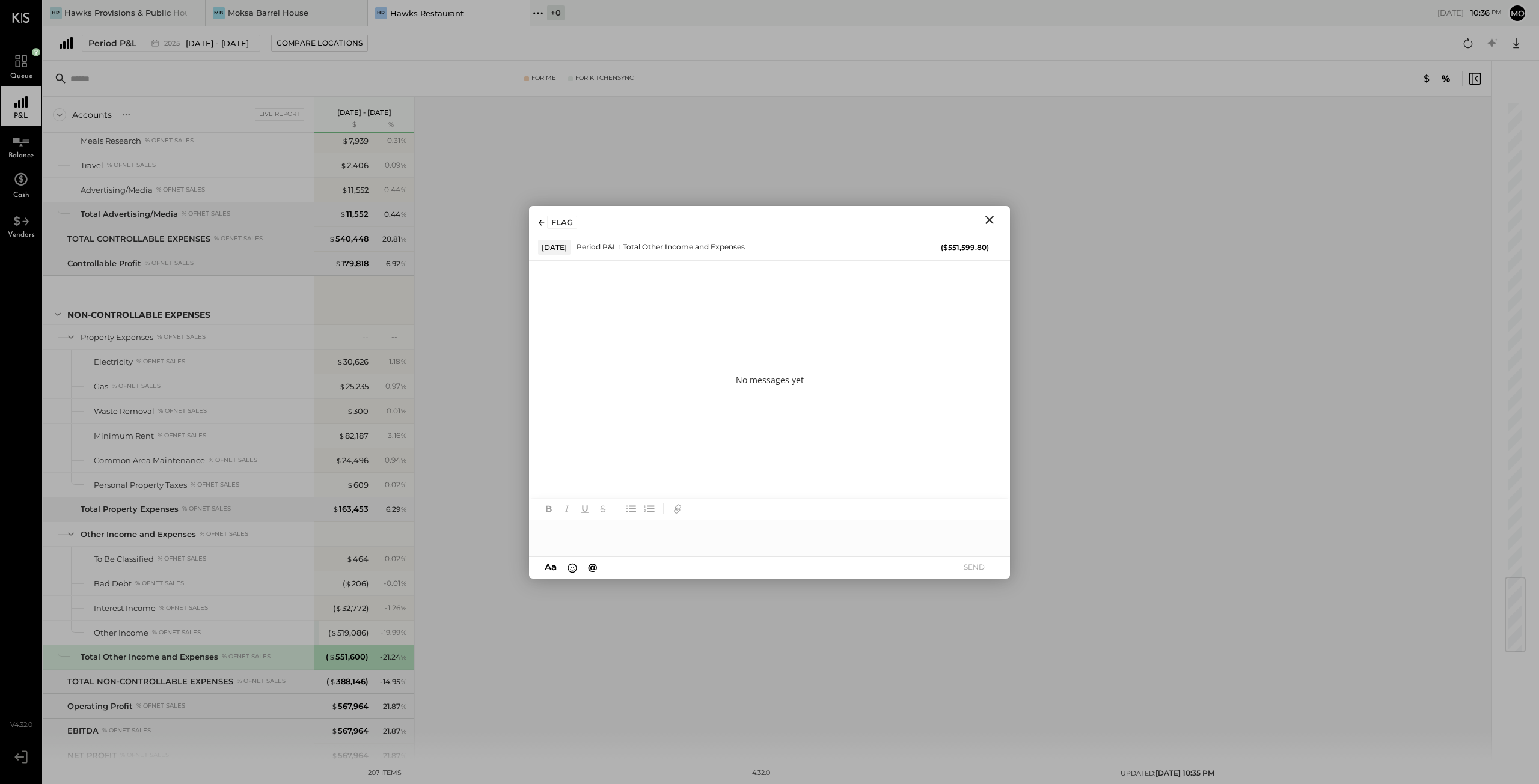
click at [478, 628] on div "Accounts S % GL Live Report [DATE] - [DATE] $ % SALES Sales Food Food - Bar % o…" at bounding box center [768, 430] width 1449 height 665
click at [993, 217] on icon "Close" at bounding box center [989, 220] width 14 height 14
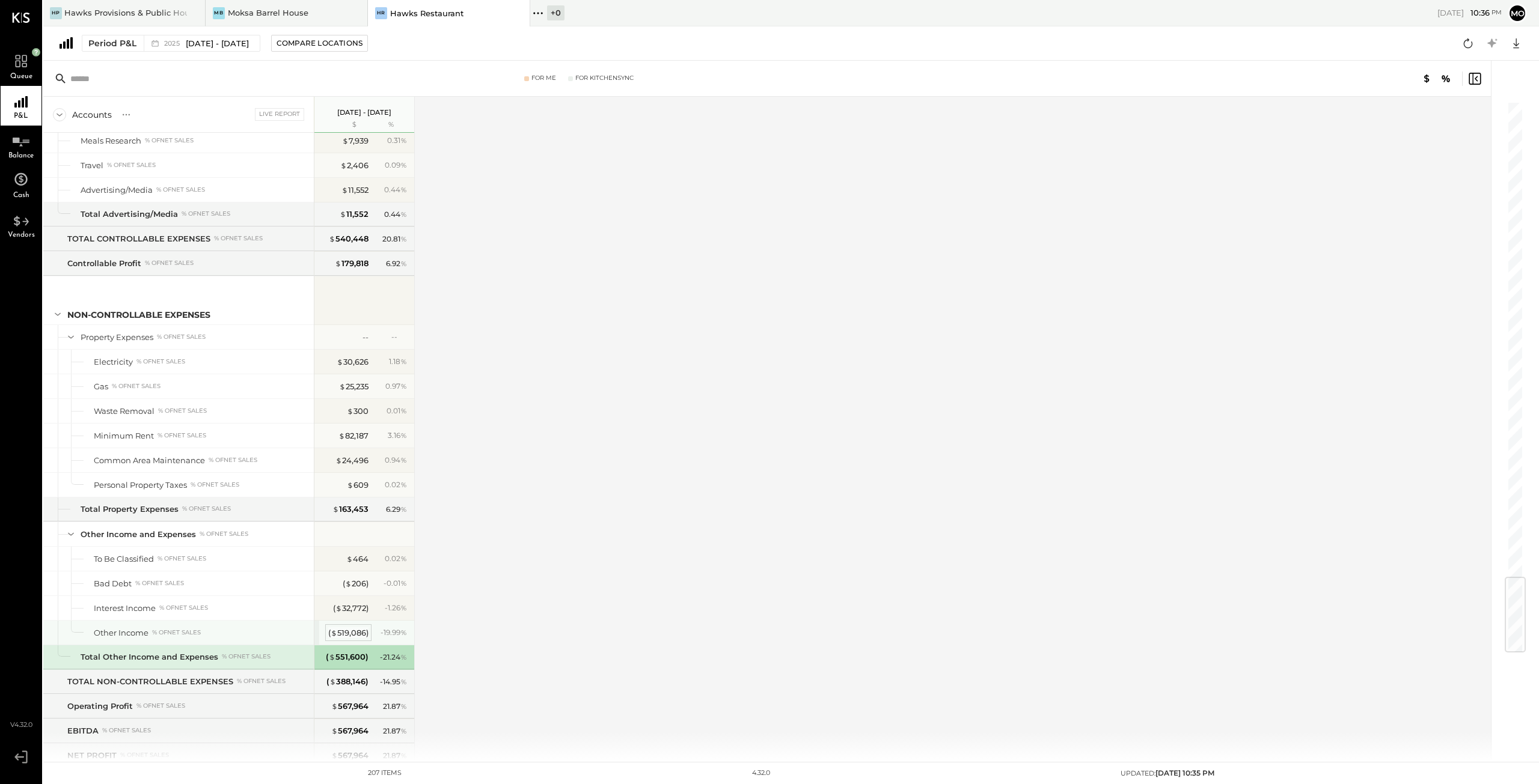
click at [340, 628] on div "( $ 519,086 )" at bounding box center [348, 633] width 41 height 11
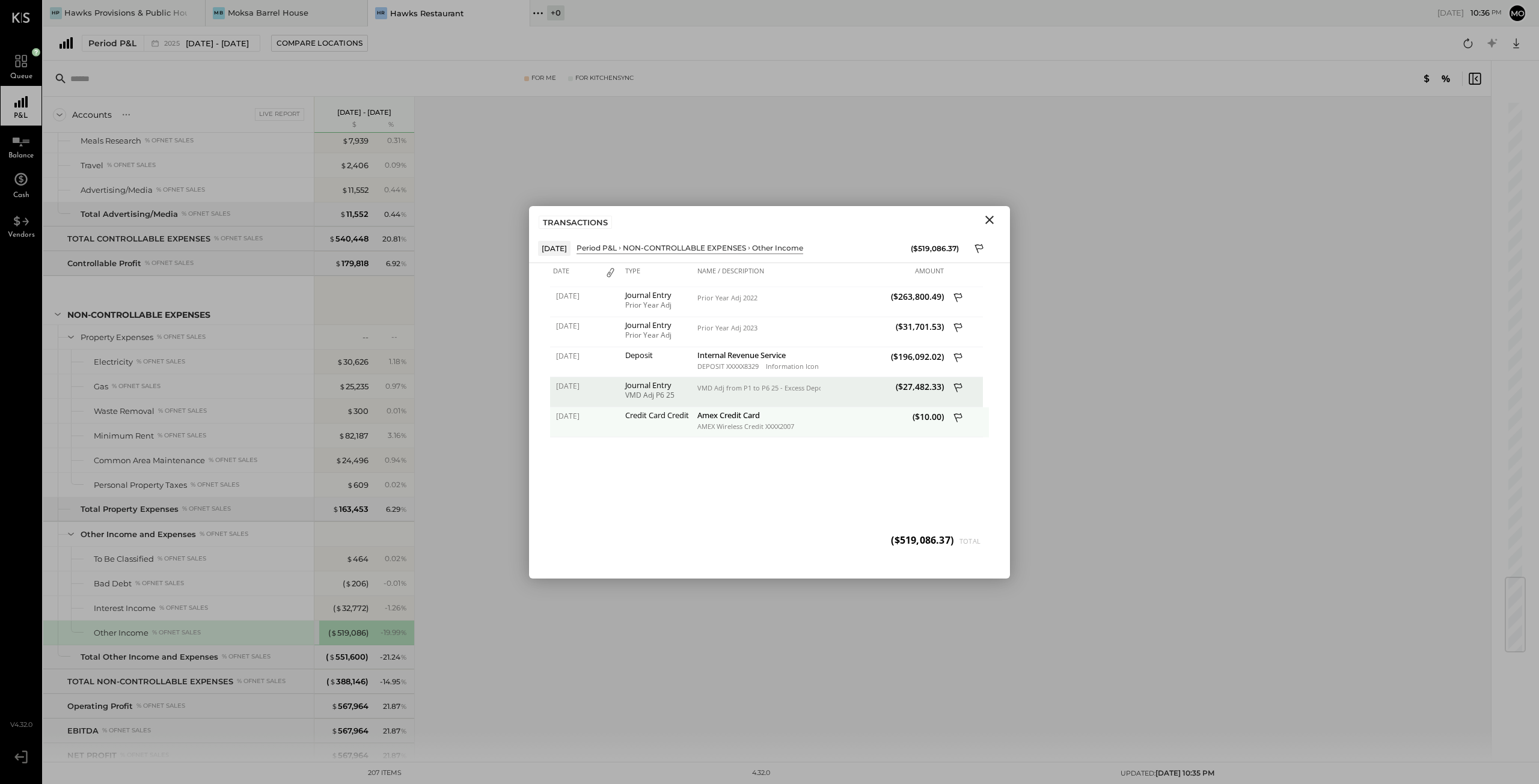
click at [957, 418] on icon at bounding box center [959, 419] width 11 height 15
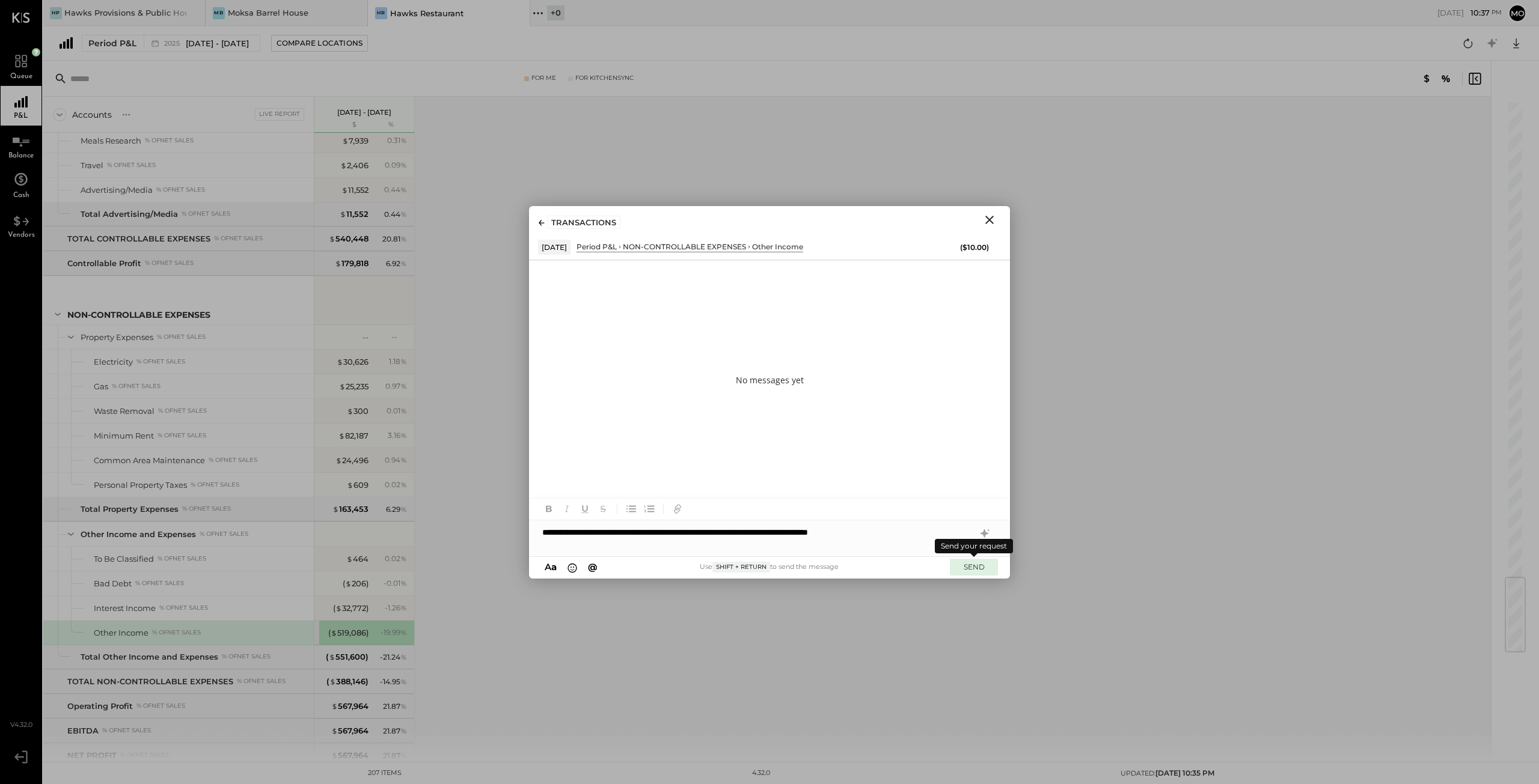
click at [968, 568] on button "SEND" at bounding box center [974, 567] width 48 height 17
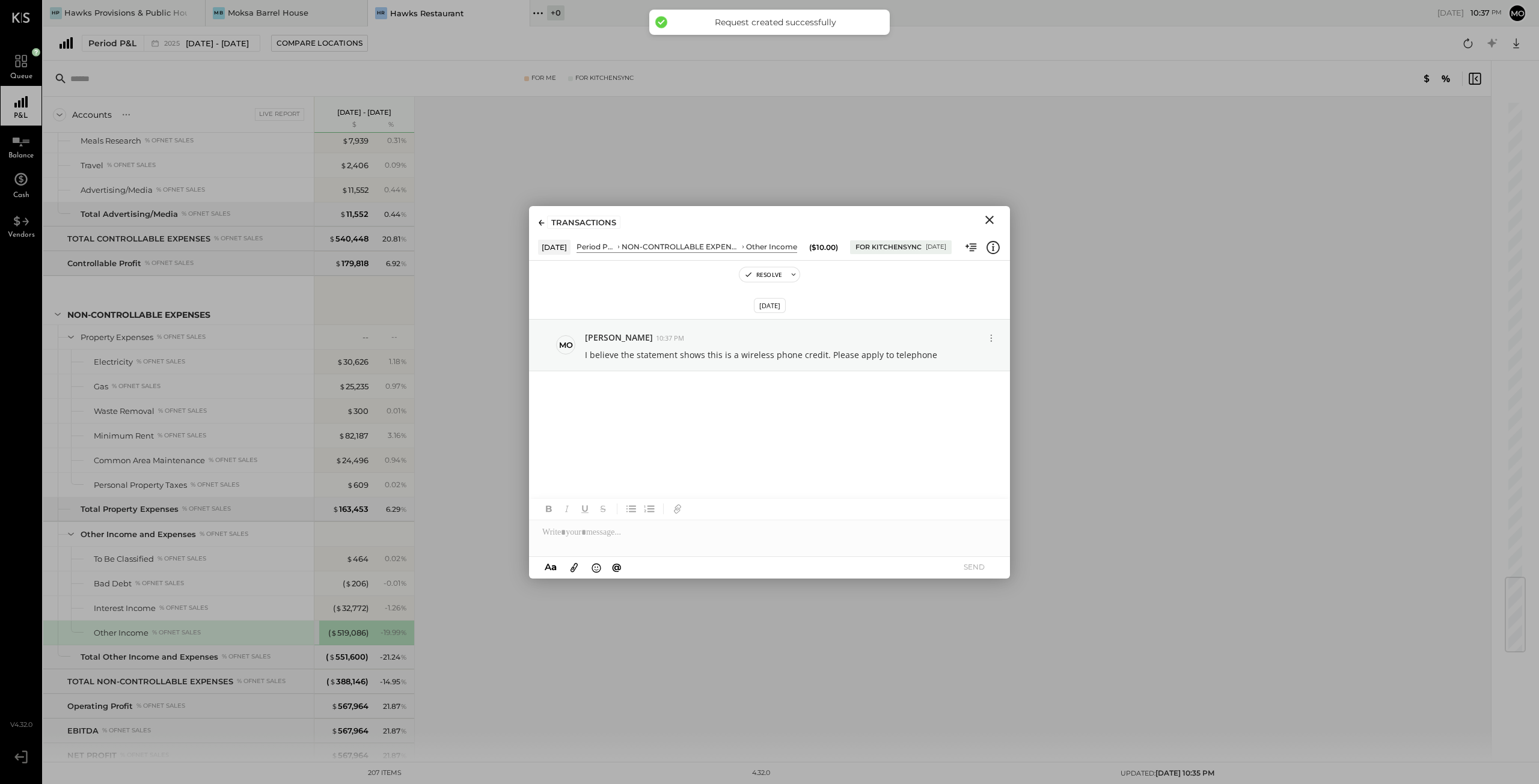
click at [988, 217] on icon "Close" at bounding box center [989, 220] width 14 height 14
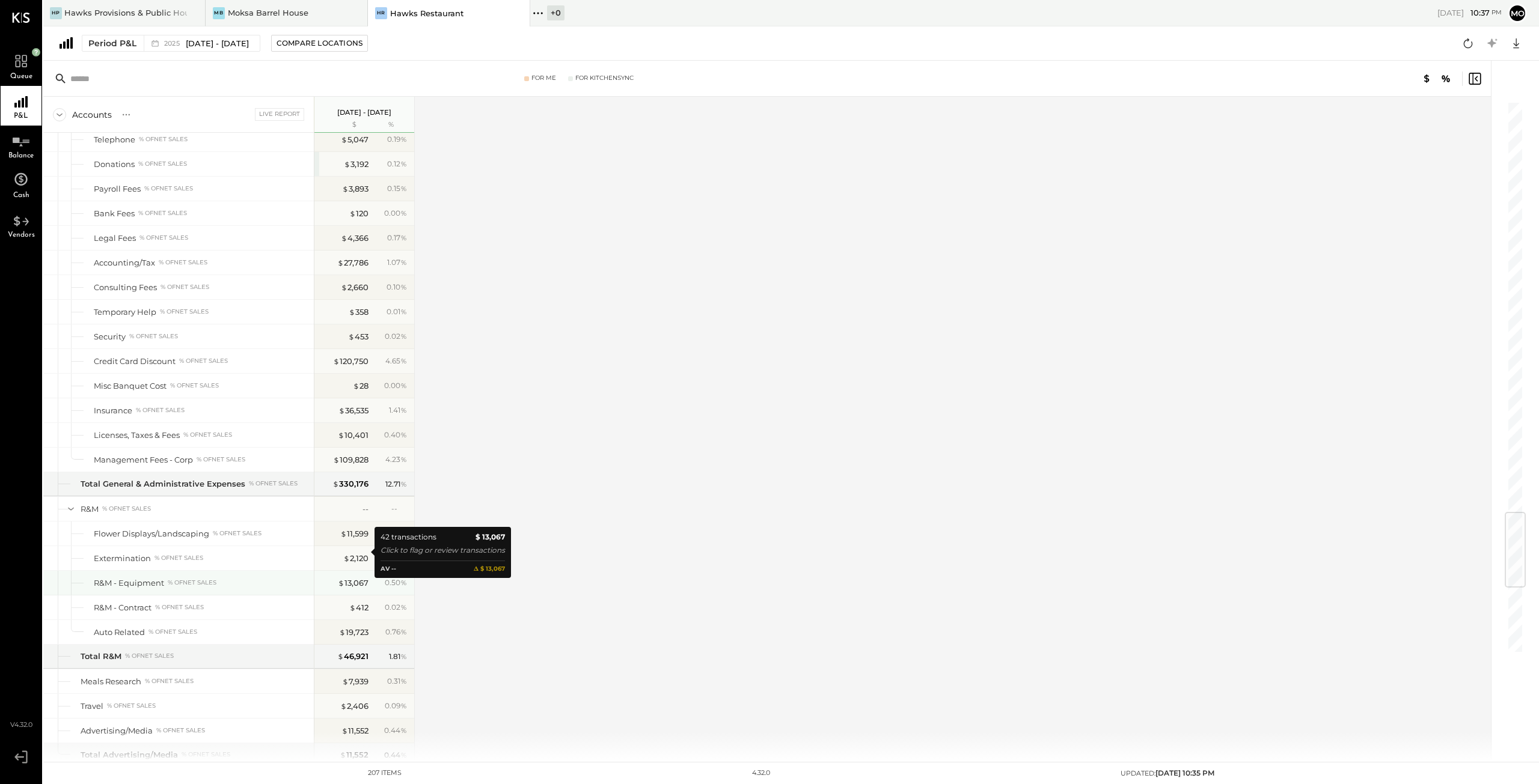
scroll to position [3366, 0]
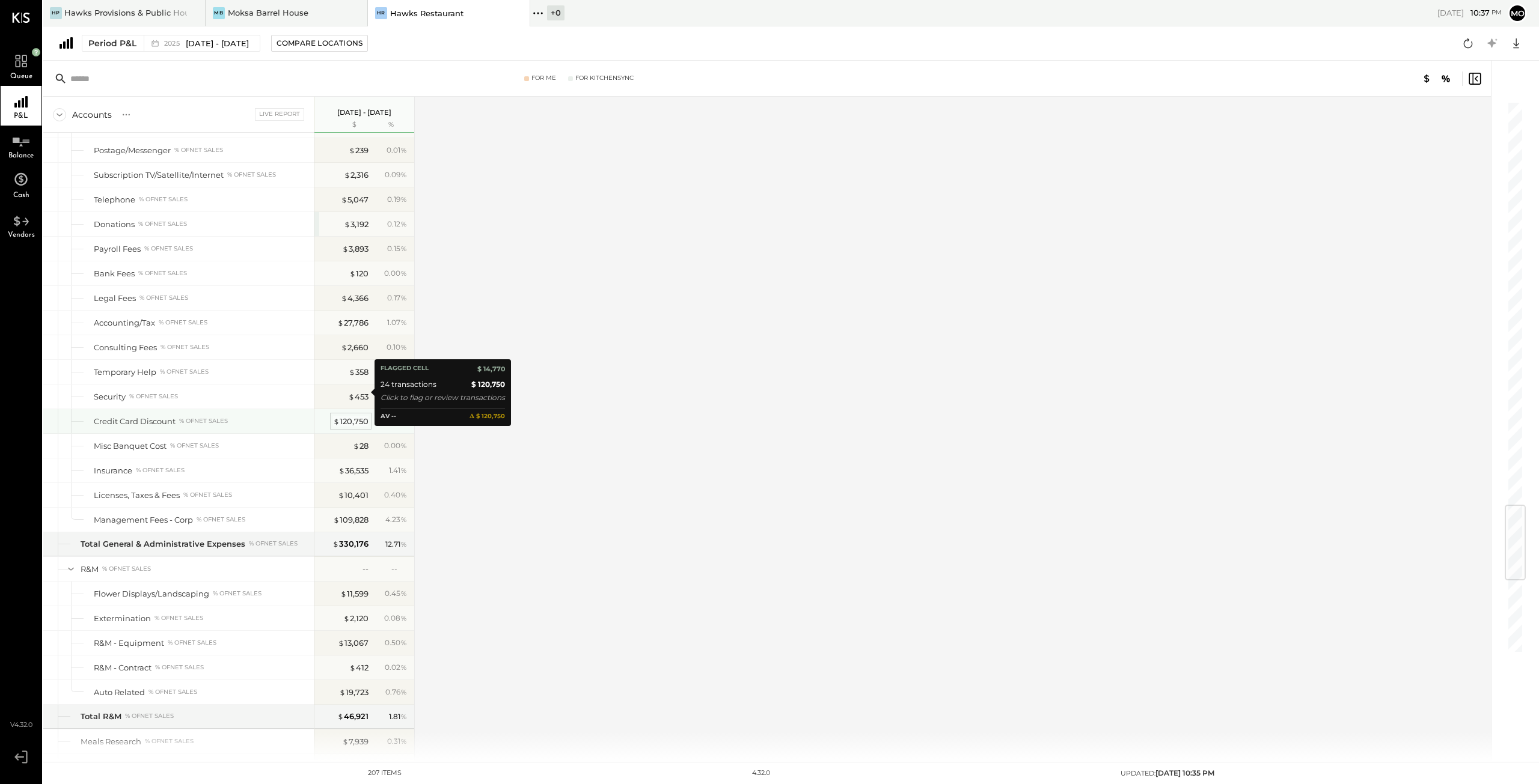
click at [363, 416] on div "$ 120,750" at bounding box center [350, 421] width 35 height 11
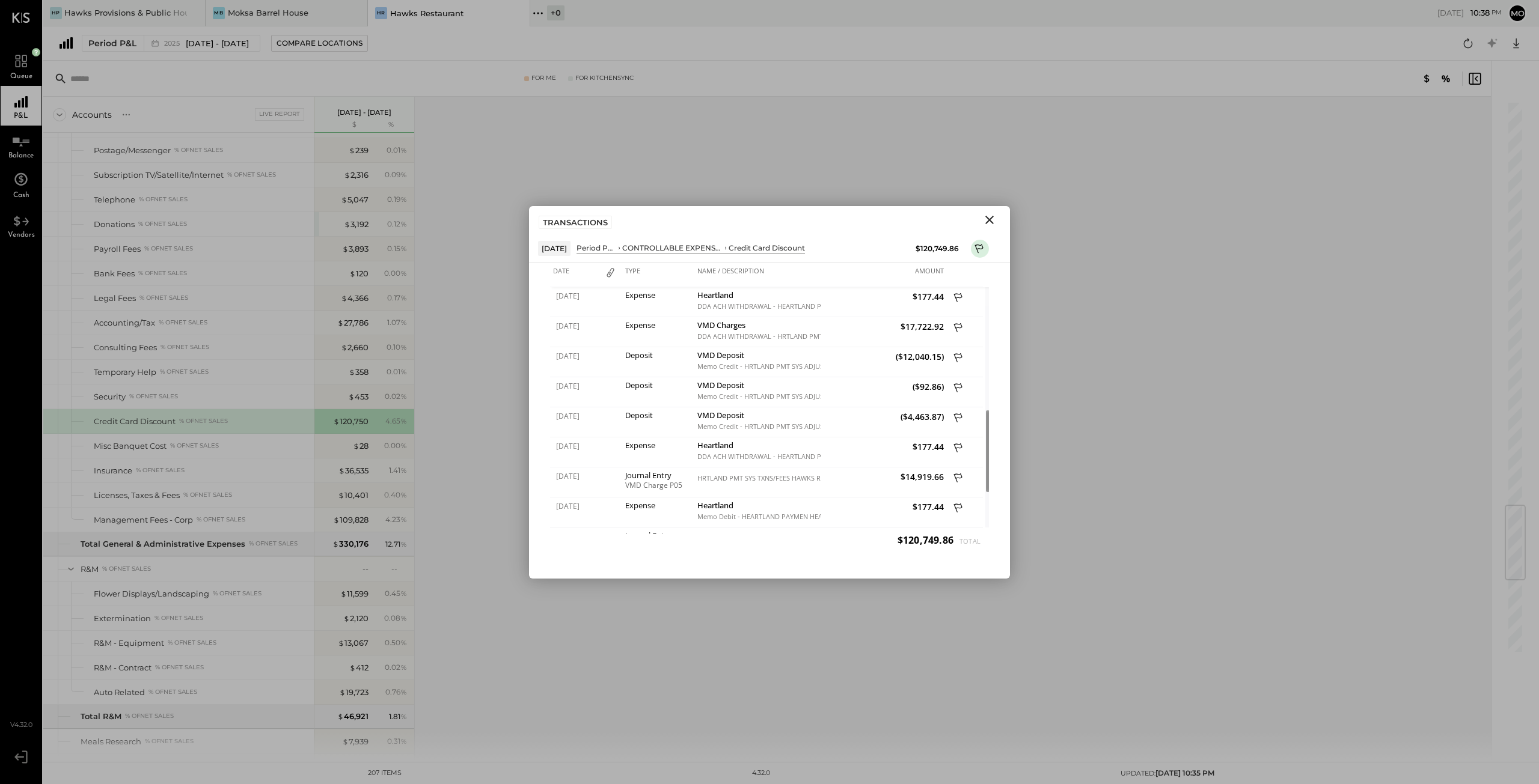
click at [988, 217] on icon "Close" at bounding box center [989, 220] width 14 height 14
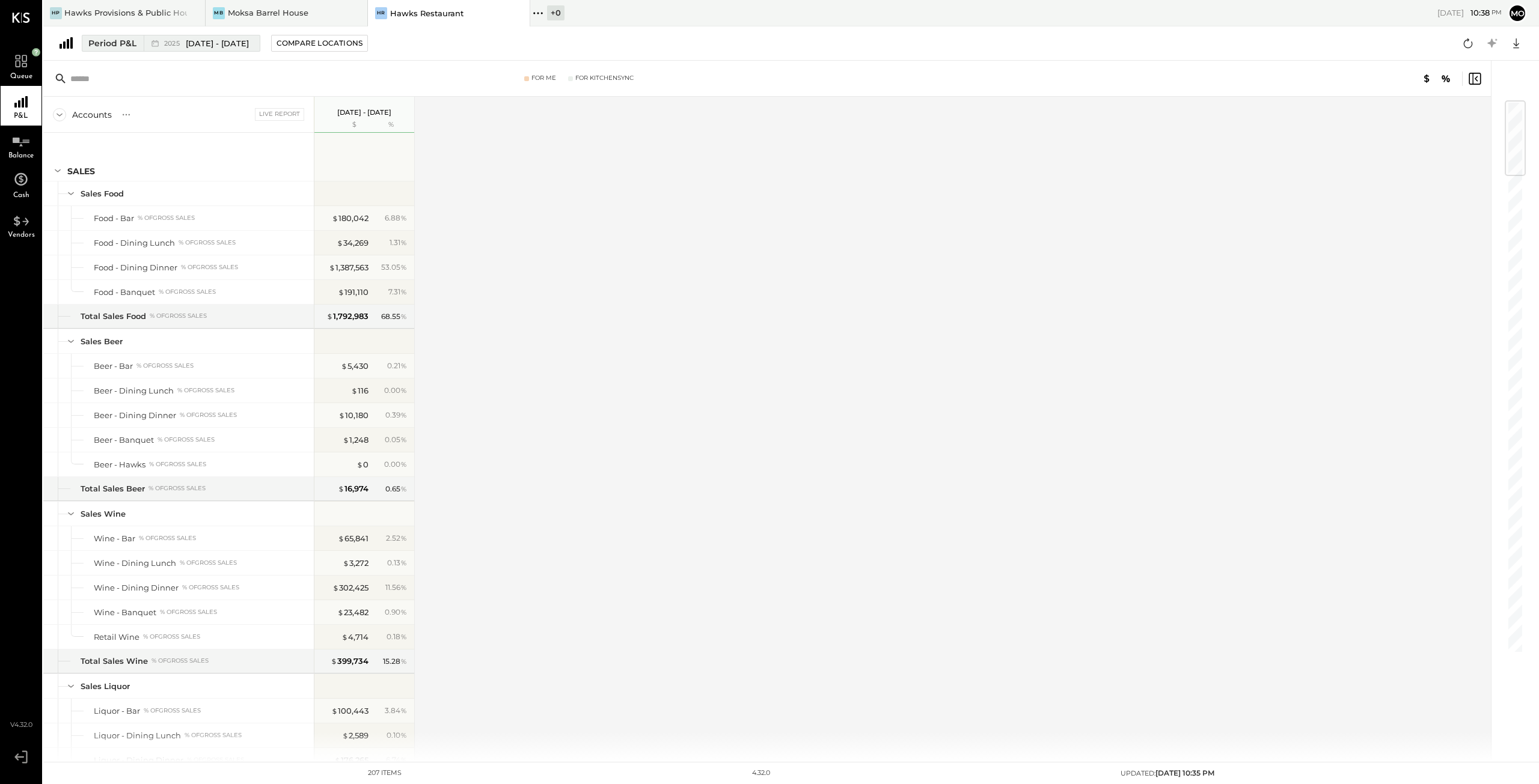
click at [220, 38] on span "[DATE] - [DATE]" at bounding box center [217, 43] width 63 height 11
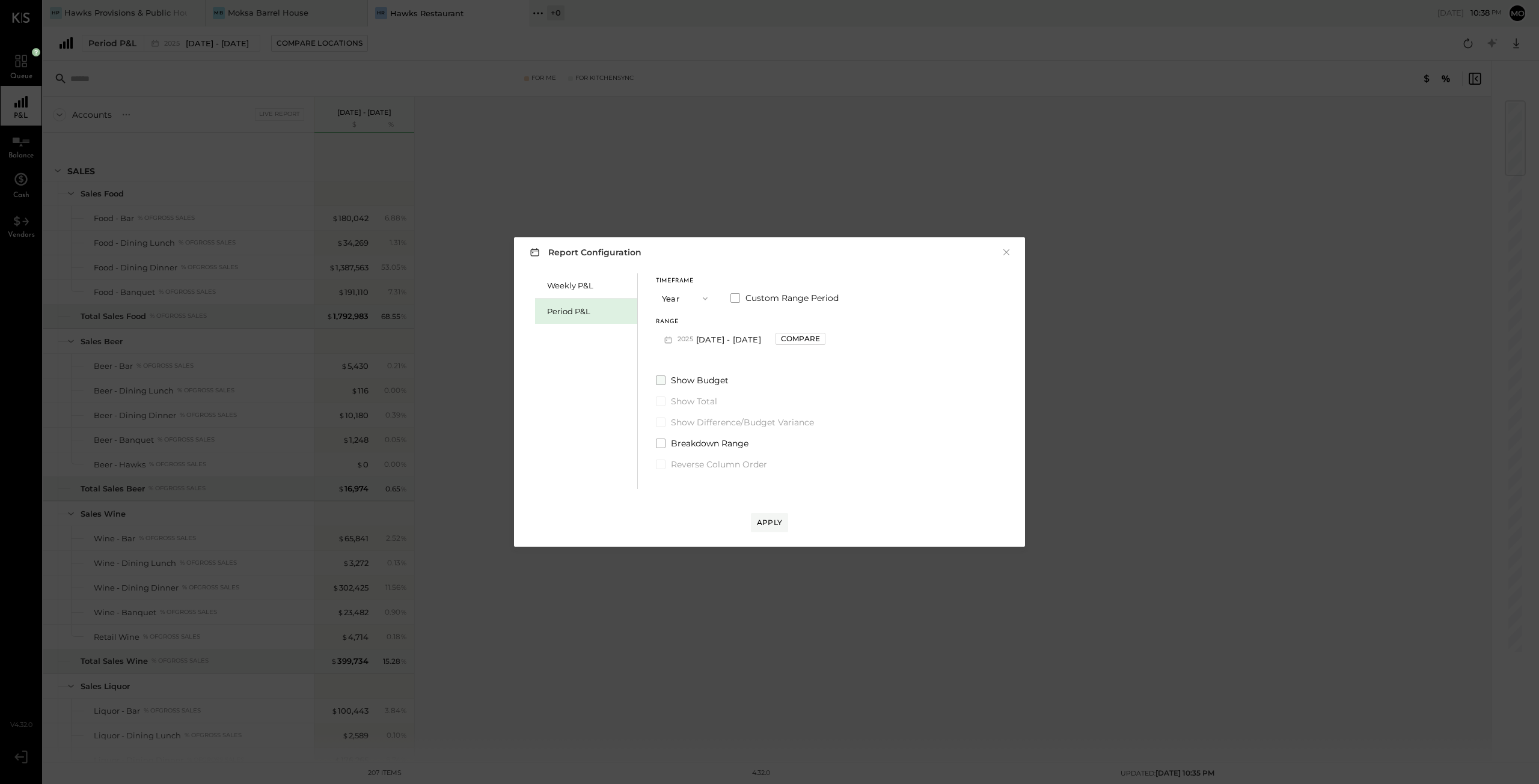
click at [662, 384] on span at bounding box center [660, 380] width 10 height 10
click at [662, 425] on span at bounding box center [660, 422] width 10 height 10
click at [766, 518] on div "Apply" at bounding box center [770, 523] width 26 height 11
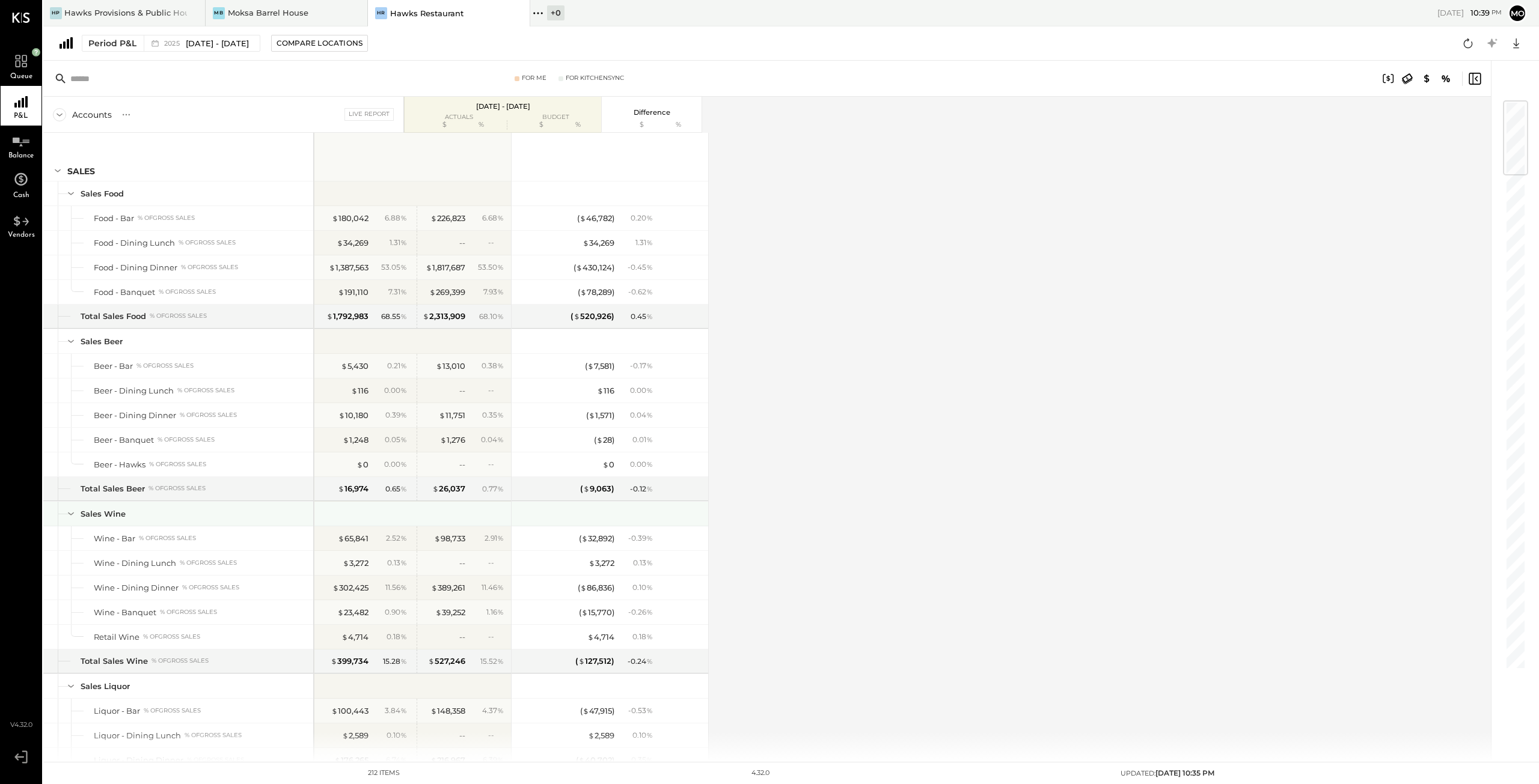
scroll to position [60, 0]
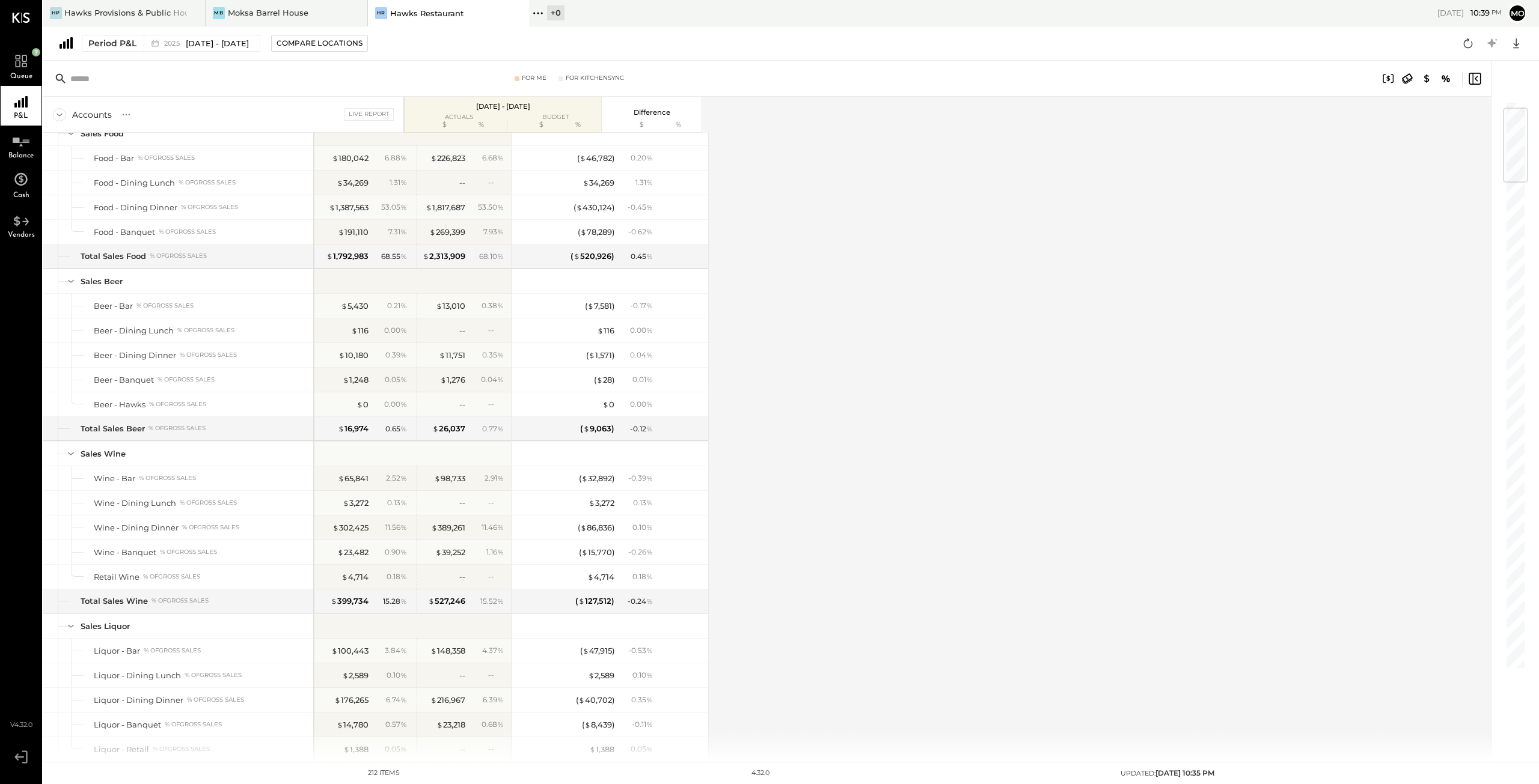
click at [563, 118] on div "budget" at bounding box center [546, 117] width 90 height 6
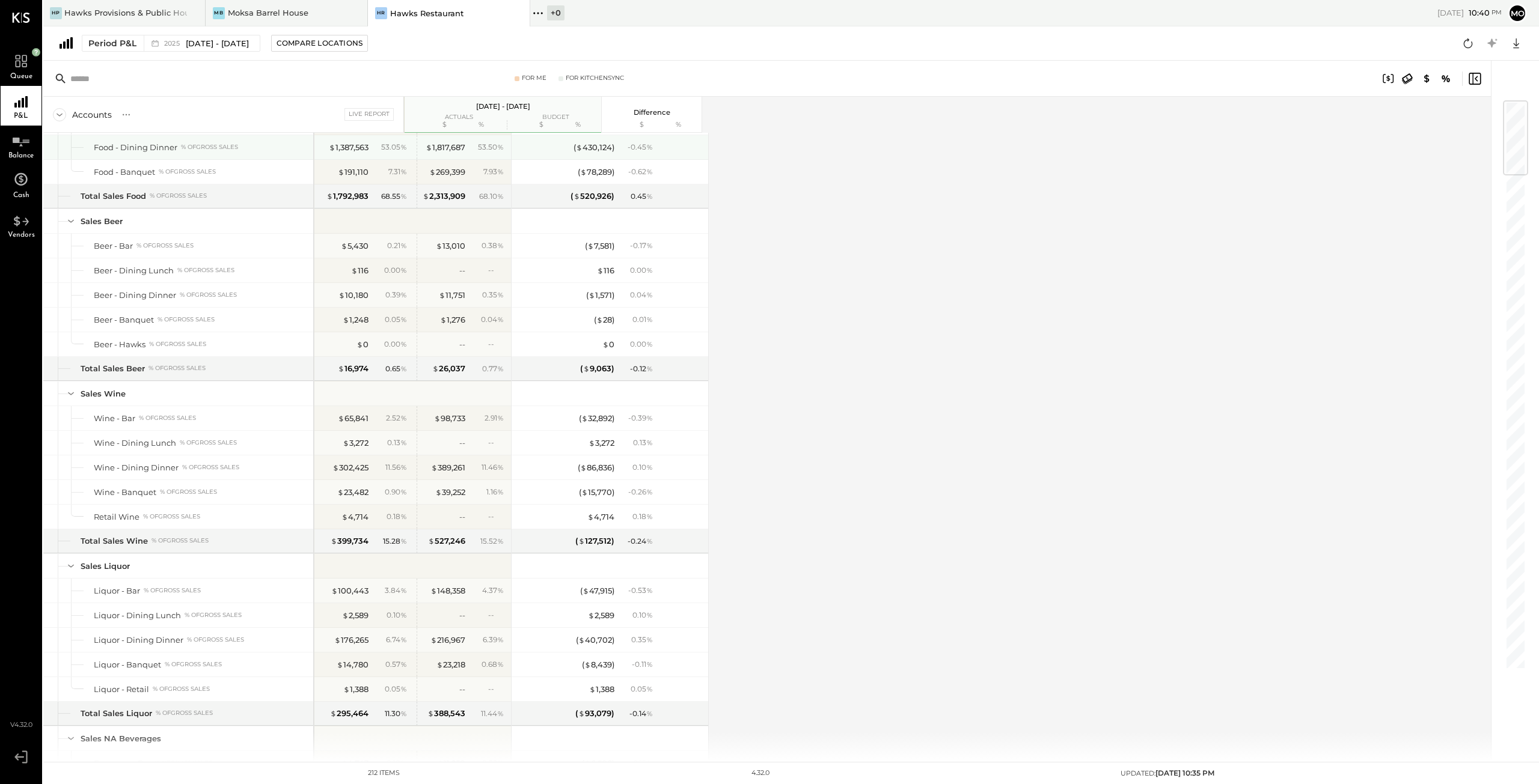
scroll to position [0, 0]
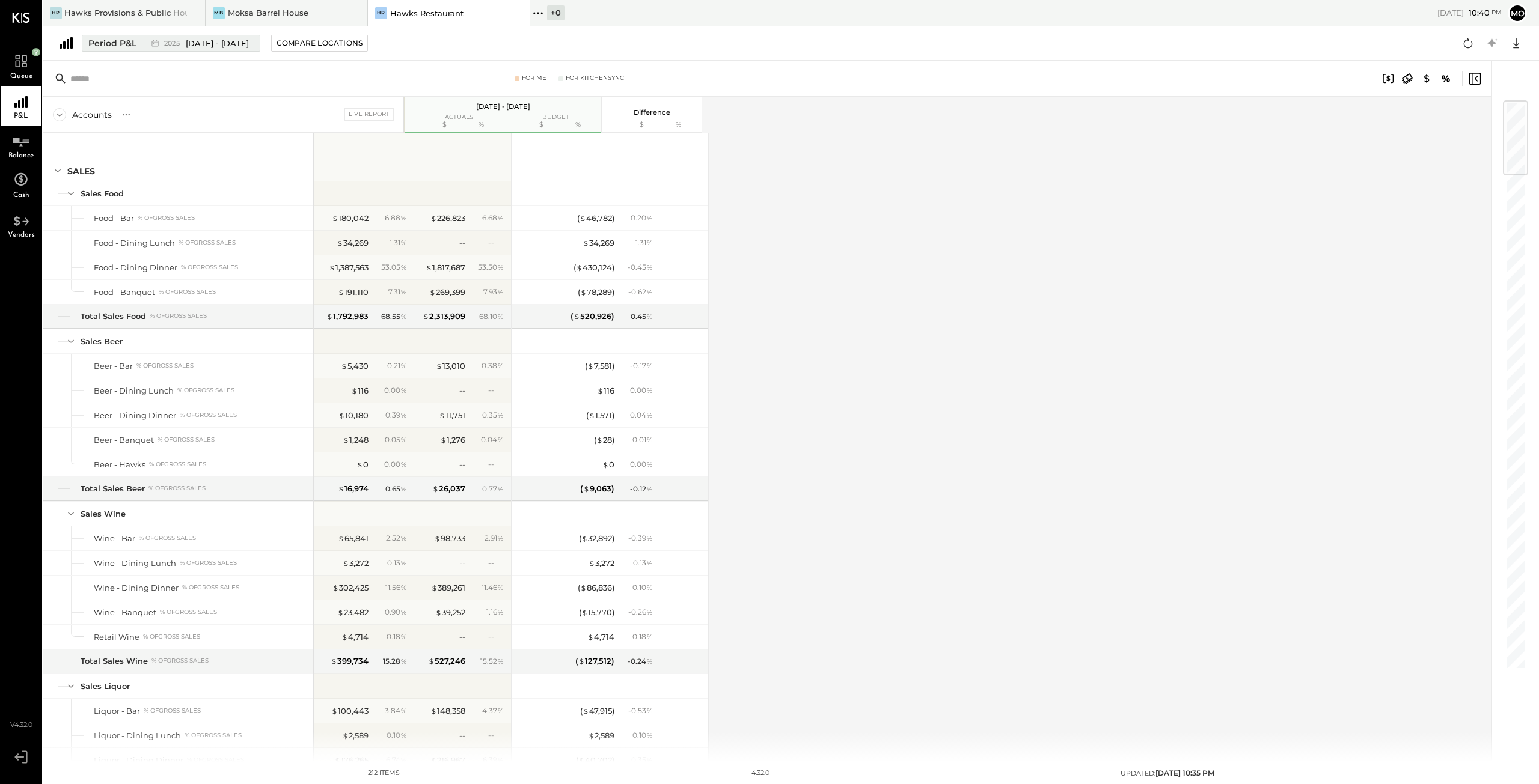
click at [199, 38] on span "[DATE] - [DATE]" at bounding box center [217, 43] width 63 height 11
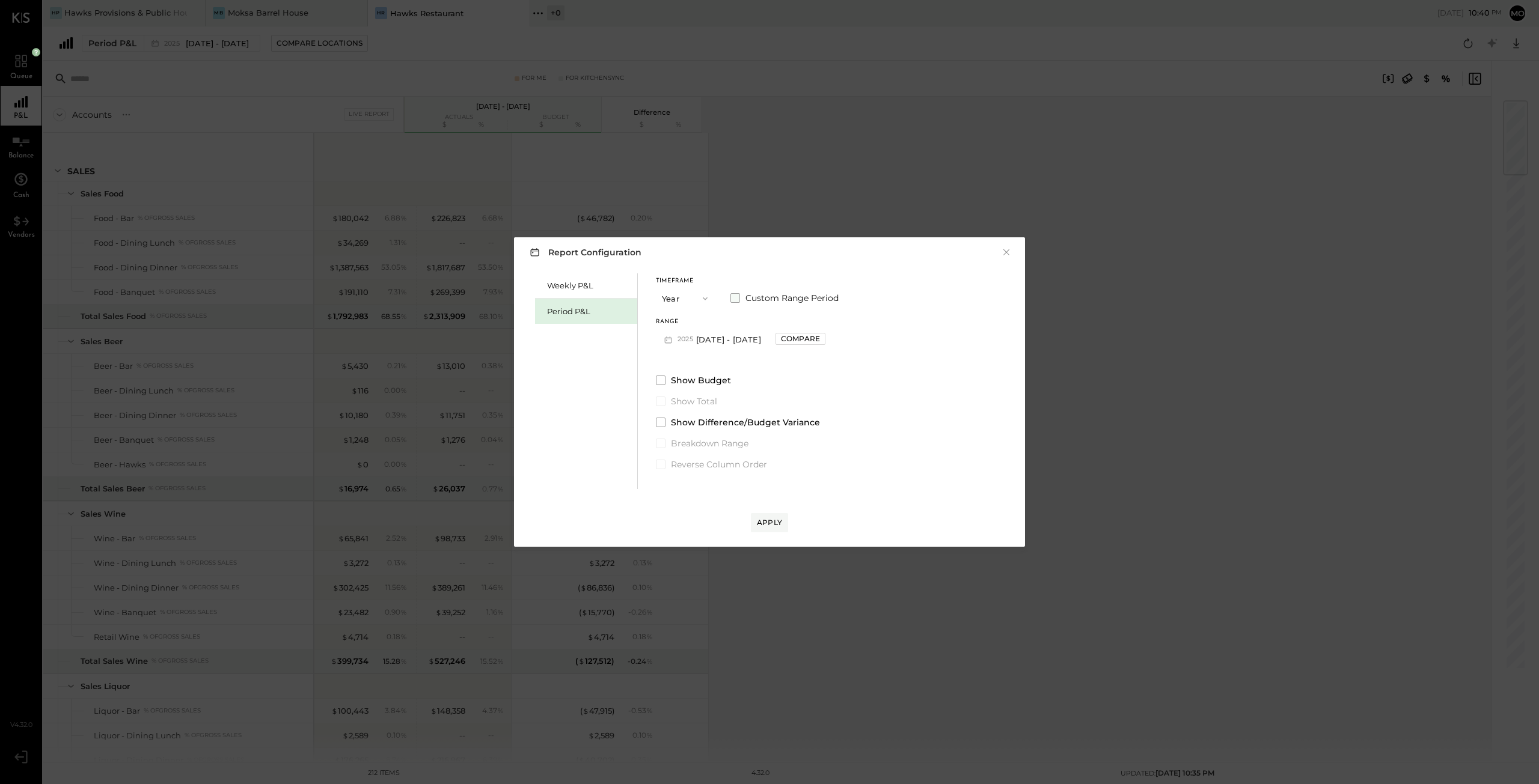
click at [735, 296] on span at bounding box center [735, 298] width 10 height 10
click at [763, 339] on icon "button" at bounding box center [757, 339] width 13 height 13
click at [784, 341] on span "[DATE]" at bounding box center [772, 341] width 26 height 11
click at [763, 339] on icon "button" at bounding box center [757, 339] width 13 height 13
click at [823, 341] on div "[DATE]" at bounding box center [795, 342] width 101 height 26
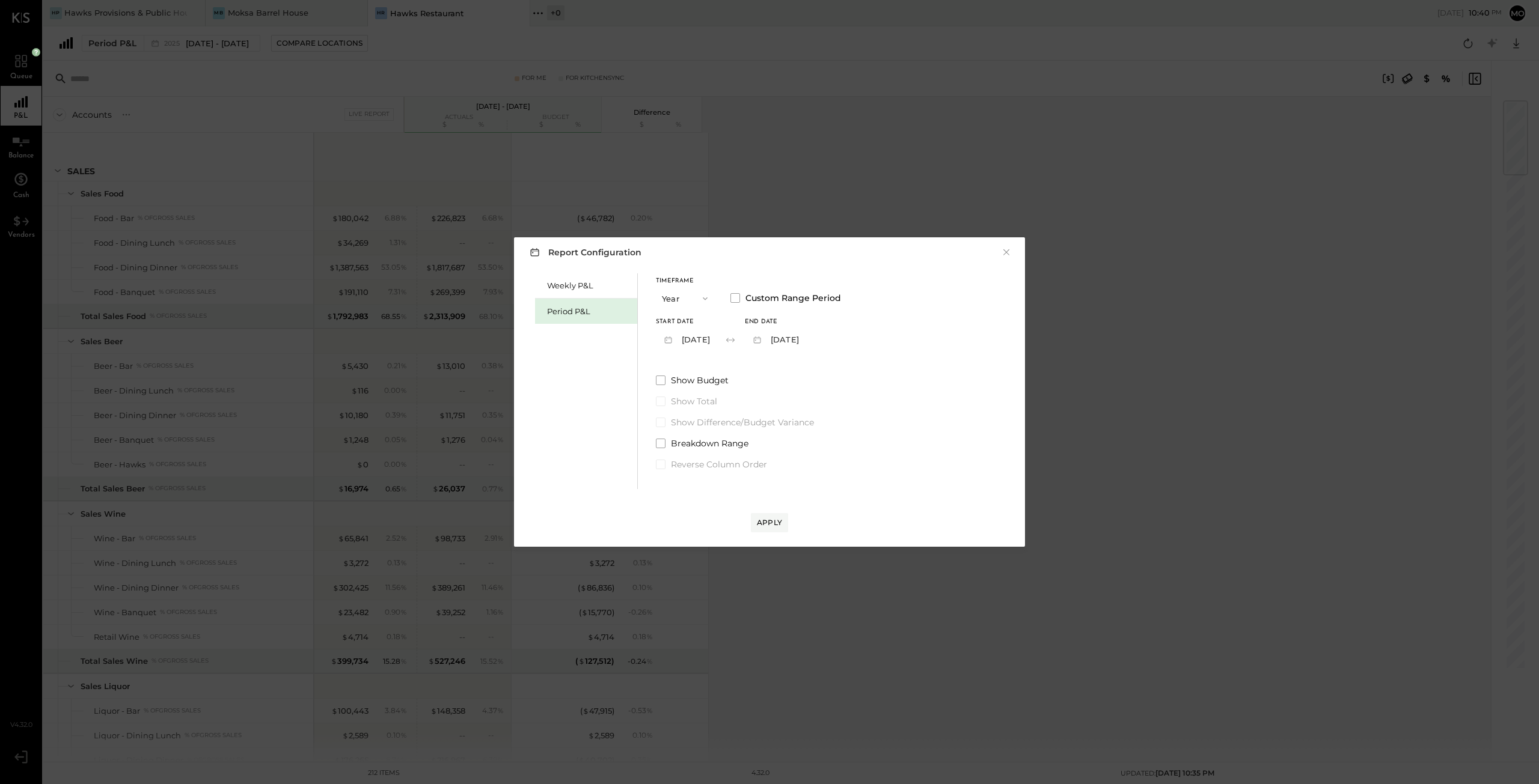
click at [804, 338] on button "[DATE]" at bounding box center [775, 339] width 60 height 23
click at [784, 345] on span "[DATE]" at bounding box center [772, 341] width 26 height 11
click at [804, 345] on button "[DATE]" at bounding box center [775, 339] width 60 height 23
click at [759, 330] on div "[DATE]" at bounding box center [795, 342] width 101 height 26
click at [763, 339] on icon "button" at bounding box center [757, 339] width 13 height 13
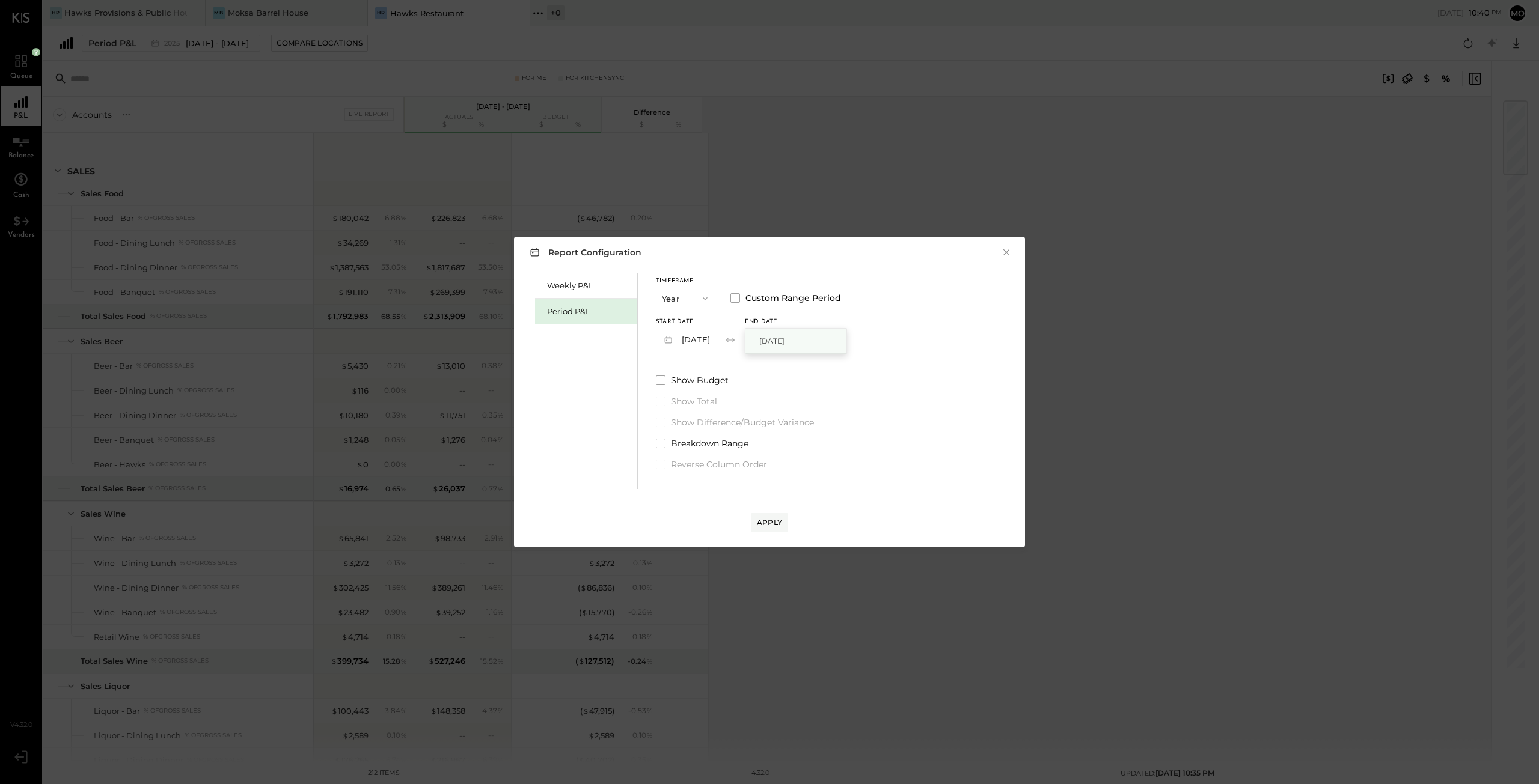
drag, startPoint x: 822, startPoint y: 339, endPoint x: 757, endPoint y: 339, distance: 65.0
click at [758, 339] on div "[DATE]" at bounding box center [795, 342] width 101 height 26
click at [804, 339] on button "[DATE]" at bounding box center [775, 339] width 60 height 23
click at [784, 339] on span "[DATE]" at bounding box center [772, 341] width 26 height 11
click at [756, 340] on icon "button" at bounding box center [756, 340] width 2 height 2
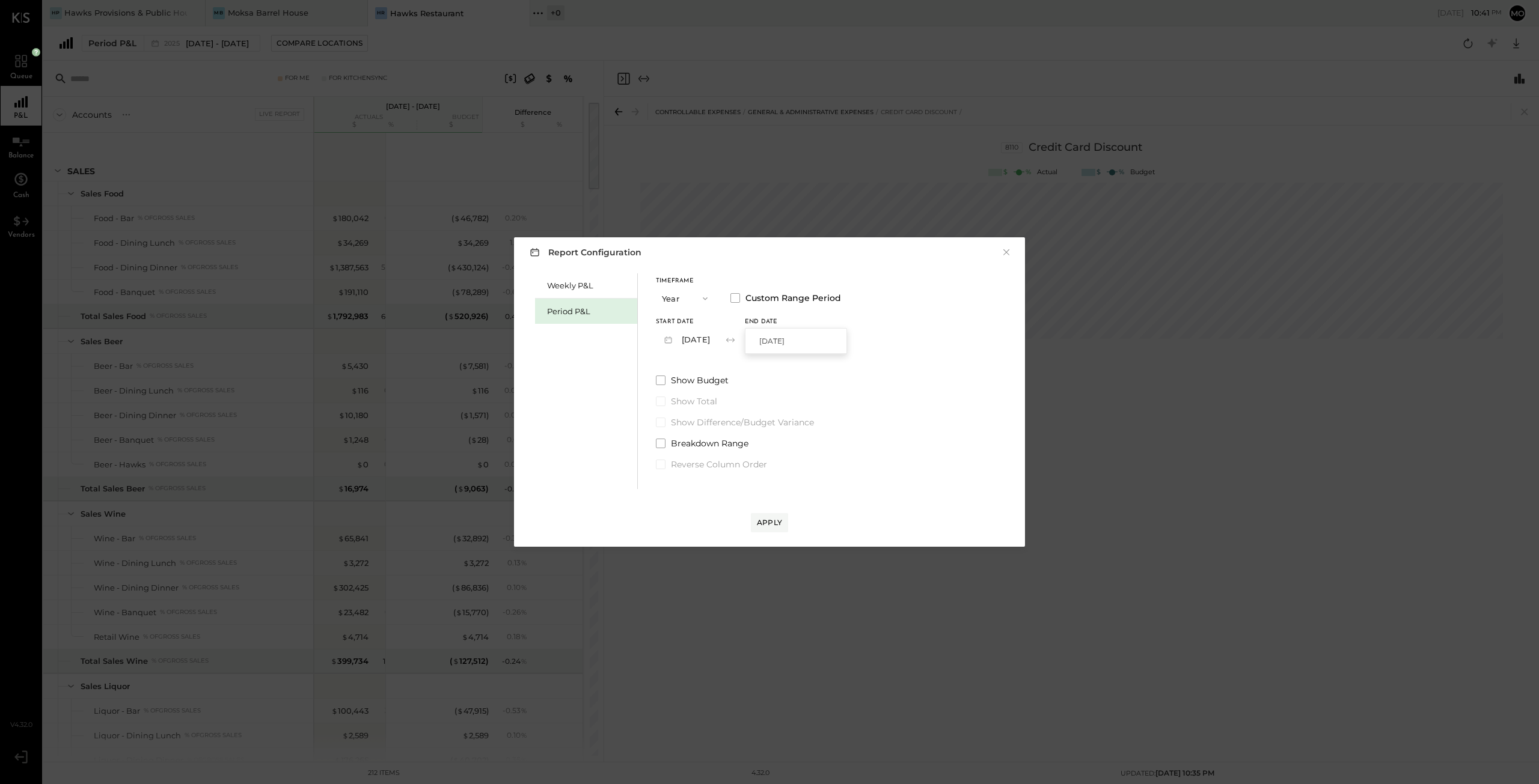
click at [769, 369] on div "Timeframe Year Custom Range Period Start Date [DATE] End date [DATE] [DATE] Sho…" at bounding box center [748, 372] width 185 height 197
click at [761, 339] on icon "button" at bounding box center [758, 339] width 8 height 7
click at [736, 342] on icon at bounding box center [730, 340] width 12 height 12
click at [736, 339] on icon at bounding box center [730, 340] width 12 height 12
click at [763, 339] on icon "button" at bounding box center [757, 339] width 13 height 13
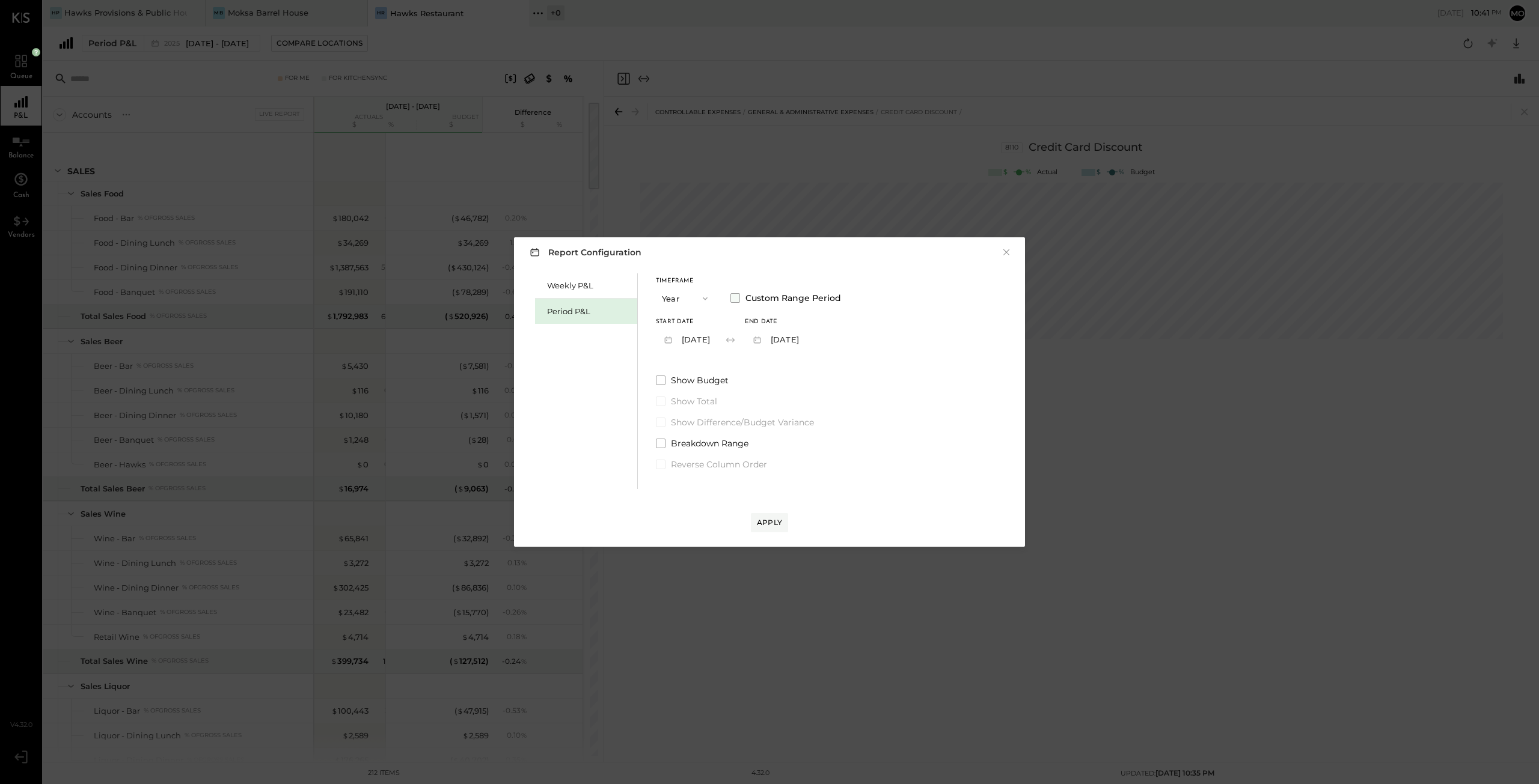
click at [734, 295] on span at bounding box center [735, 298] width 10 height 10
click at [865, 341] on span "YEARS" at bounding box center [851, 340] width 28 height 10
click at [767, 338] on button "2025 [DATE] - [DATE]" at bounding box center [711, 339] width 111 height 23
click at [844, 389] on div "Show Budget Show Total Show Difference/Budget Variance Breakdown Range Reverse …" at bounding box center [760, 423] width 209 height 96
click at [662, 378] on span at bounding box center [660, 380] width 10 height 10
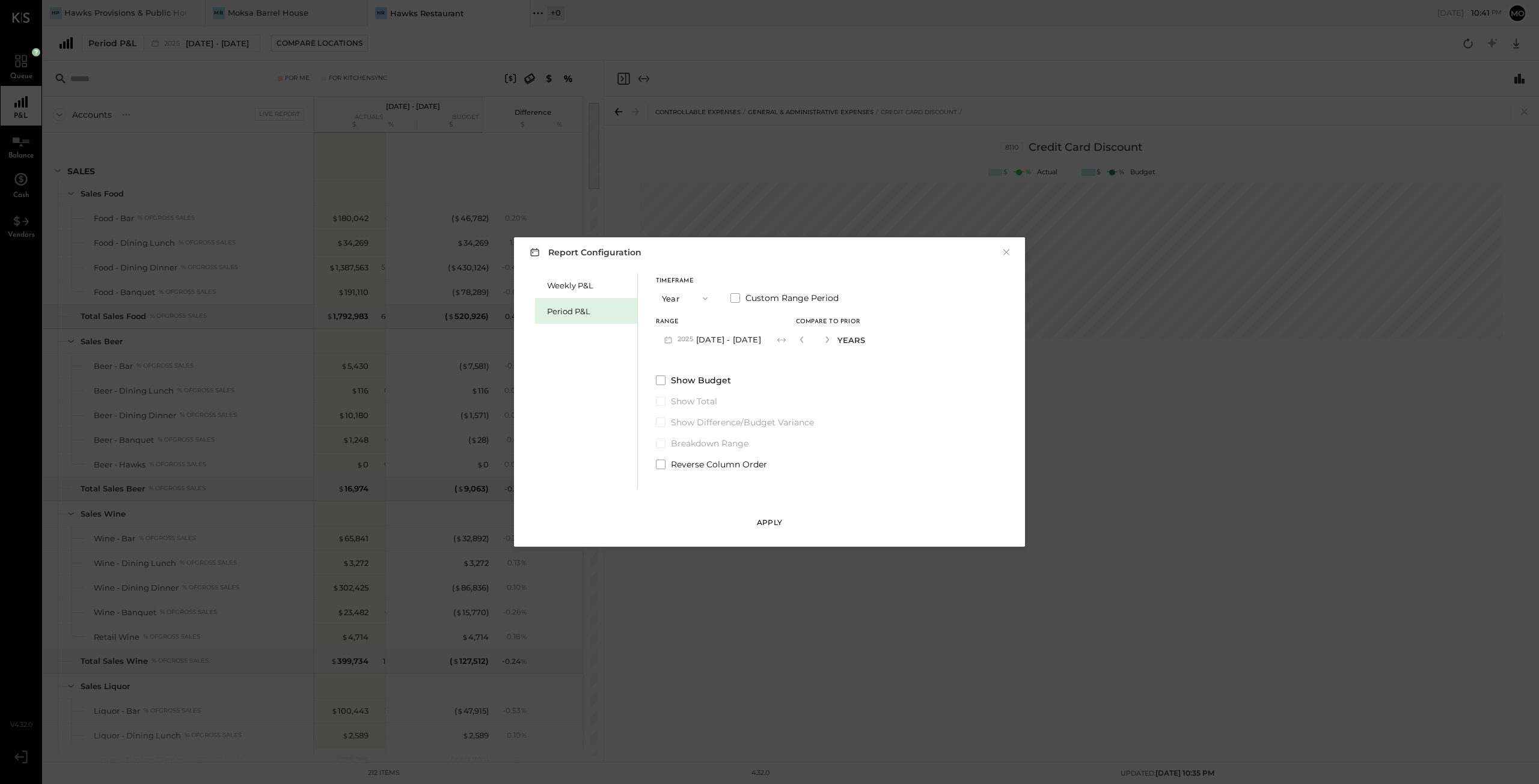
click at [773, 523] on div "Apply" at bounding box center [770, 523] width 26 height 11
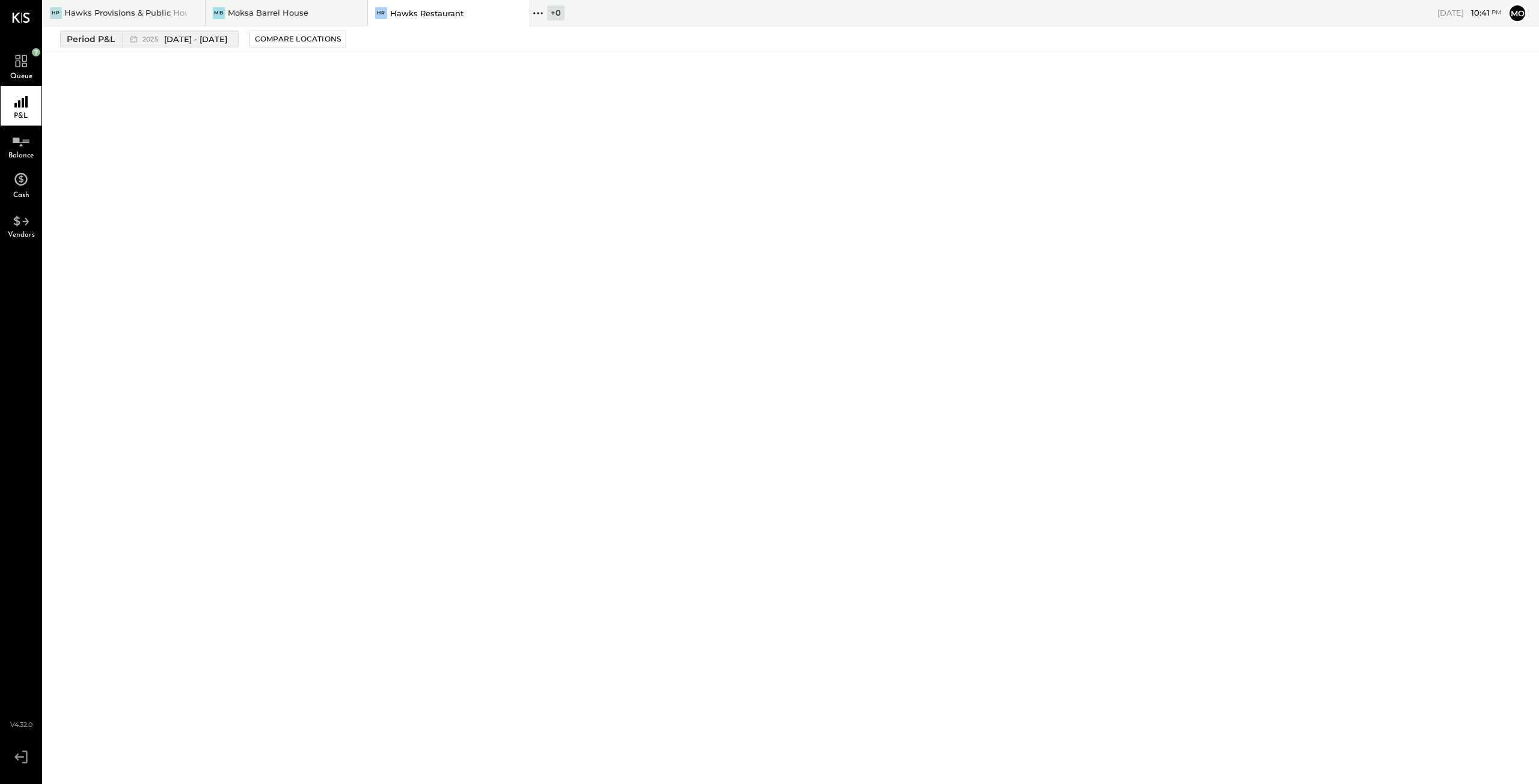
click at [184, 41] on span "[DATE] - [DATE]" at bounding box center [196, 39] width 63 height 11
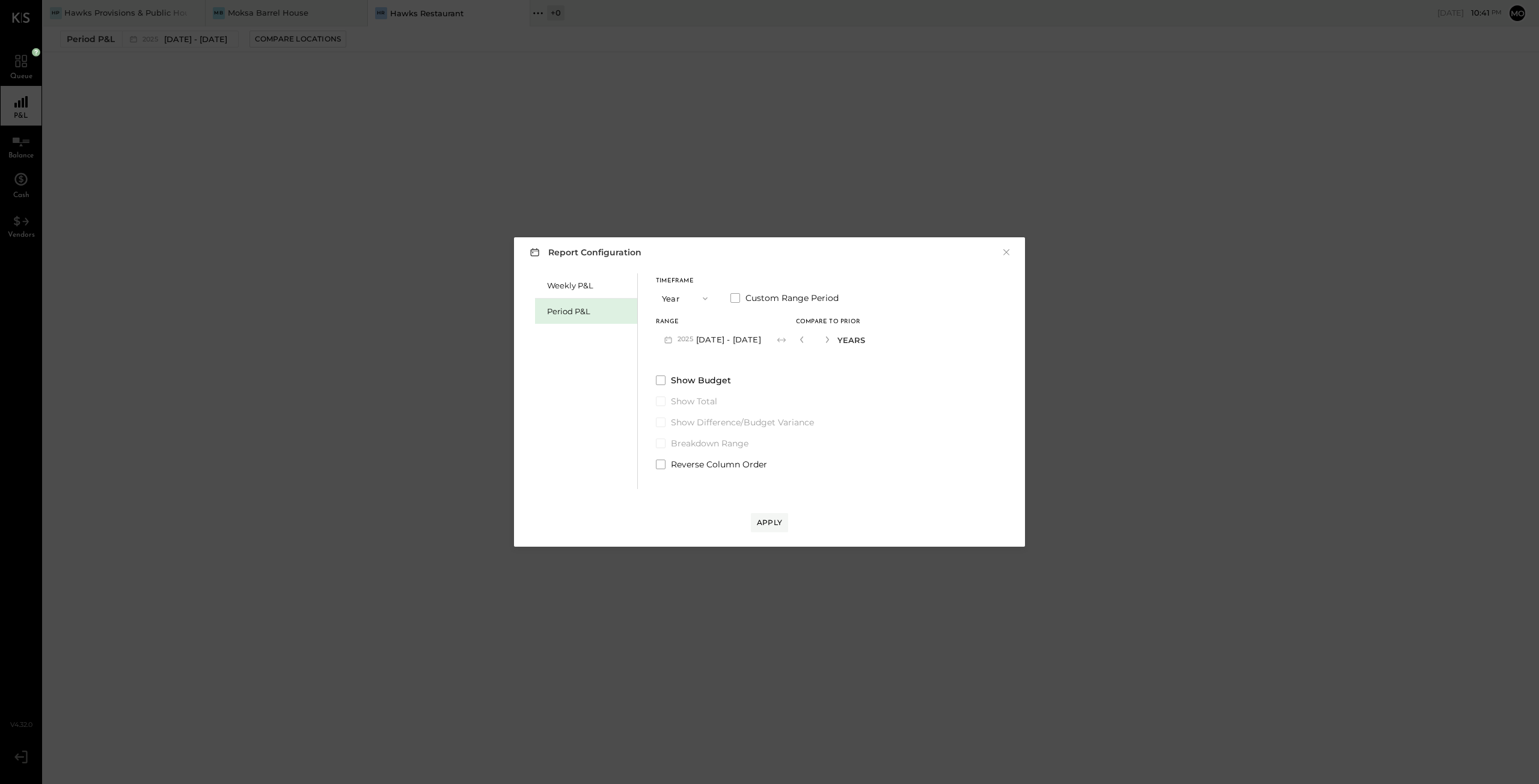
click at [787, 338] on icon at bounding box center [781, 340] width 12 height 12
drag, startPoint x: 871, startPoint y: 339, endPoint x: 841, endPoint y: 341, distance: 30.1
click at [841, 341] on div "Range 2025 [DATE] - [DATE] Compare to Prior * YEARS" at bounding box center [760, 335] width 209 height 32
click at [823, 336] on input "*" at bounding box center [814, 339] width 16 height 20
click at [739, 297] on span at bounding box center [735, 298] width 10 height 10
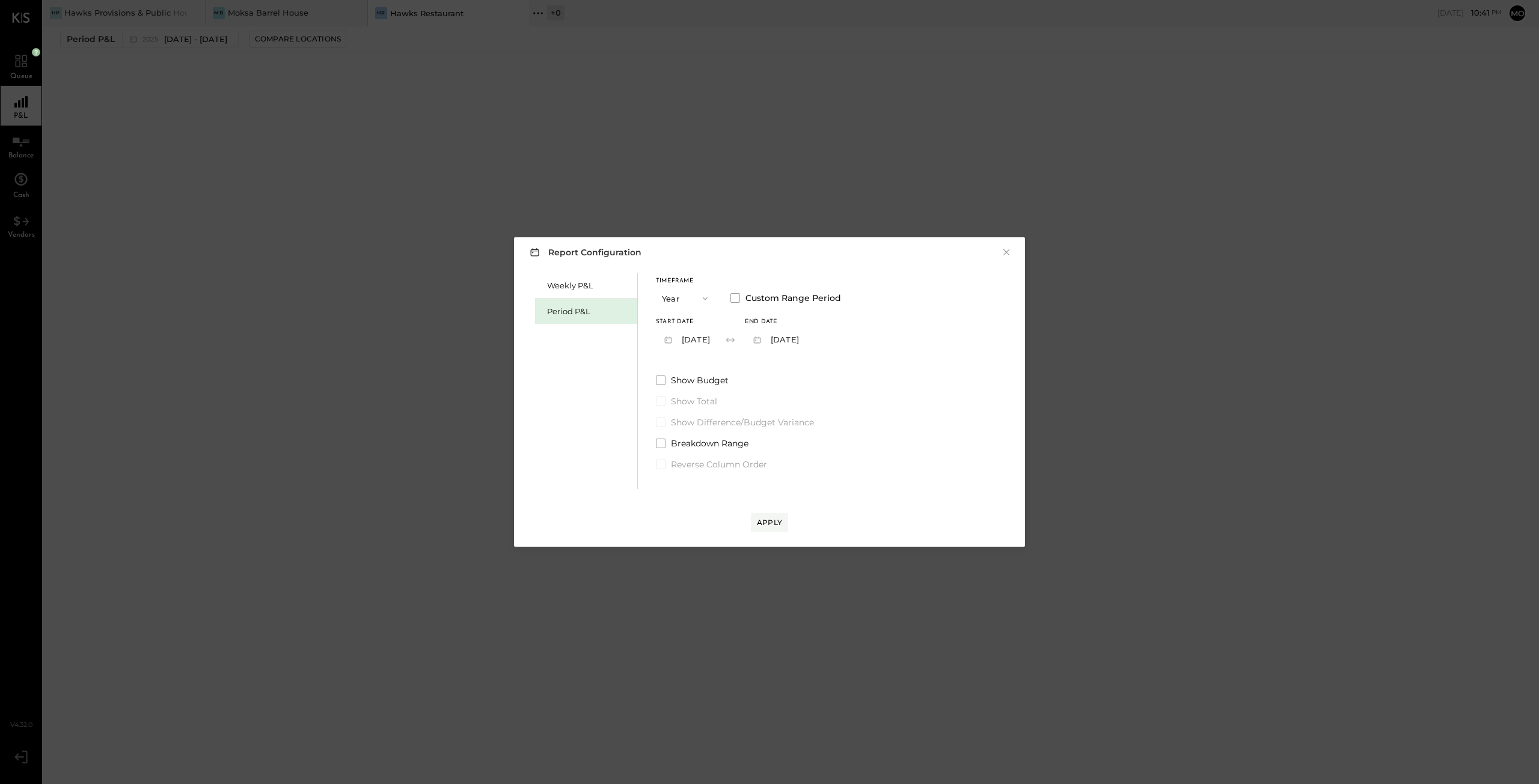
click at [763, 341] on icon "button" at bounding box center [757, 339] width 13 height 13
click at [784, 341] on span "[DATE]" at bounding box center [772, 341] width 26 height 11
click at [792, 341] on button "[DATE]" at bounding box center [775, 339] width 60 height 23
click at [784, 341] on span "[DATE]" at bounding box center [772, 341] width 26 height 11
click at [662, 381] on span at bounding box center [660, 380] width 10 height 10
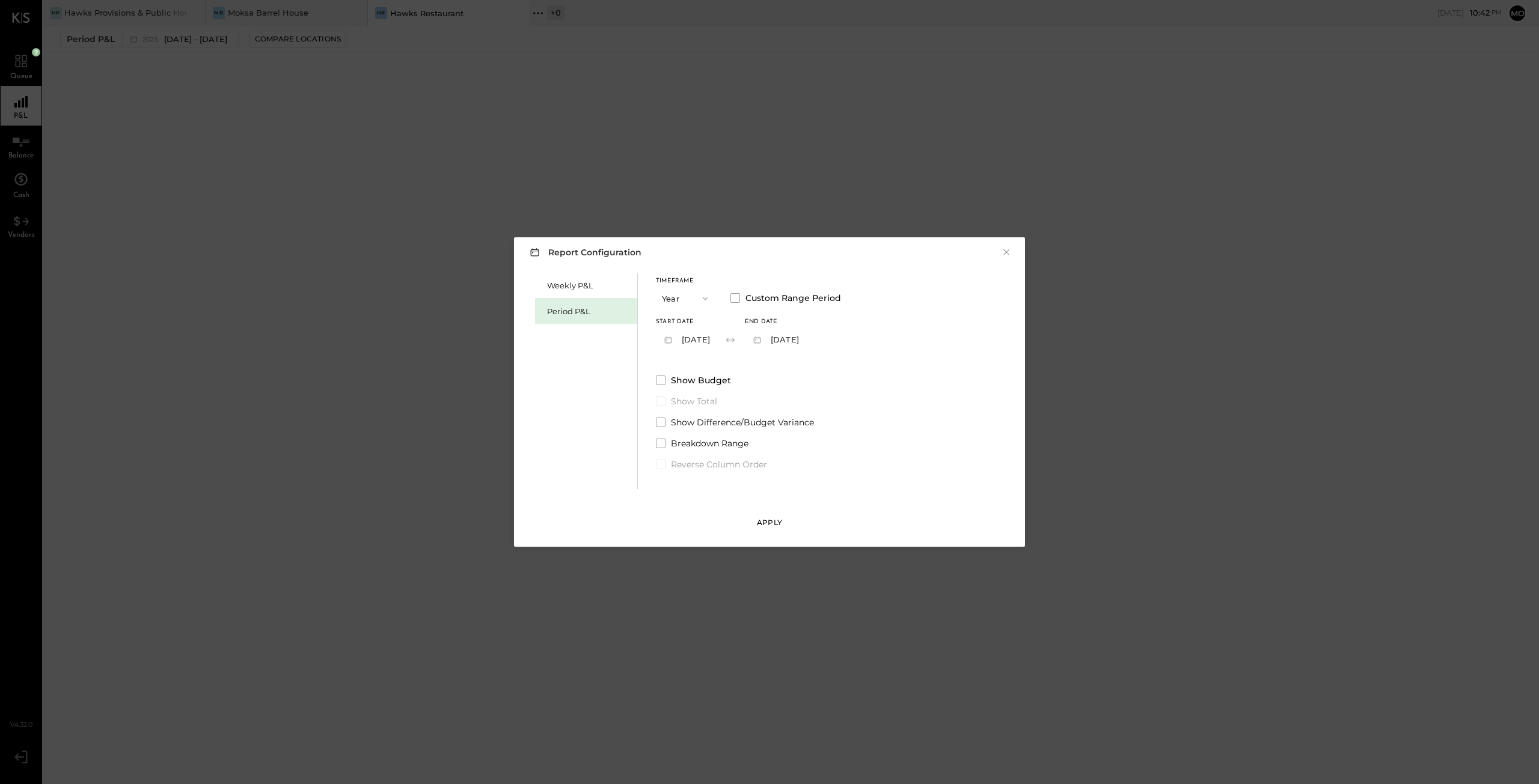
click at [775, 524] on div "Apply" at bounding box center [770, 523] width 26 height 11
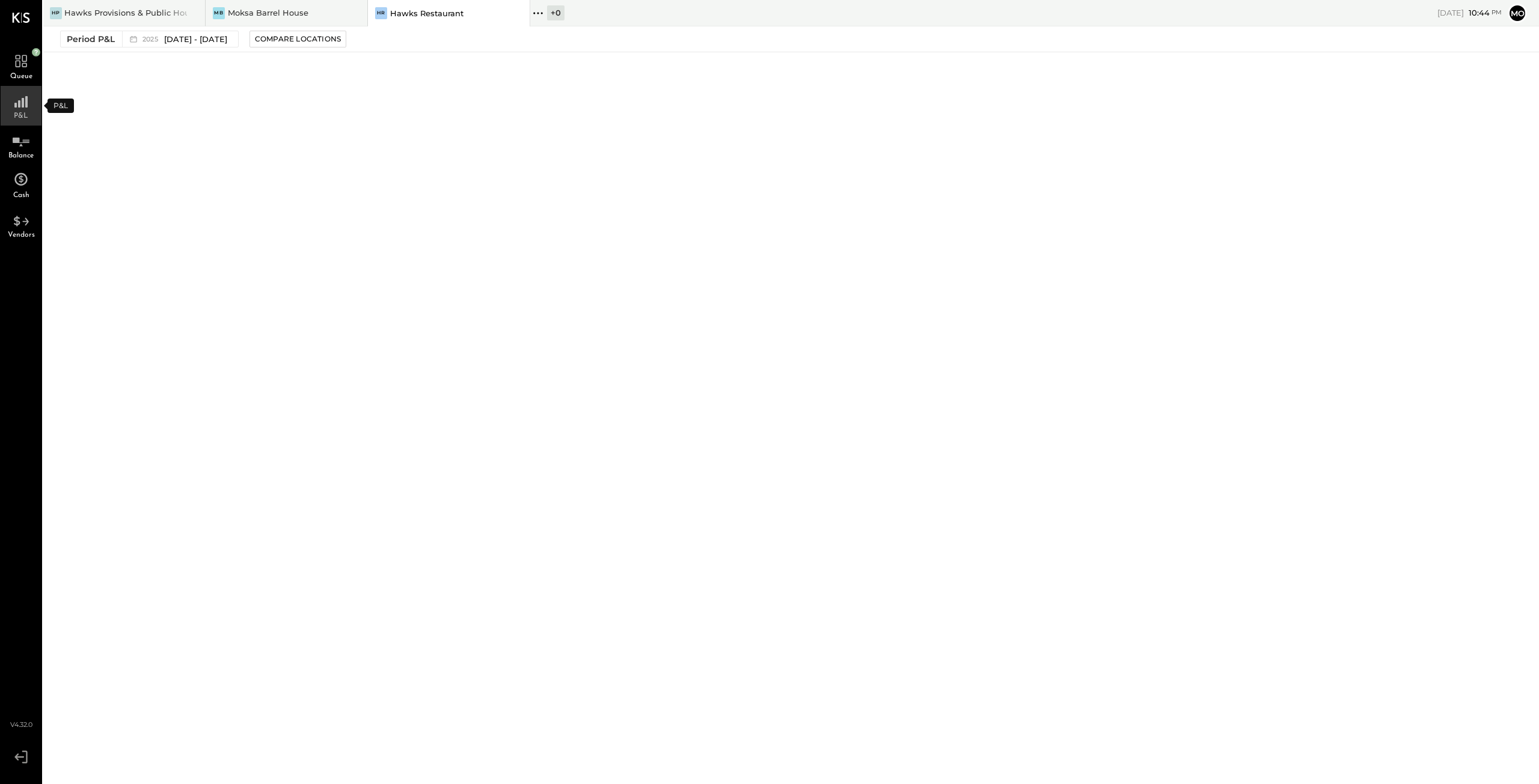
click at [17, 102] on icon at bounding box center [21, 99] width 22 height 18
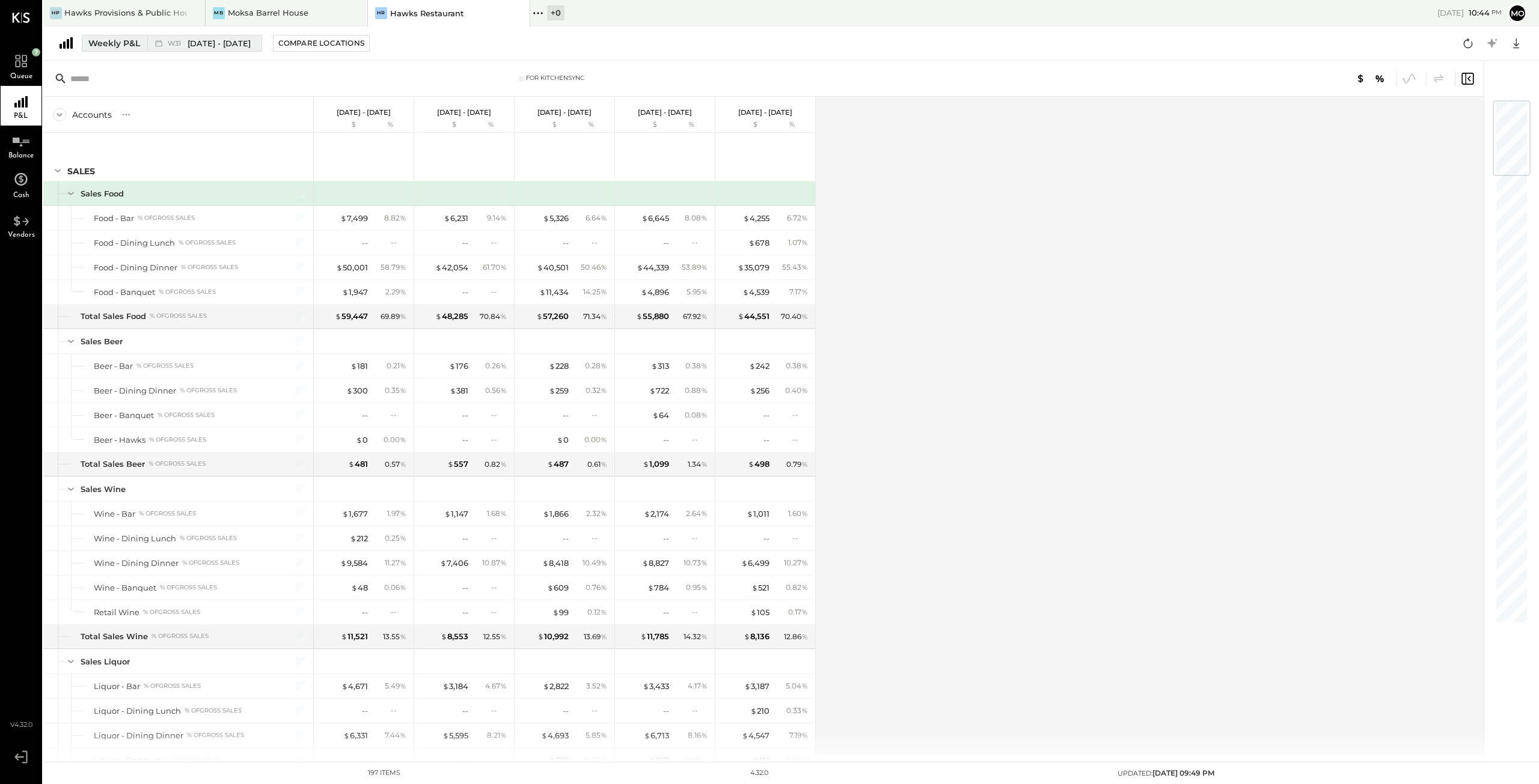
click at [114, 43] on div "Weekly P&L" at bounding box center [114, 44] width 52 height 12
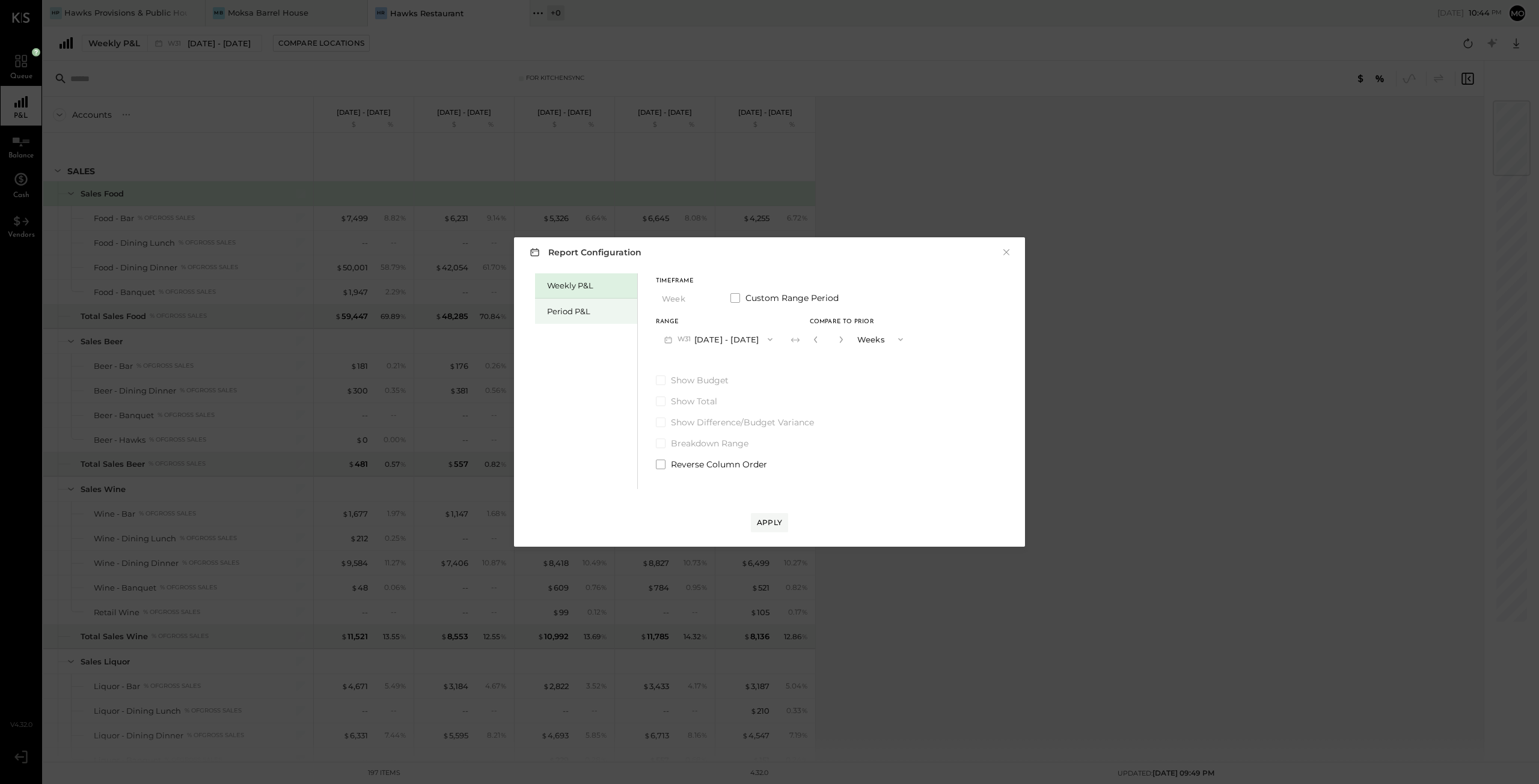
click at [576, 310] on div "Period P&L" at bounding box center [589, 311] width 84 height 11
click at [765, 339] on icon "button" at bounding box center [770, 339] width 10 height 10
click at [741, 368] on span "[DATE] - [DATE]" at bounding box center [713, 366] width 57 height 11
click at [834, 339] on div "Compare" at bounding box center [814, 339] width 39 height 11
click at [842, 342] on icon "button" at bounding box center [841, 339] width 3 height 7
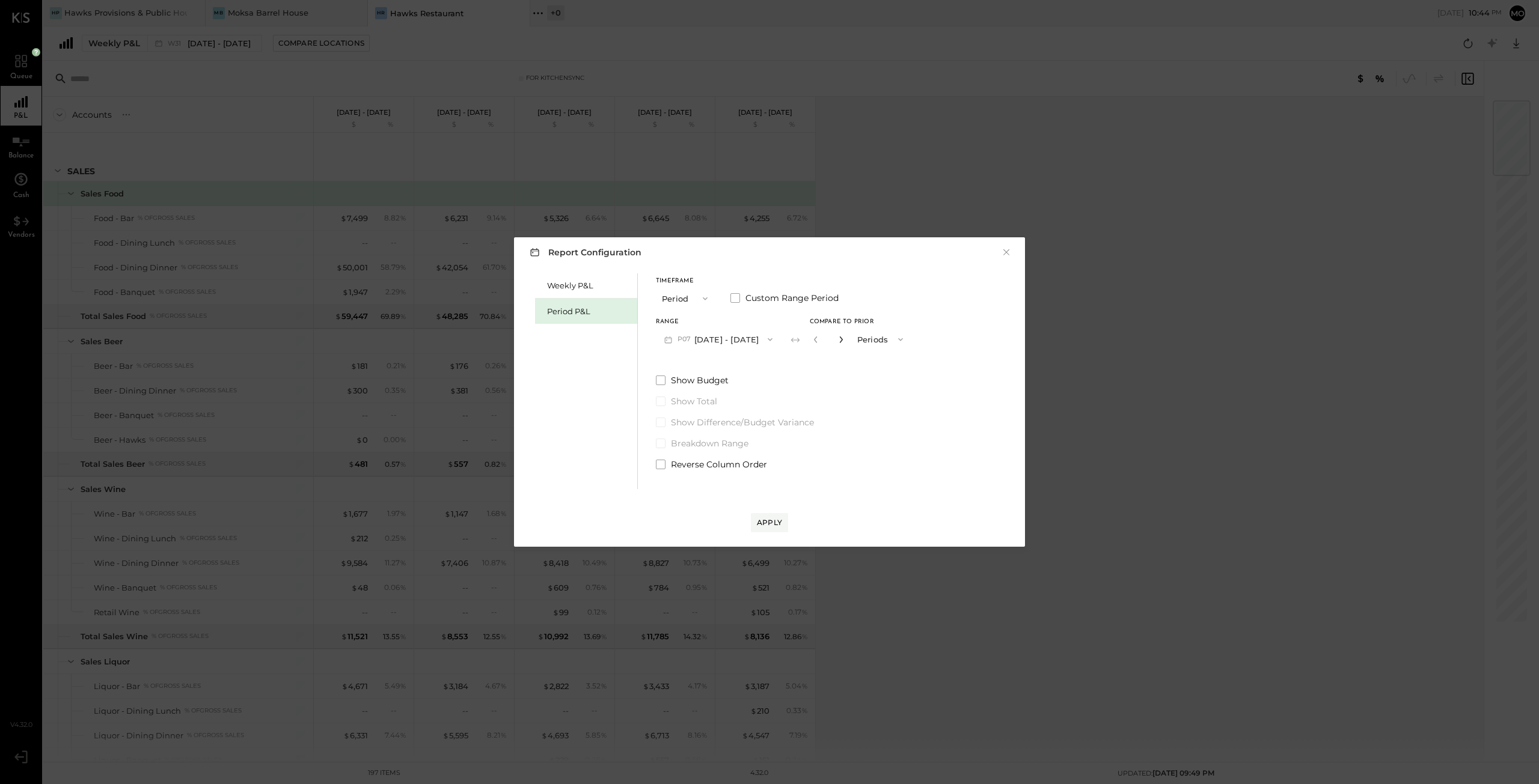
click at [842, 342] on icon "button" at bounding box center [841, 339] width 3 height 7
type input "*"
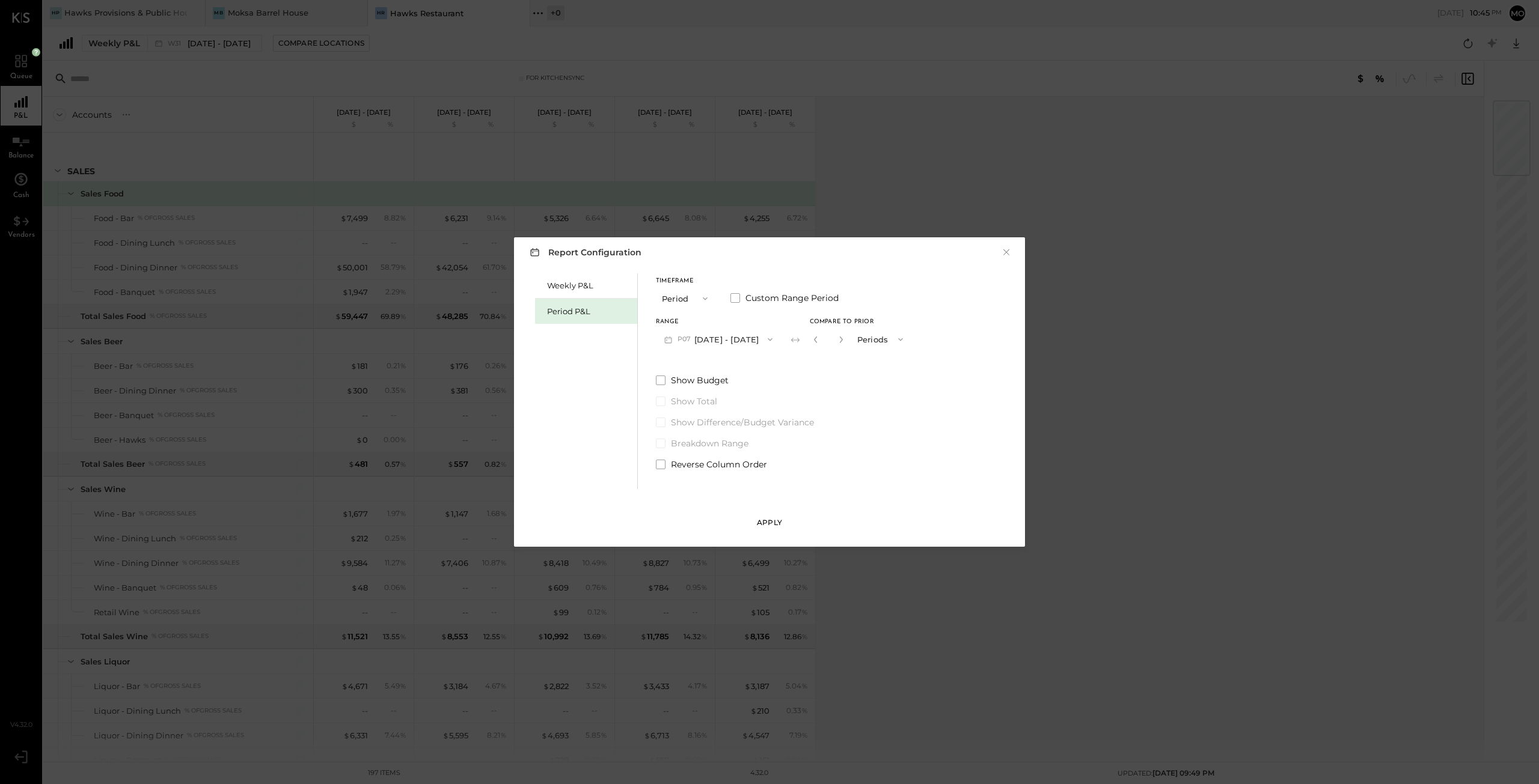
click at [773, 521] on div "Apply" at bounding box center [770, 523] width 26 height 11
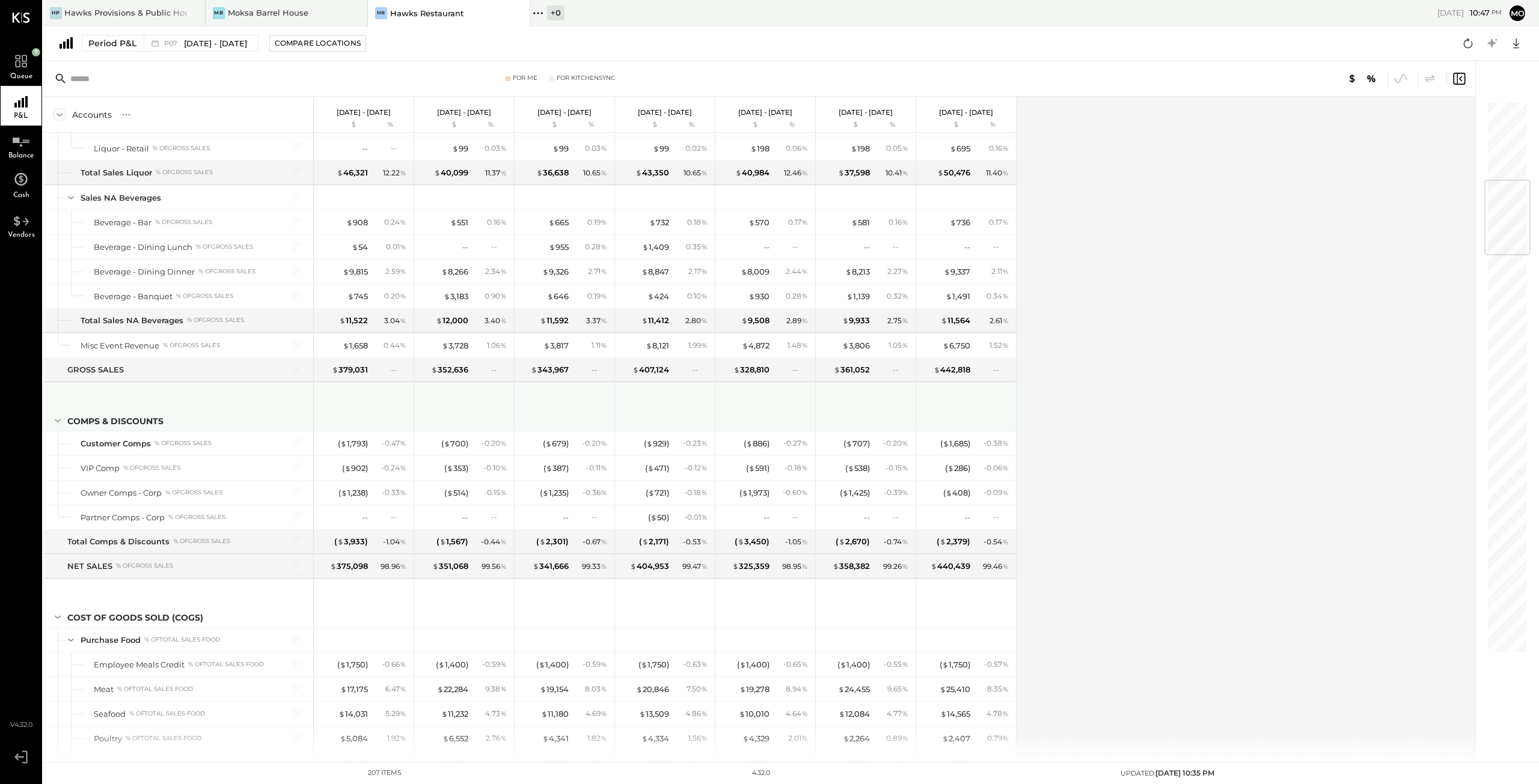
scroll to position [721, 0]
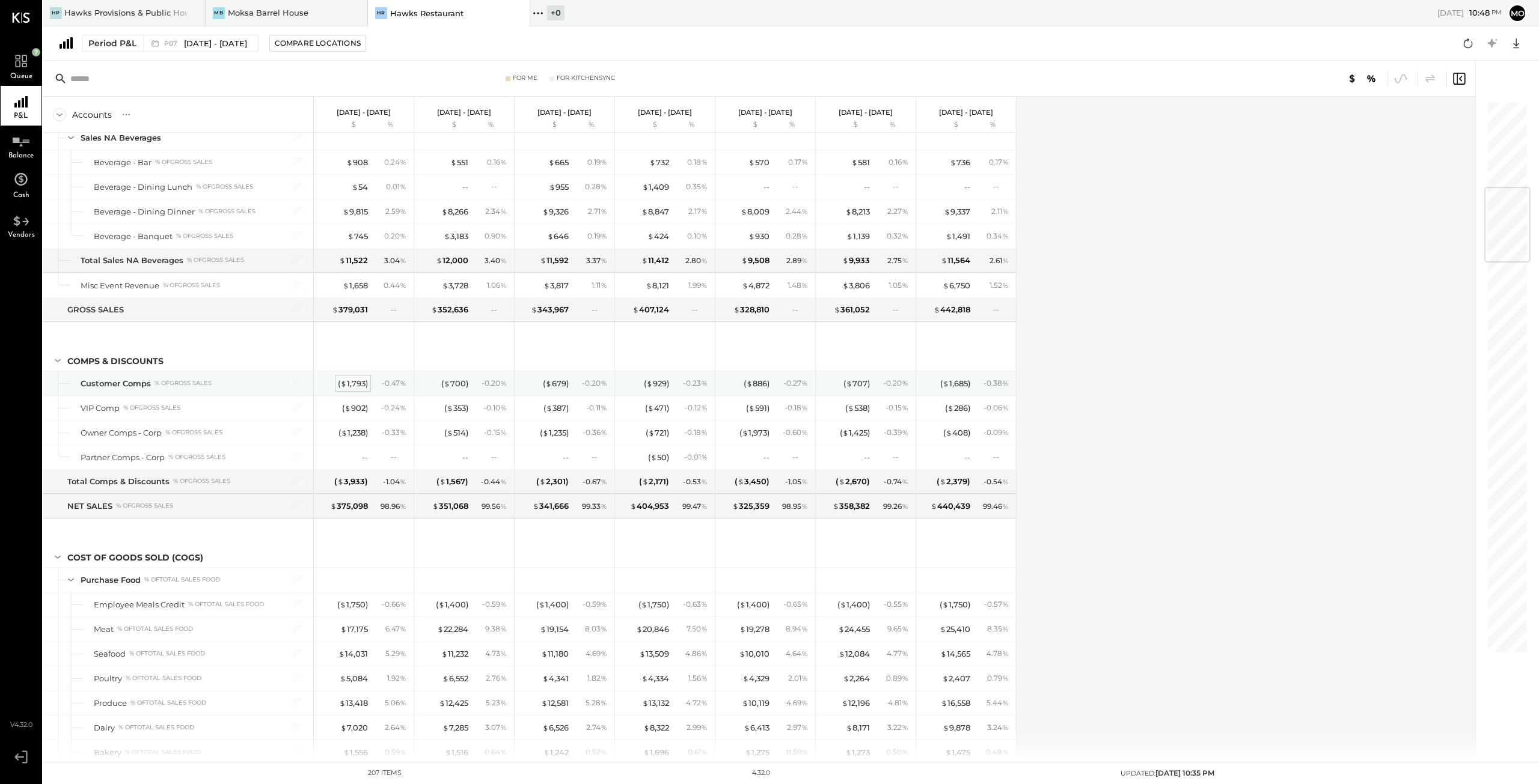
click at [360, 378] on div "( $ 1,793 )" at bounding box center [353, 383] width 30 height 11
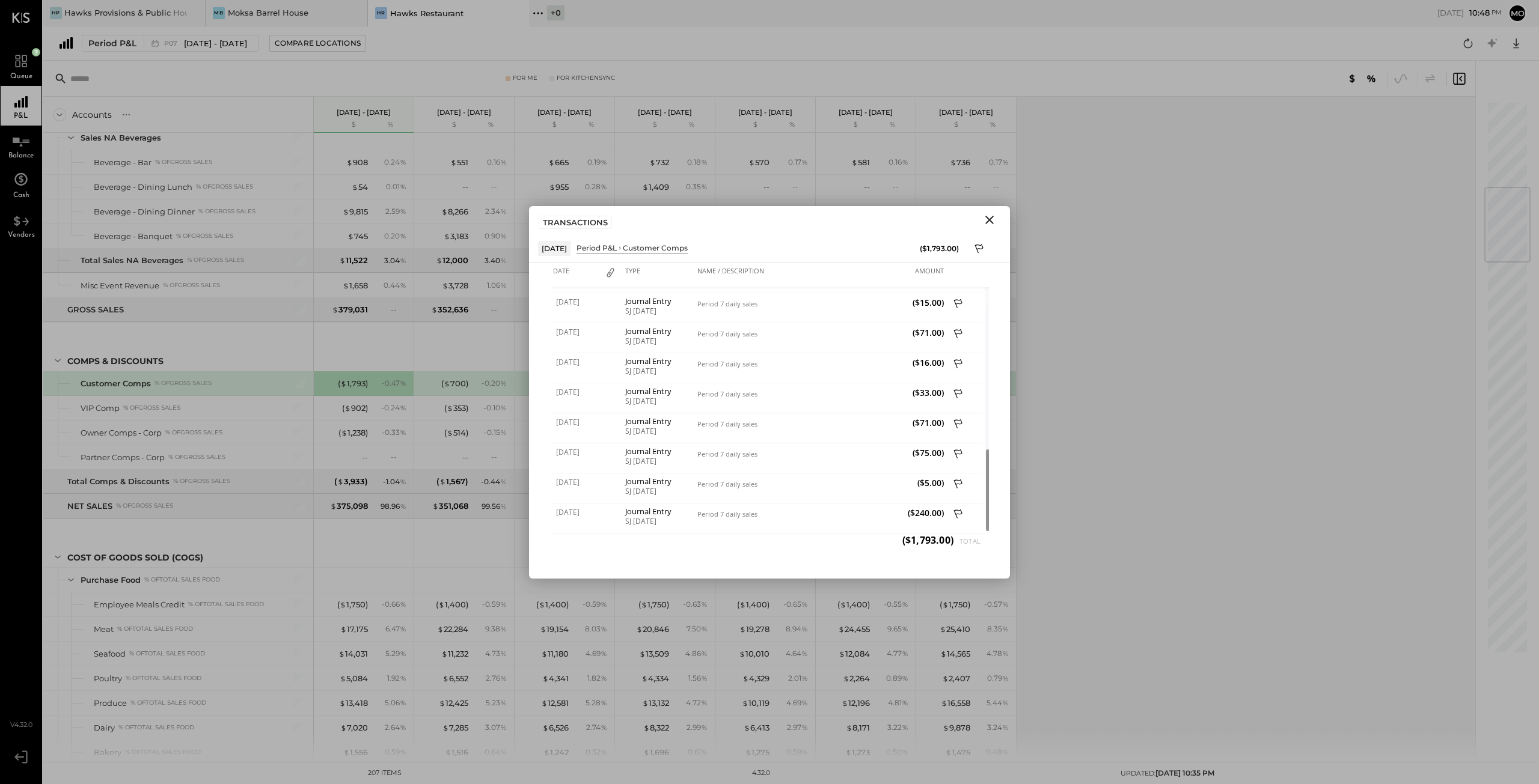
click at [991, 214] on icon "Close" at bounding box center [989, 220] width 14 height 14
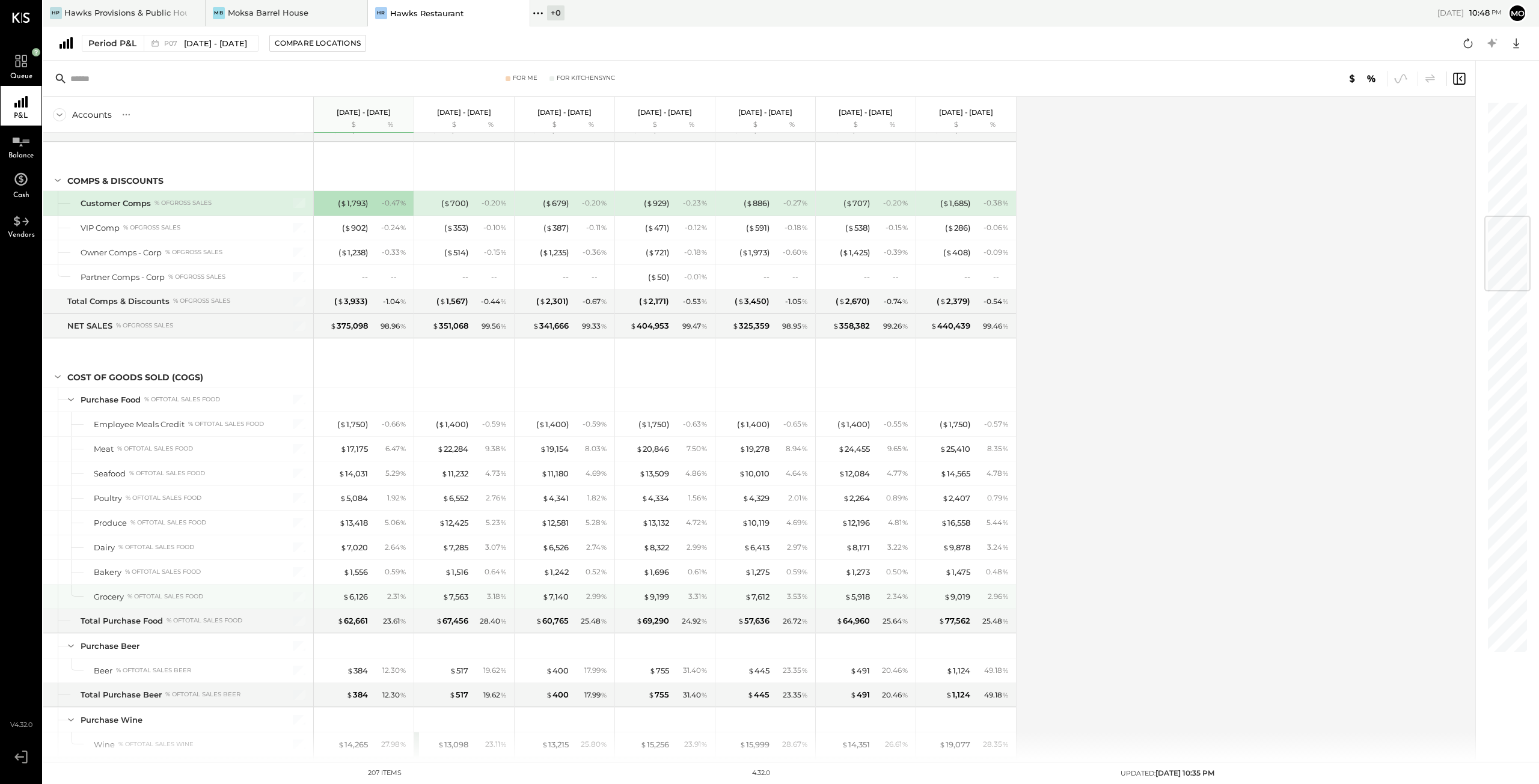
scroll to position [962, 0]
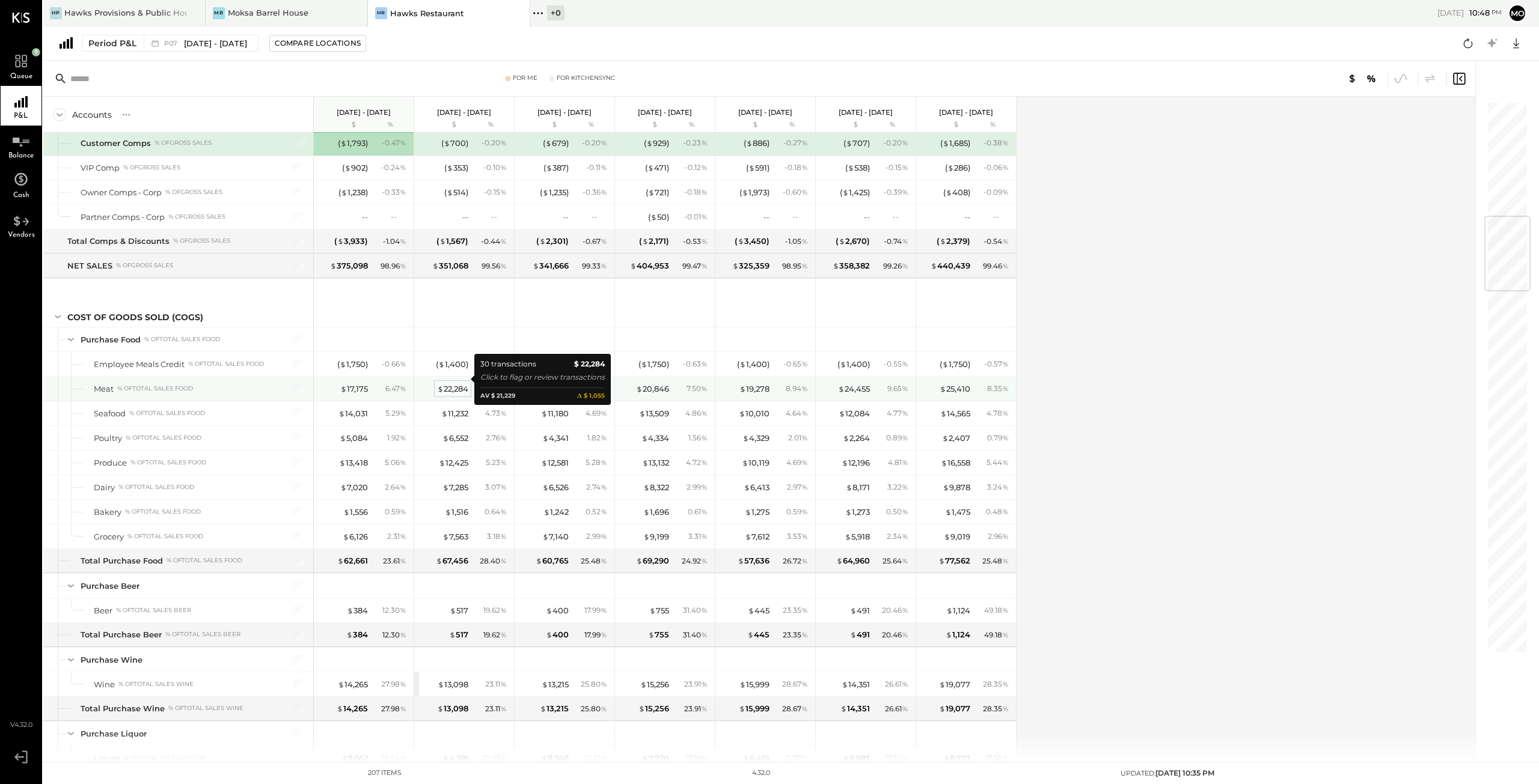
click at [452, 384] on div "$ 22,284" at bounding box center [453, 389] width 32 height 11
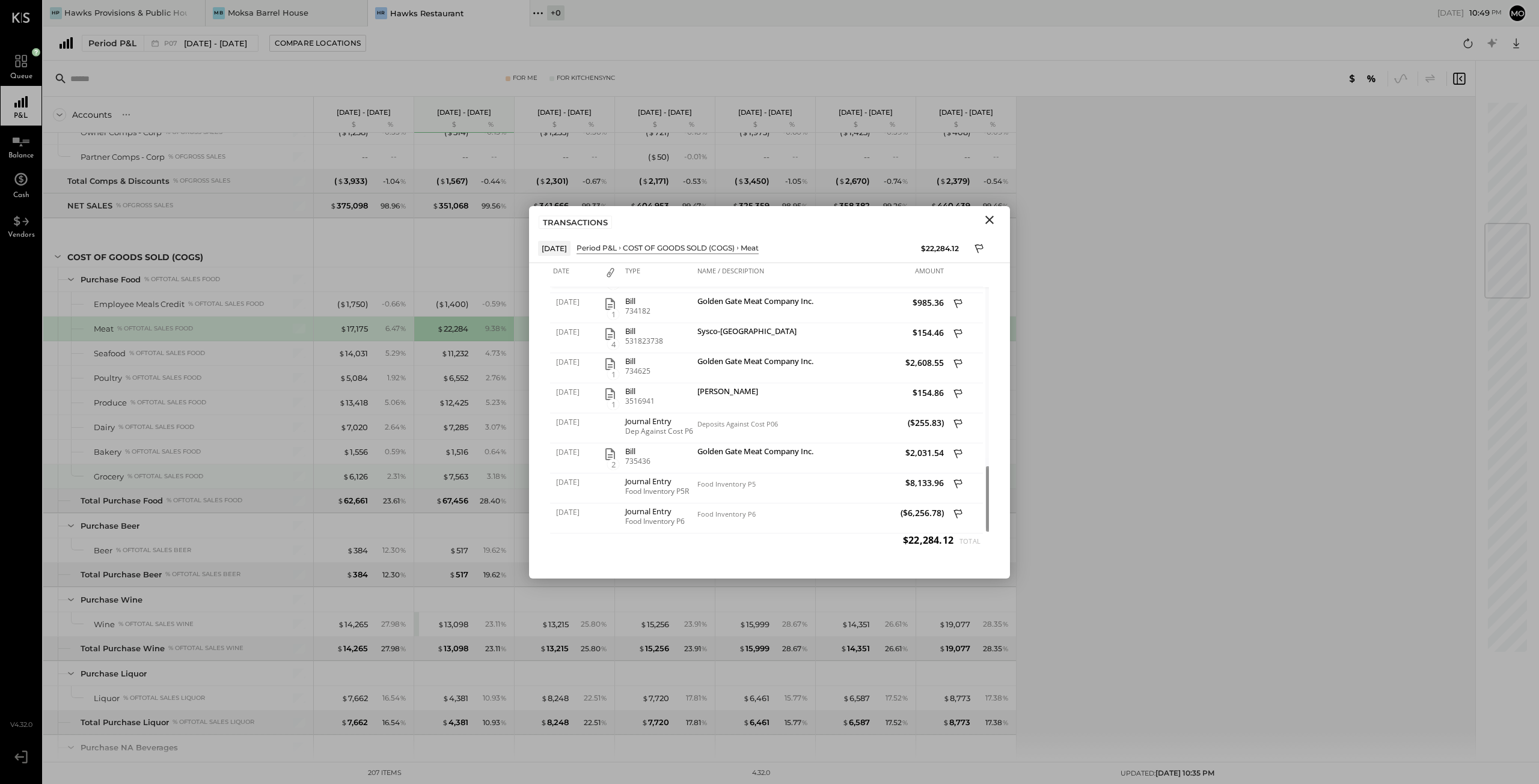
scroll to position [901, 0]
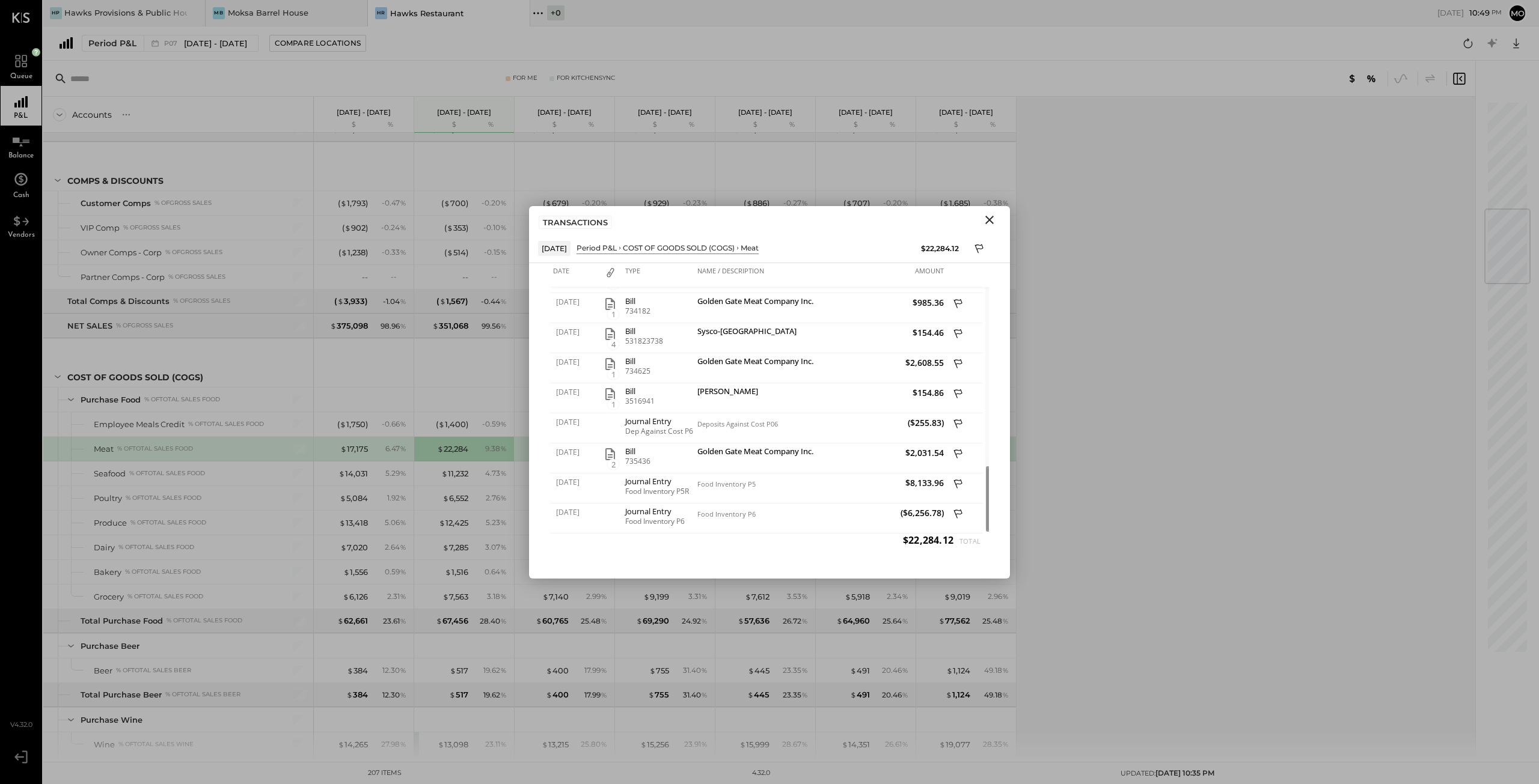
click at [986, 220] on icon "Close" at bounding box center [989, 220] width 14 height 14
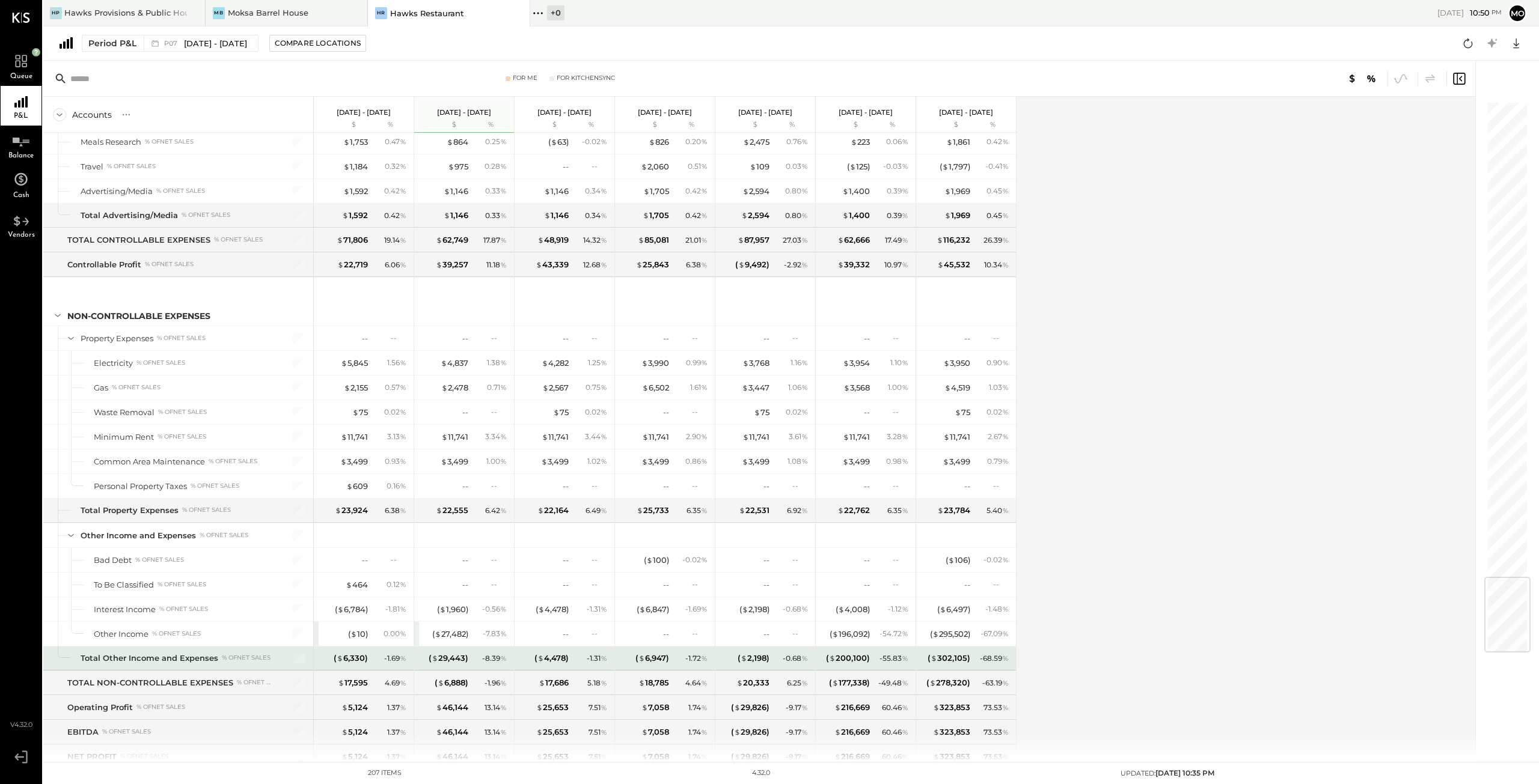
scroll to position [3967, 0]
click at [450, 652] on div "( $ 29,443 )" at bounding box center [448, 657] width 40 height 11
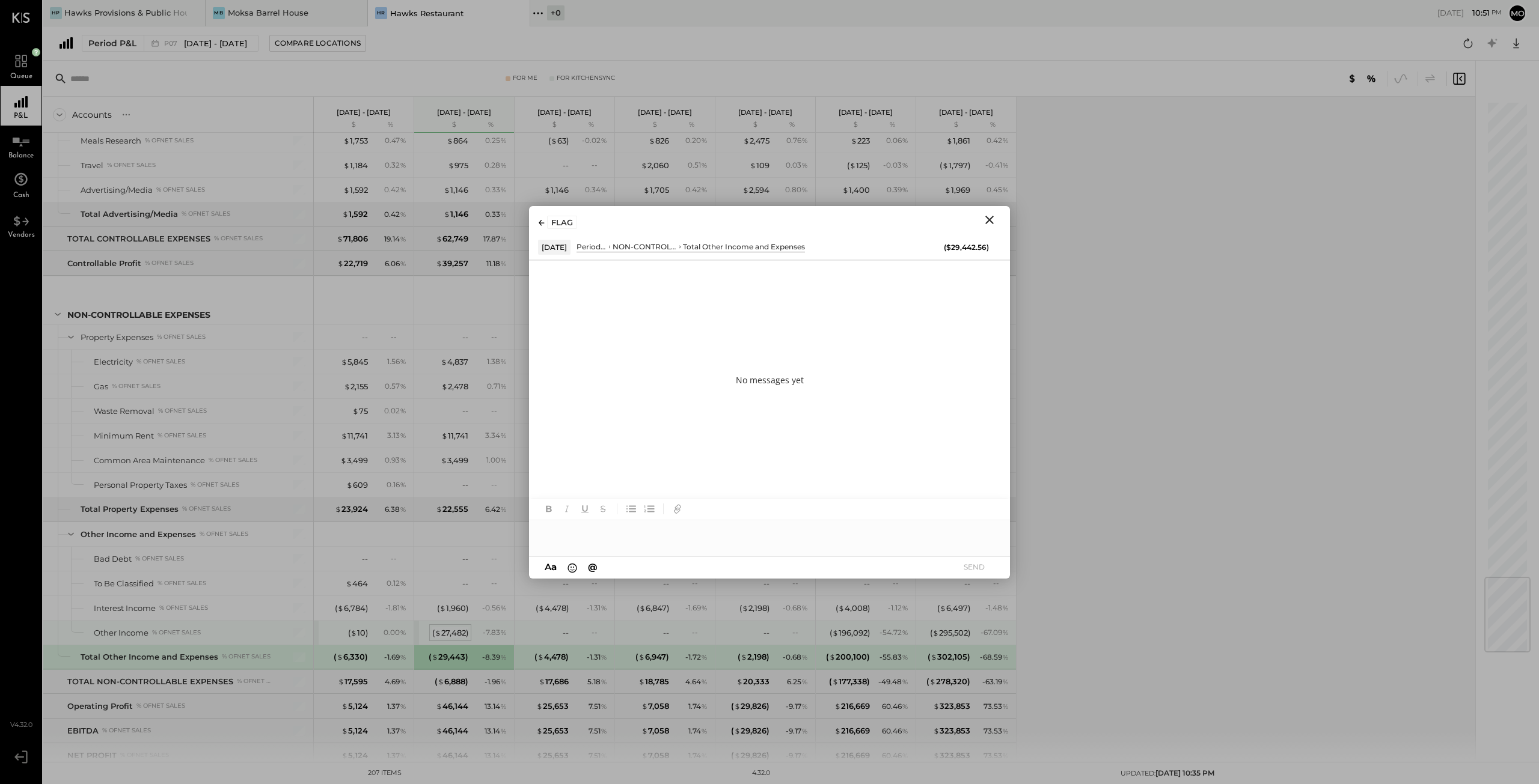
click at [452, 628] on div "( $ 27,482 )" at bounding box center [450, 633] width 36 height 11
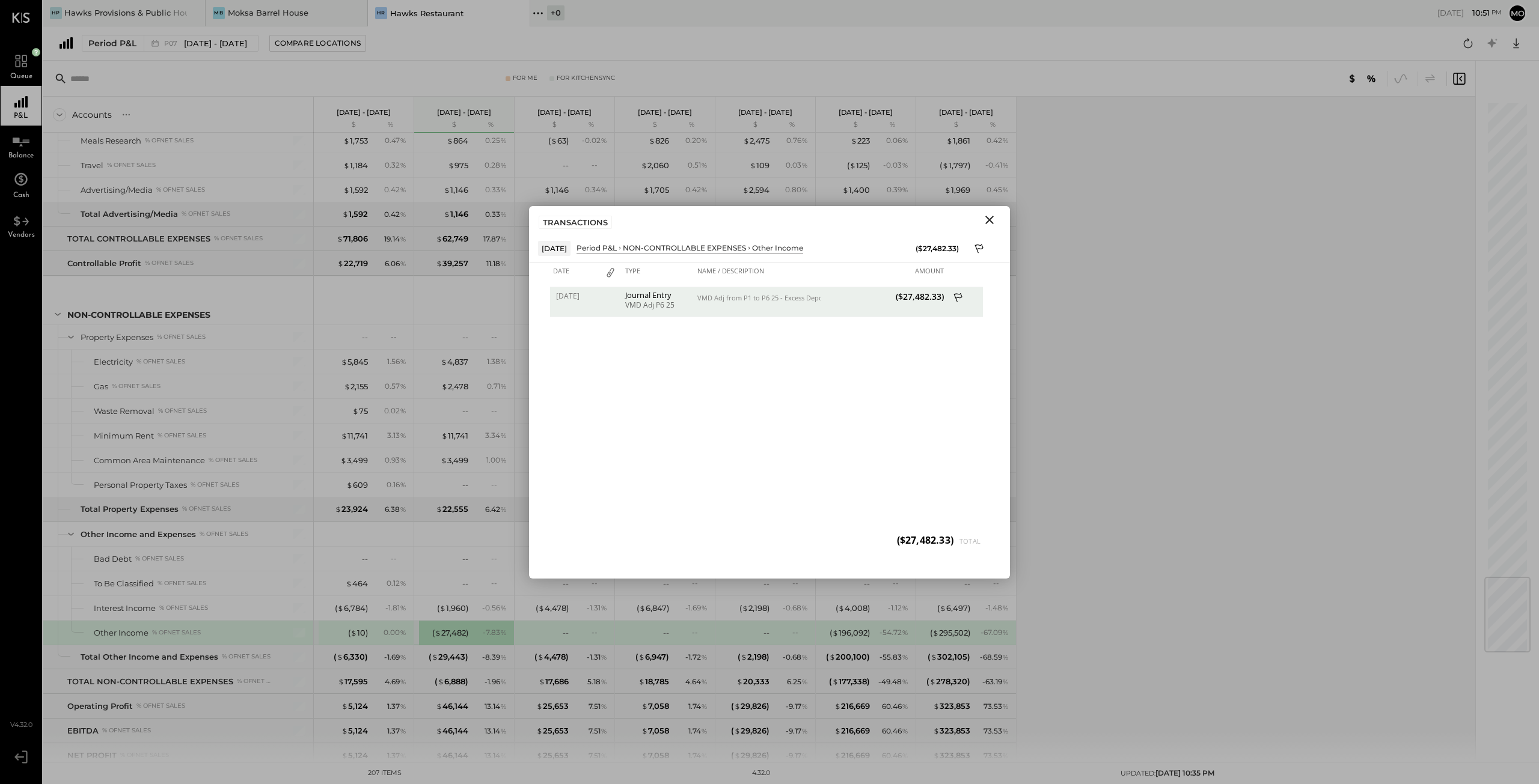
click at [990, 220] on icon "Close" at bounding box center [989, 220] width 8 height 8
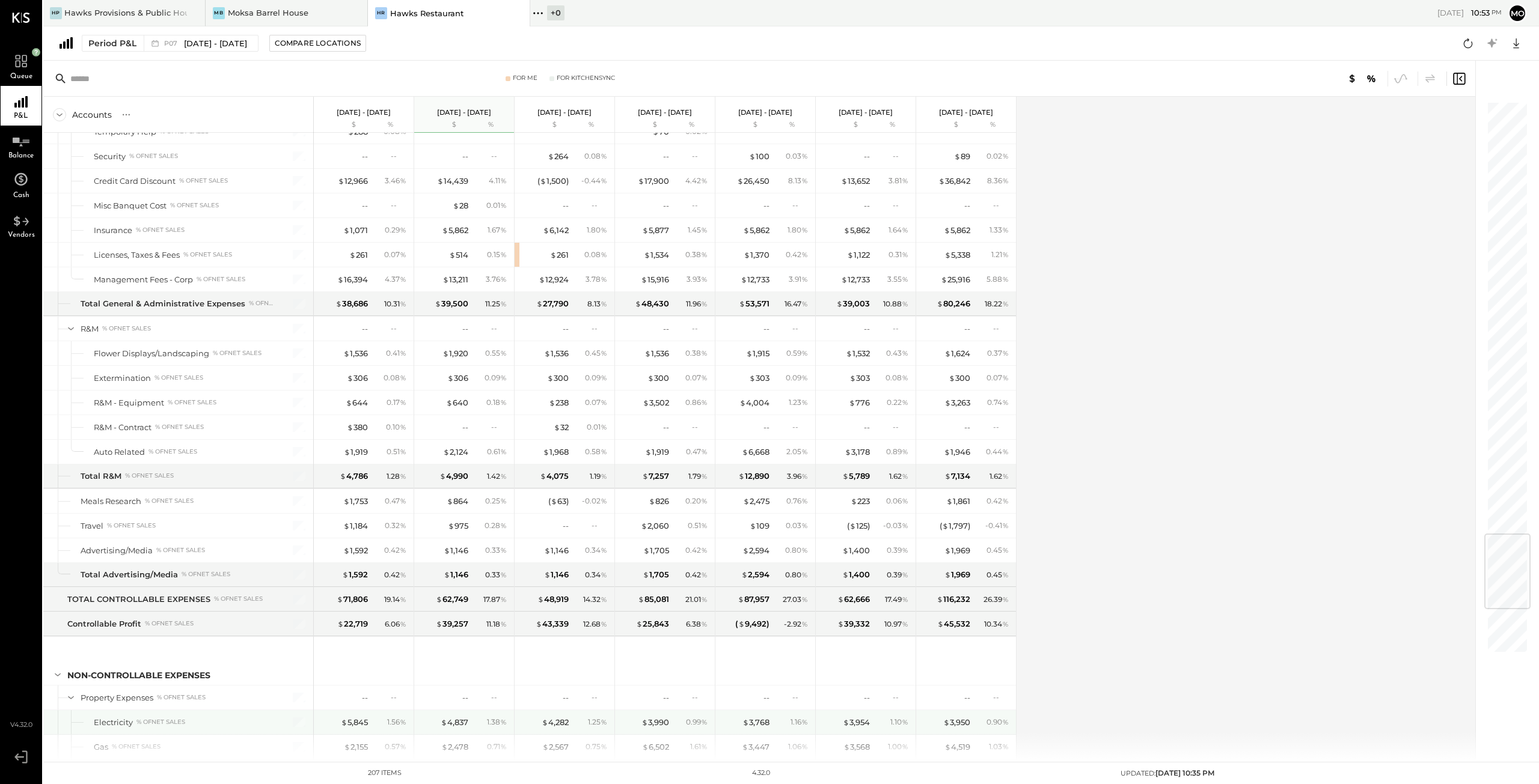
scroll to position [3967, 0]
